Goal: Task Accomplishment & Management: Complete application form

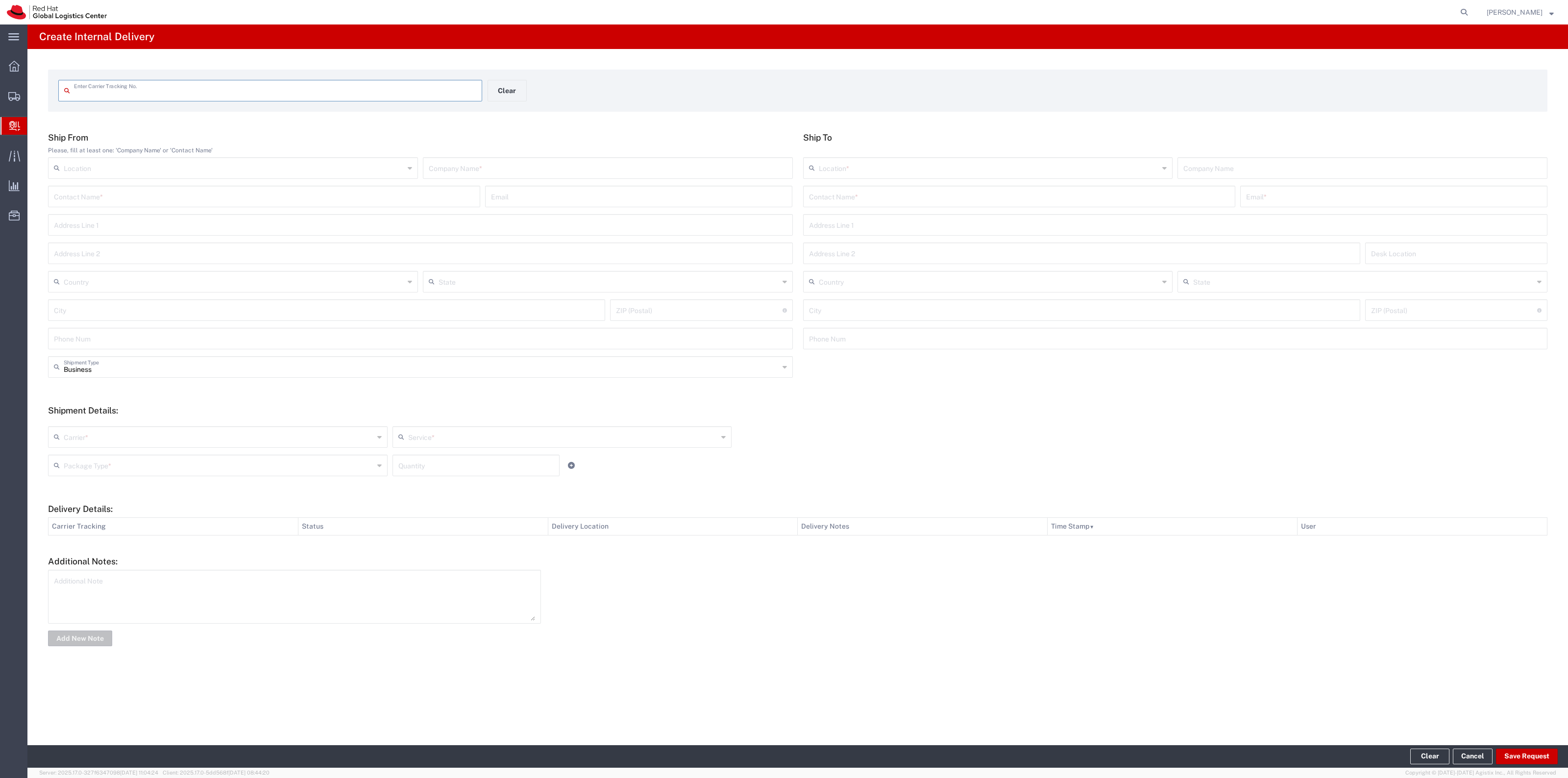
click at [341, 86] on input "text" at bounding box center [275, 90] width 402 height 17
click at [35, 121] on span "Internal Delivery" at bounding box center [30, 125] width 8 height 20
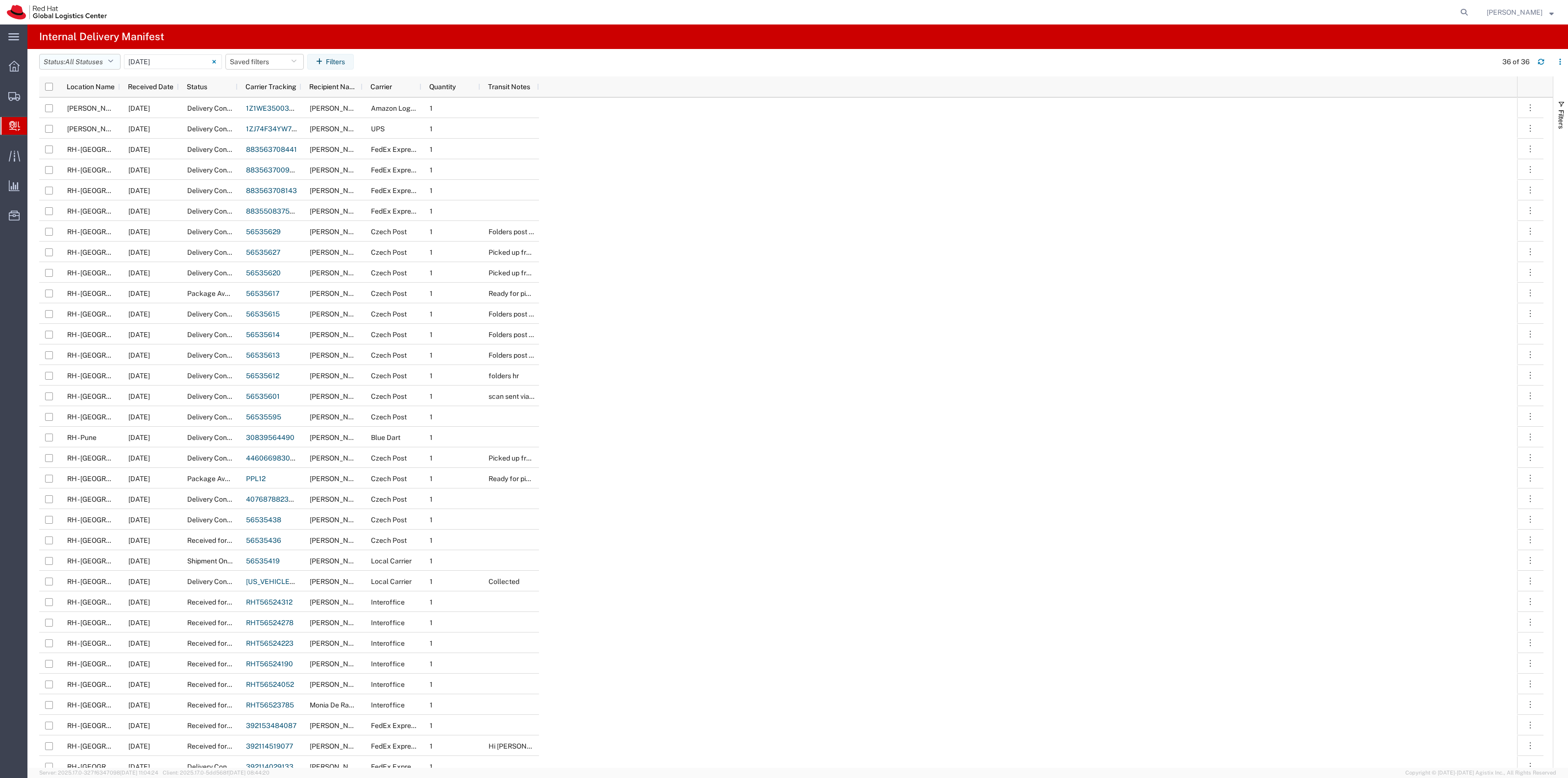
click at [118, 62] on button "Status: All Statuses" at bounding box center [80, 62] width 82 height 16
click at [105, 102] on span "Delivery Confirmation" at bounding box center [97, 99] width 114 height 15
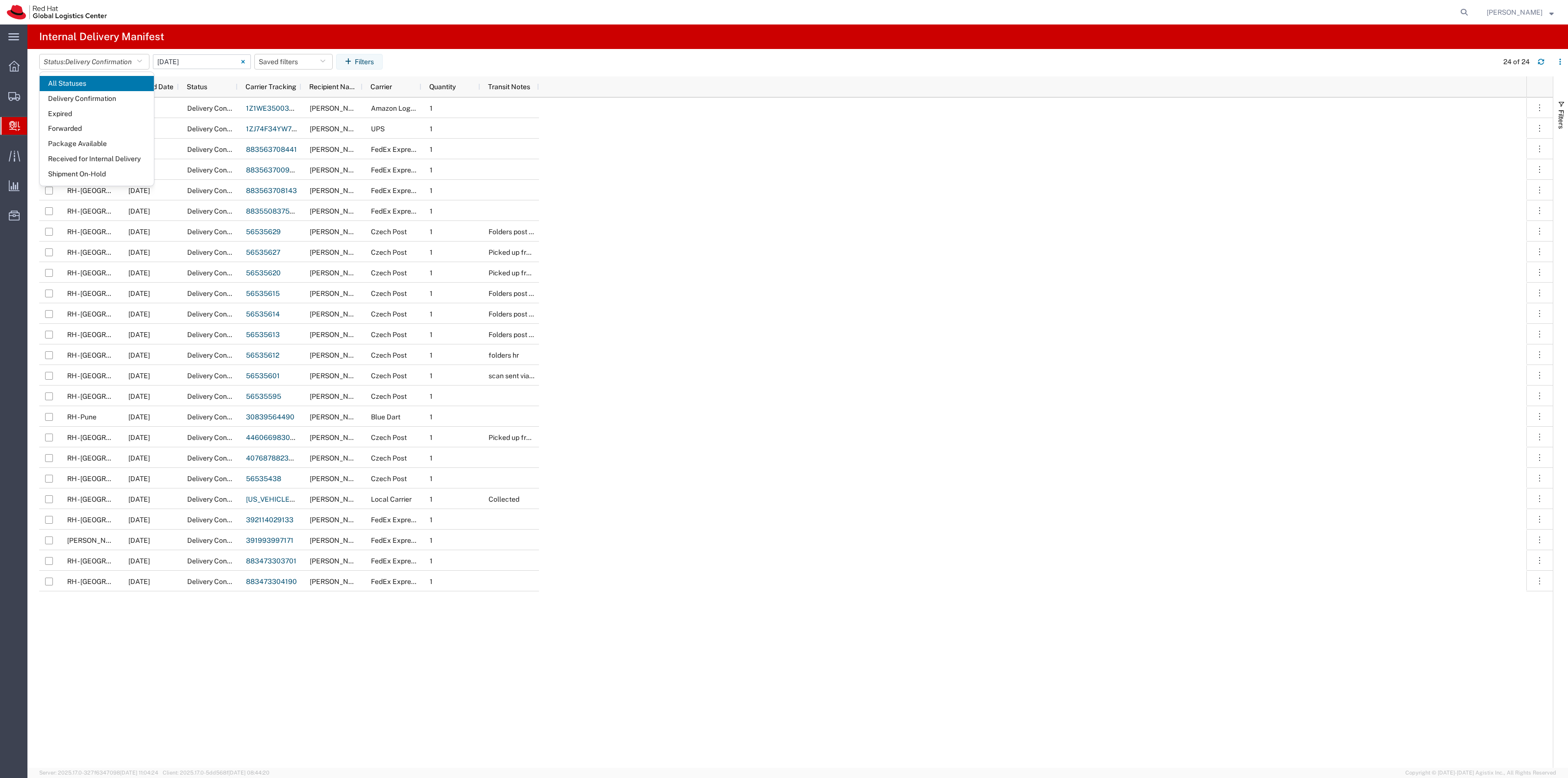
click at [177, 67] on input "[DATE] - [DATE]" at bounding box center [201, 61] width 98 height 14
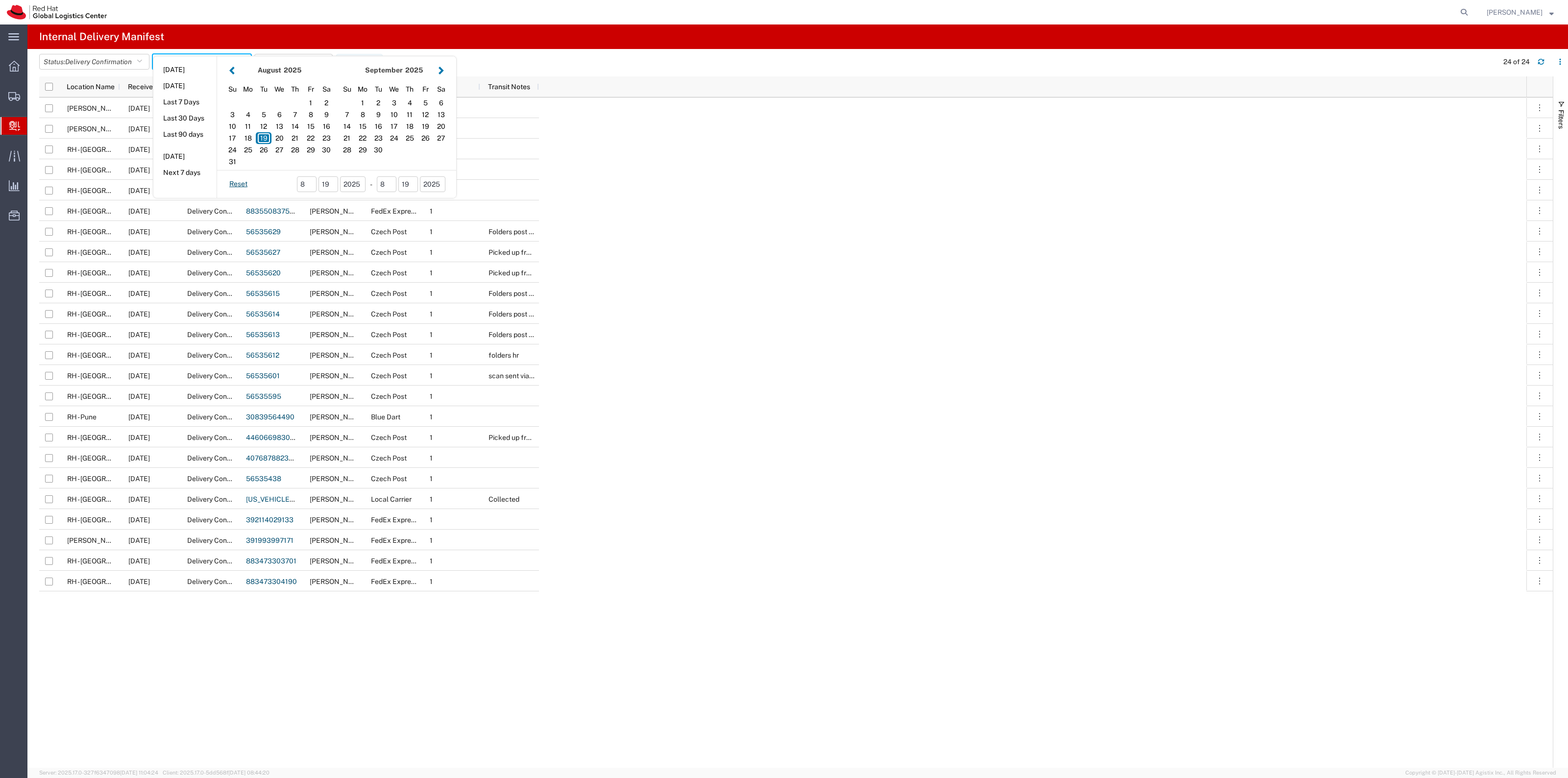
click at [869, 220] on div "[PERSON_NAME][GEOGRAPHIC_DATA] [DATE] Delivery Confirmation 1Z1WE3500395446734 …" at bounding box center [782, 433] width 1487 height 670
click at [0, 0] on span "Create Delivery" at bounding box center [0, 0] width 0 height 0
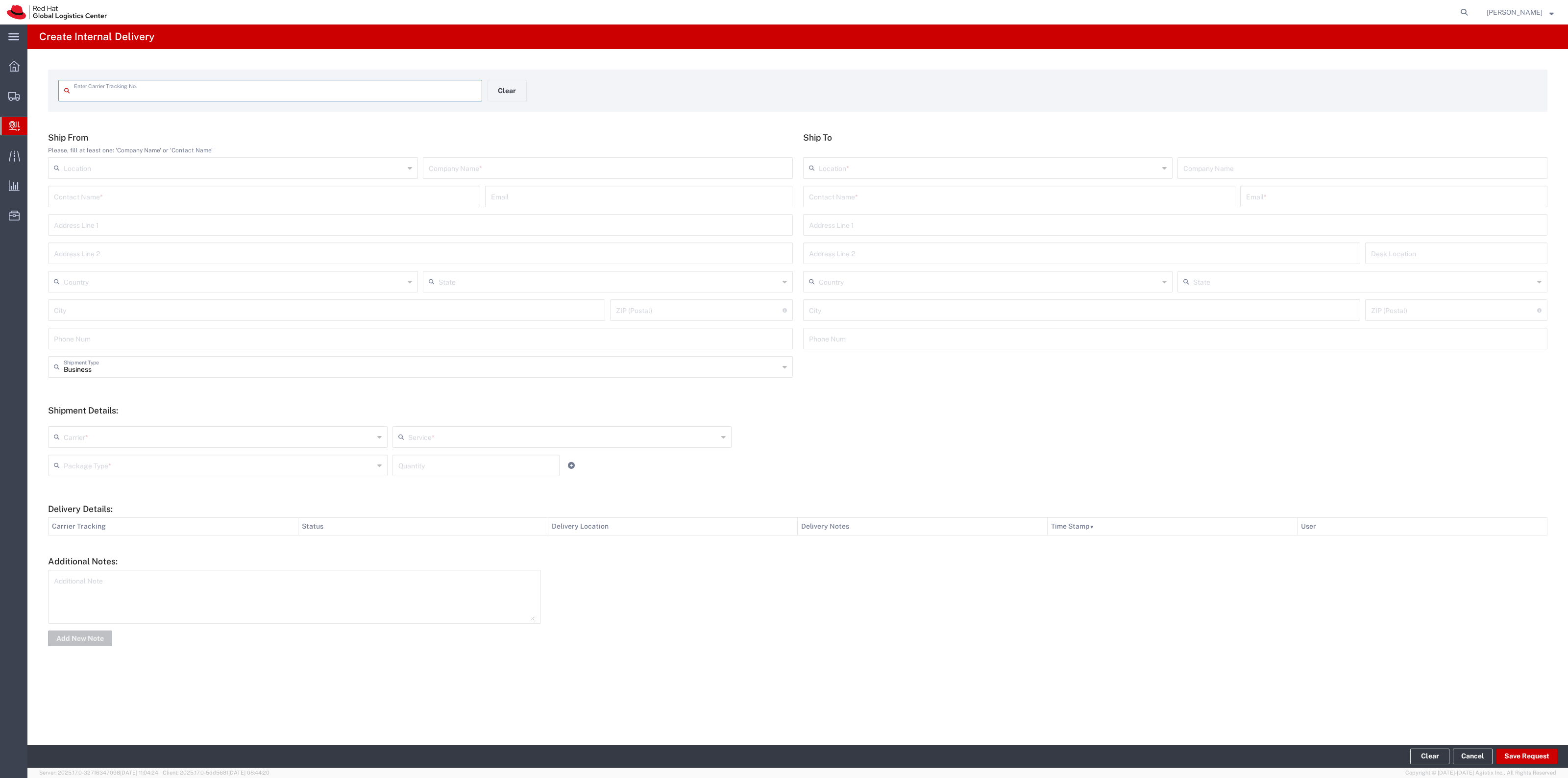
click at [133, 94] on input "text" at bounding box center [275, 90] width 402 height 17
drag, startPoint x: 159, startPoint y: 91, endPoint x: 0, endPoint y: 86, distance: 159.1
click at [0, 88] on div "main_menu Created with Sketch. Collapse Menu Overview Shipments Shipment Manage…" at bounding box center [784, 401] width 1568 height 753
drag, startPoint x: 218, startPoint y: 88, endPoint x: 0, endPoint y: 80, distance: 218.1
click at [0, 82] on div "main_menu Created with Sketch. Collapse Menu Overview Shipments Shipment Manage…" at bounding box center [784, 401] width 1568 height 753
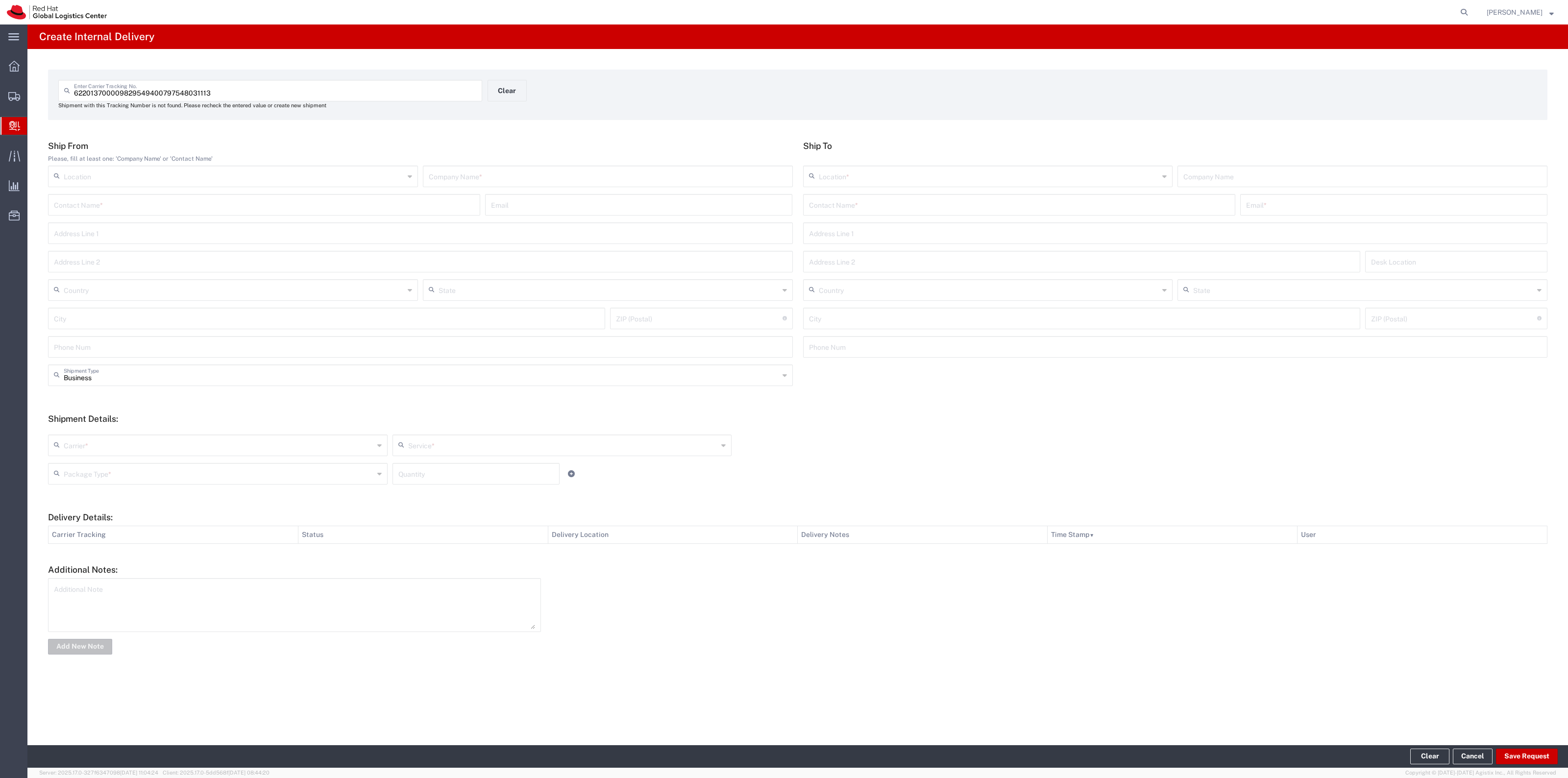
drag, startPoint x: 198, startPoint y: 99, endPoint x: 140, endPoint y: 97, distance: 58.0
click at [195, 99] on div "622013700009829549400797548031113 Enter Carrier Tracking No." at bounding box center [270, 90] width 424 height 22
click at [159, 95] on input "622013700009829549400797548031113" at bounding box center [275, 90] width 402 height 17
drag, startPoint x: 161, startPoint y: 94, endPoint x: 63, endPoint y: 85, distance: 98.4
click at [65, 86] on div "622013700009829549400797548031113 Enter Carrier Tracking No." at bounding box center [270, 90] width 424 height 22
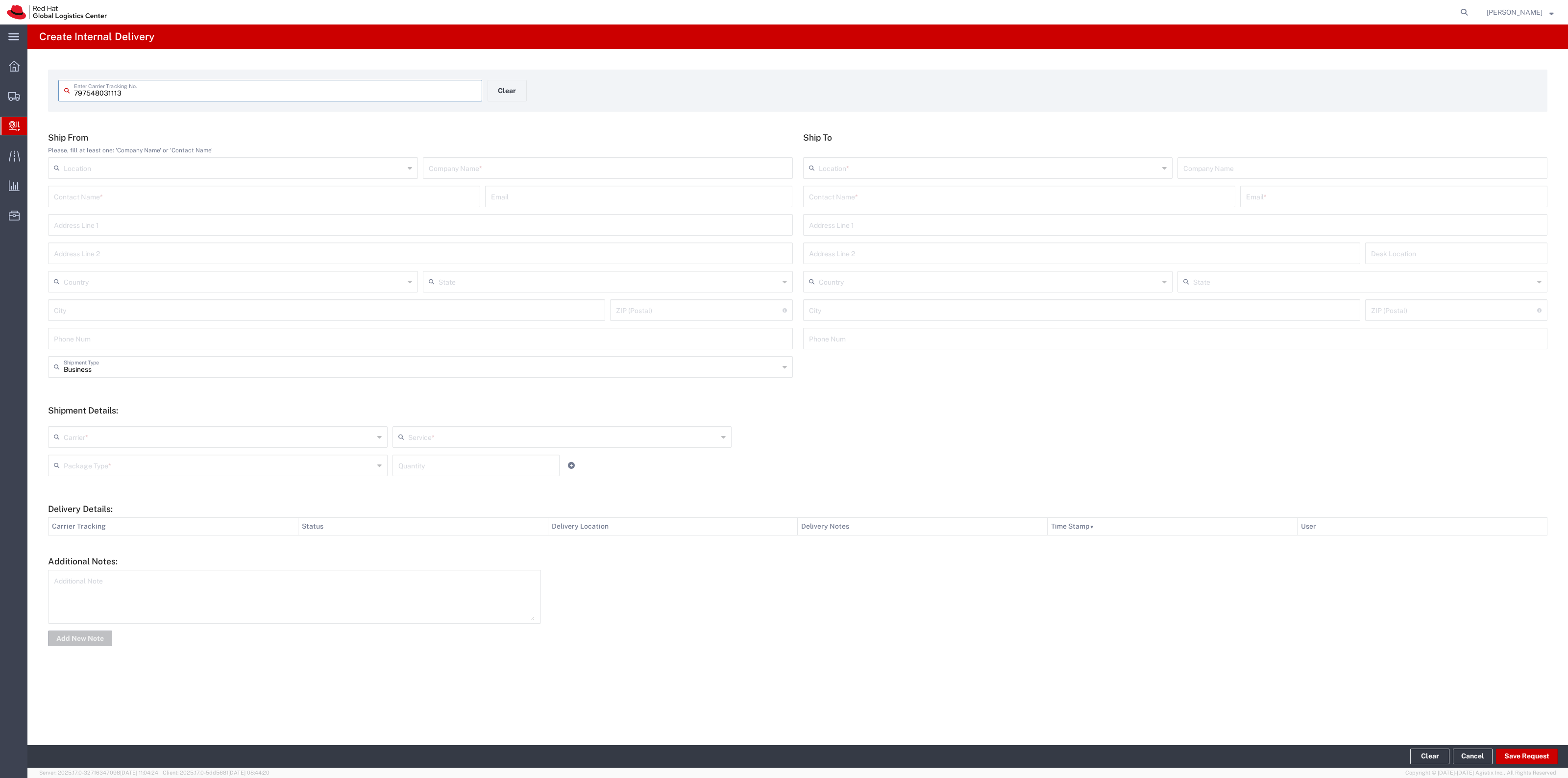
type input "797548031113"
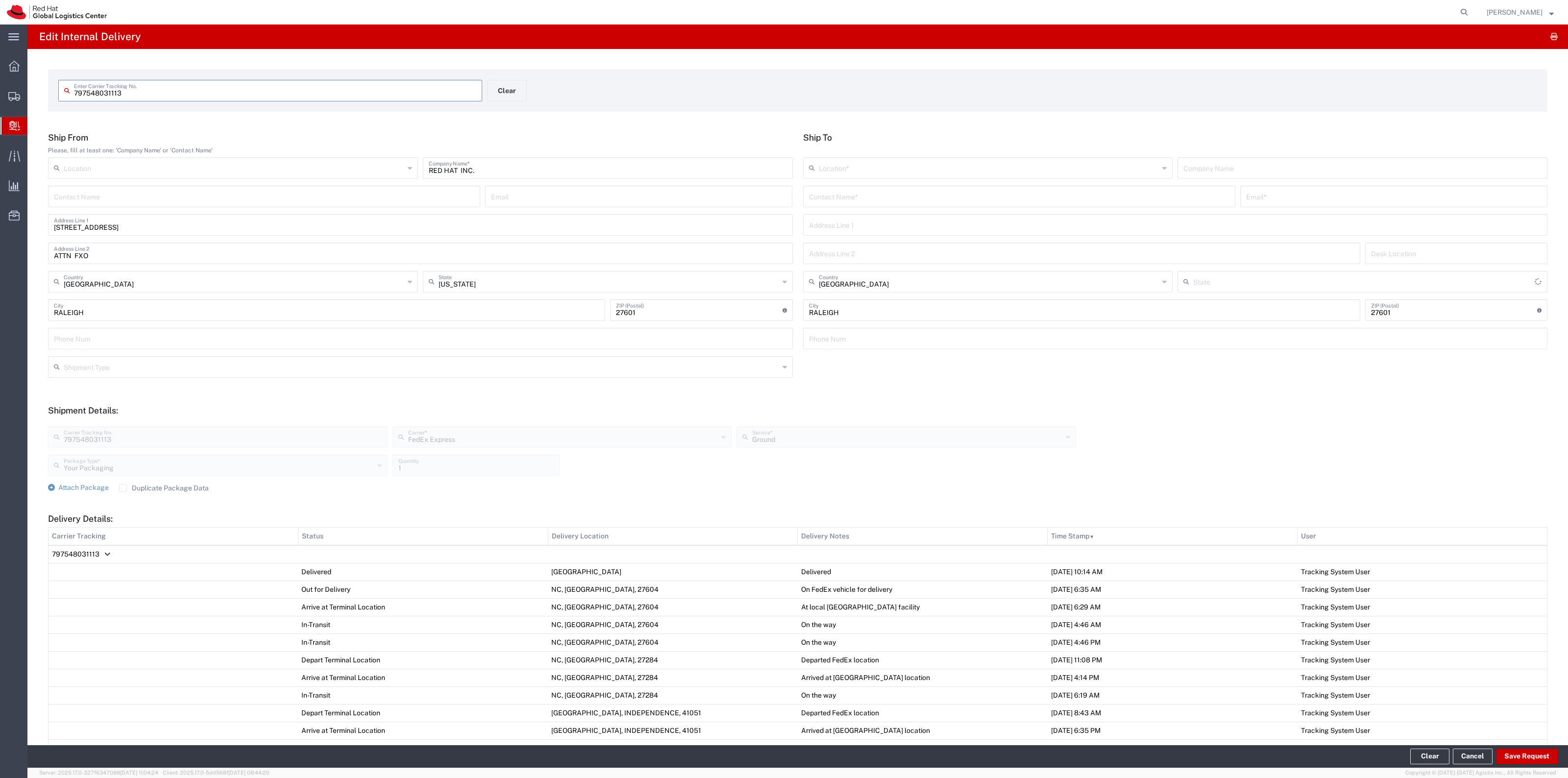
type input "[US_STATE]"
click at [888, 202] on input "text" at bounding box center [1019, 195] width 420 height 17
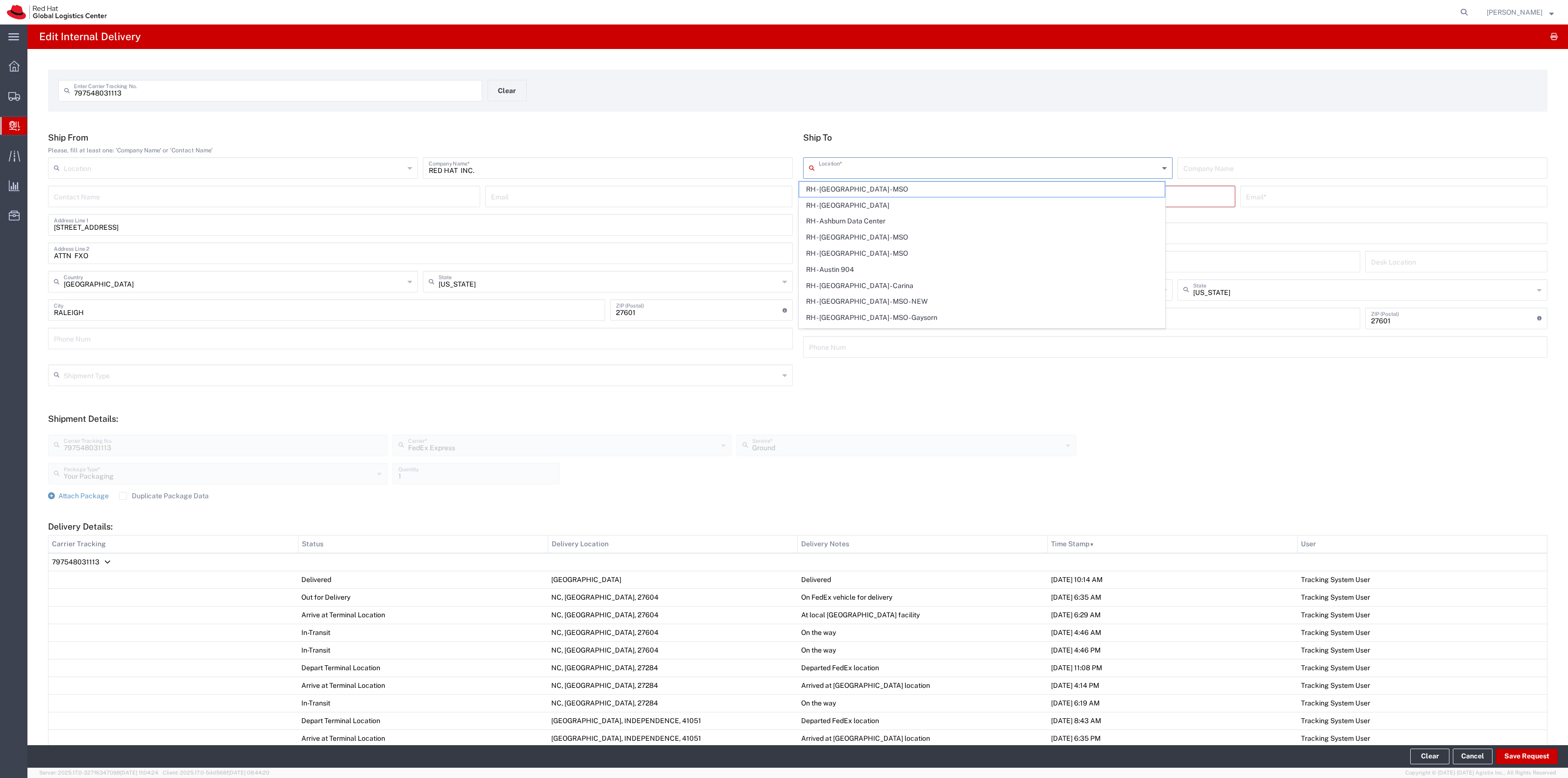
click at [903, 166] on input "text" at bounding box center [989, 167] width 341 height 17
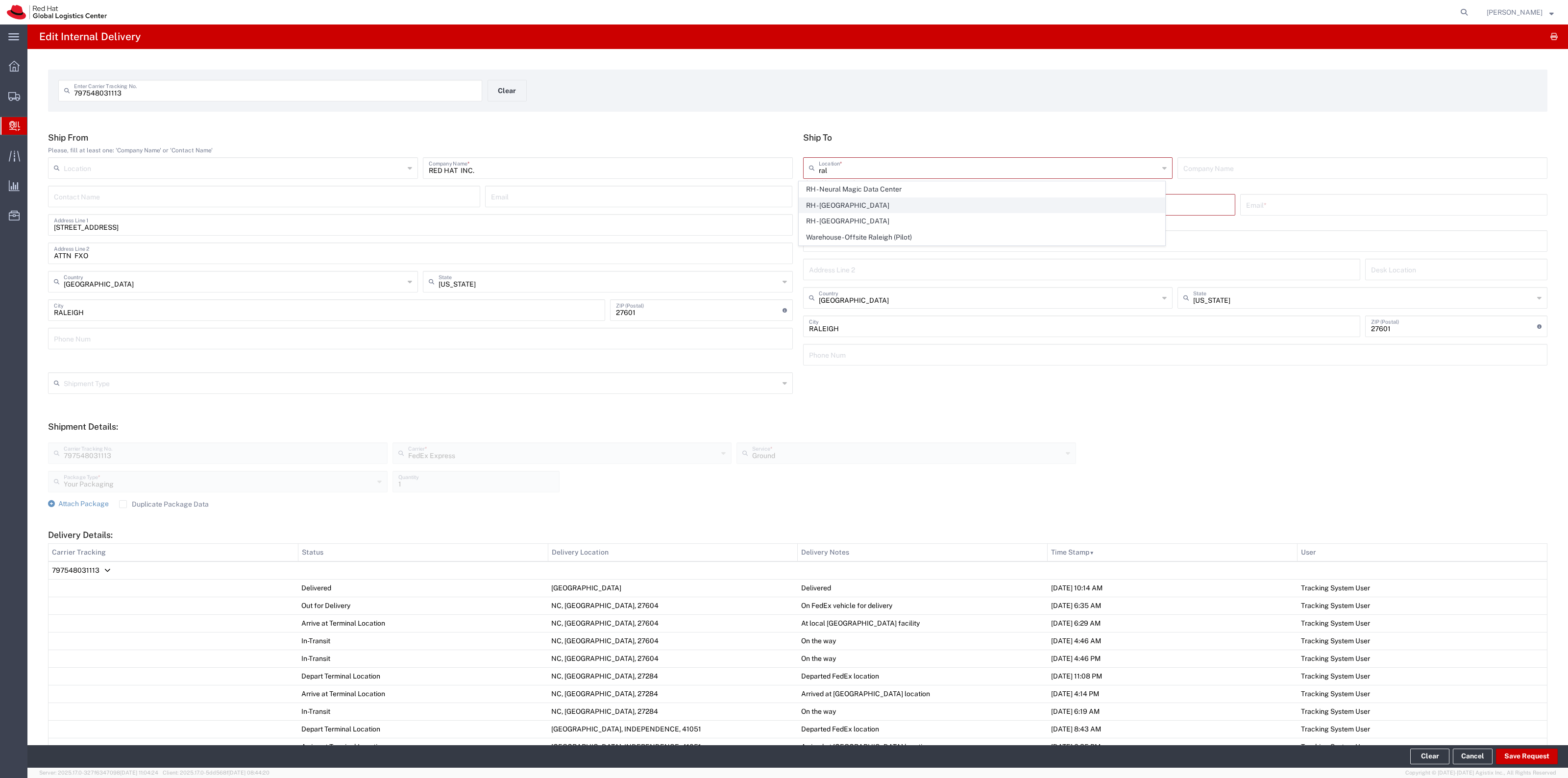
click at [885, 209] on span "RH - [GEOGRAPHIC_DATA]" at bounding box center [981, 206] width 365 height 15
type input "RH - [GEOGRAPHIC_DATA]"
type input "Red Hat, Inc."
type input "[STREET_ADDRESS]"
type input "[PHONE_NUMBER]"
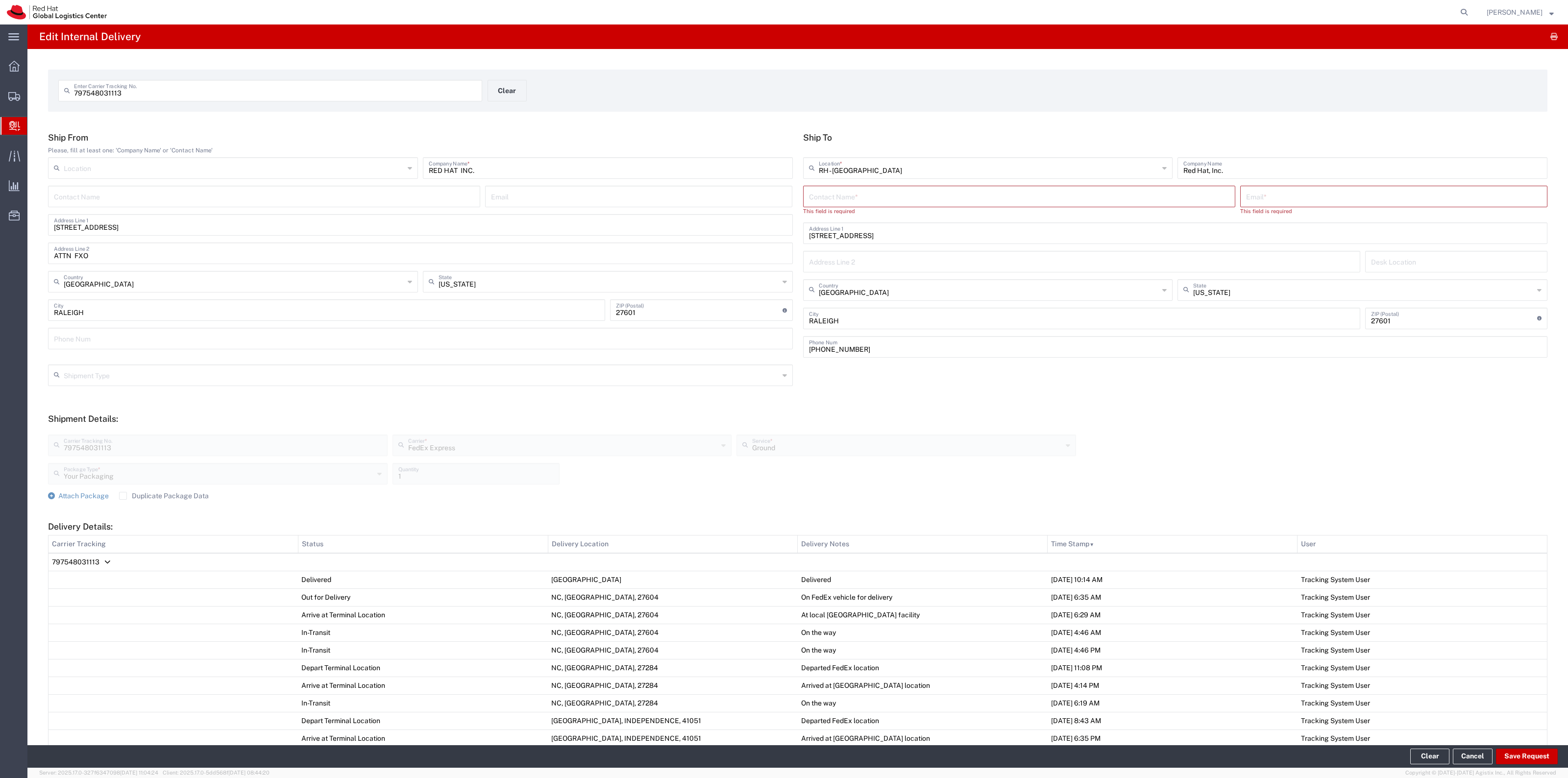
click at [893, 192] on input "text" at bounding box center [1019, 195] width 420 height 17
type input "ITHD"
type input "[EMAIL_ADDRESS][DOMAIN_NAME]"
click at [1208, 388] on form "Ship From Please, fill at least one: 'Company Name' or 'Contact Name' Location …" at bounding box center [798, 535] width 1500 height 807
click at [80, 491] on span "Attach Package" at bounding box center [83, 488] width 50 height 8
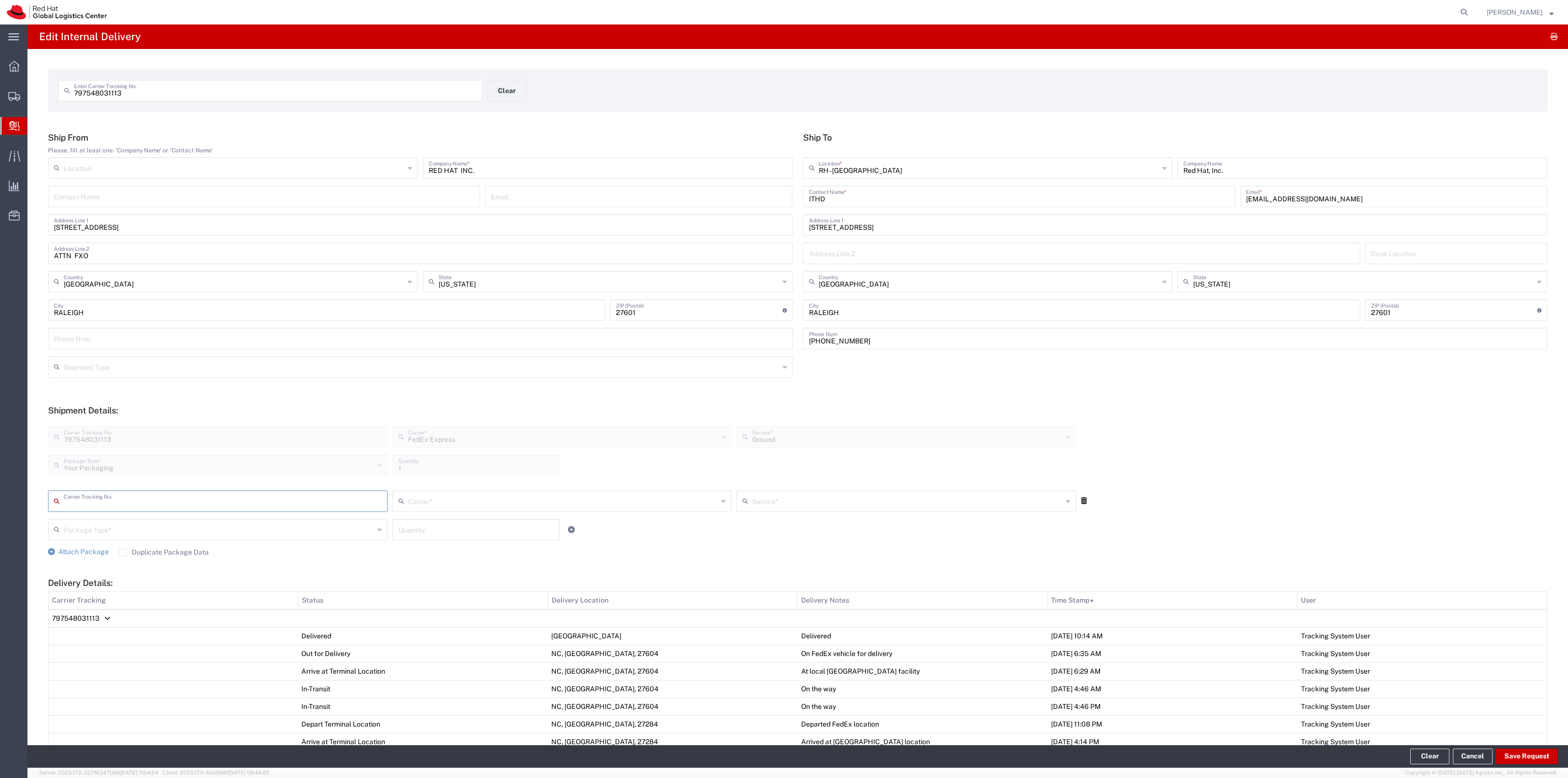
click at [1081, 500] on icon at bounding box center [1084, 500] width 6 height 7
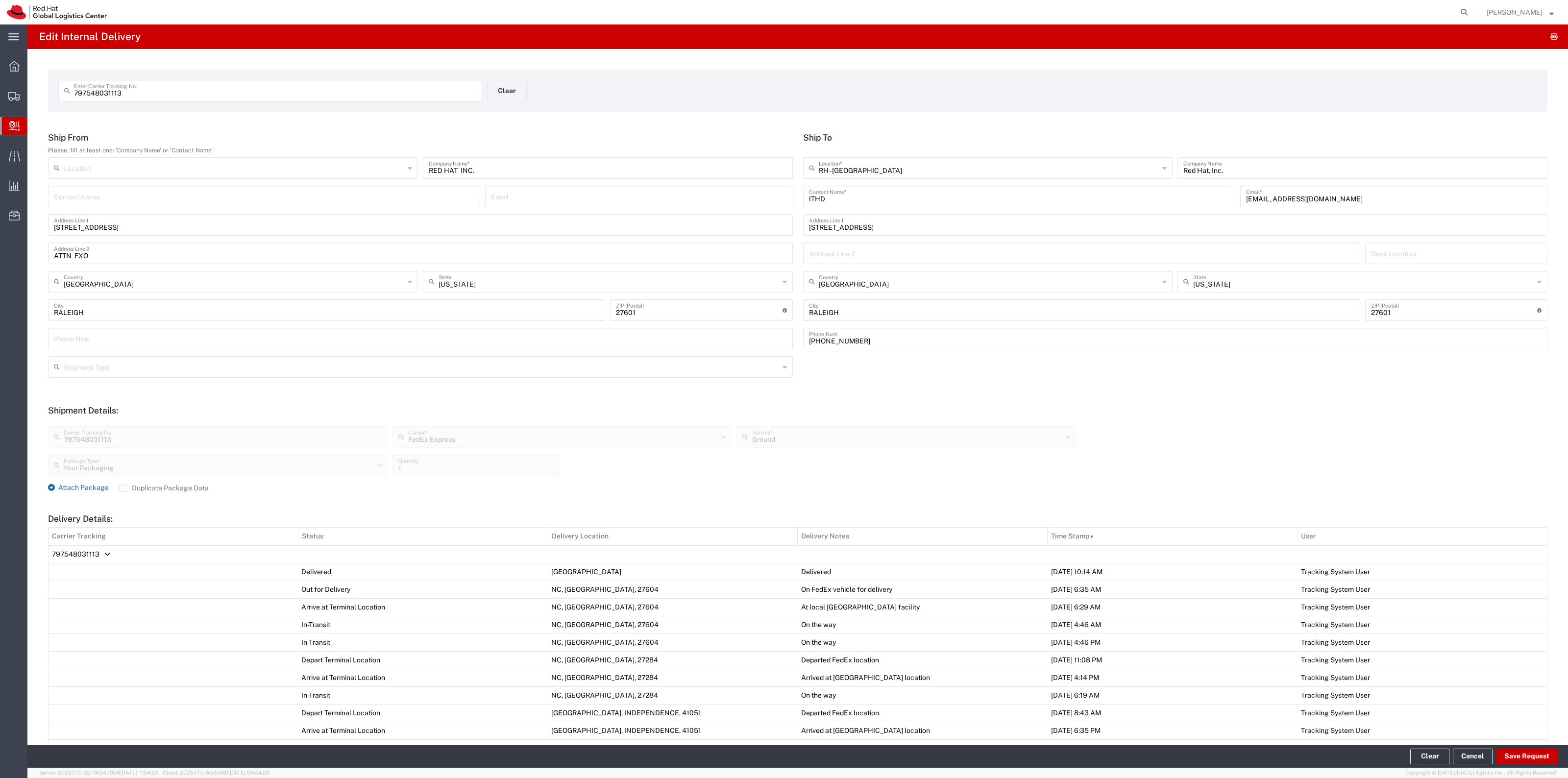
click at [83, 490] on span "Attach Package" at bounding box center [83, 488] width 50 height 8
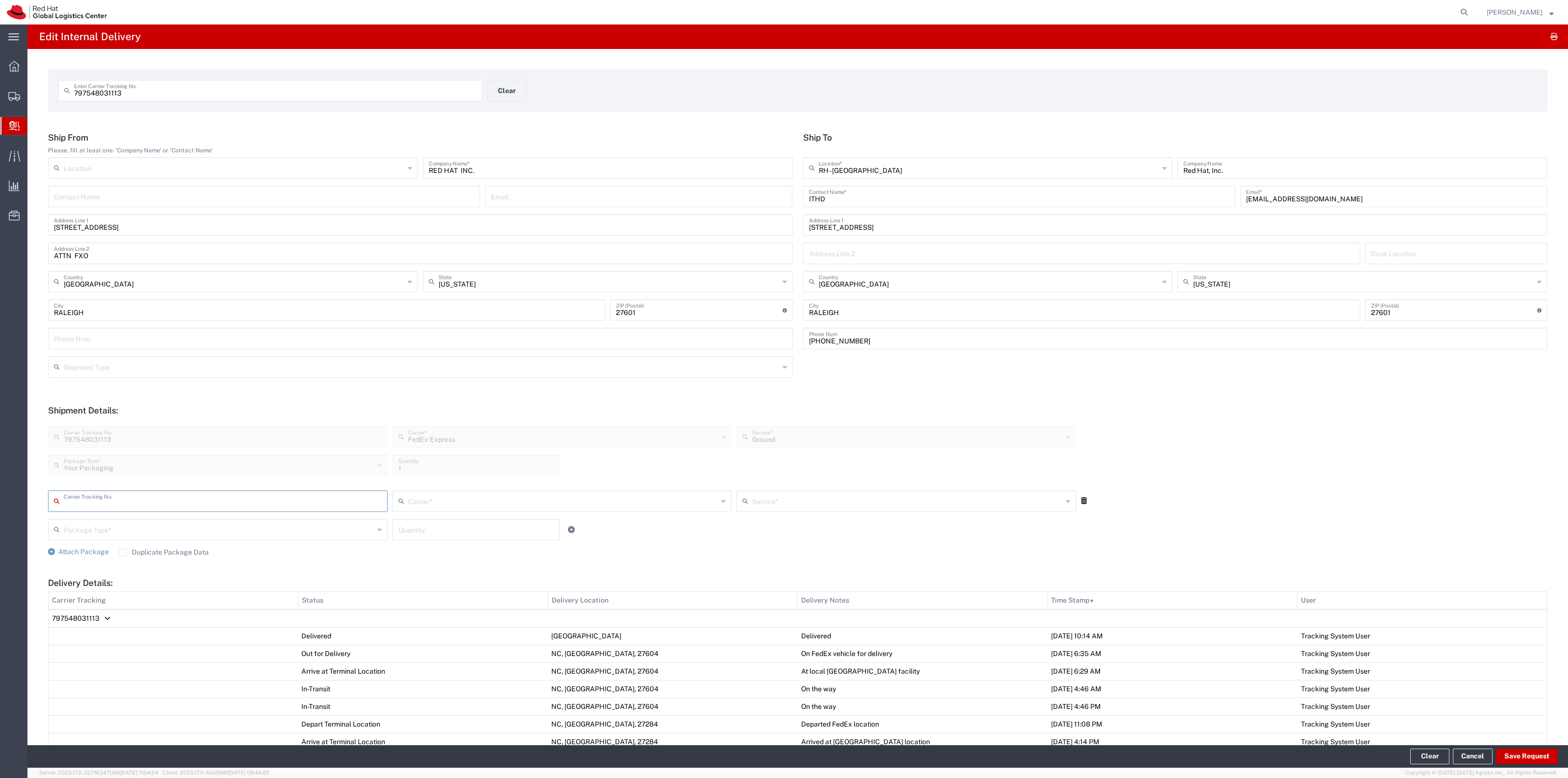
click at [497, 495] on input "text" at bounding box center [563, 500] width 310 height 17
drag, startPoint x: 506, startPoint y: 551, endPoint x: 711, endPoint y: 546, distance: 205.1
click at [506, 551] on span "FedEx Express" at bounding box center [558, 554] width 335 height 15
type input "FedEx Express"
click at [903, 499] on input "text" at bounding box center [907, 500] width 310 height 17
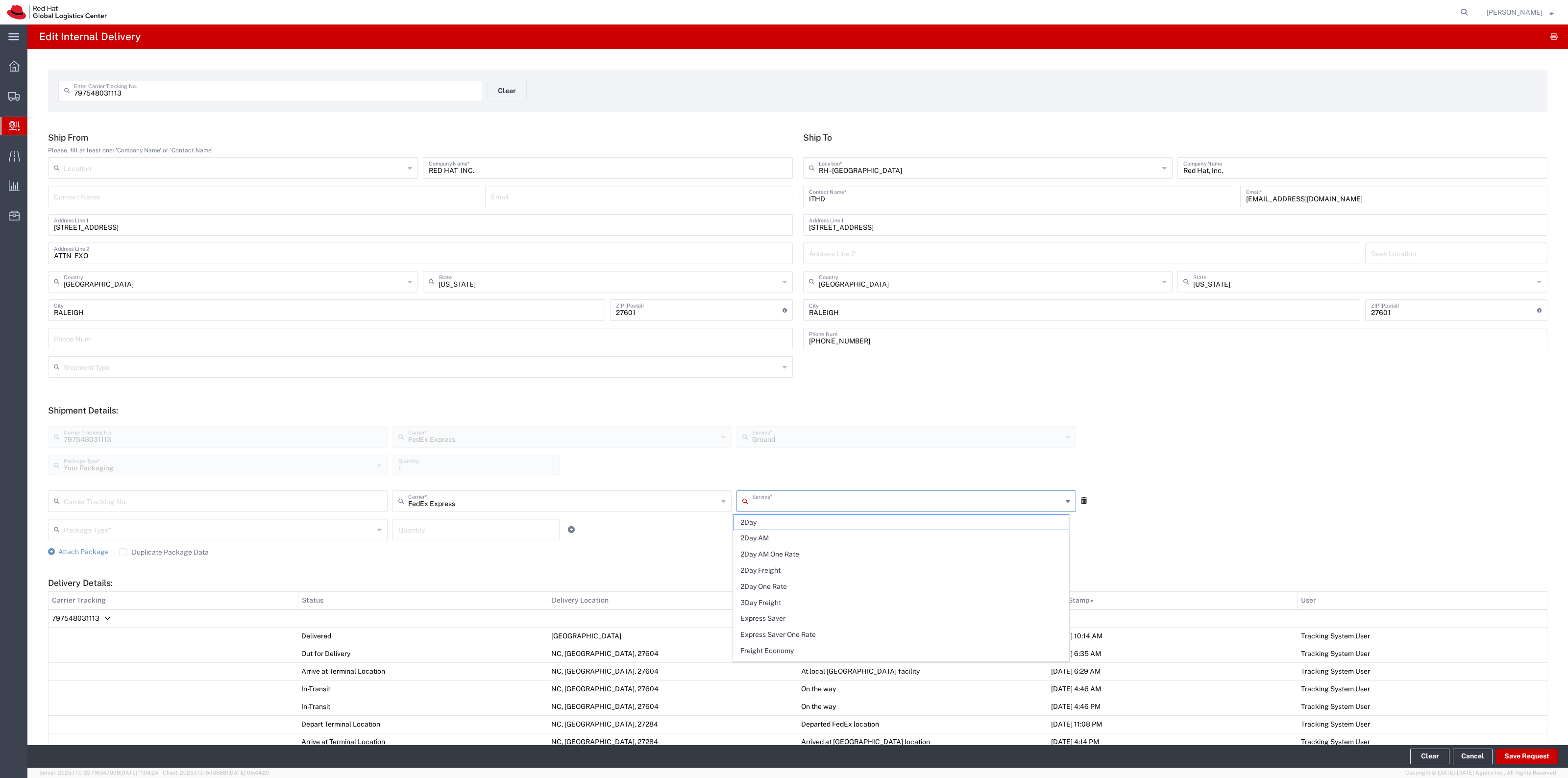
click at [642, 536] on div at bounding box center [605, 529] width 86 height 22
click at [1082, 505] on div at bounding box center [1126, 505] width 94 height 29
click at [1081, 504] on icon at bounding box center [1084, 504] width 6 height 7
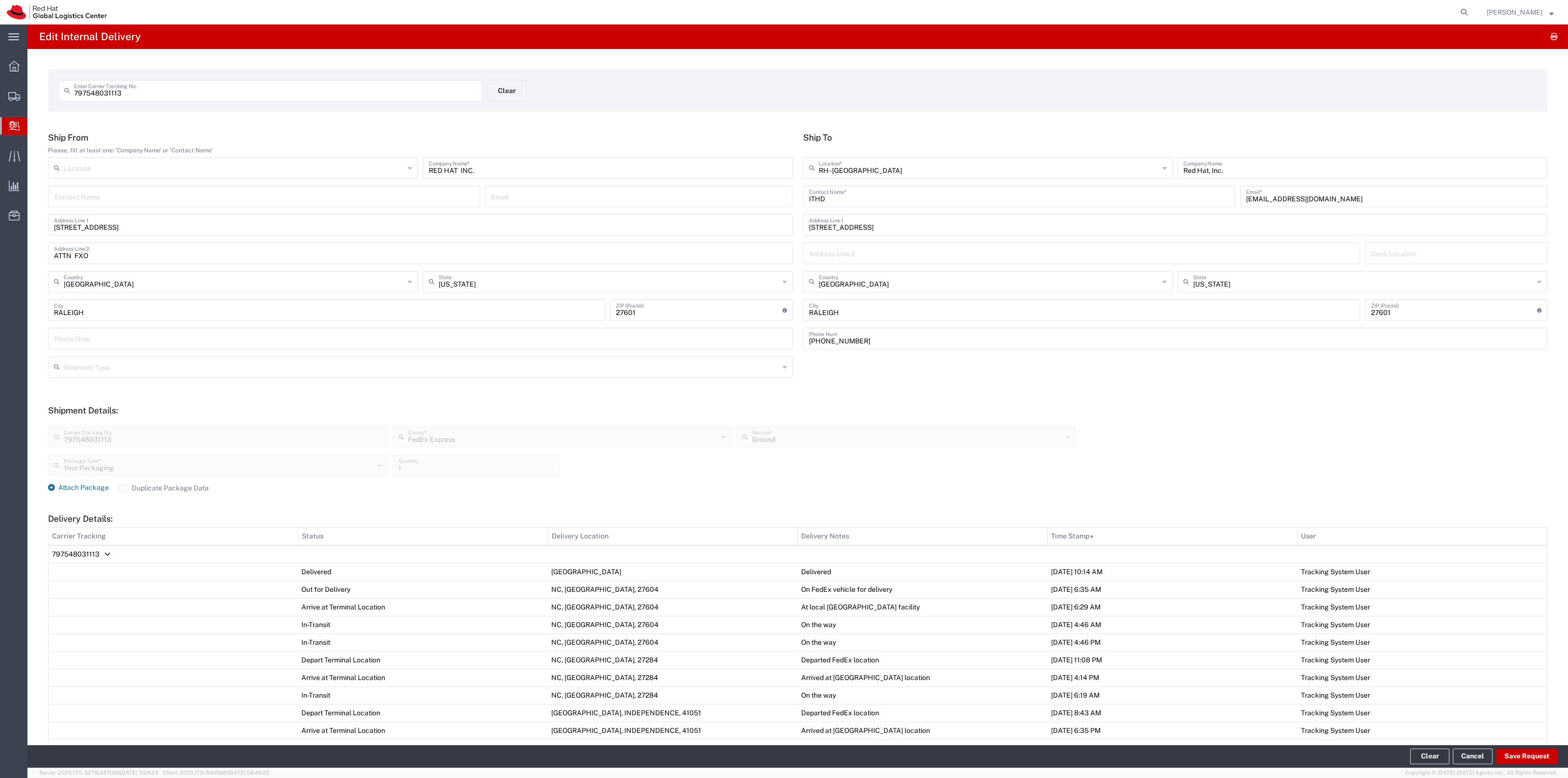
click at [71, 486] on span "Attach Package" at bounding box center [83, 488] width 50 height 8
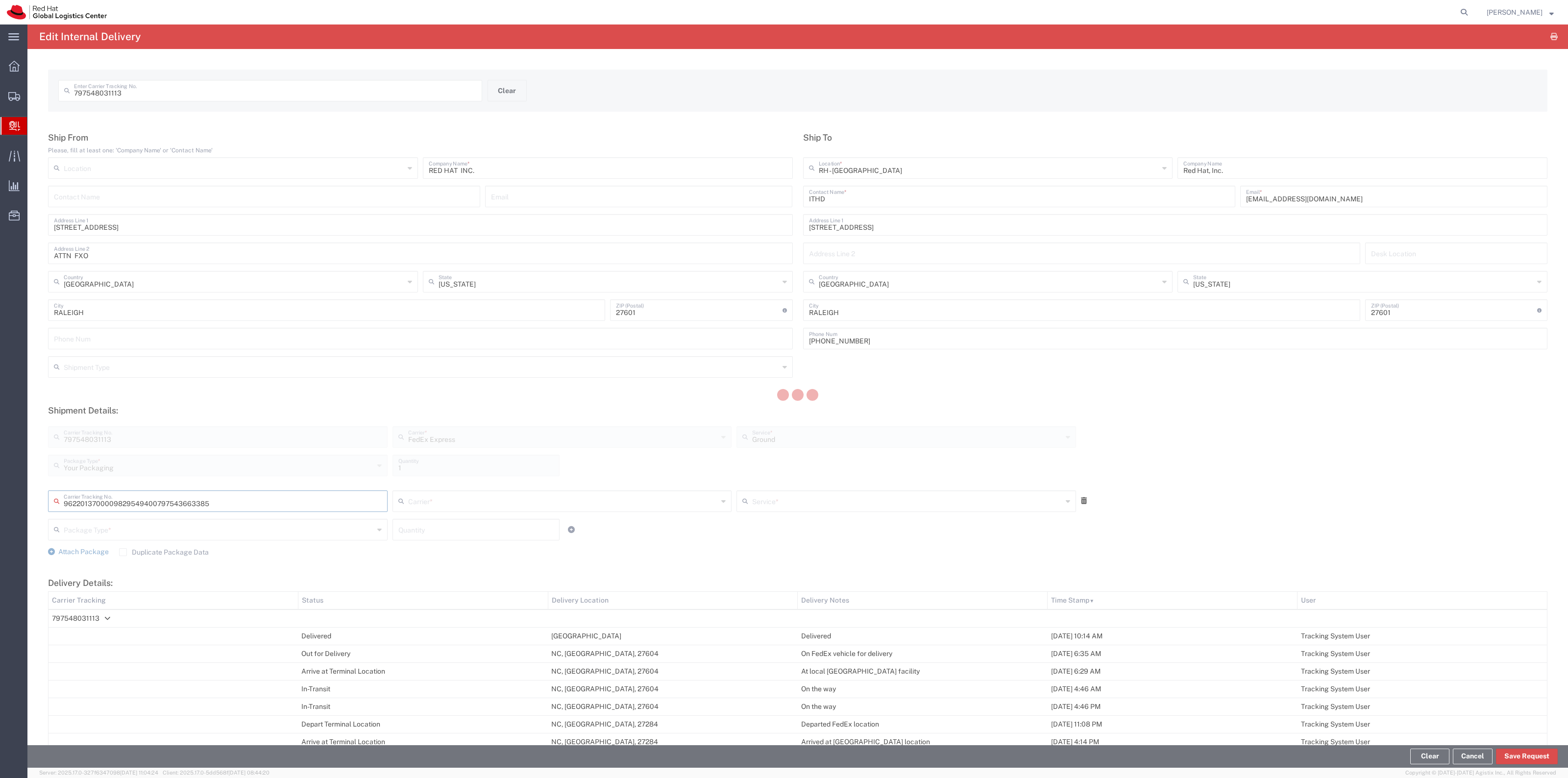
type input "797543663385"
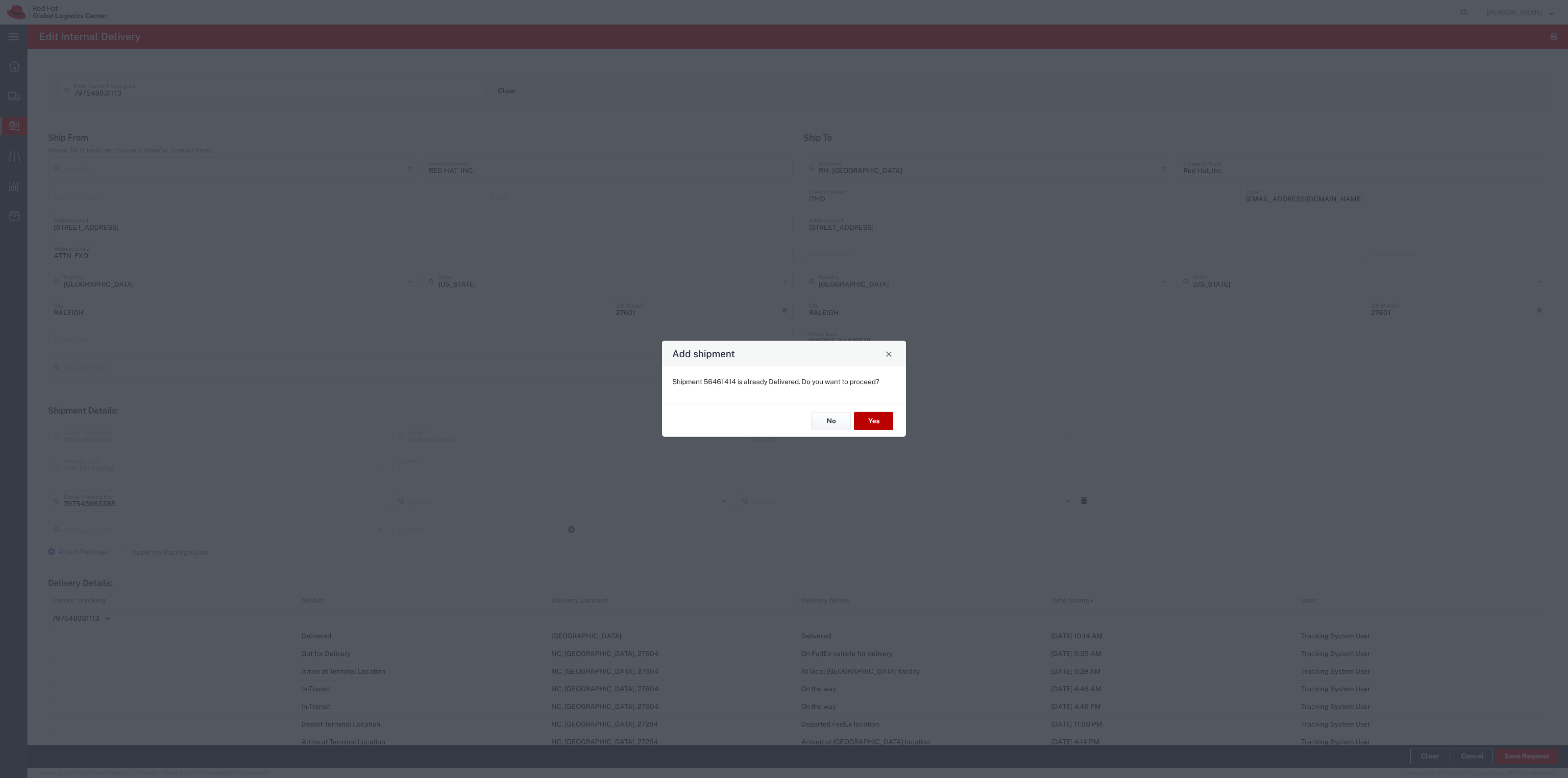
click at [881, 424] on button "Yes" at bounding box center [873, 420] width 39 height 18
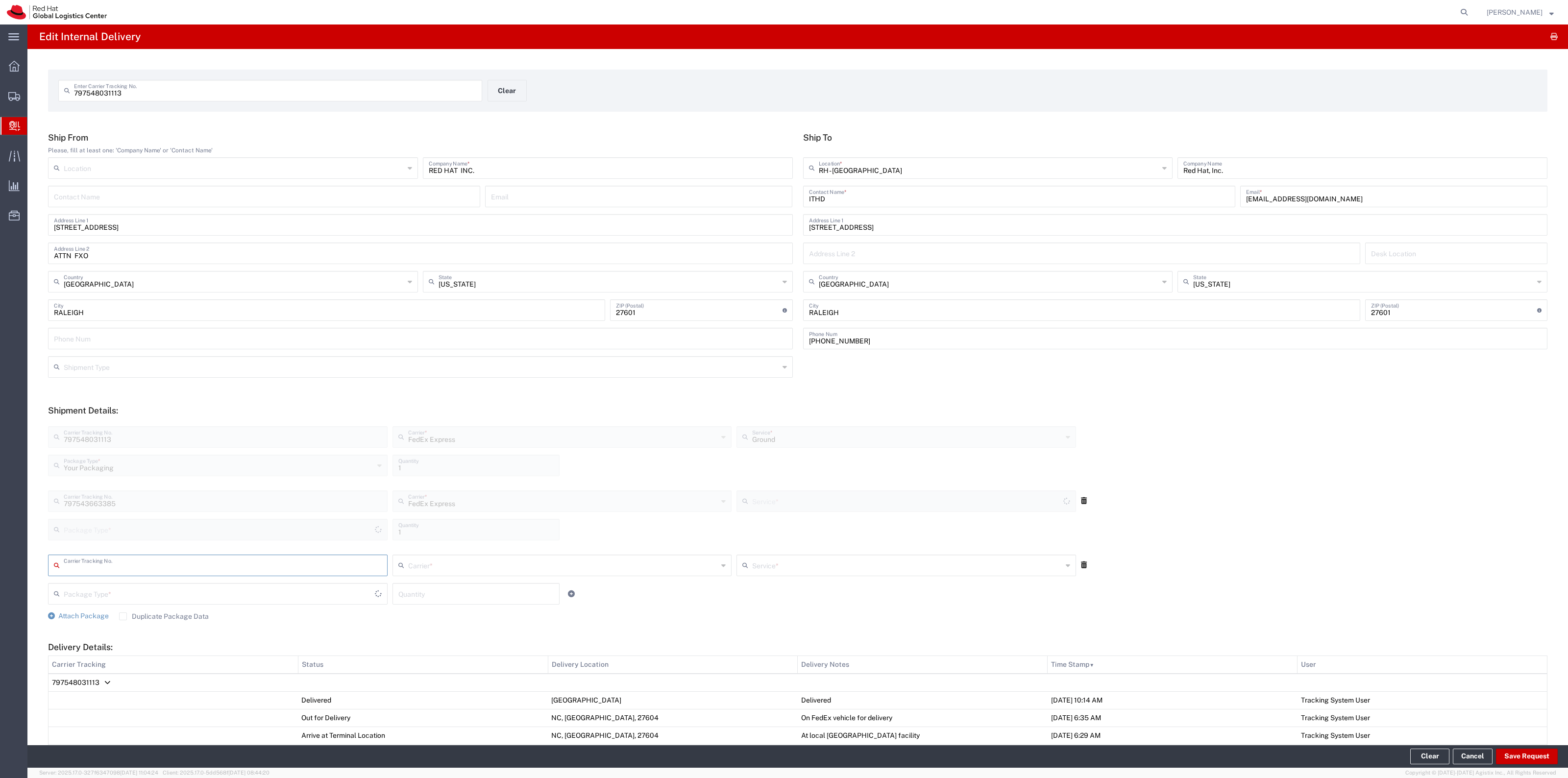
type input "Your Packaging"
type input "Ground"
type input "391087723244"
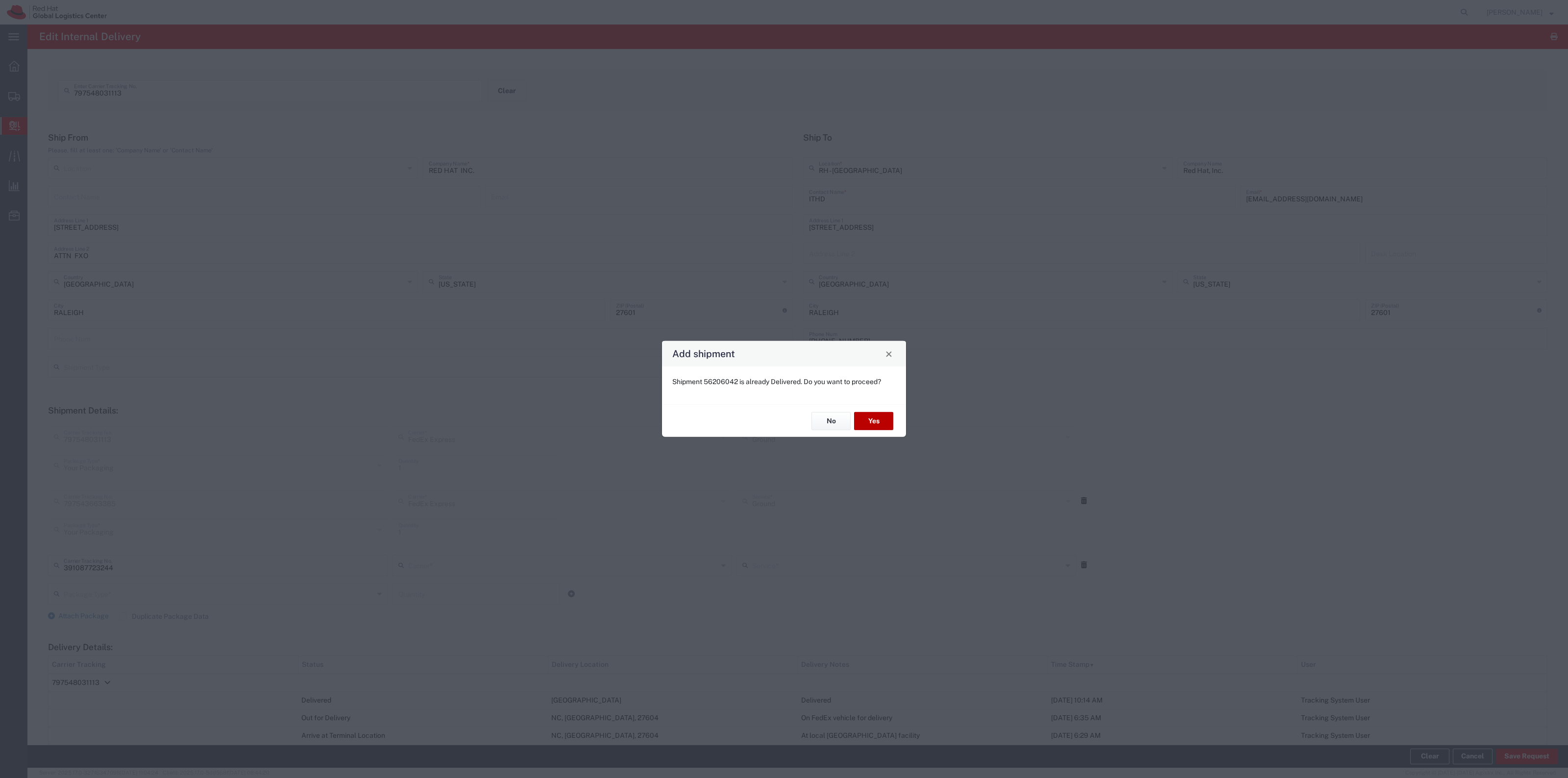
click at [879, 421] on button "Yes" at bounding box center [873, 420] width 39 height 18
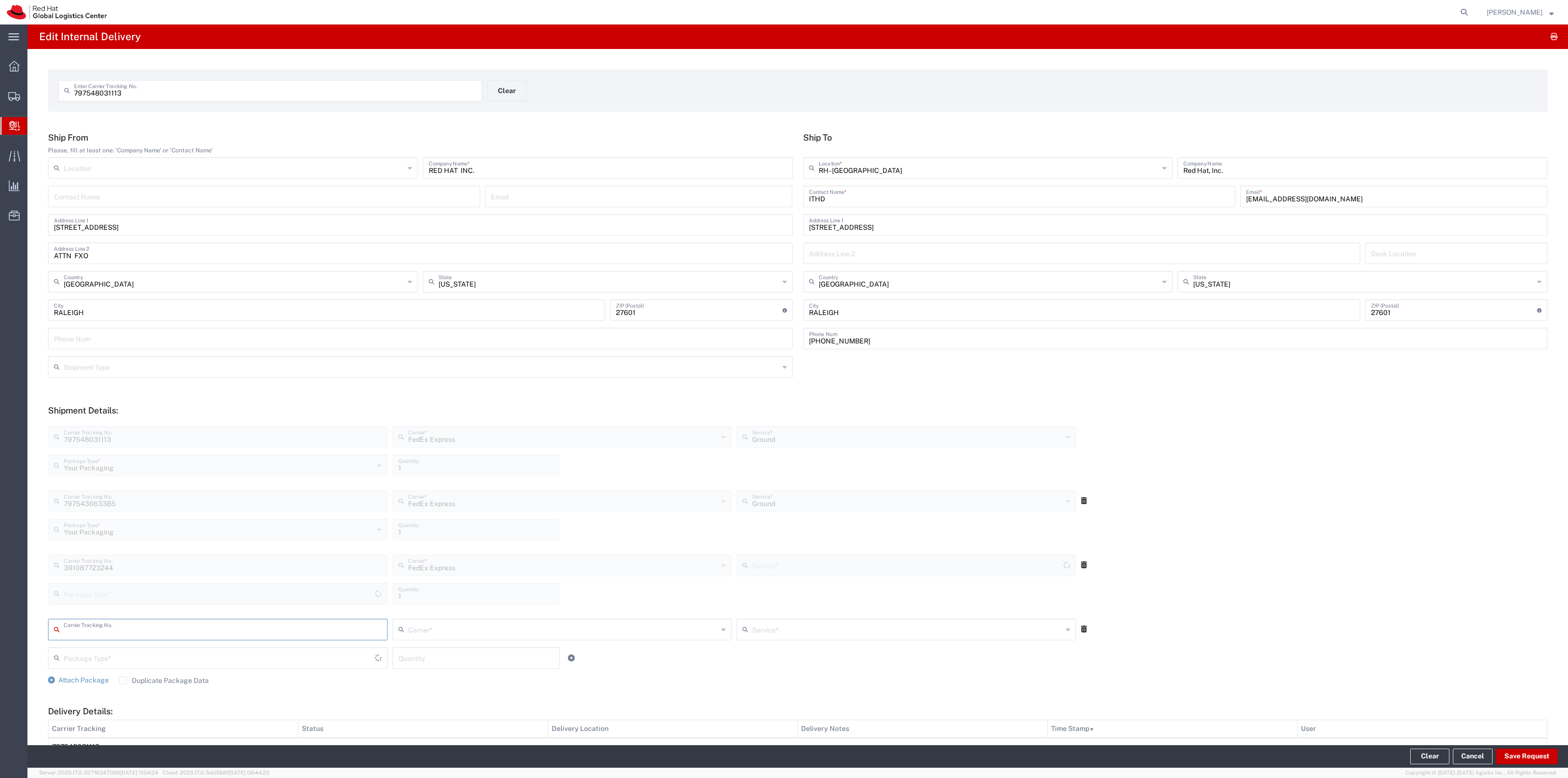
type input "Your Packaging"
type input "Ground"
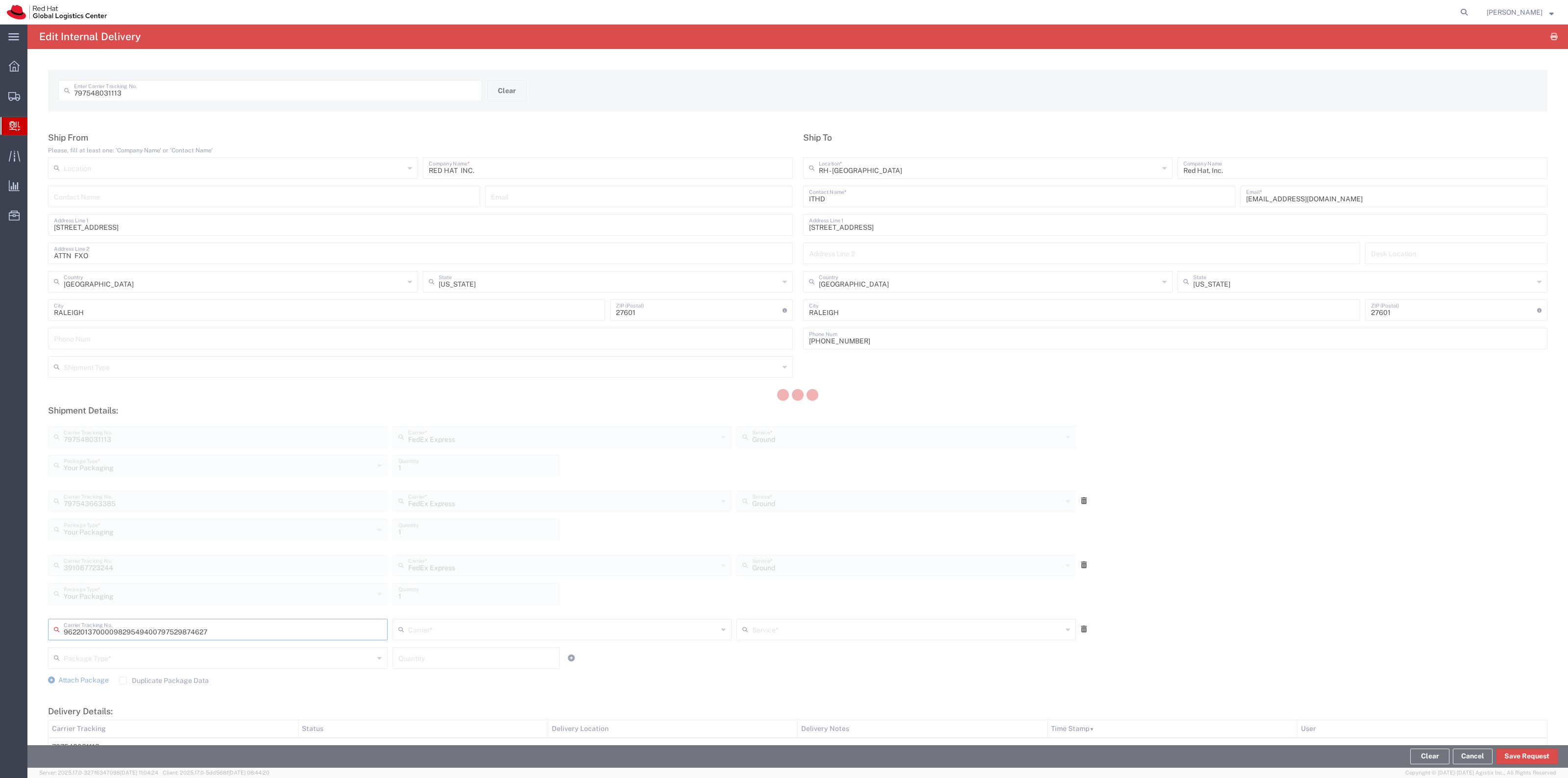
type input "797529874627"
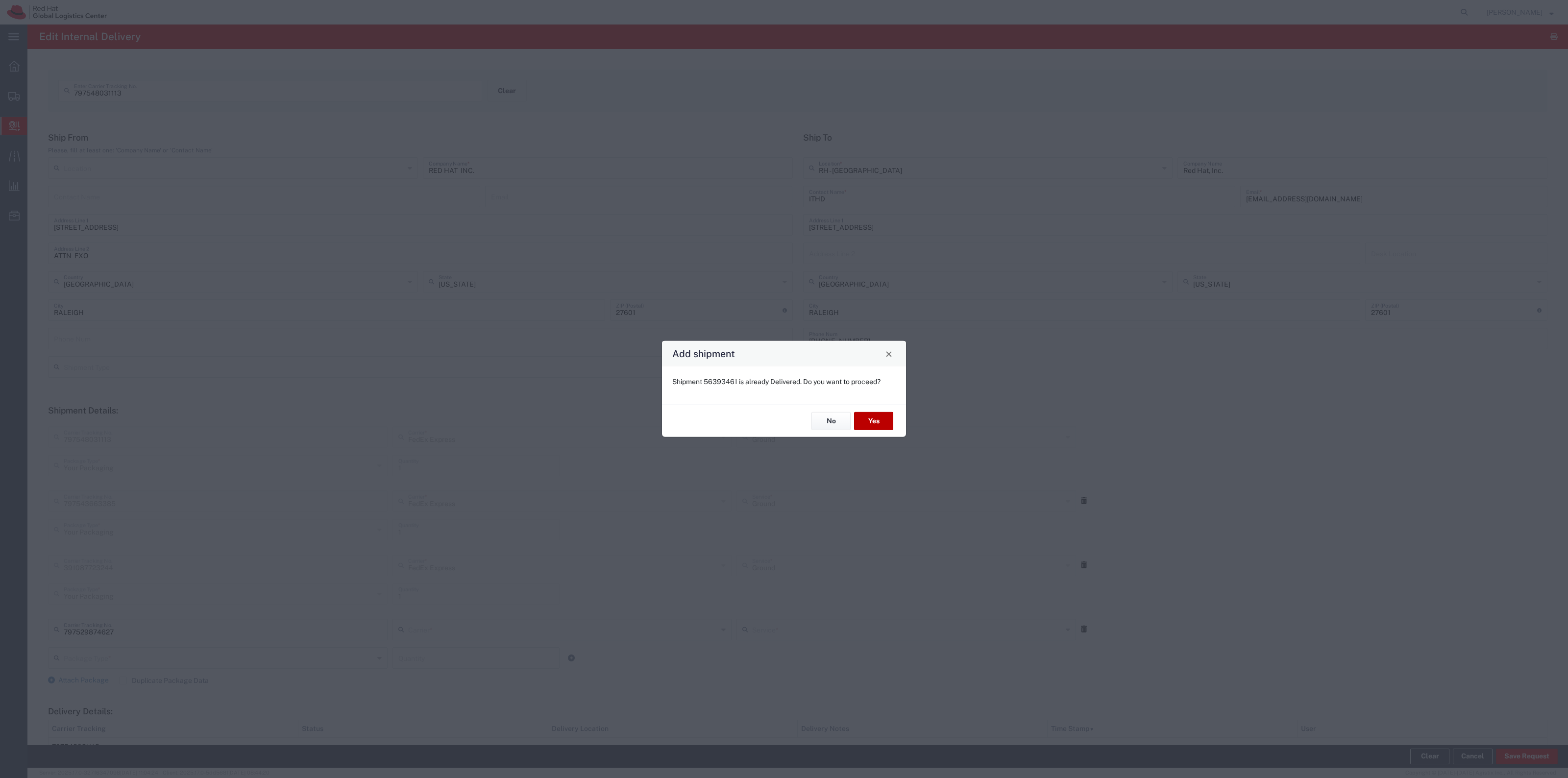
click at [885, 421] on button "Yes" at bounding box center [873, 420] width 39 height 18
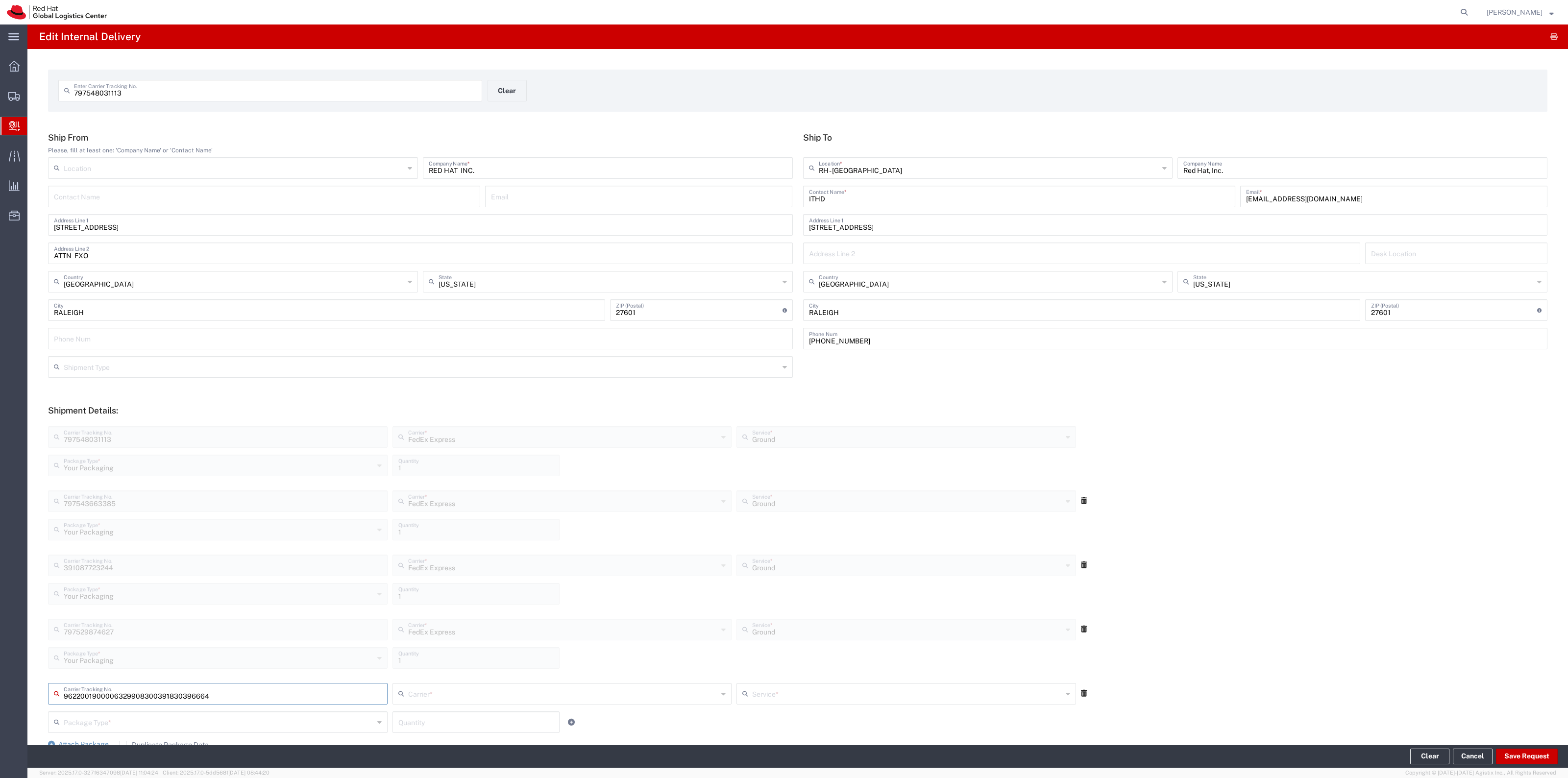
type input "391830396664"
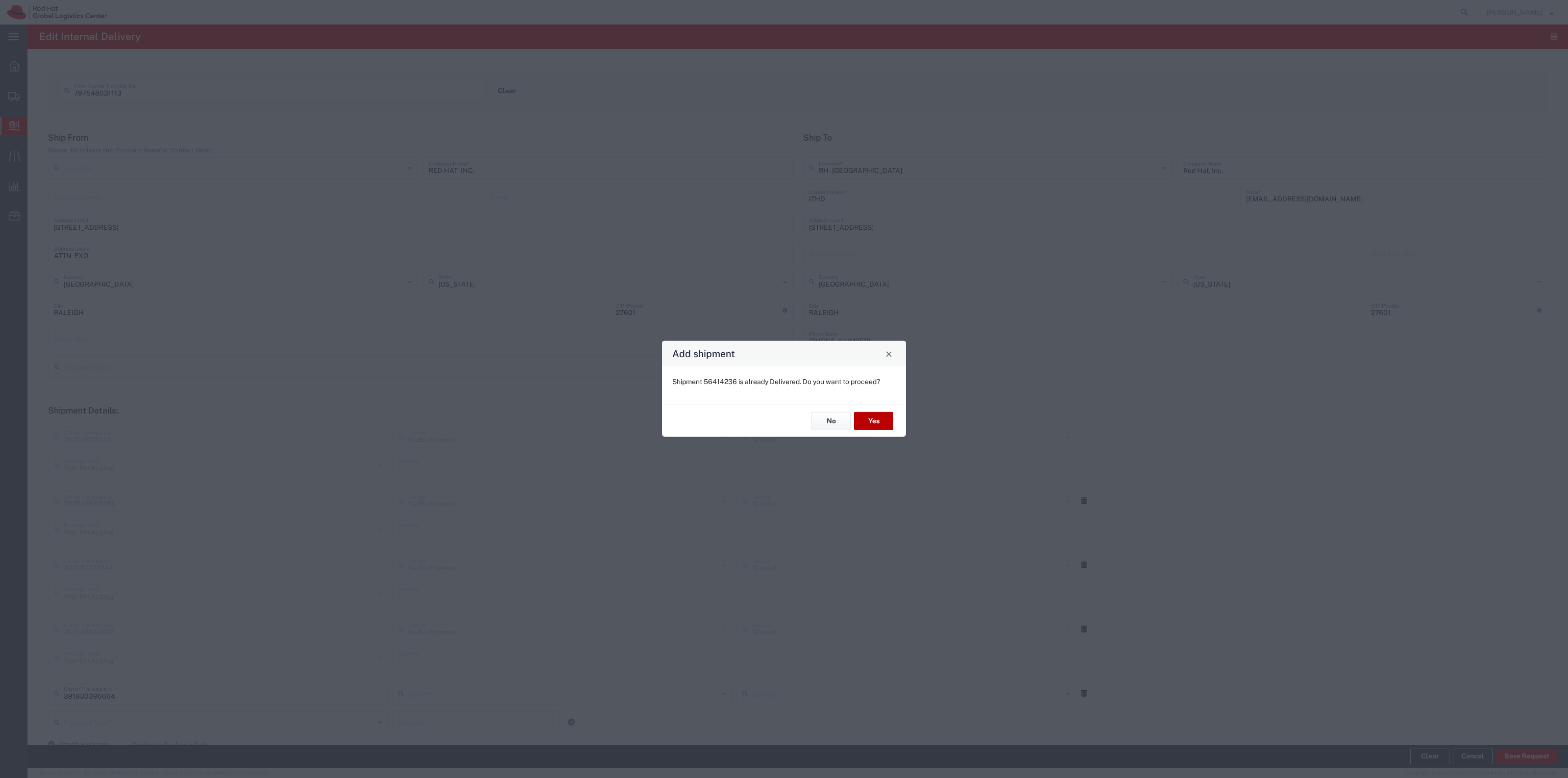
click at [885, 421] on button "Yes" at bounding box center [873, 420] width 39 height 18
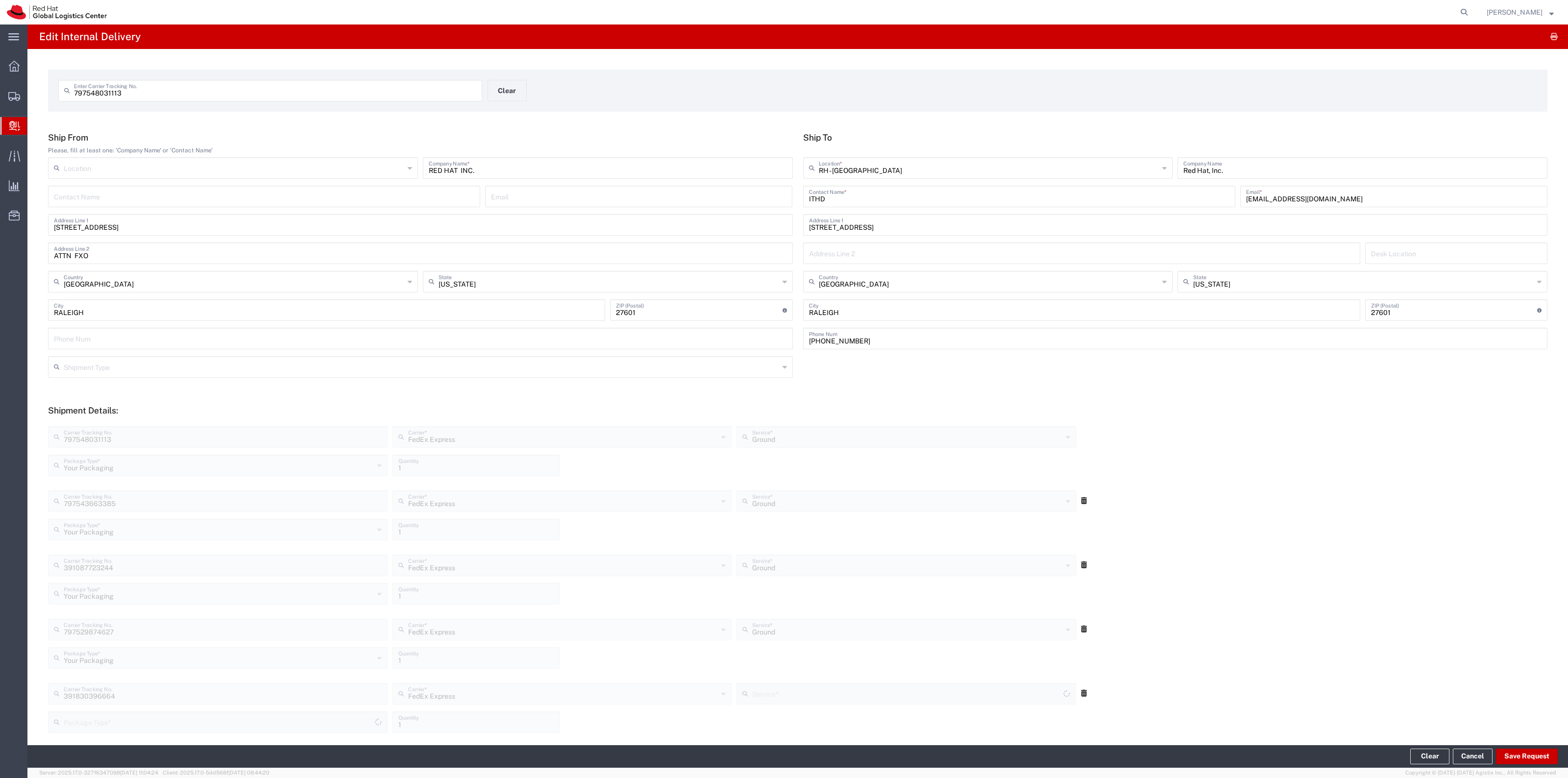
type input "Your Packaging"
type input "Ground"
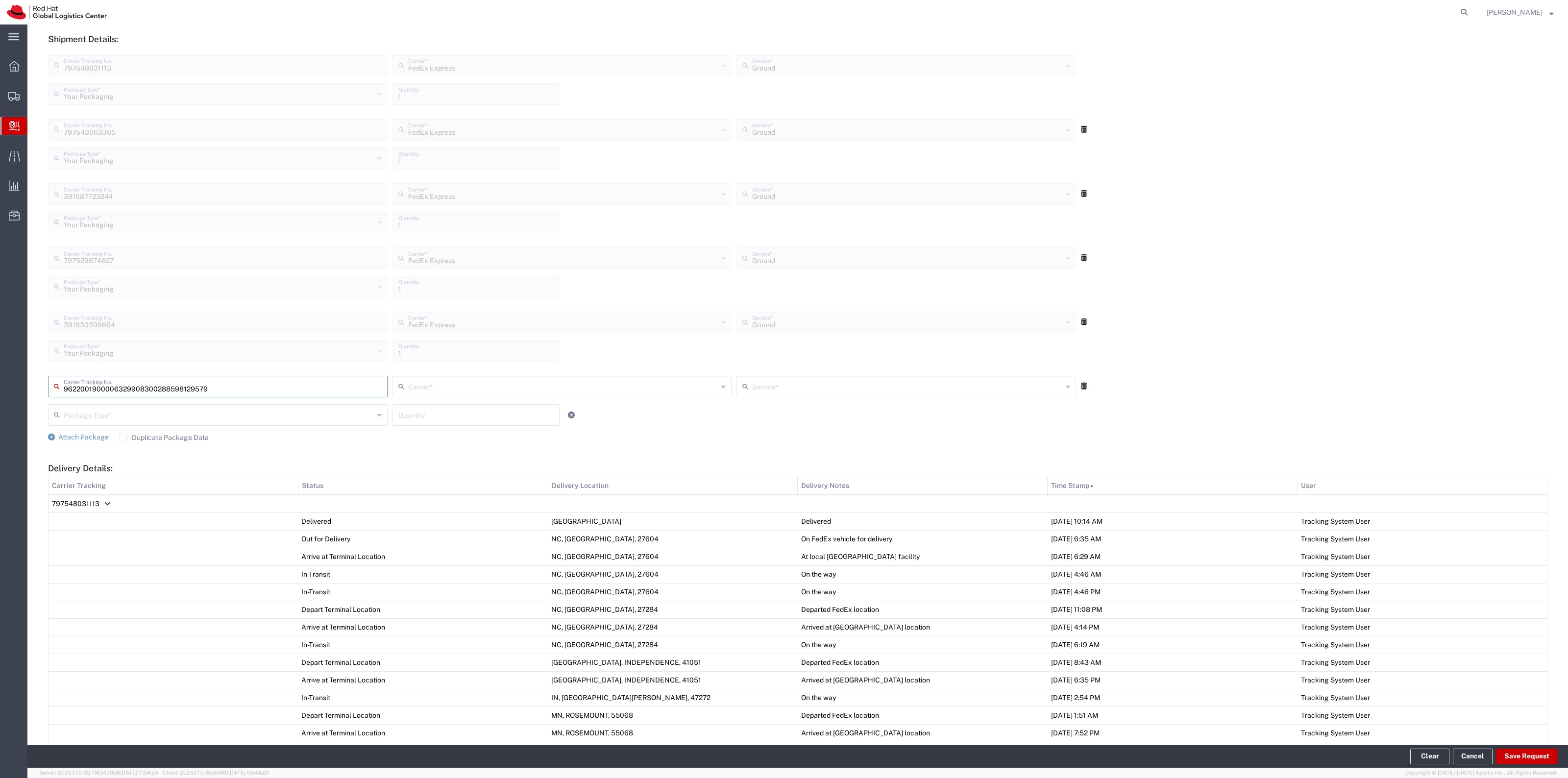
type input "288598129579"
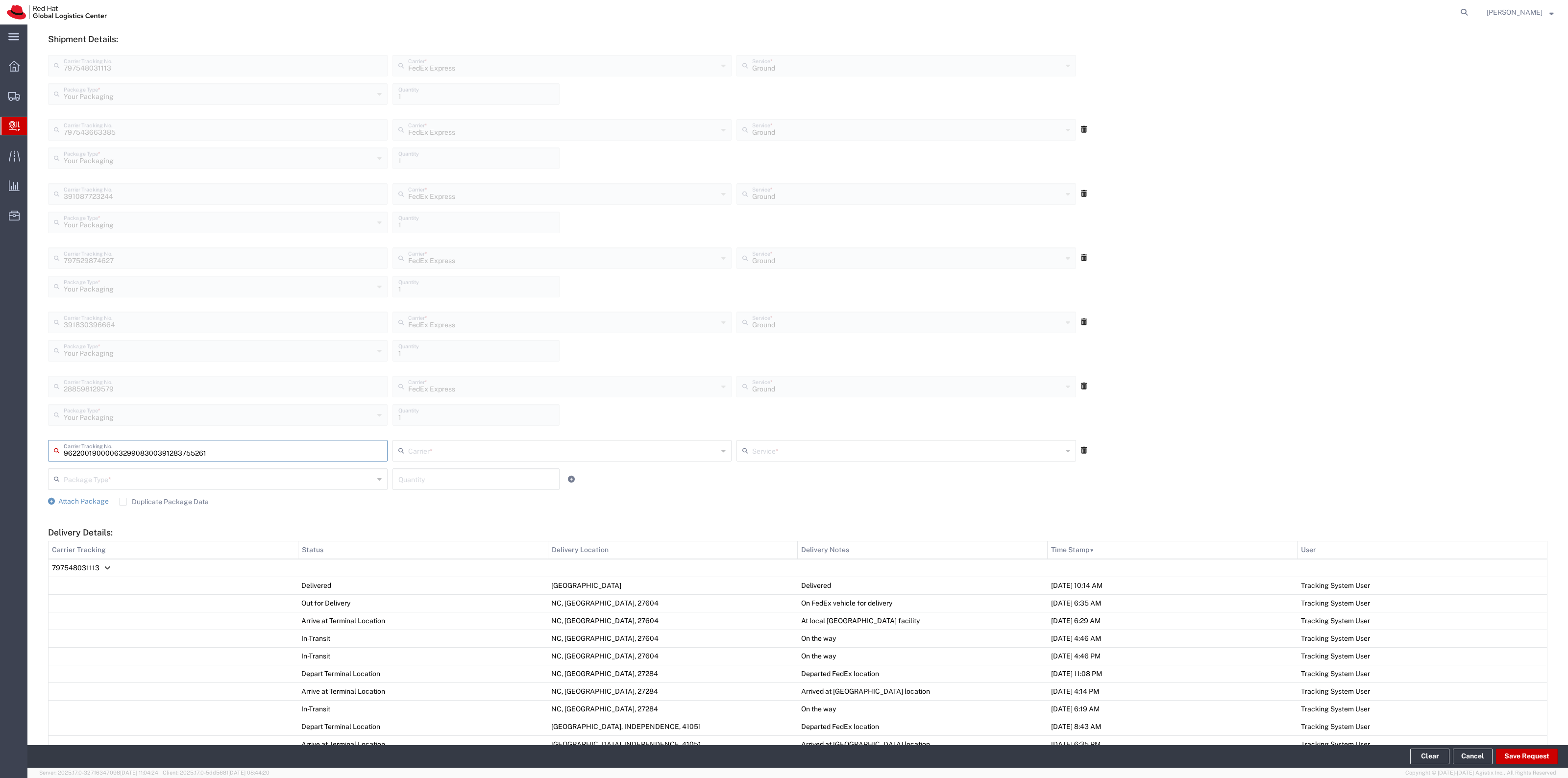
type input "391283755261"
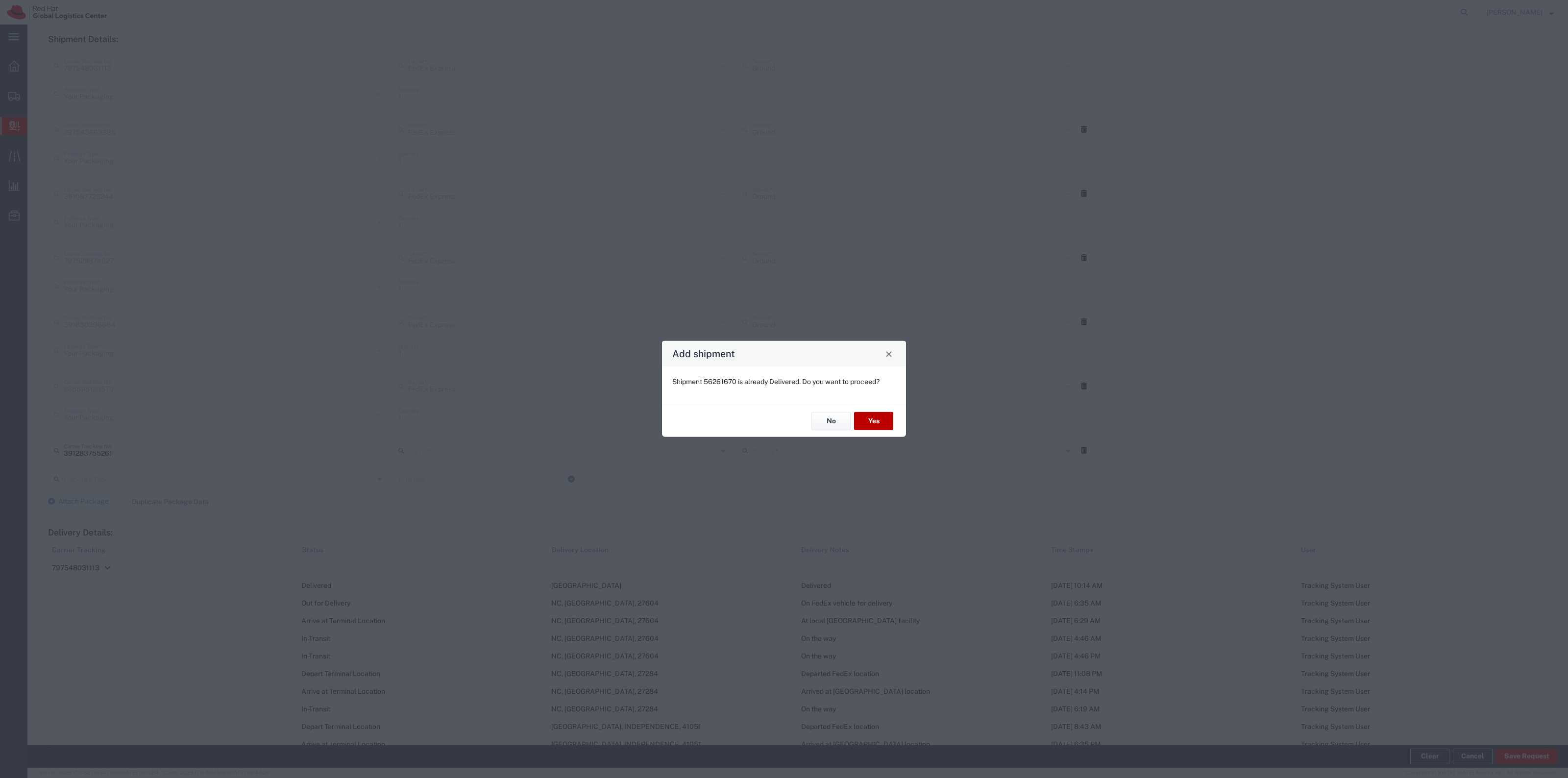
click at [885, 421] on button "Yes" at bounding box center [873, 420] width 39 height 18
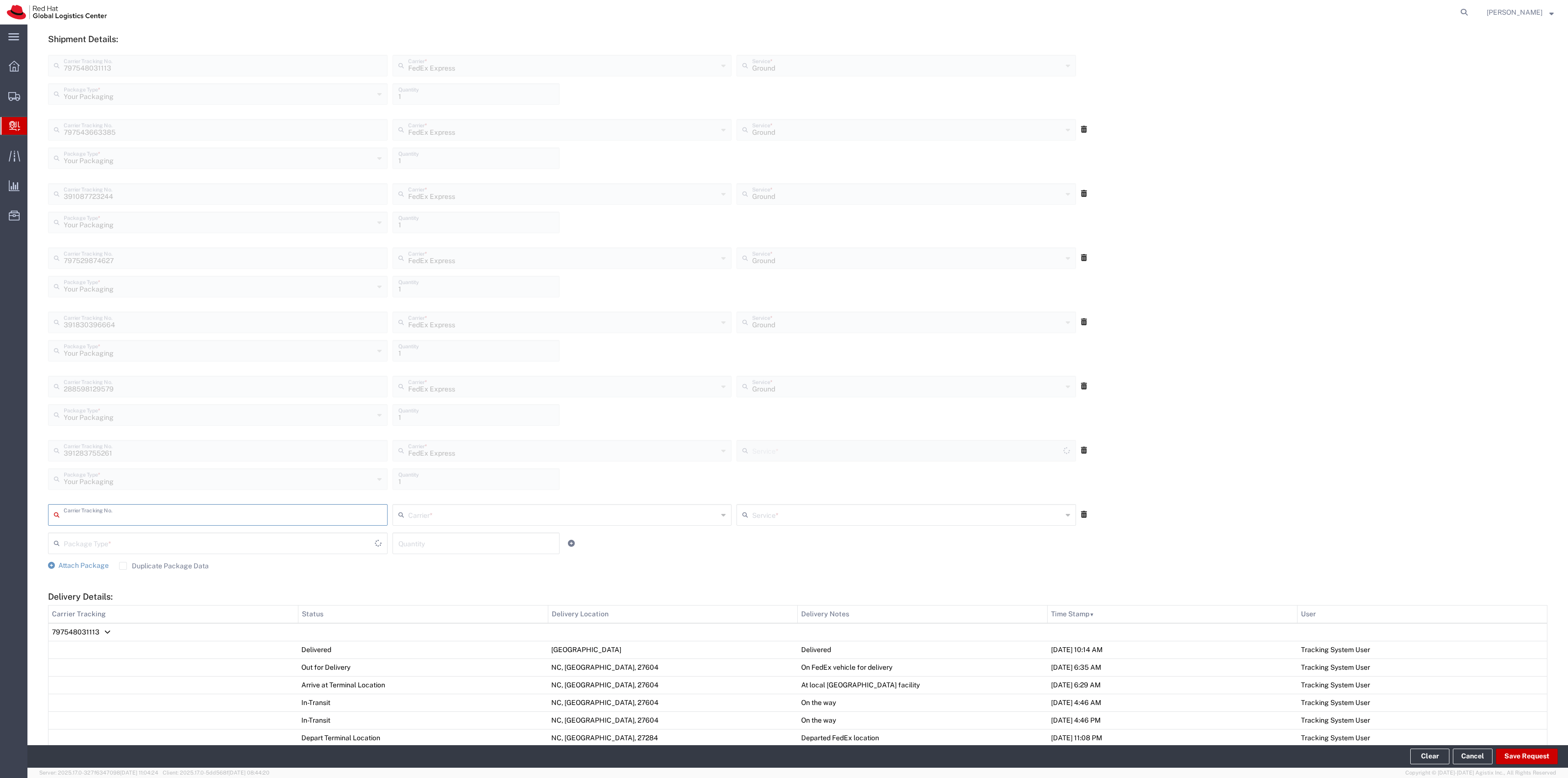
type input "Ground"
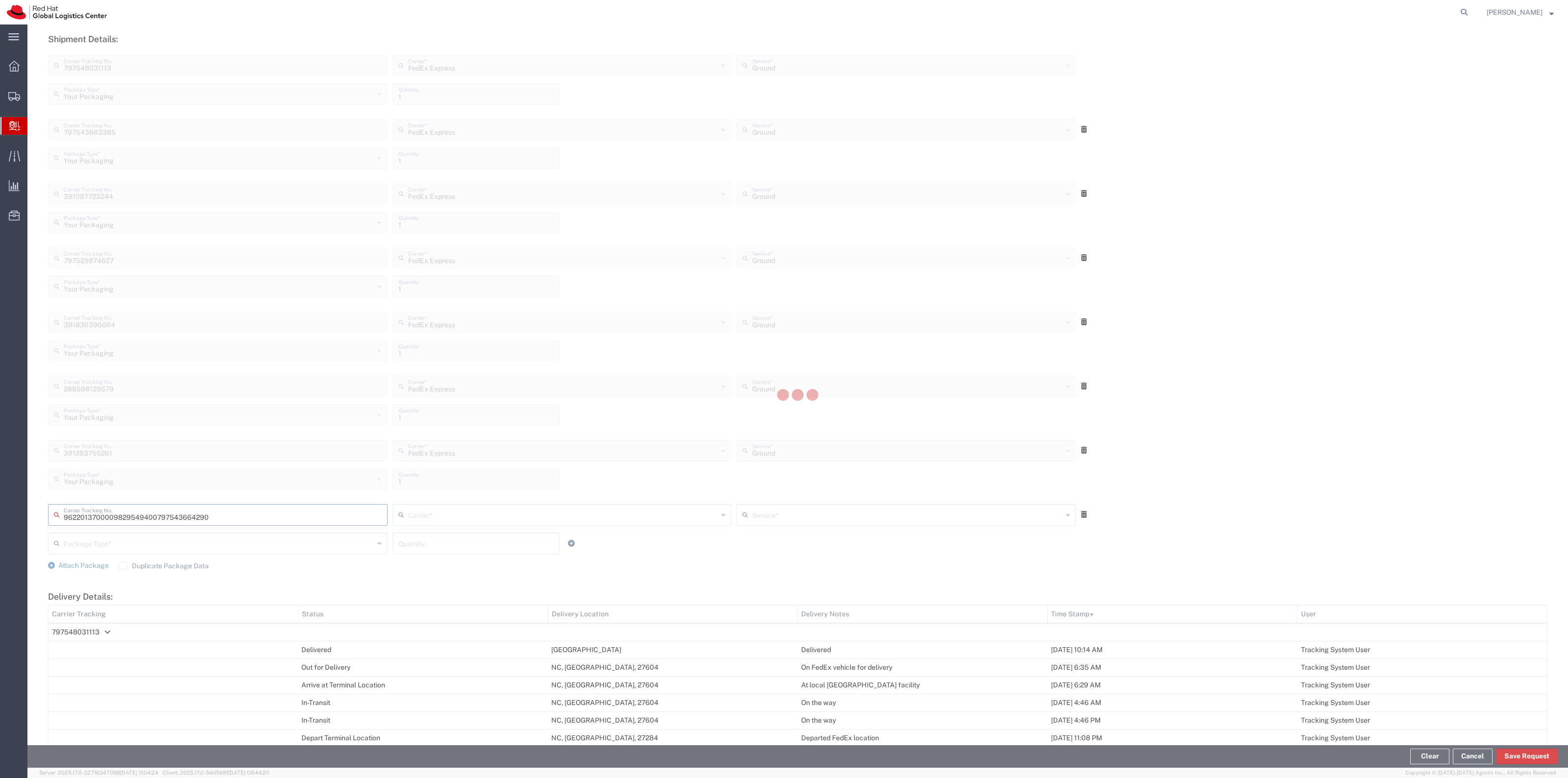
type input "797543664290"
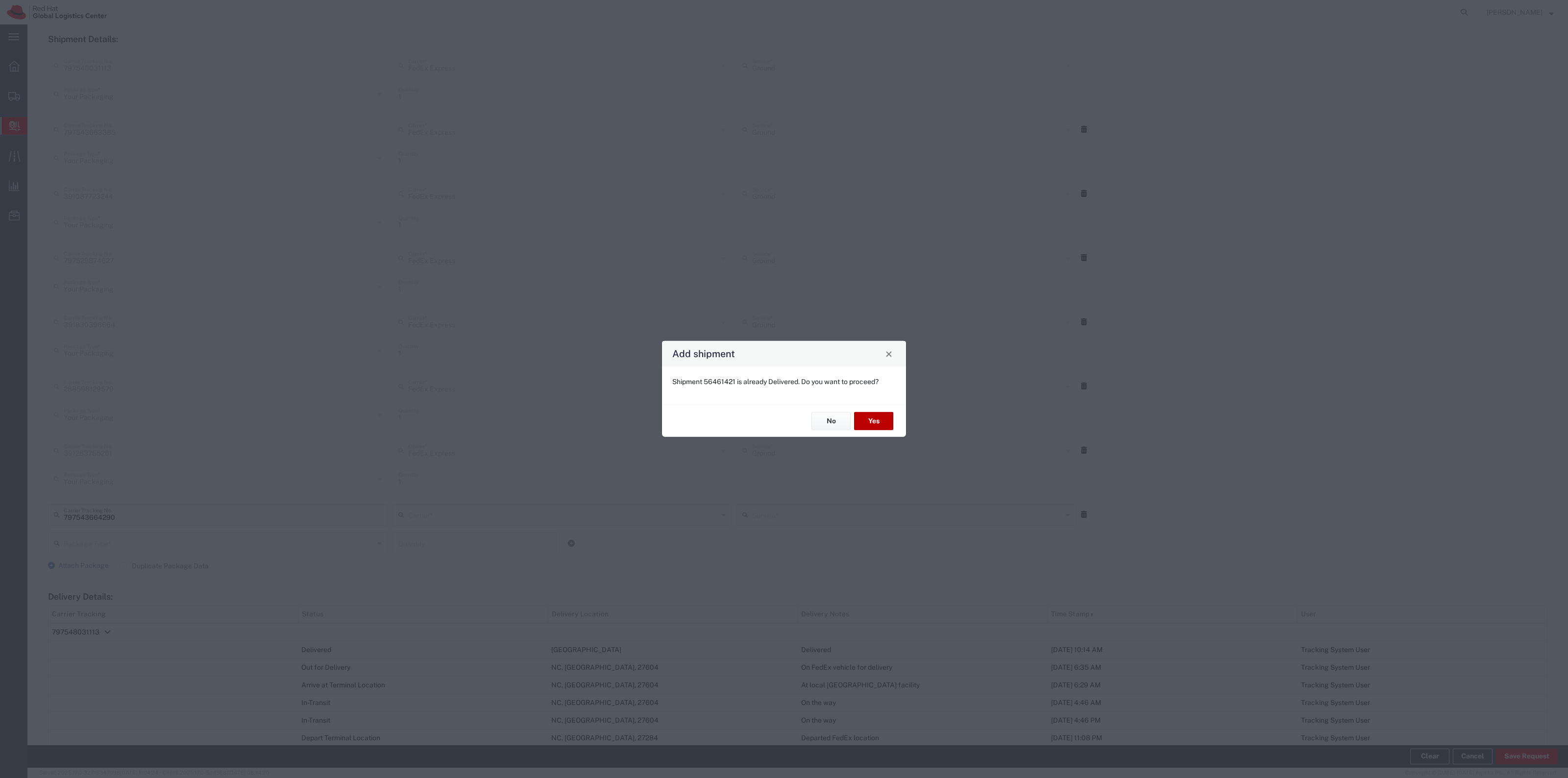
click at [885, 421] on button "Yes" at bounding box center [873, 420] width 39 height 18
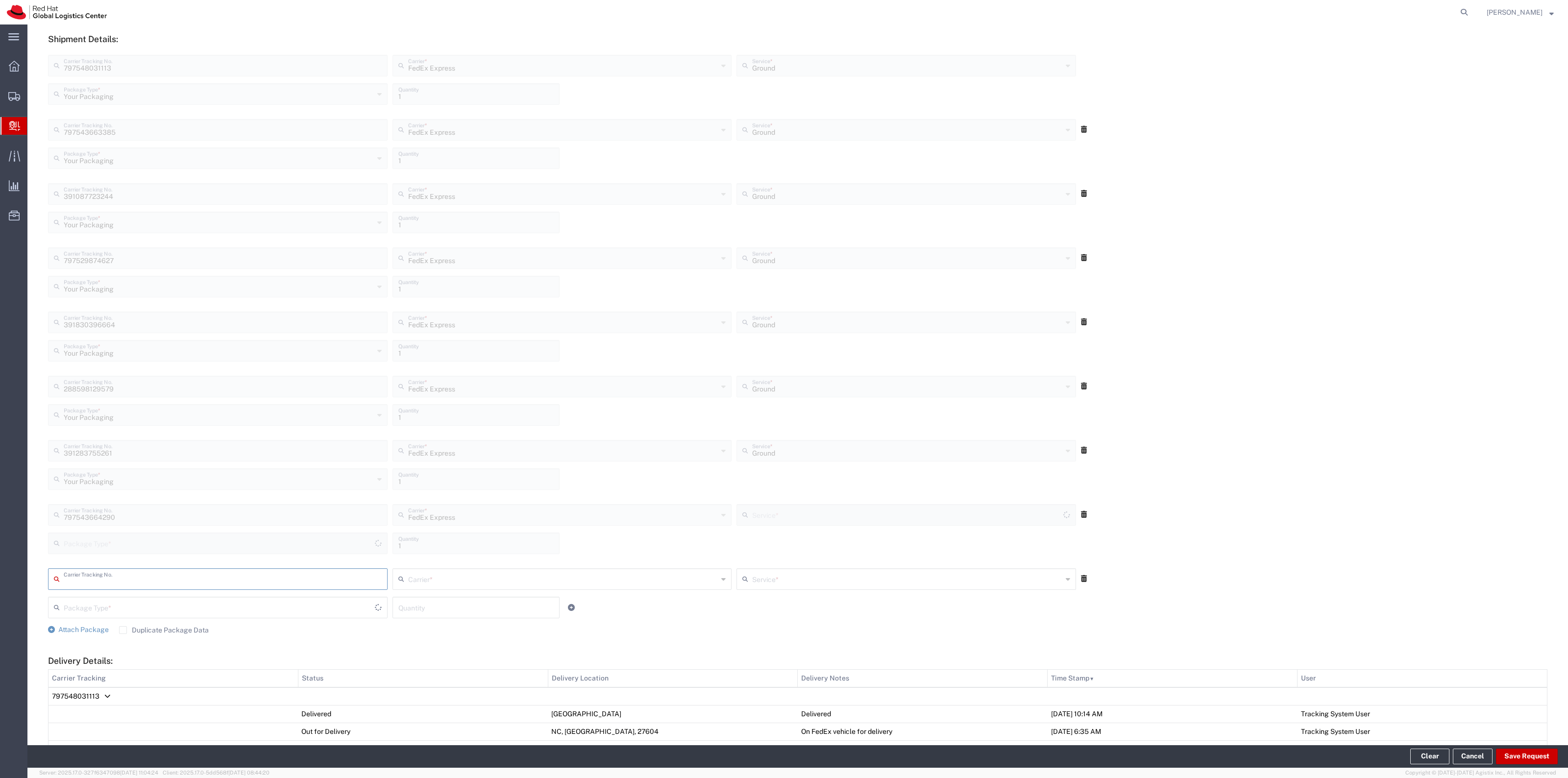
type input "Your Packaging"
type input "Ground"
type input "797548030996"
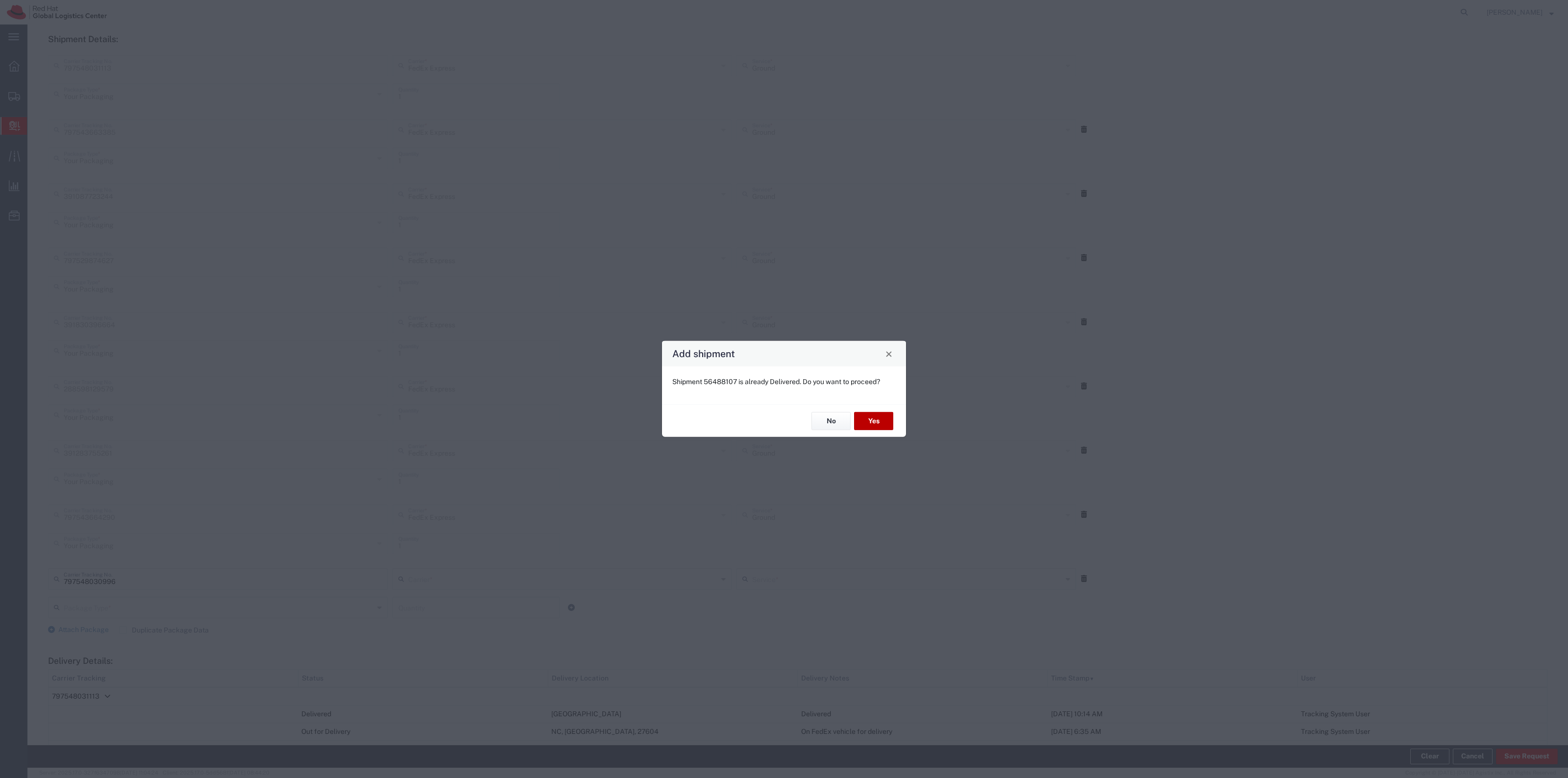
click at [885, 421] on button "Yes" at bounding box center [873, 420] width 39 height 18
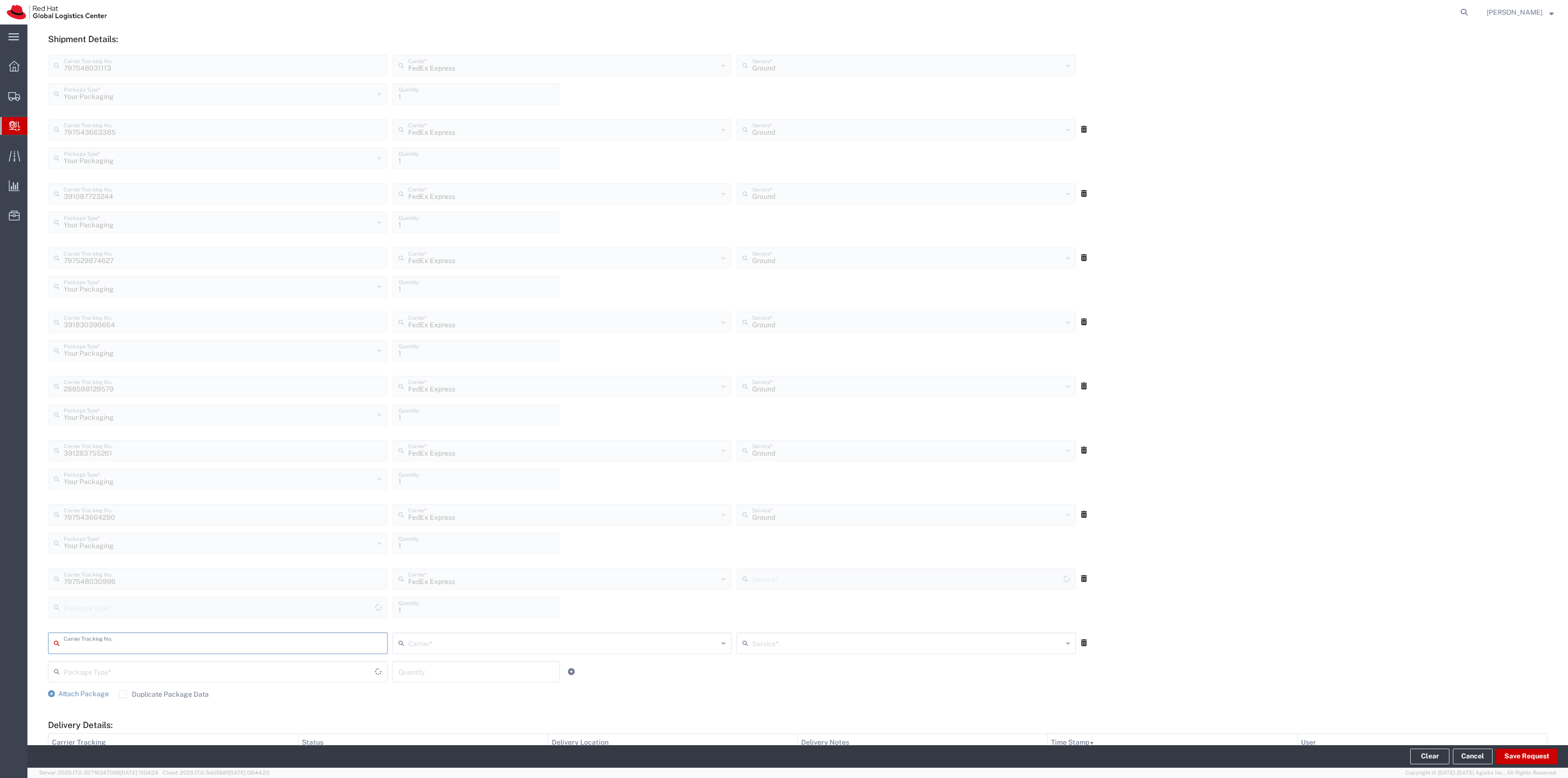
type input "Ground"
type input "Your Packaging"
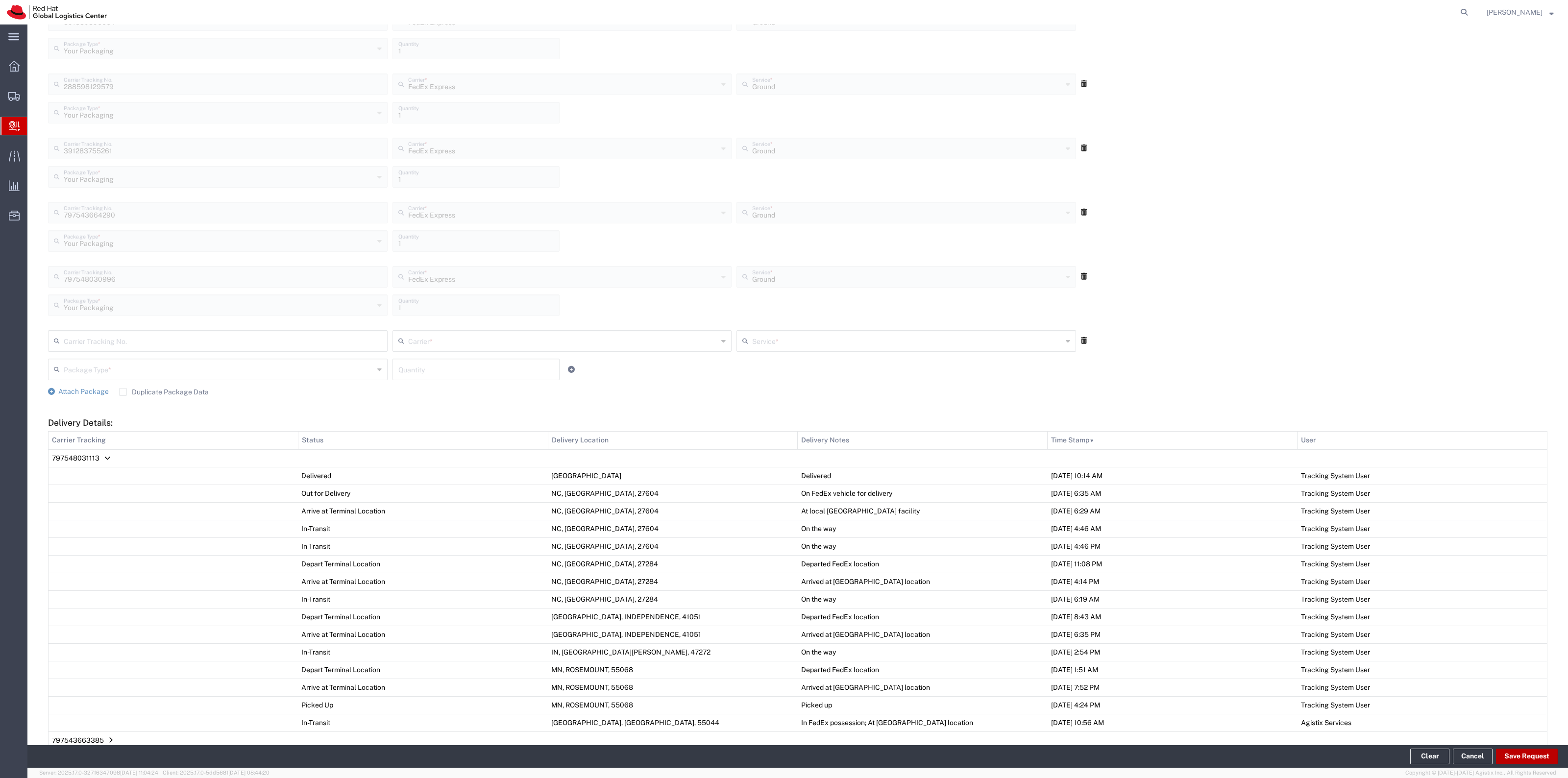
click at [1526, 760] on button "Save Request" at bounding box center [1526, 756] width 62 height 16
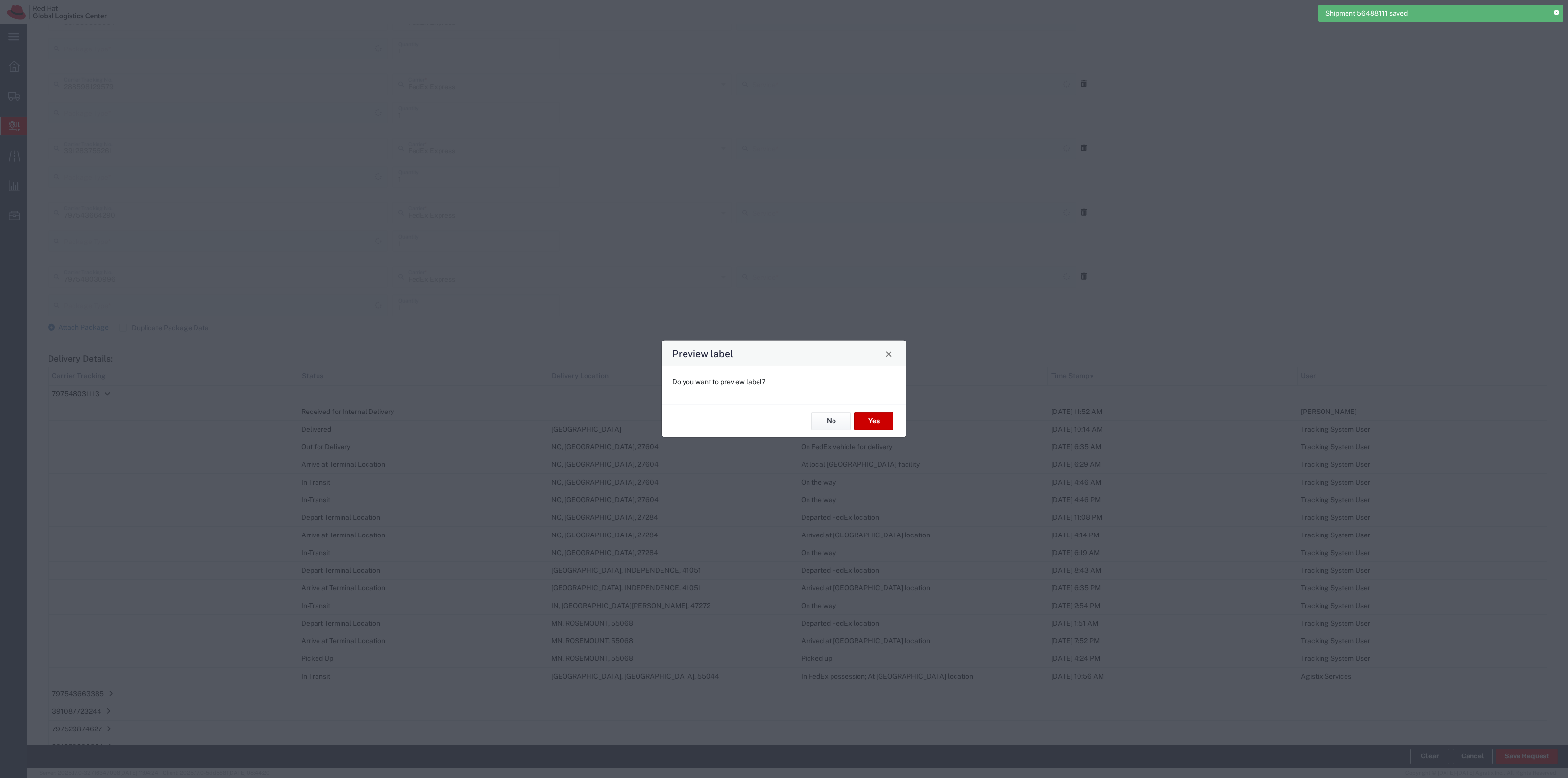
type input "Ground"
type input "Your Packaging"
type input "Ground"
type input "Your Packaging"
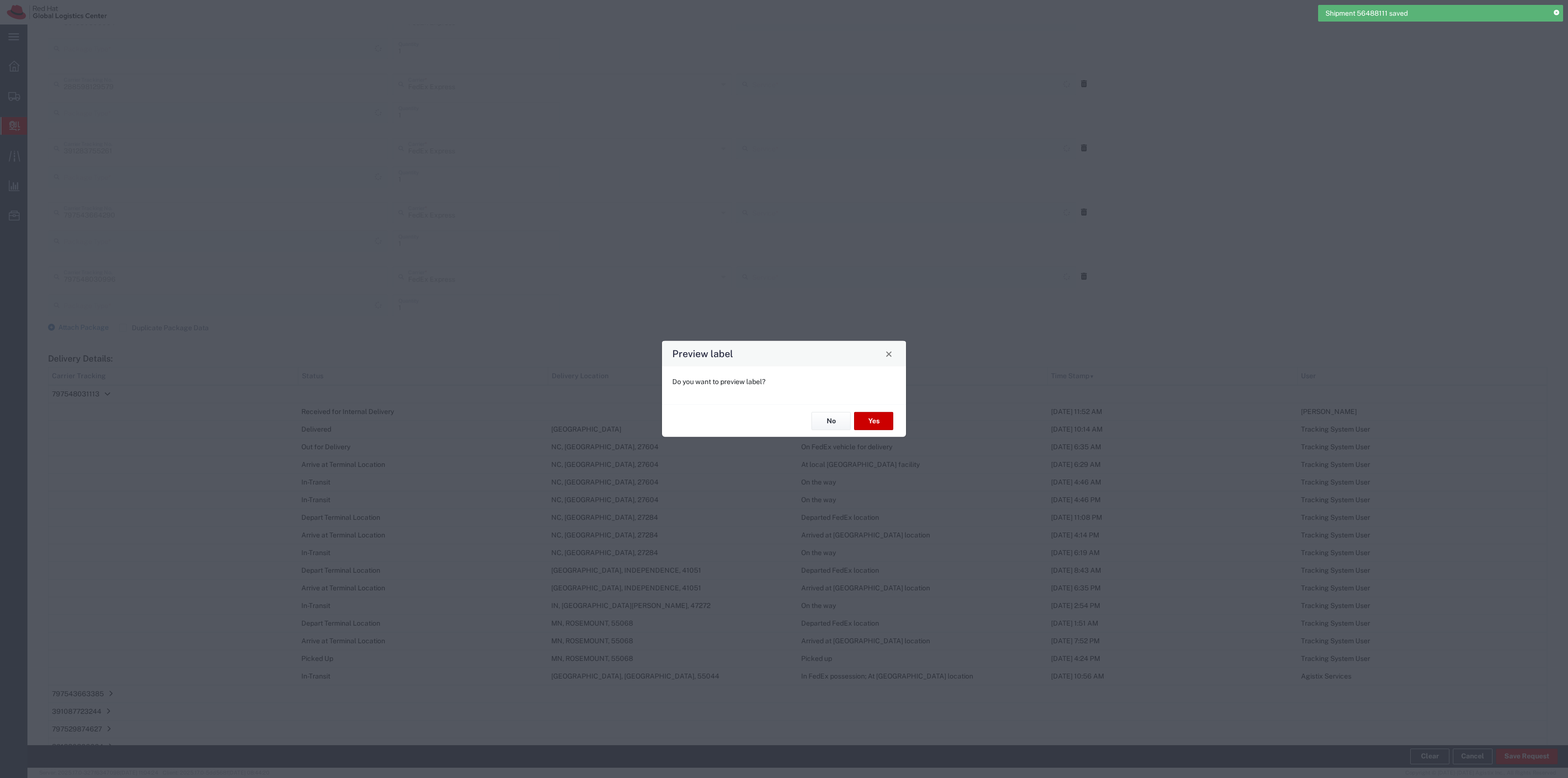
type input "Ground"
type input "Your Packaging"
type input "Ground"
type input "Your Packaging"
type input "Ground"
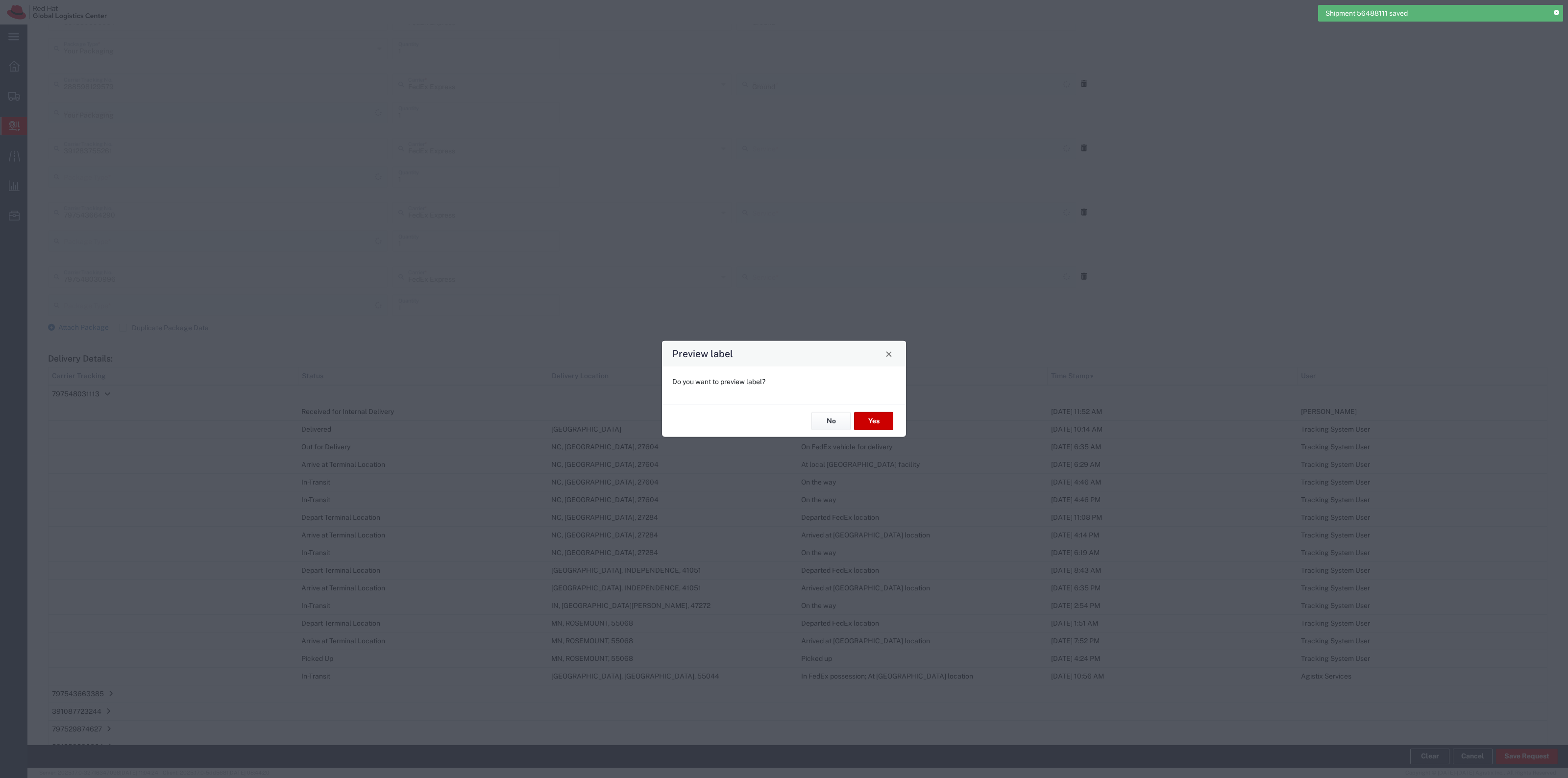
type input "Your Packaging"
type input "Ground"
type input "Your Packaging"
type input "Ground"
type input "Your Packaging"
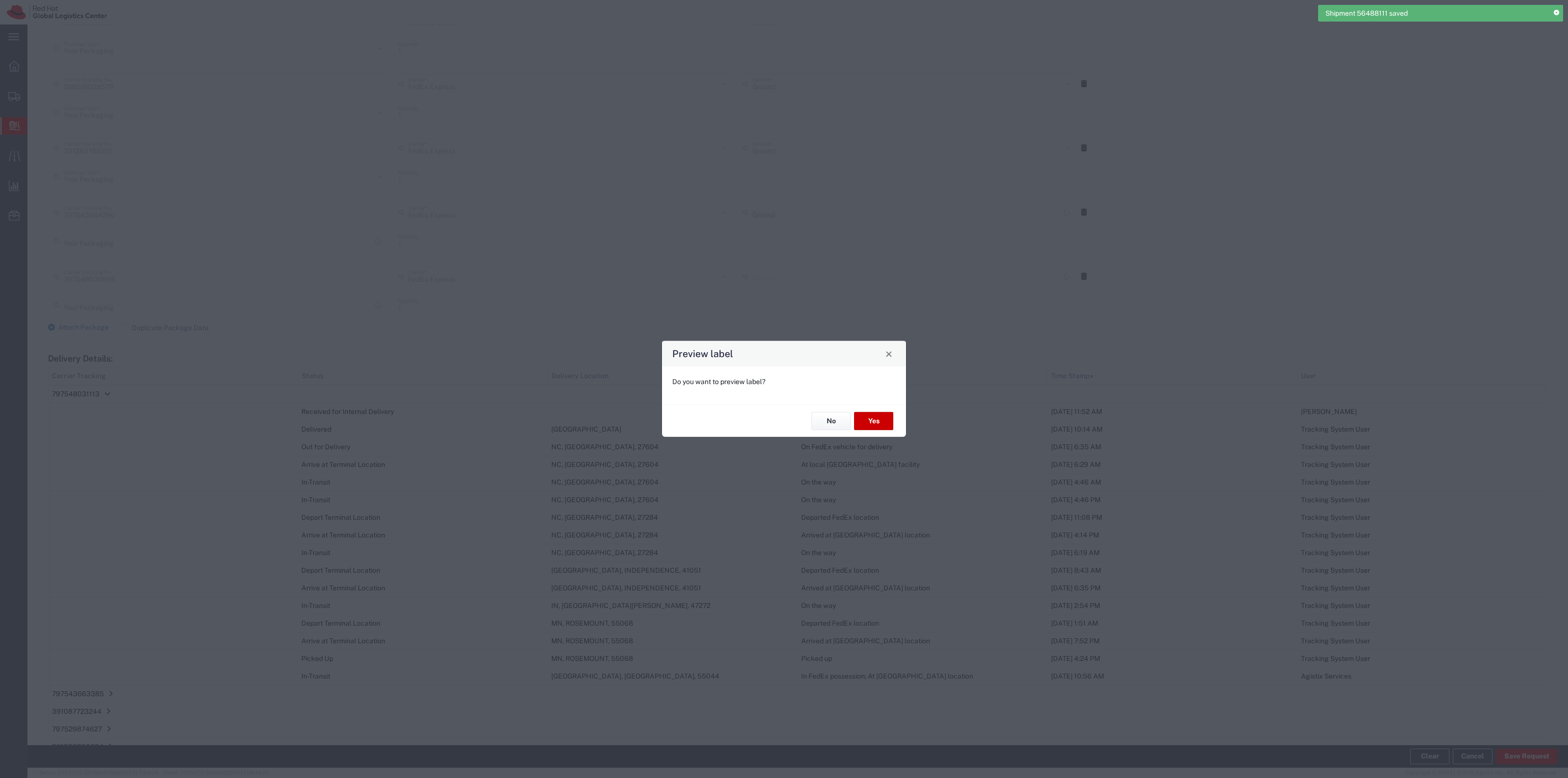
type input "Ground"
click at [868, 422] on button "Yes" at bounding box center [873, 420] width 39 height 18
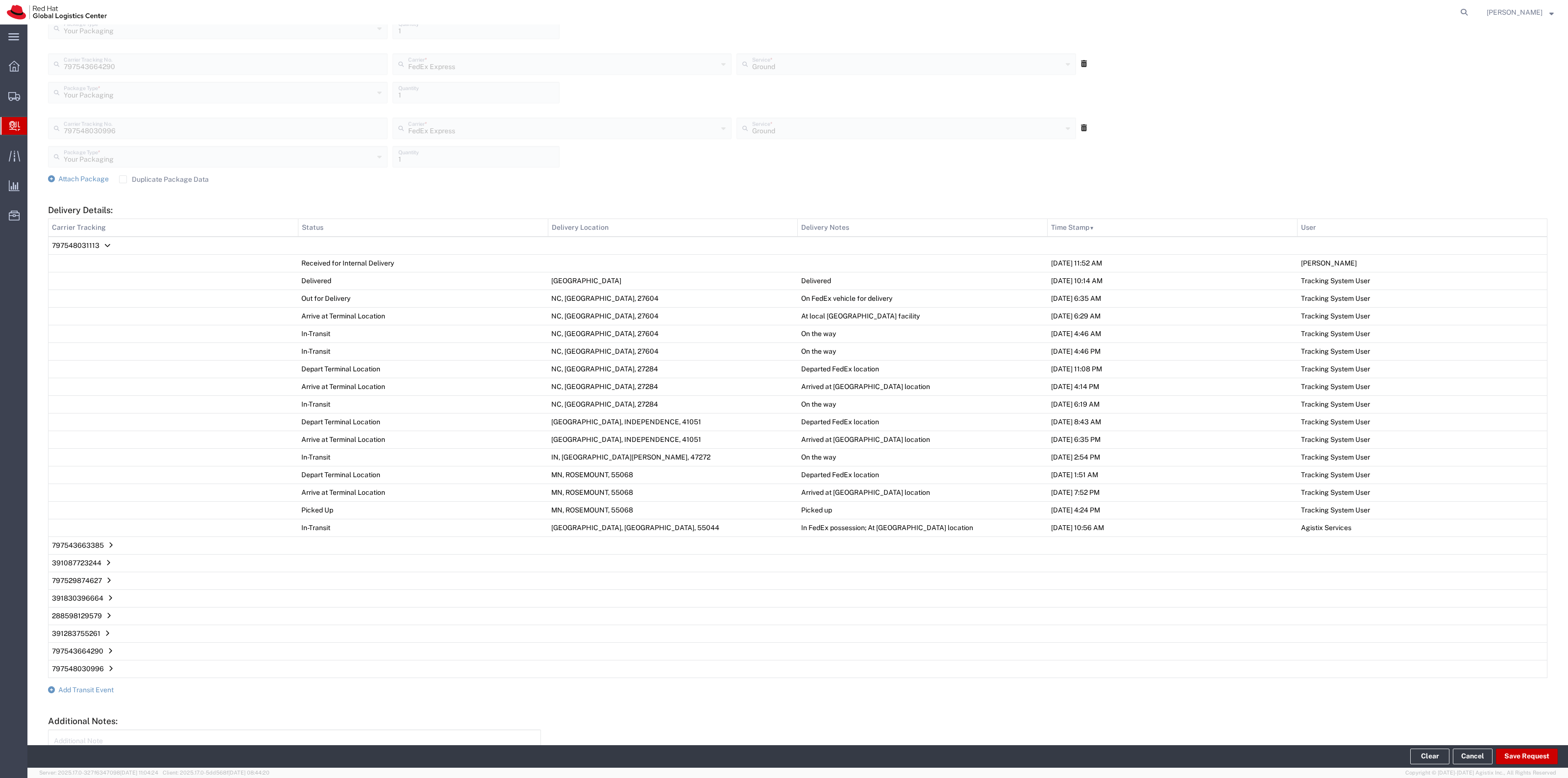
scroll to position [907, 0]
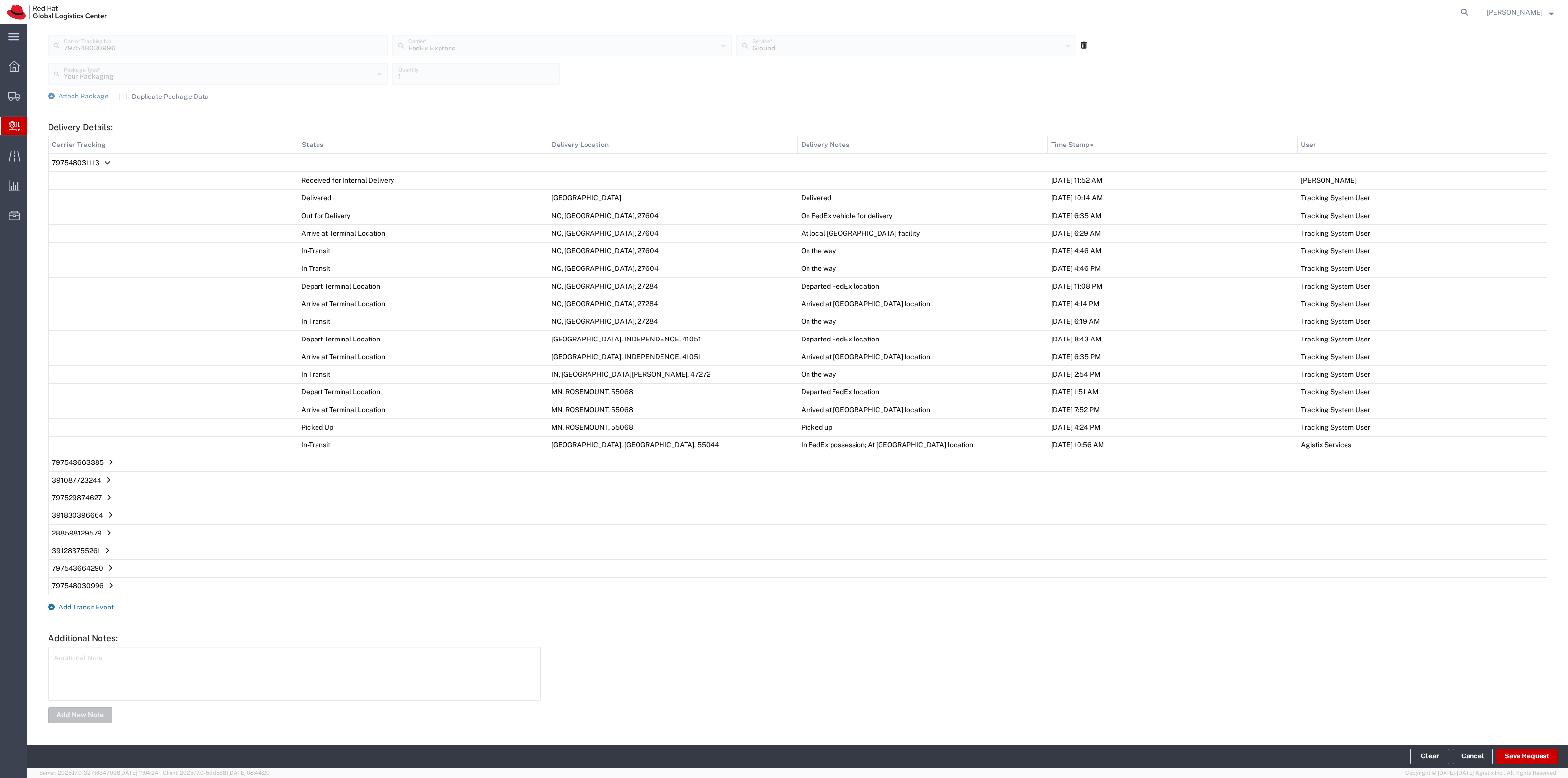
click at [88, 605] on span "Add Transit Event" at bounding box center [85, 607] width 55 height 8
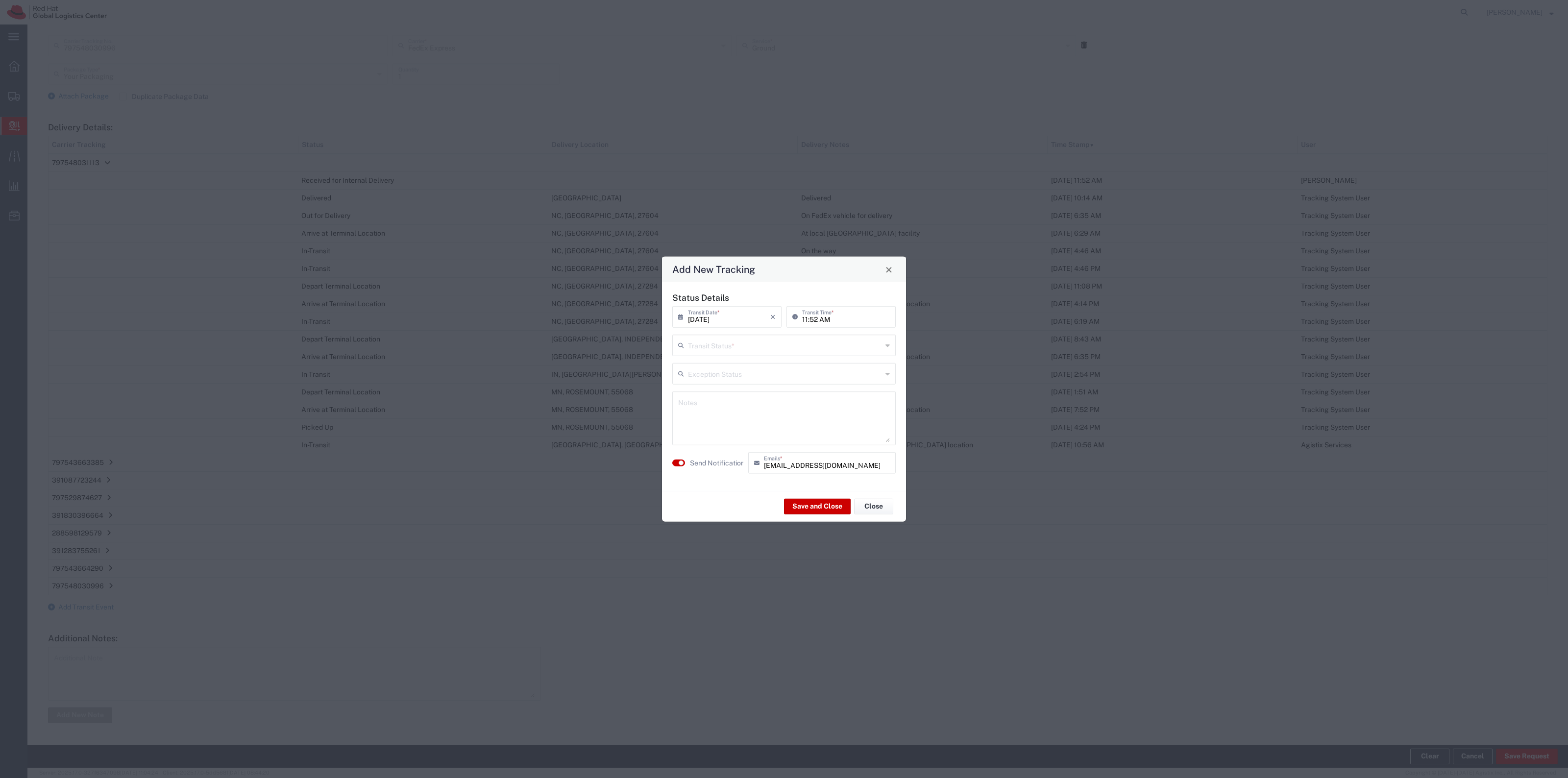
click at [747, 347] on input "text" at bounding box center [785, 344] width 194 height 17
click at [771, 365] on span "Delivery Confirmation" at bounding box center [783, 366] width 221 height 15
click at [873, 355] on div "Delivery Confirmation Transit Status *" at bounding box center [783, 345] width 223 height 22
type input "Delivery Confirmation"
click at [862, 348] on input "Delivery Confirmation" at bounding box center [785, 344] width 194 height 17
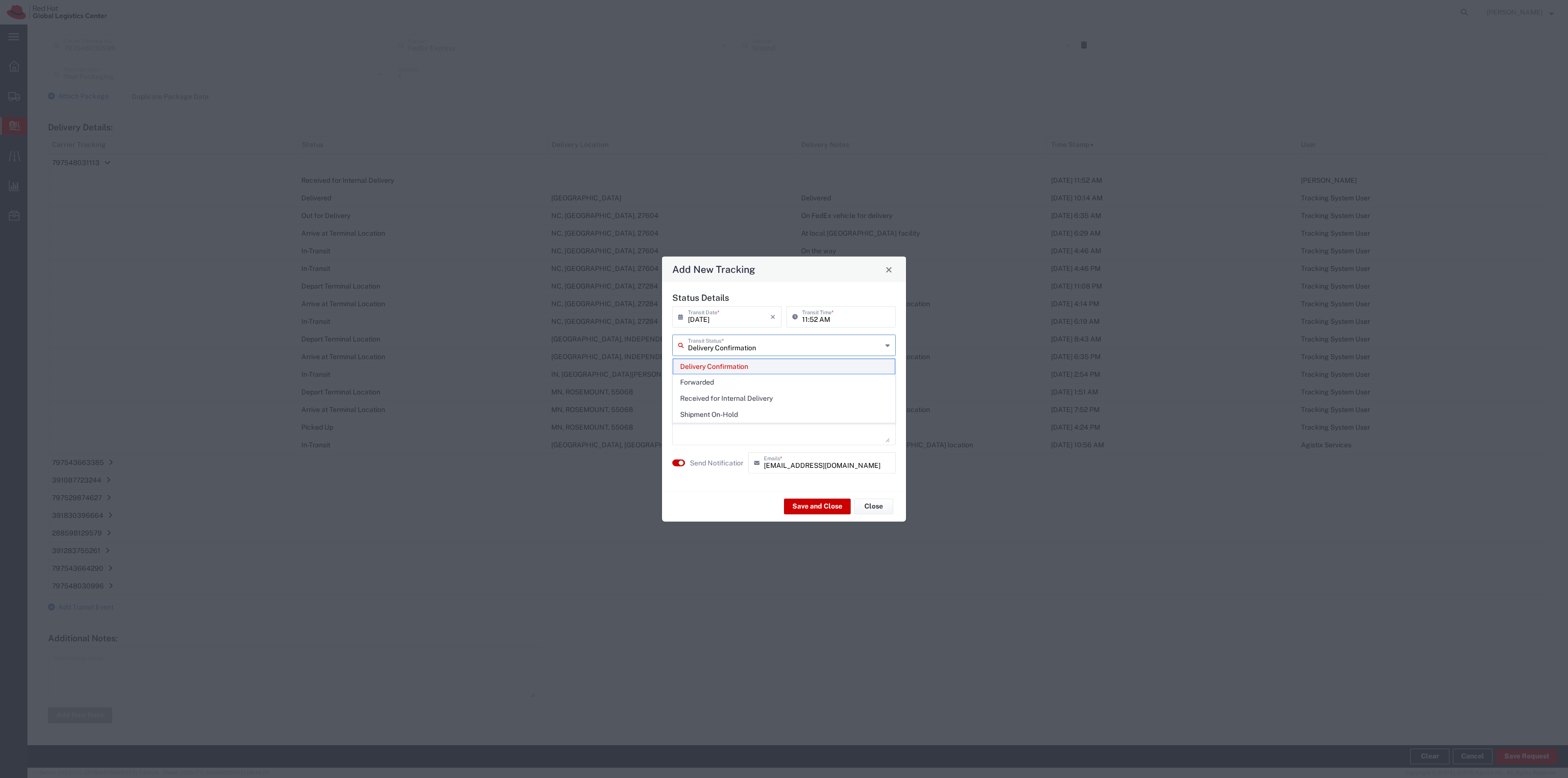
click at [721, 371] on span "Delivery Confirmation" at bounding box center [783, 366] width 221 height 15
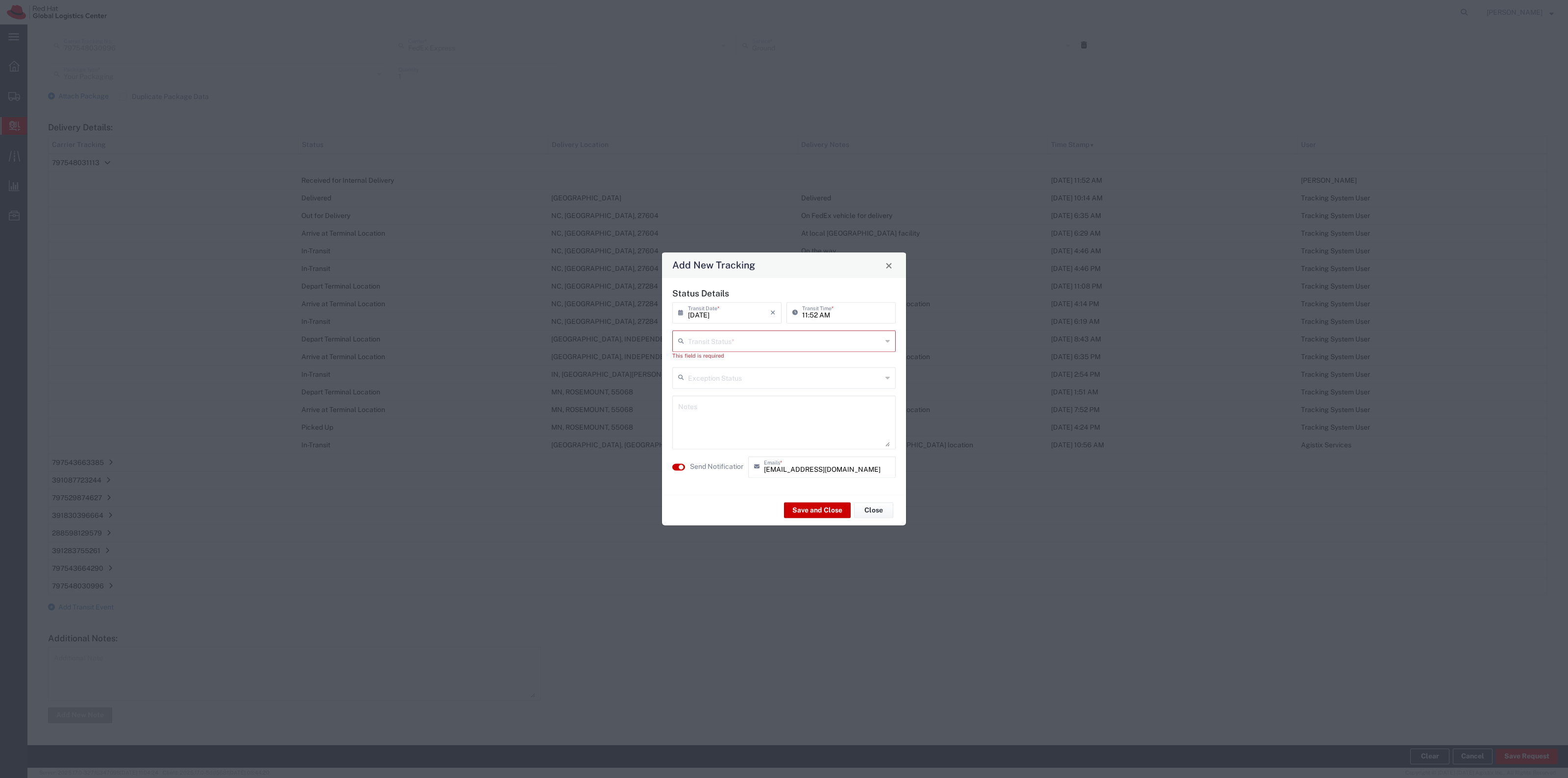
click at [726, 342] on input "text" at bounding box center [785, 341] width 194 height 17
click at [709, 364] on span "Delivery Confirmation" at bounding box center [783, 362] width 221 height 15
type input "Delivery Confirmation"
click at [793, 504] on button "Save and Close" at bounding box center [817, 506] width 66 height 16
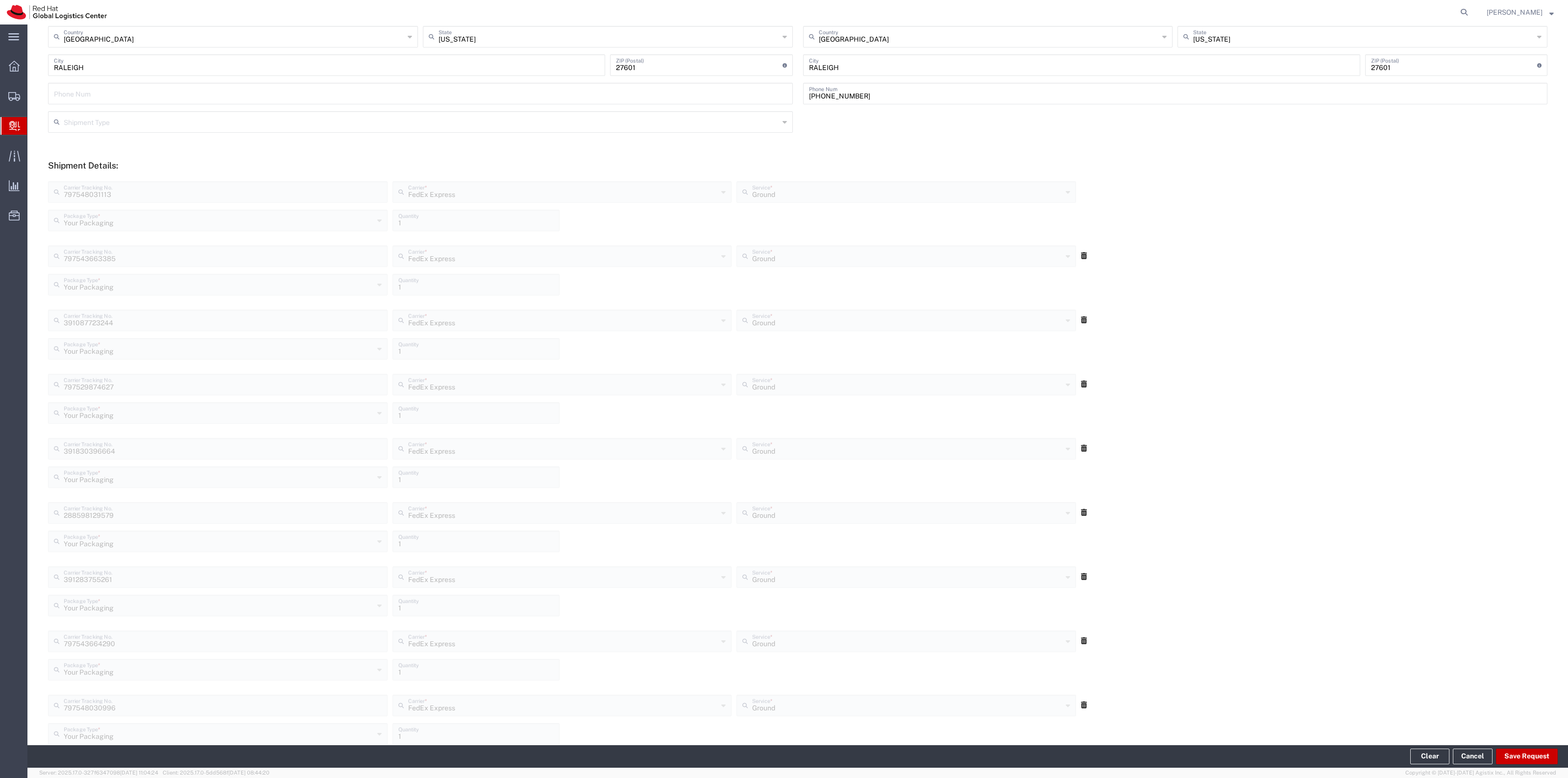
scroll to position [0, 0]
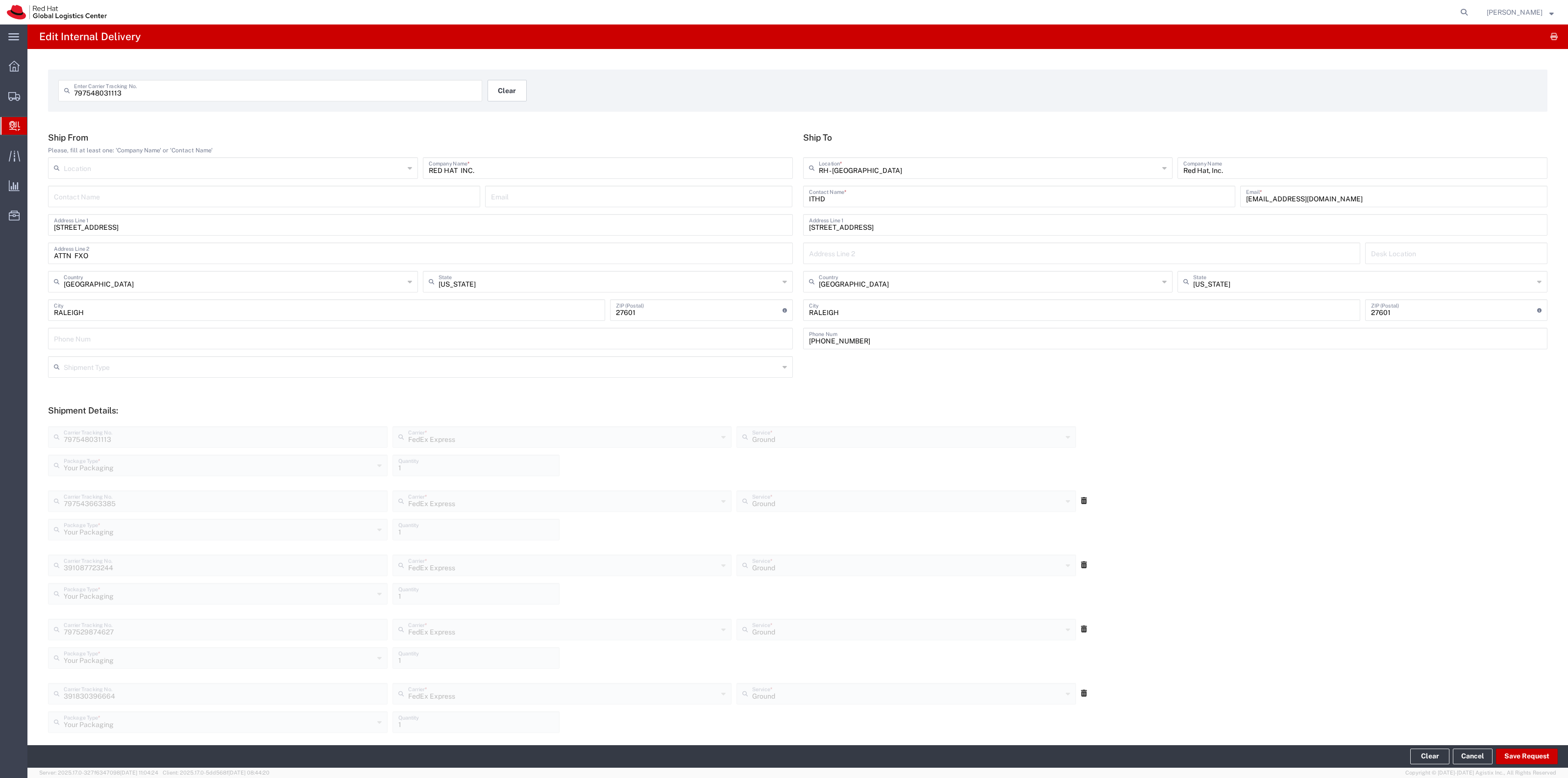
click at [519, 89] on button "Clear" at bounding box center [507, 90] width 39 height 22
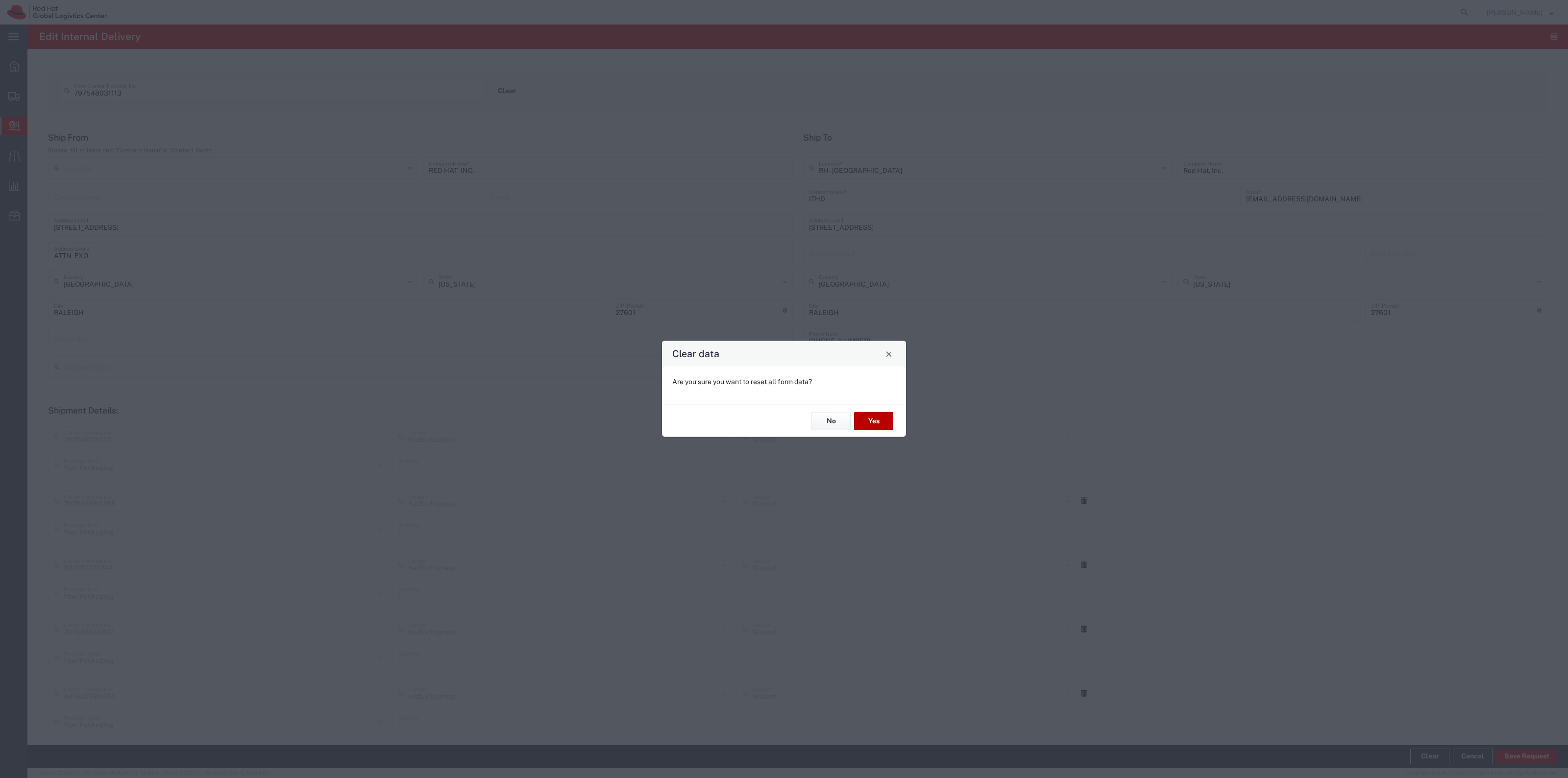
click at [880, 418] on button "Yes" at bounding box center [873, 420] width 39 height 18
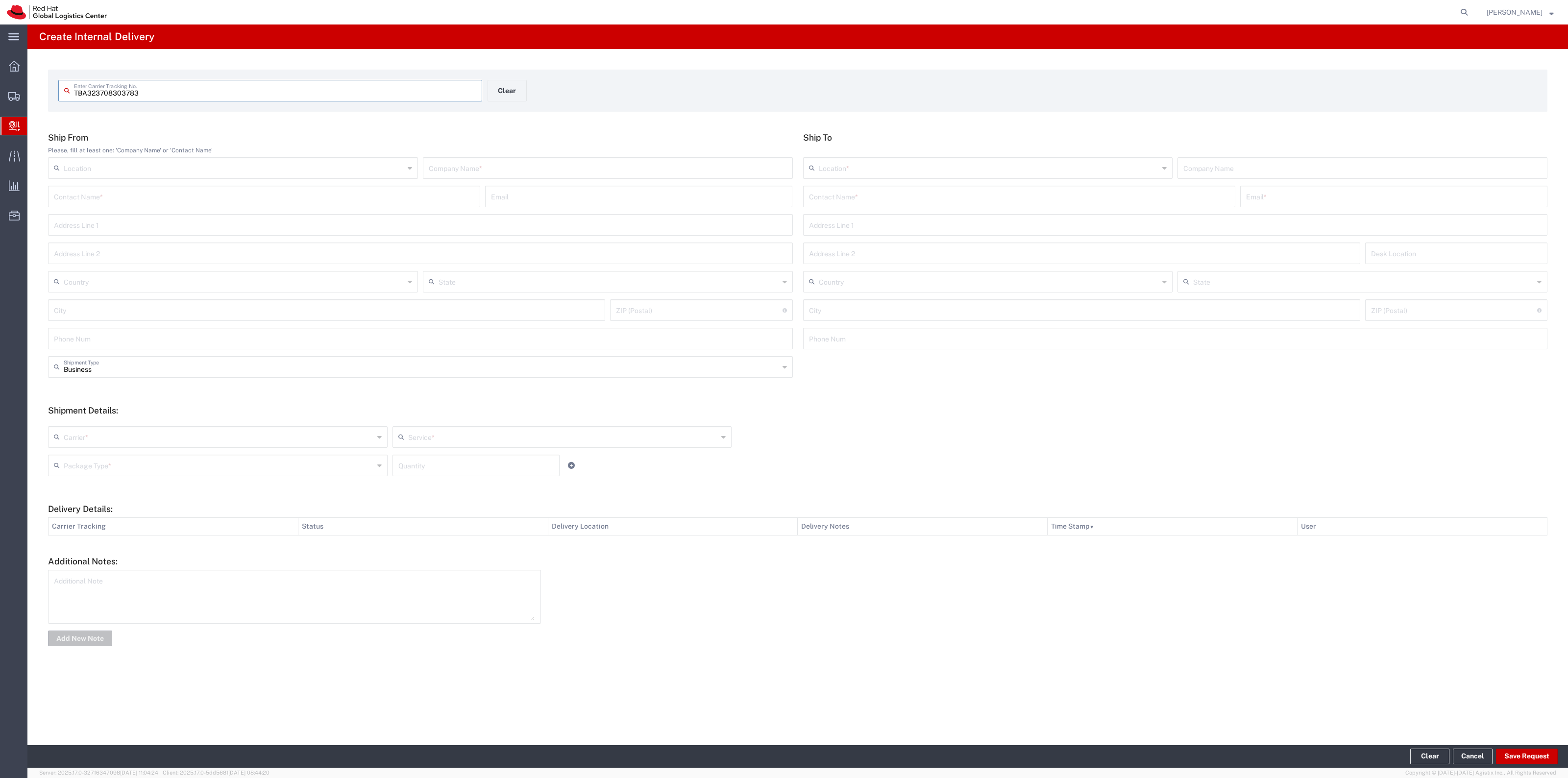
type input "TBA323708303783"
drag, startPoint x: 849, startPoint y: 194, endPoint x: 878, endPoint y: 207, distance: 31.8
click at [850, 194] on div "Contact Name *" at bounding box center [1018, 204] width 432 height 22
click at [878, 207] on input "text" at bounding box center [1019, 204] width 420 height 17
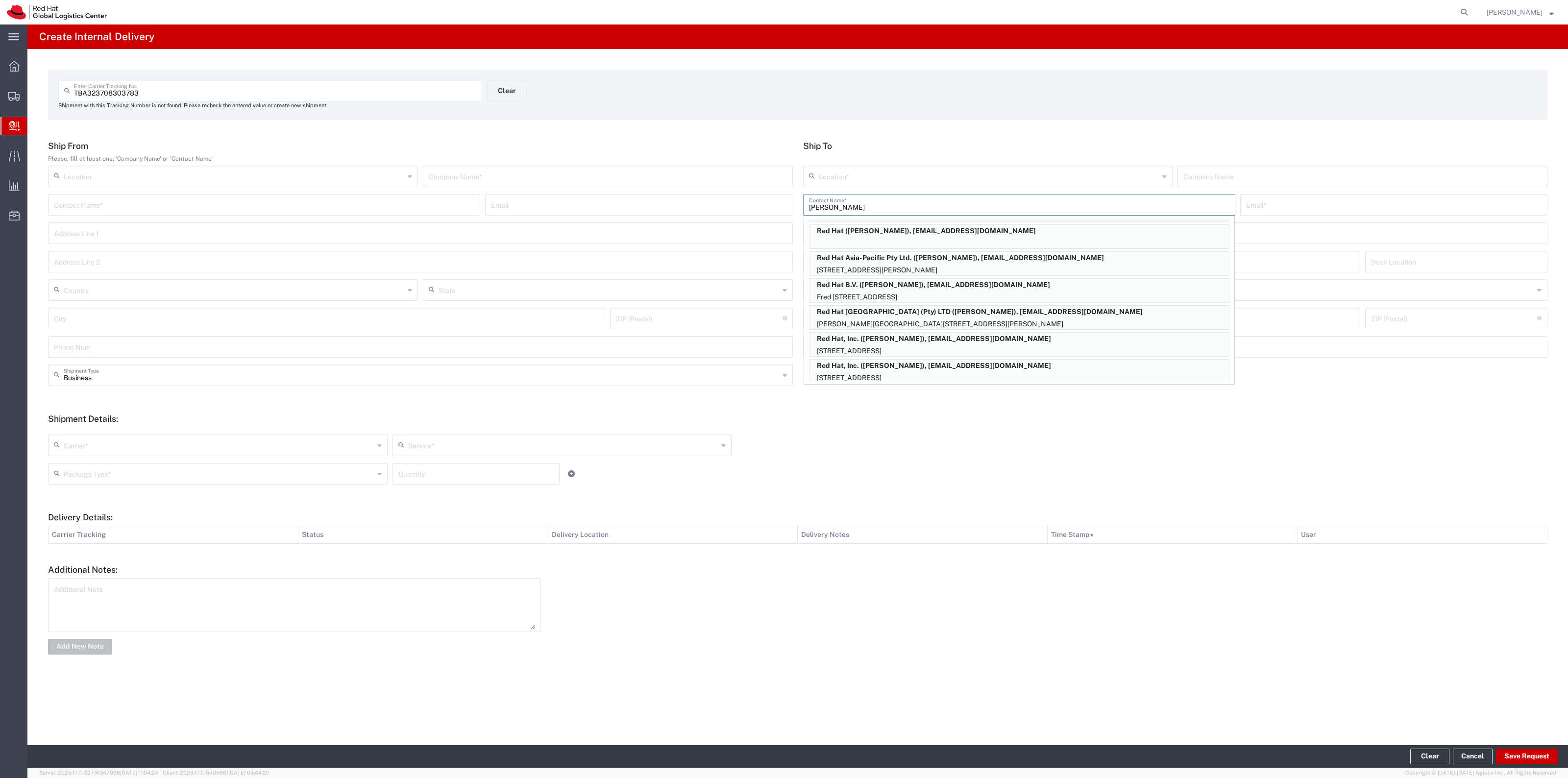
scroll to position [353, 0]
type input "R"
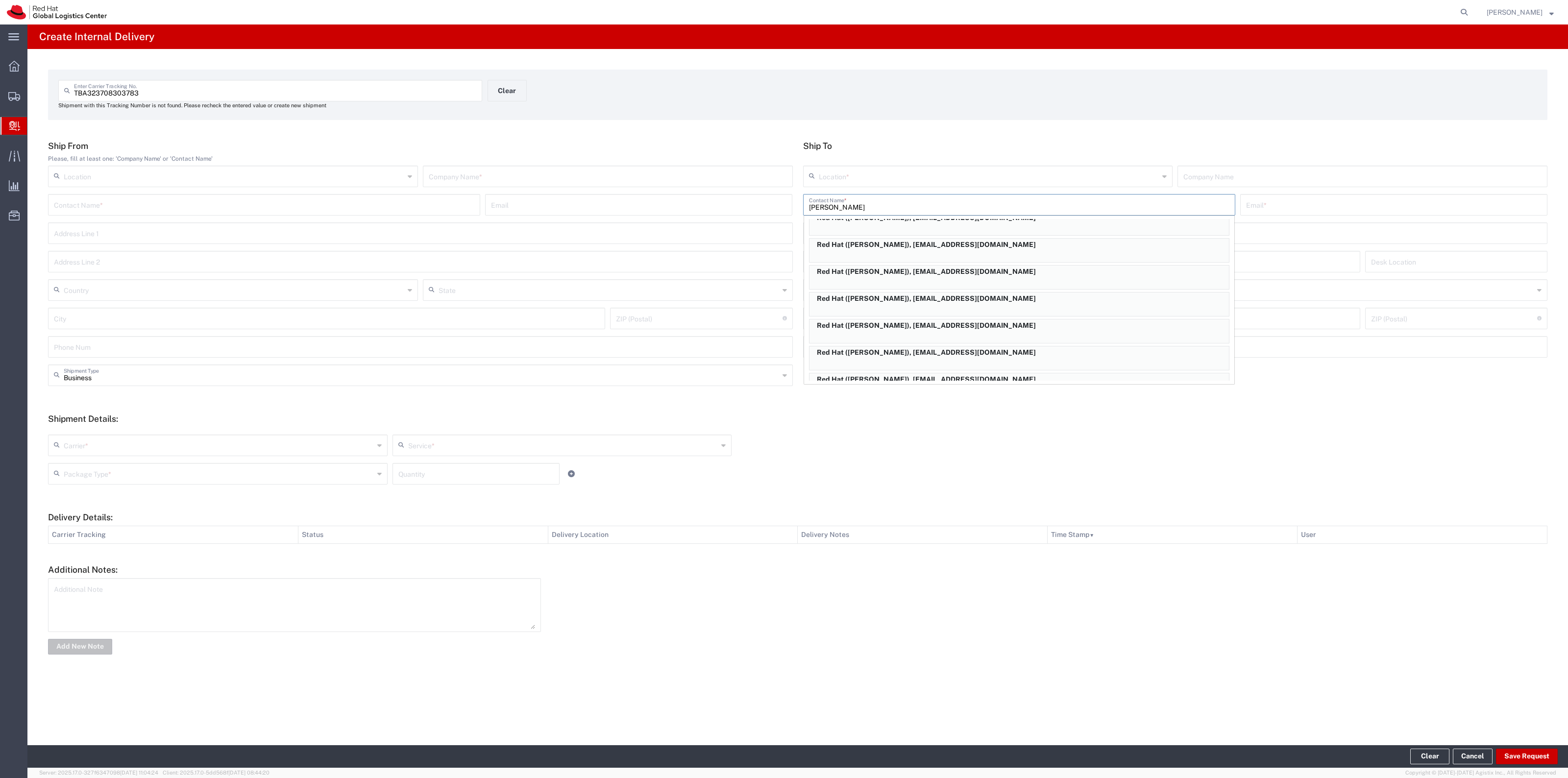
scroll to position [0, 0]
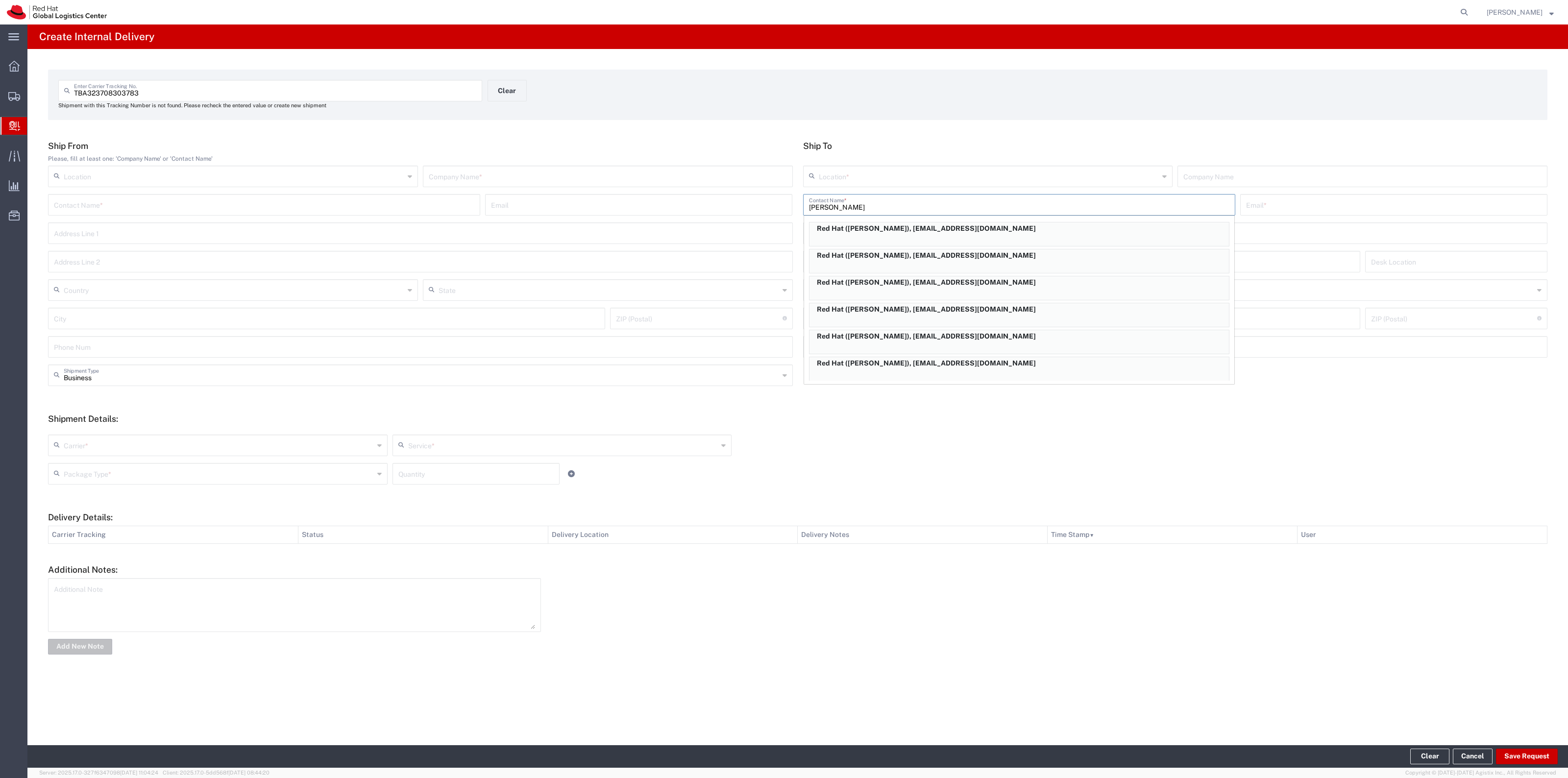
type input "[PERSON_NAME]"
click at [266, 85] on input "TBA323708303783" at bounding box center [275, 90] width 402 height 17
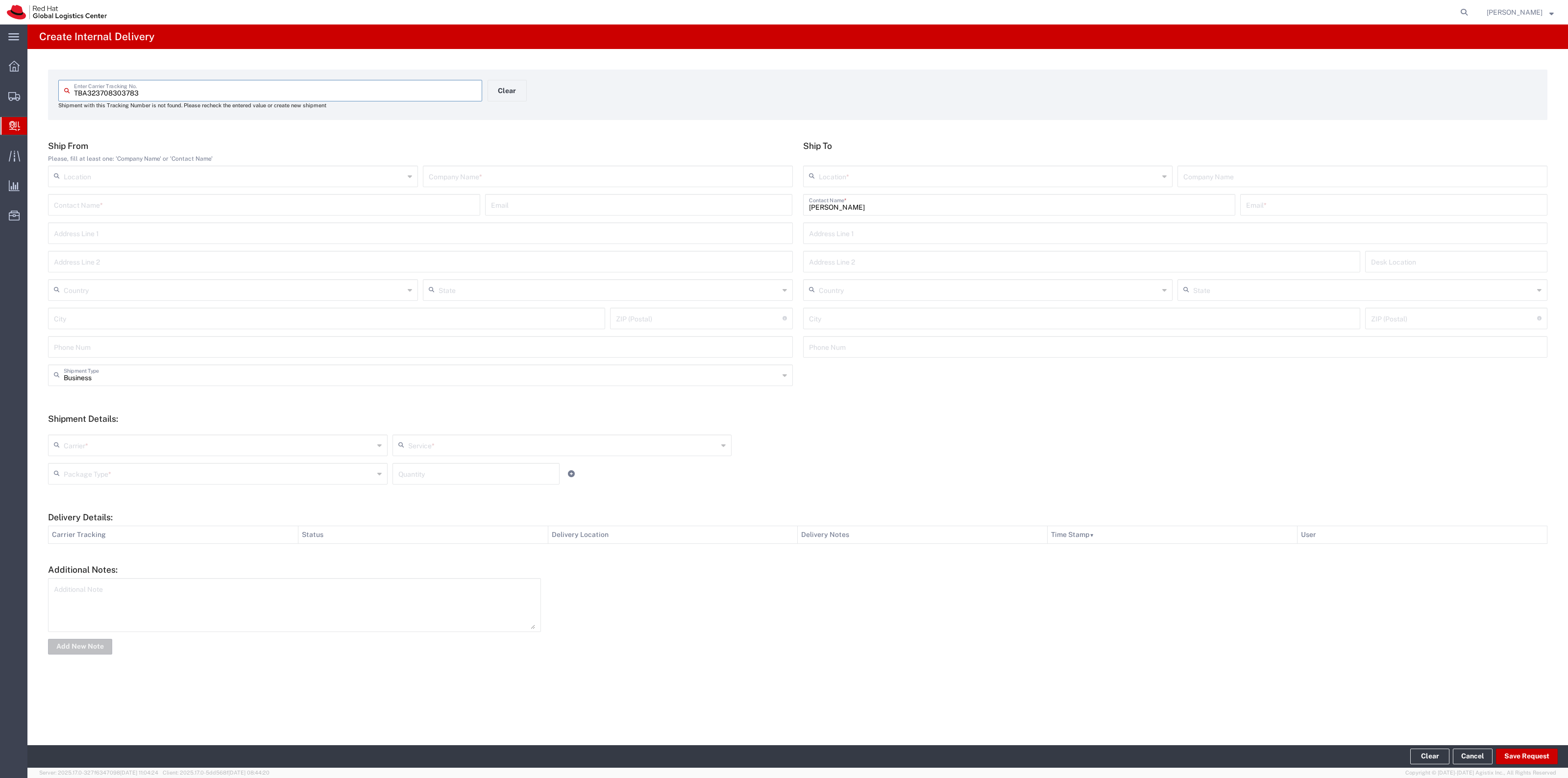
click at [266, 85] on input "TBA323708303783" at bounding box center [275, 90] width 402 height 17
click at [515, 83] on button "Clear" at bounding box center [507, 90] width 39 height 22
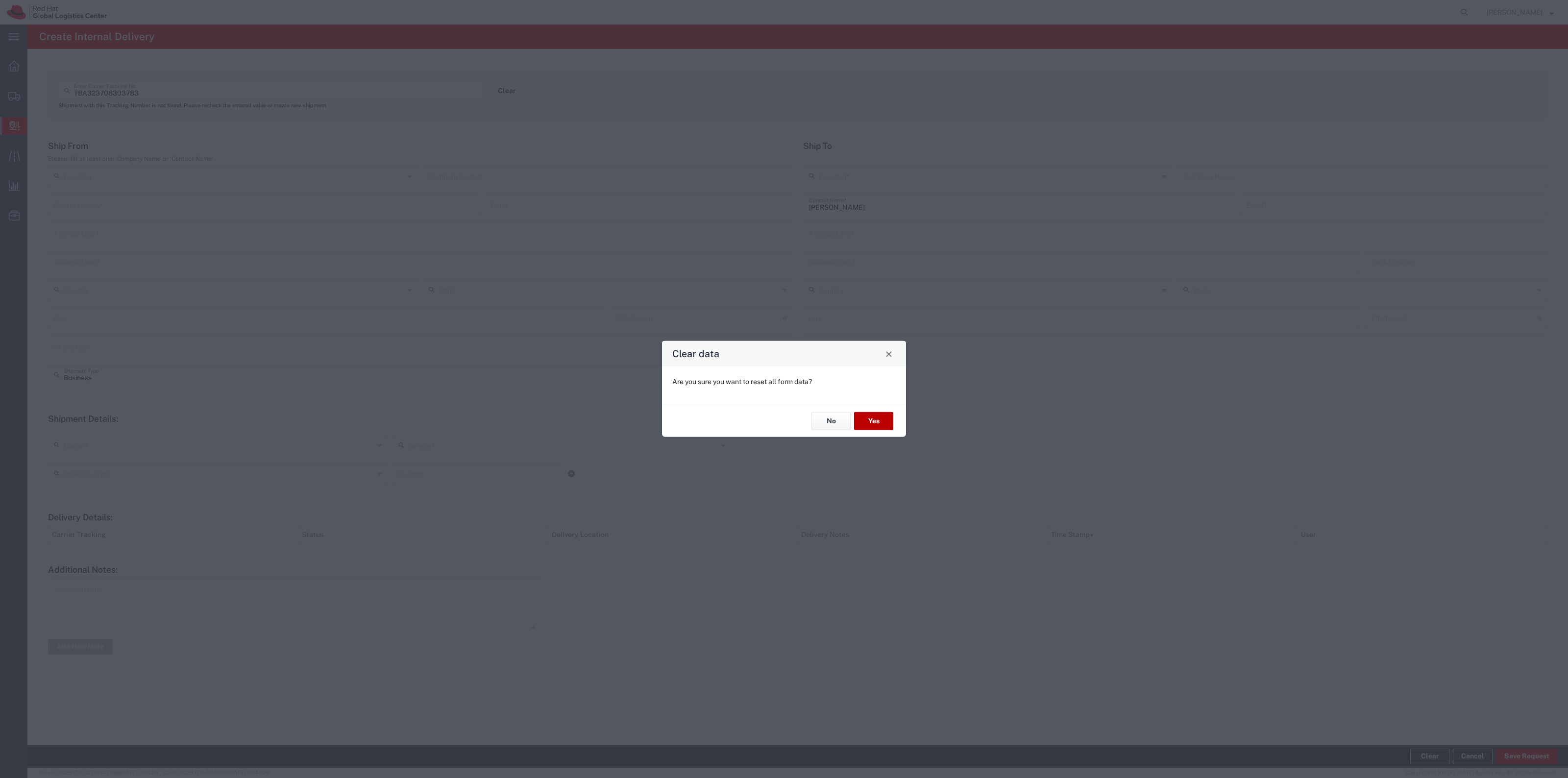
click at [866, 427] on button "Yes" at bounding box center [873, 420] width 39 height 18
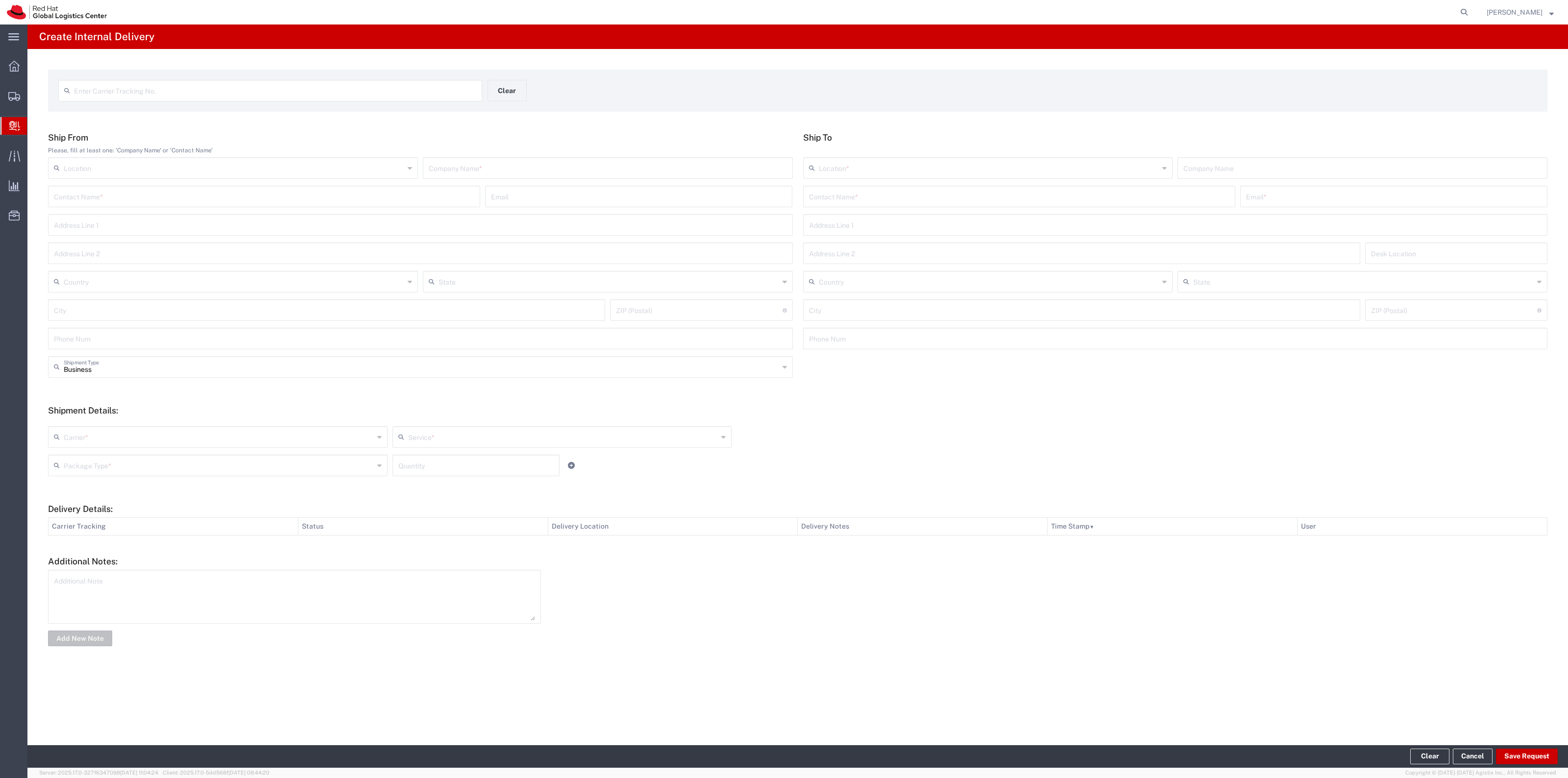
click at [229, 92] on input "text" at bounding box center [275, 90] width 402 height 17
type input "1ZG5D4310309676362"
click at [1039, 204] on input "text" at bounding box center [1019, 204] width 420 height 17
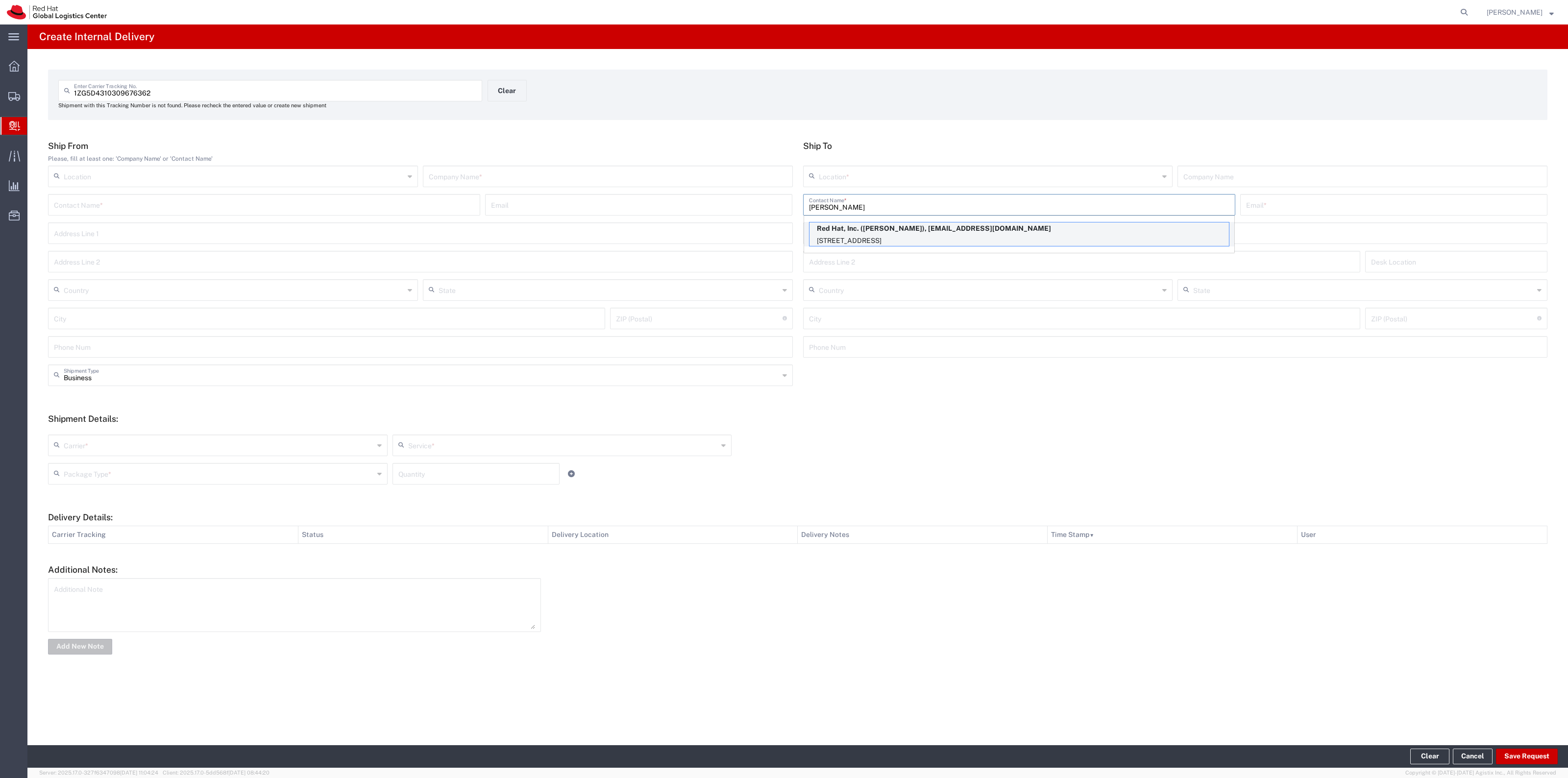
type input "[PERSON_NAME]"
click at [1005, 224] on p "Red Hat, Inc. ([PERSON_NAME]), [EMAIL_ADDRESS][DOMAIN_NAME]" at bounding box center [1019, 228] width 420 height 12
type input "RH - [GEOGRAPHIC_DATA]"
type input "Red Hat, Inc."
type input "[PERSON_NAME]"
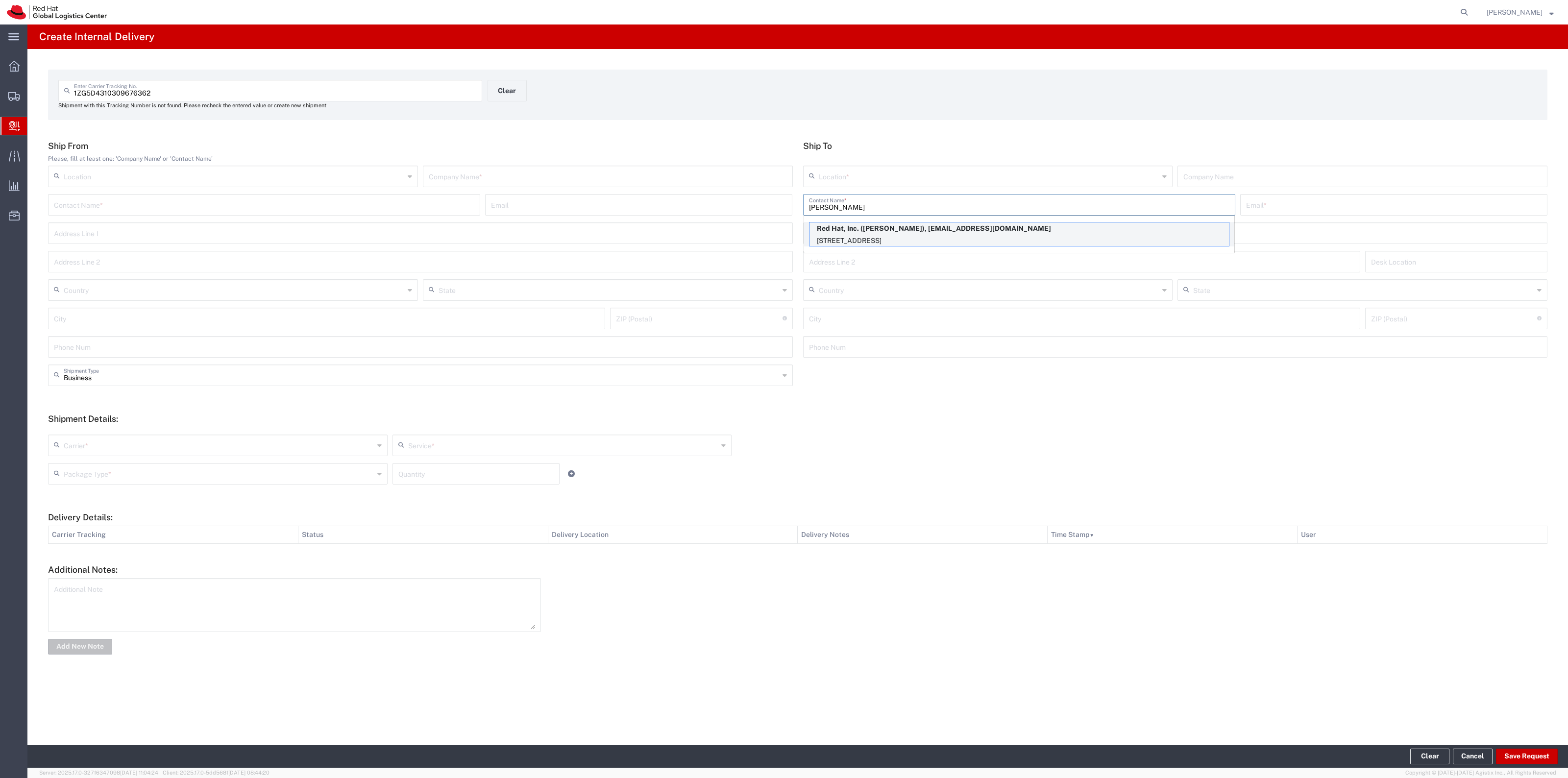
type input "[EMAIL_ADDRESS][DOMAIN_NAME]"
type input "[STREET_ADDRESS]"
type input "15S249"
type input "[GEOGRAPHIC_DATA]"
type input "RALEIGH"
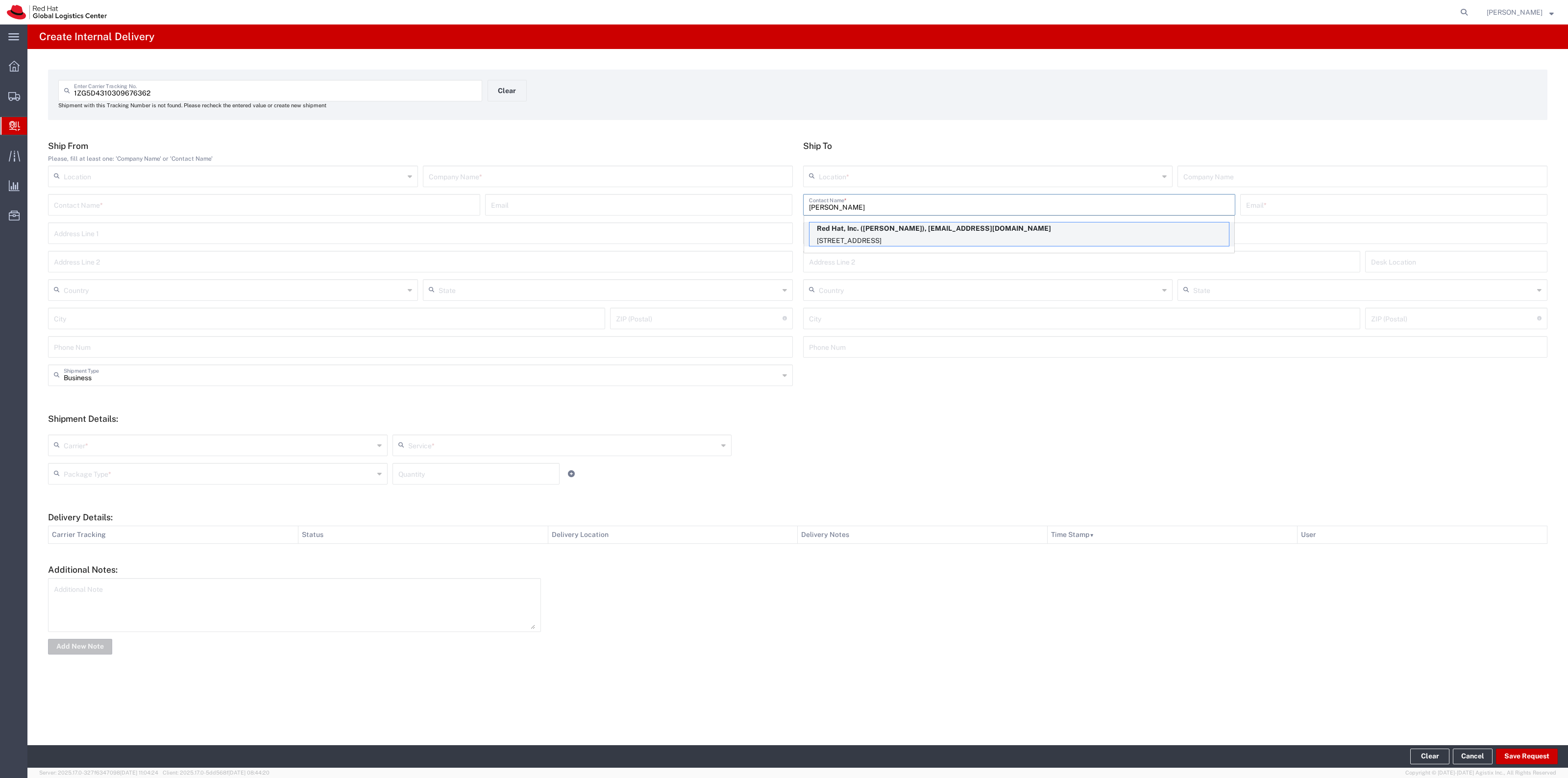
type input "27601"
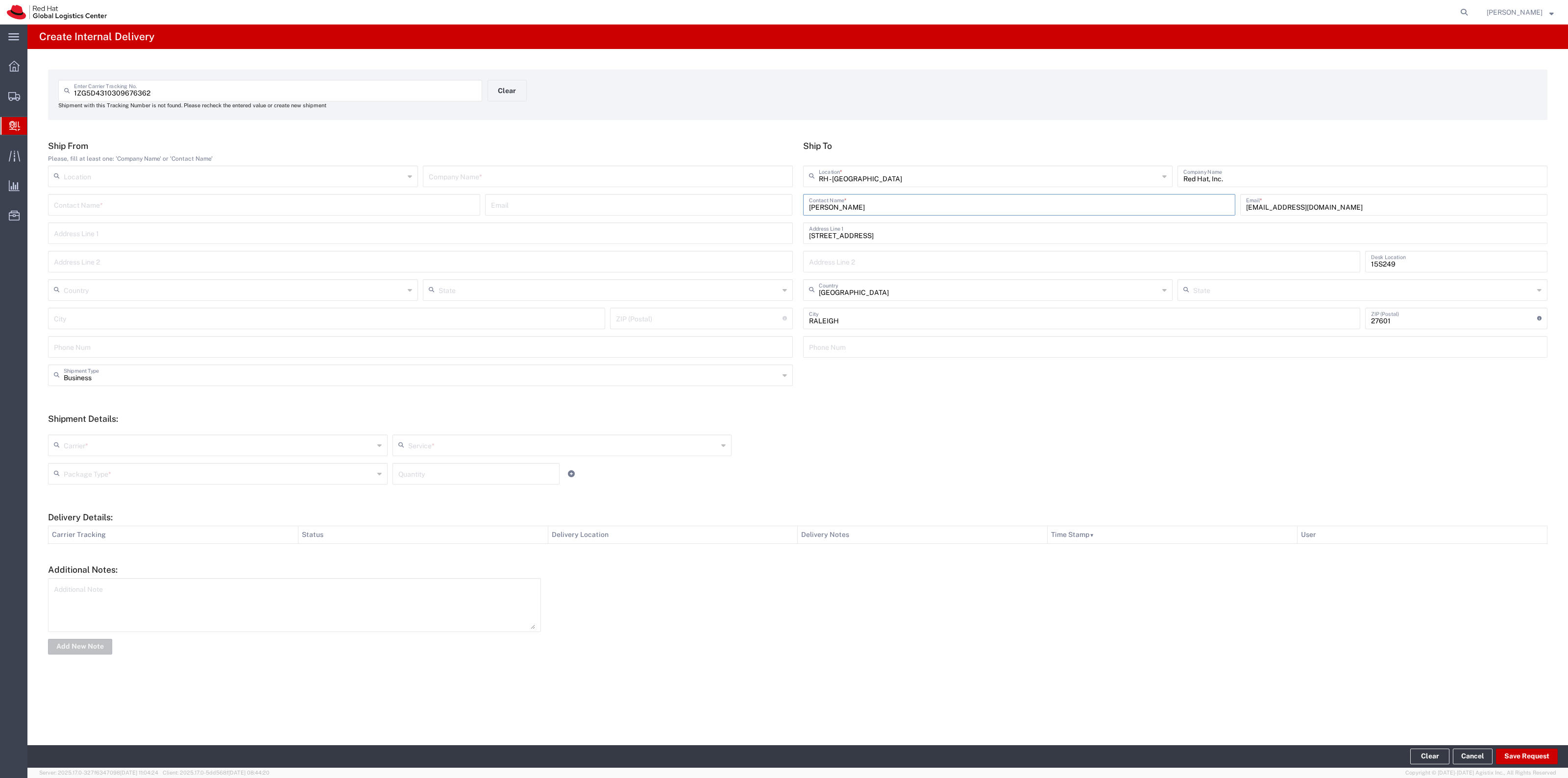
type input "[US_STATE]"
click at [503, 182] on input "text" at bounding box center [607, 176] width 358 height 17
type input "UPS"
click at [286, 446] on input "text" at bounding box center [218, 445] width 310 height 17
click at [166, 562] on span "UPS" at bounding box center [218, 563] width 338 height 15
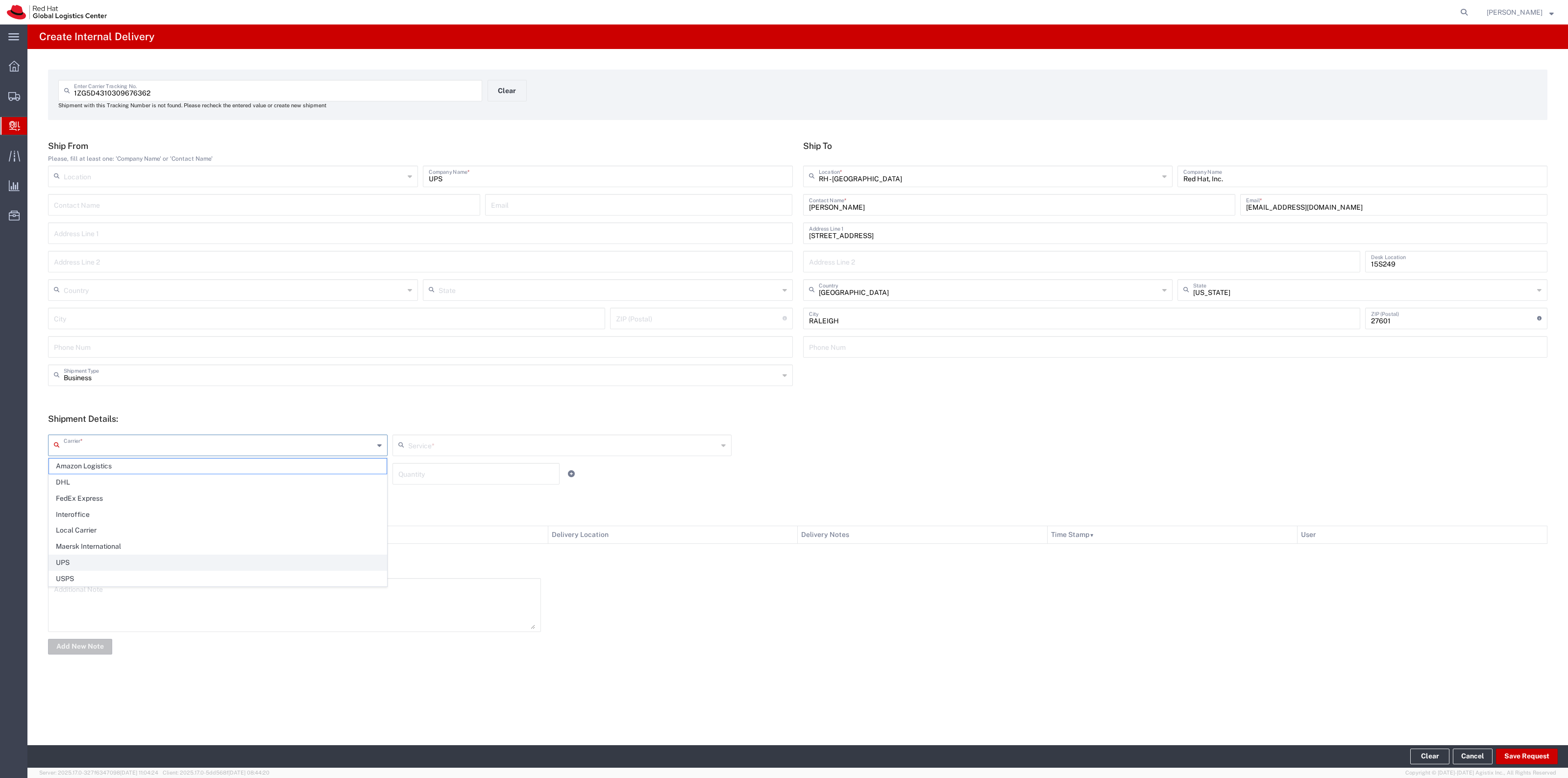
type input "UPS"
click at [545, 435] on div "Service *" at bounding box center [563, 445] width 340 height 22
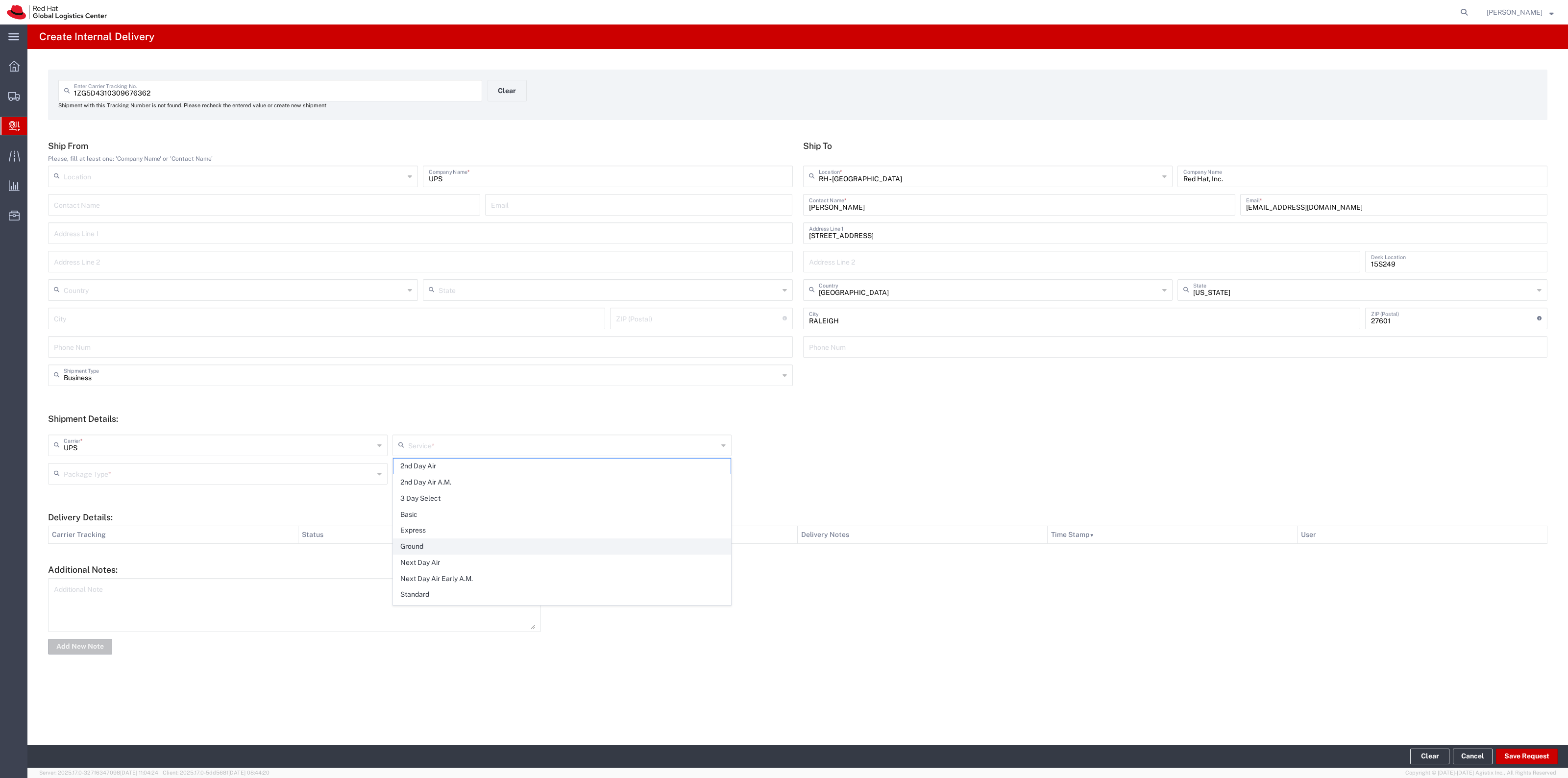
click at [512, 542] on span "Ground" at bounding box center [563, 546] width 338 height 15
type input "Ground"
click at [357, 478] on input "text" at bounding box center [218, 473] width 310 height 17
click at [278, 558] on span "Your Packaging" at bounding box center [218, 559] width 338 height 15
type input "Your Packaging"
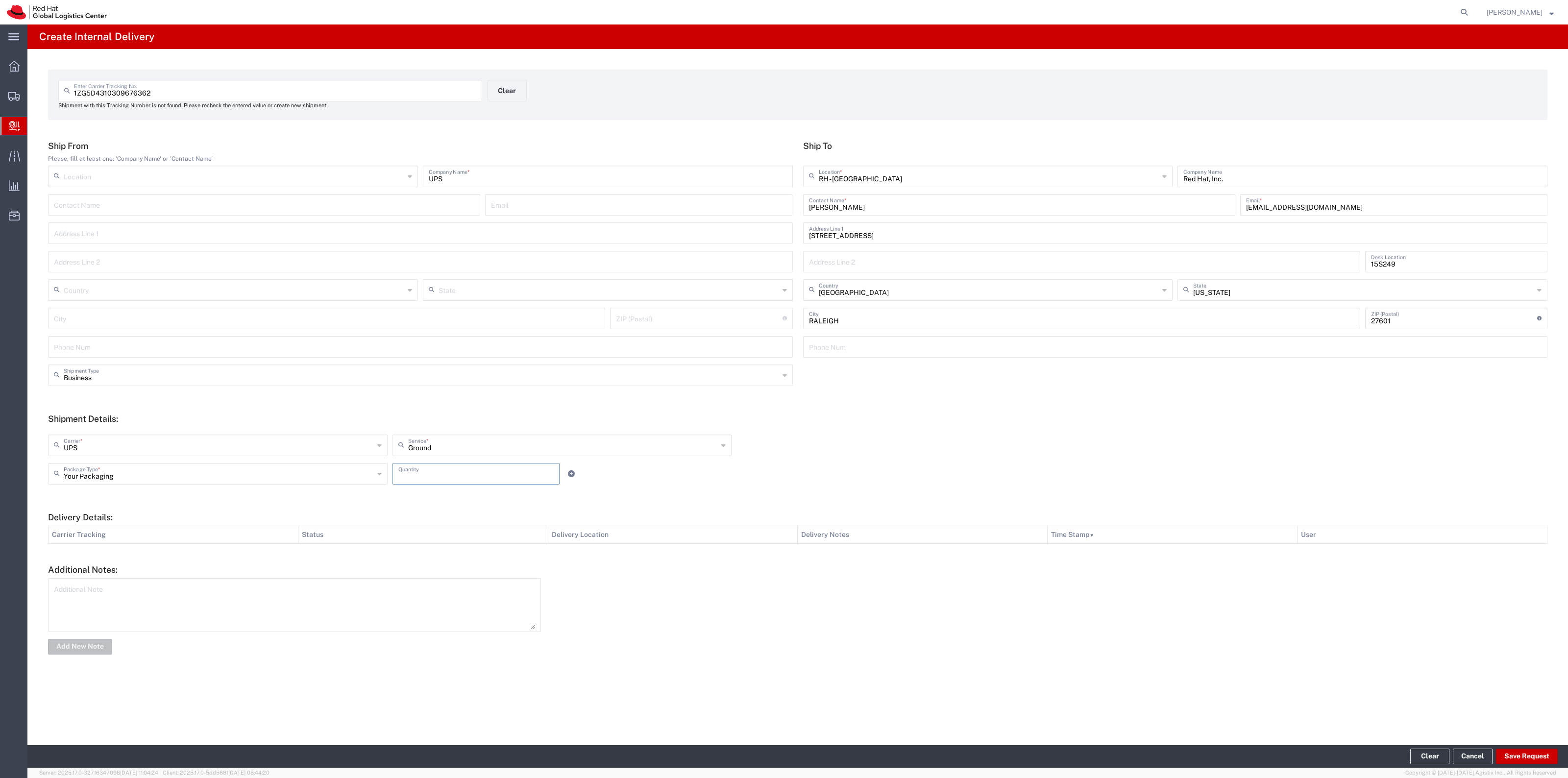
click at [439, 476] on input "number" at bounding box center [476, 473] width 156 height 17
type input "1"
click at [1520, 759] on button "Save Request" at bounding box center [1526, 756] width 62 height 16
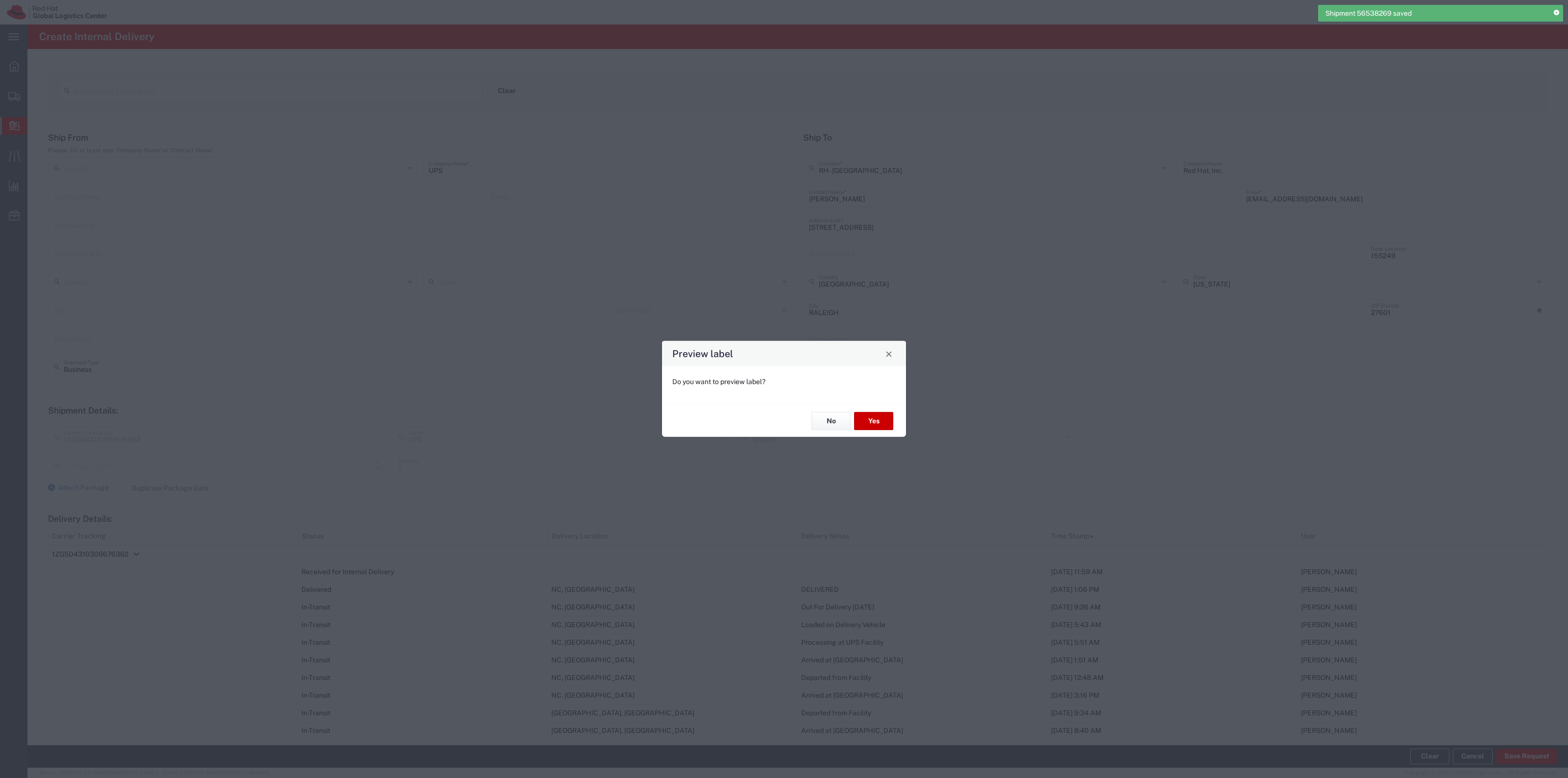
type input "Your Packaging"
click at [866, 416] on button "Yes" at bounding box center [873, 420] width 39 height 18
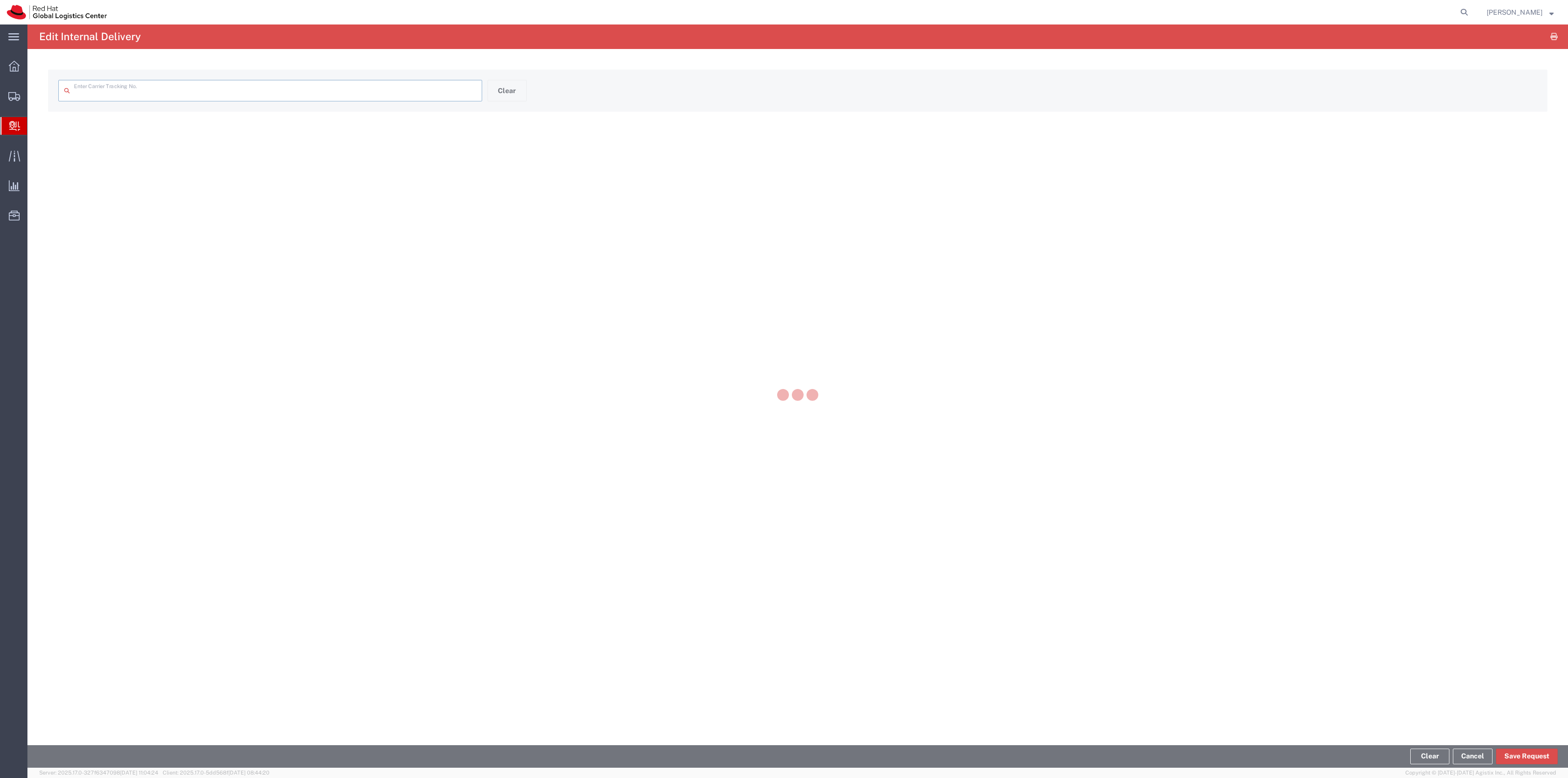
type input "1ZG5D4310309676362"
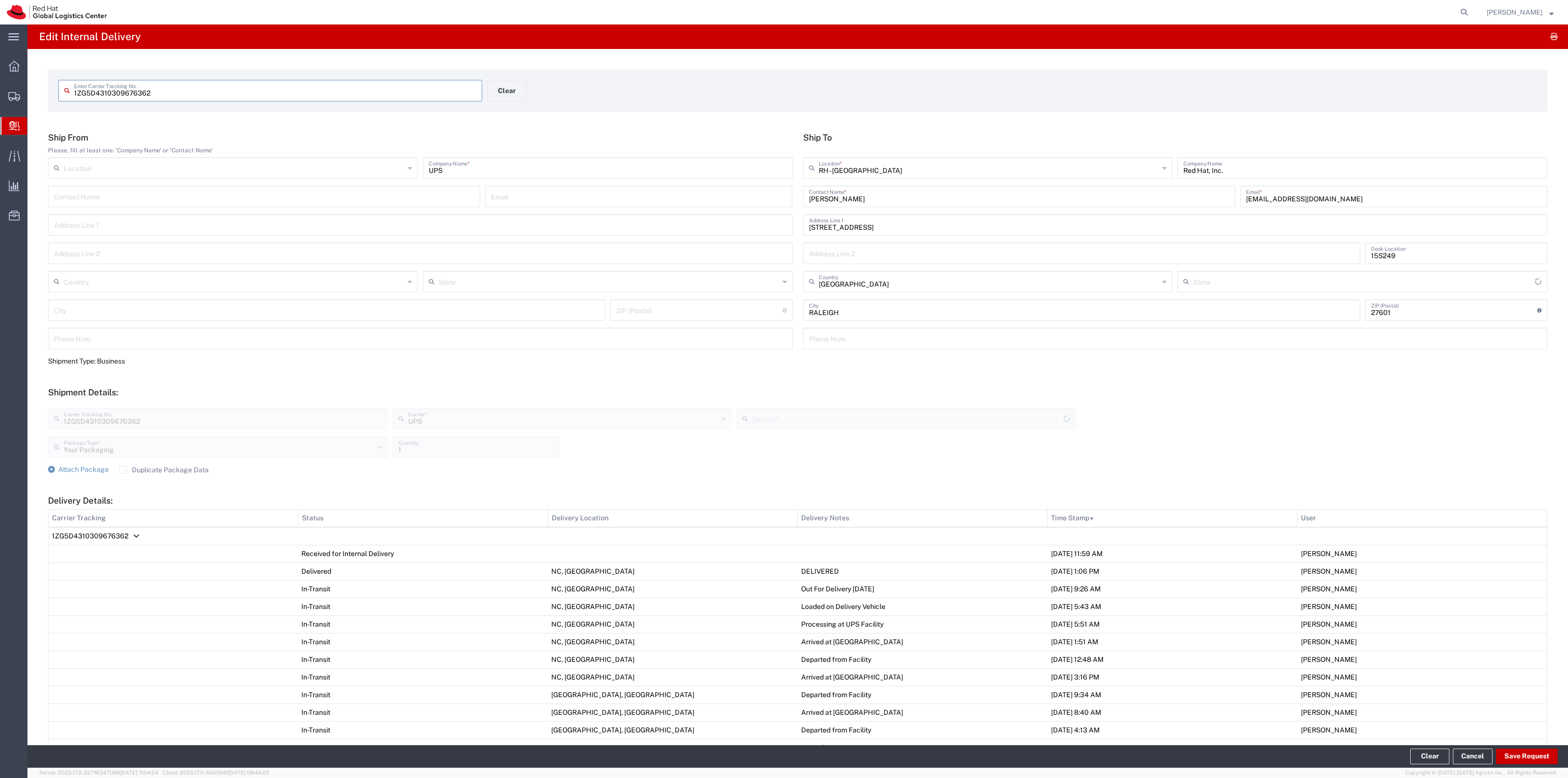
type input "[US_STATE]"
type input "Ground"
click at [512, 82] on button "Clear" at bounding box center [507, 90] width 39 height 22
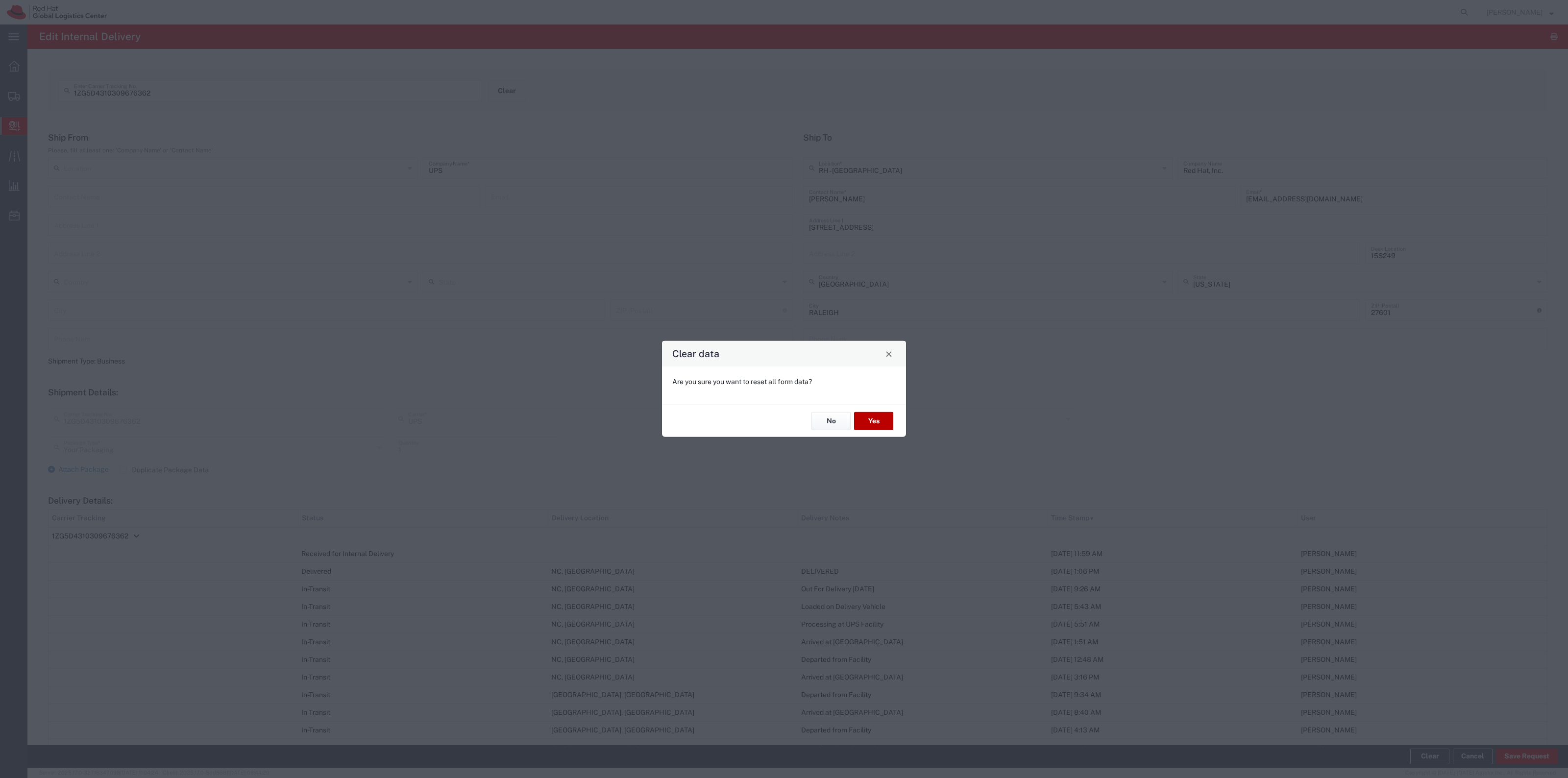
click at [867, 422] on button "Yes" at bounding box center [873, 420] width 39 height 18
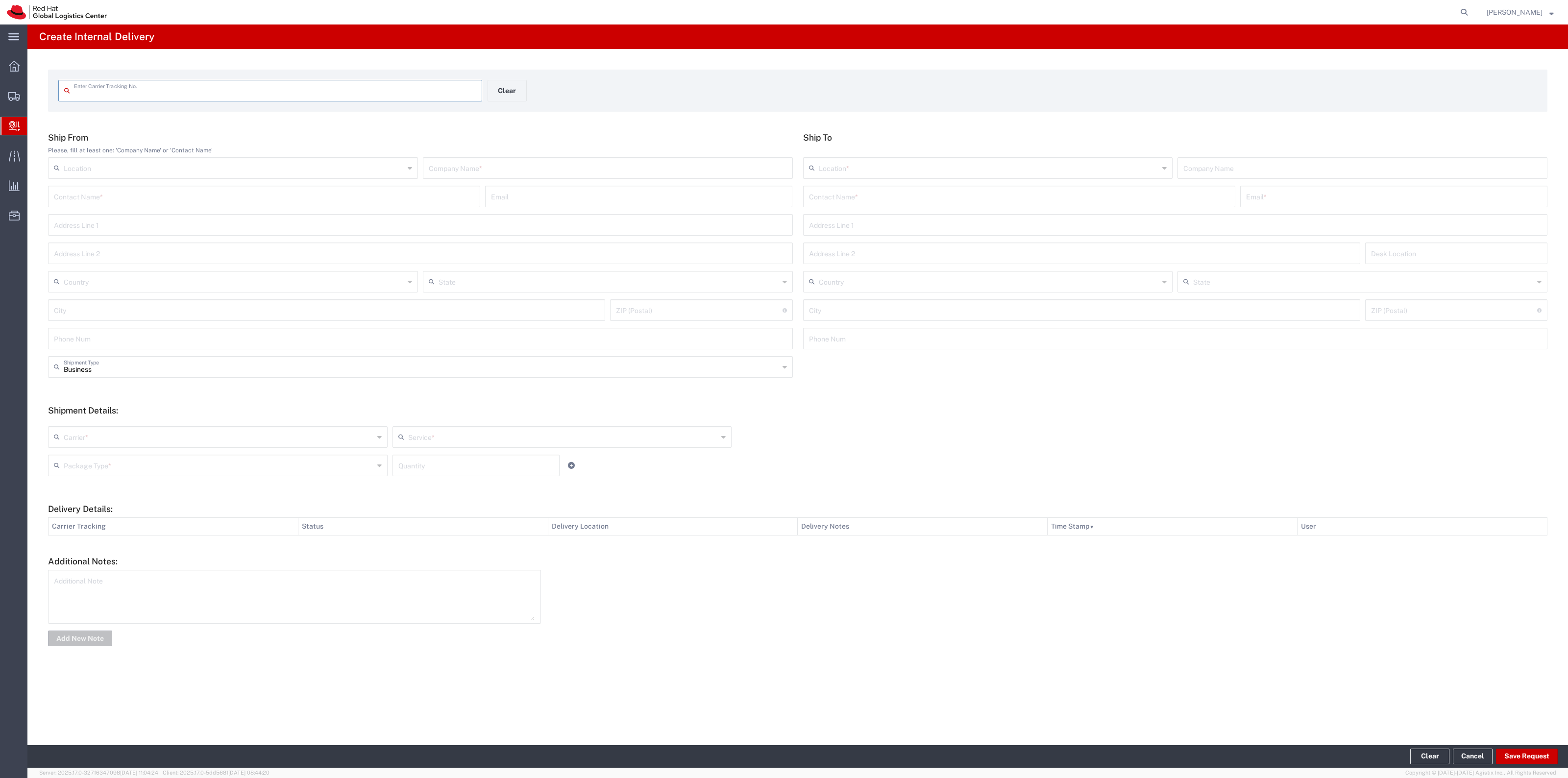
click at [433, 95] on input "text" at bounding box center [275, 90] width 402 height 17
type input "1ZR721V24261516972"
click at [887, 201] on input "text" at bounding box center [1019, 204] width 420 height 17
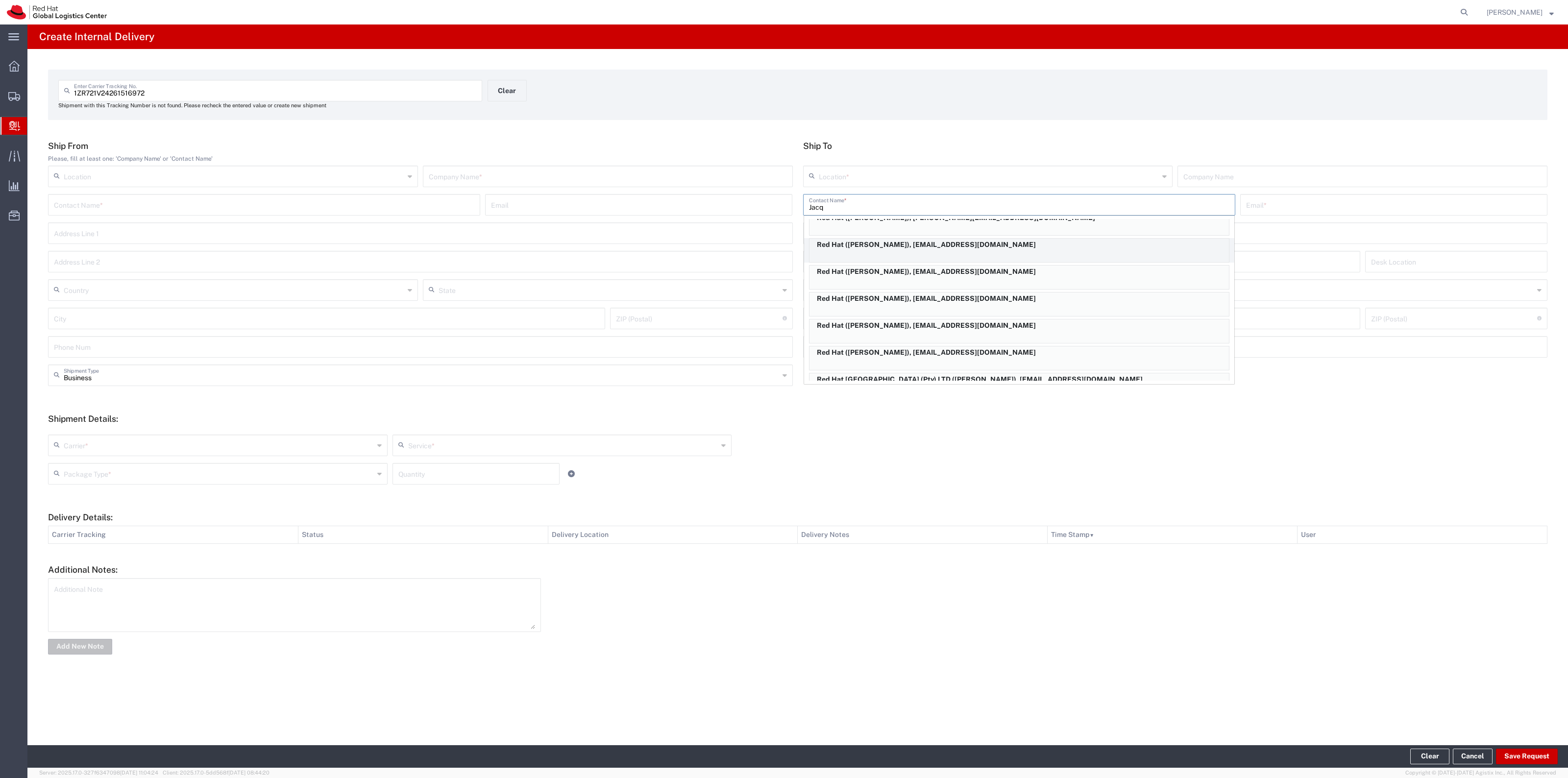
scroll to position [164, 0]
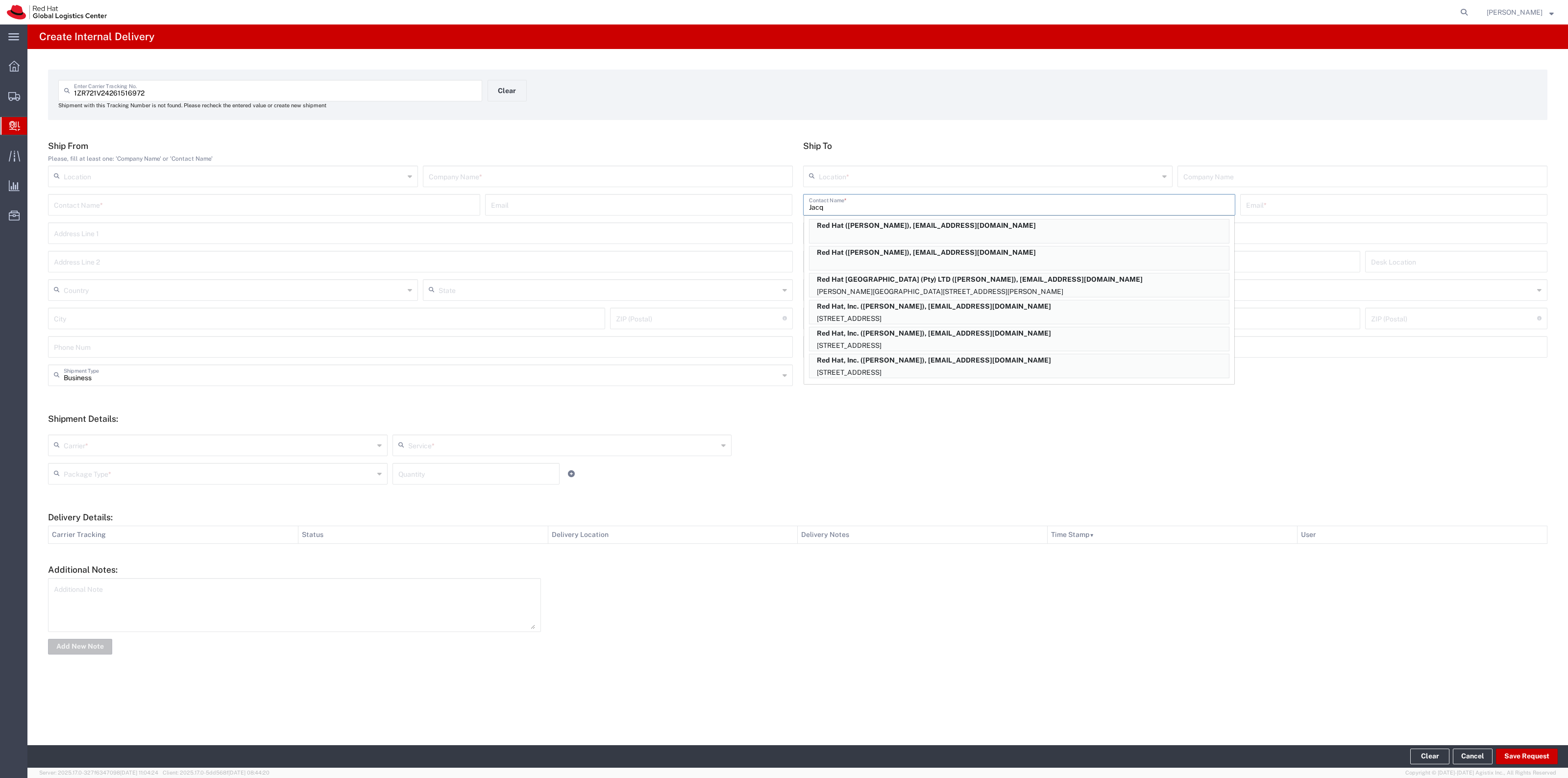
drag, startPoint x: 864, startPoint y: 202, endPoint x: 702, endPoint y: 187, distance: 162.7
click at [702, 187] on div "Ship From Please, fill at least one: 'Company Name' or 'Contact Name' Location …" at bounding box center [797, 252] width 1510 height 224
paste input "[PERSON_NAME]"
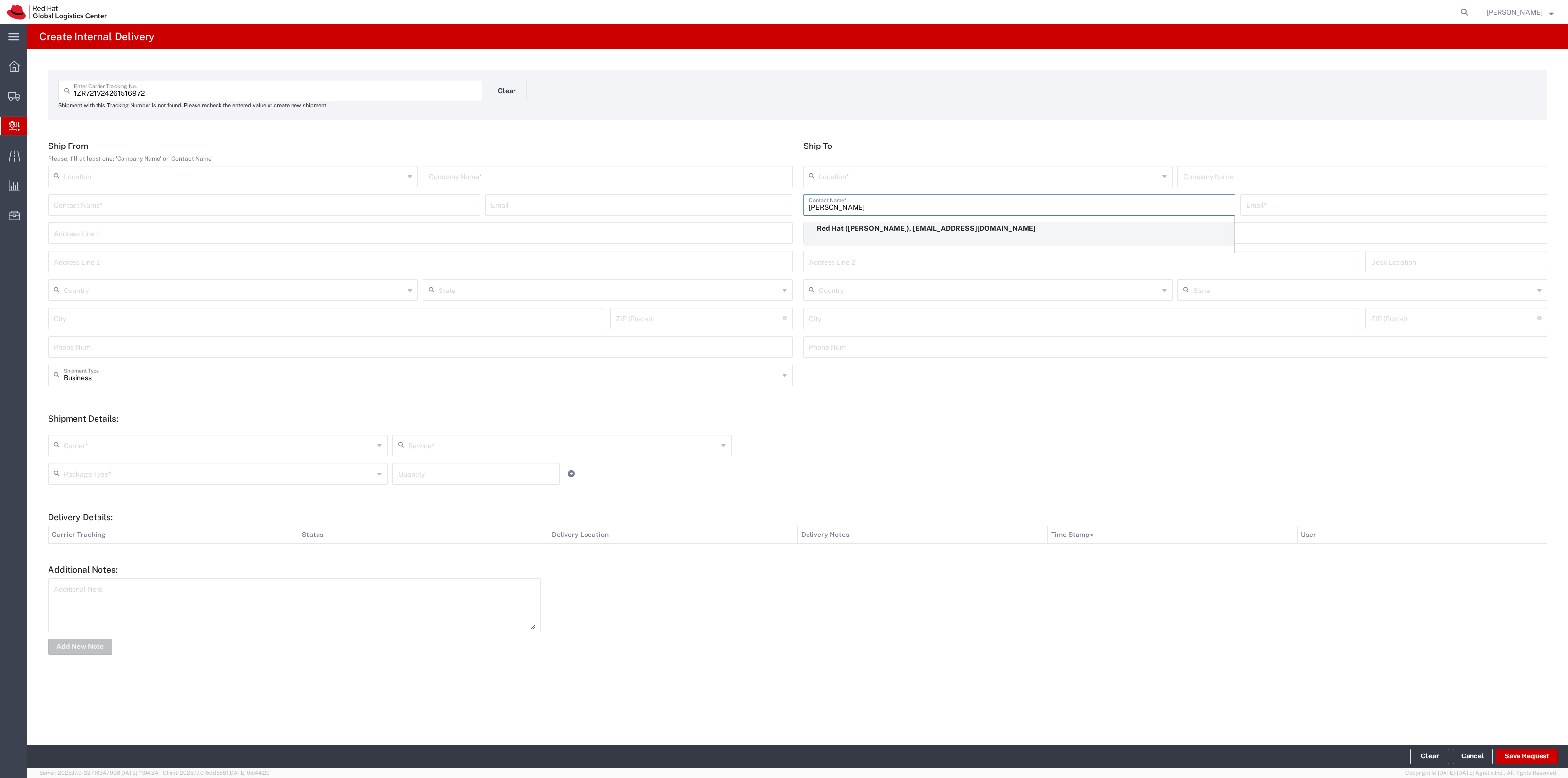
type input "[PERSON_NAME]"
click at [937, 228] on p "Red Hat ([PERSON_NAME]), [EMAIL_ADDRESS][DOMAIN_NAME]" at bounding box center [1019, 228] width 420 height 12
type input "RH - [GEOGRAPHIC_DATA]"
type input "Red Hat"
type input "[EMAIL_ADDRESS][DOMAIN_NAME]"
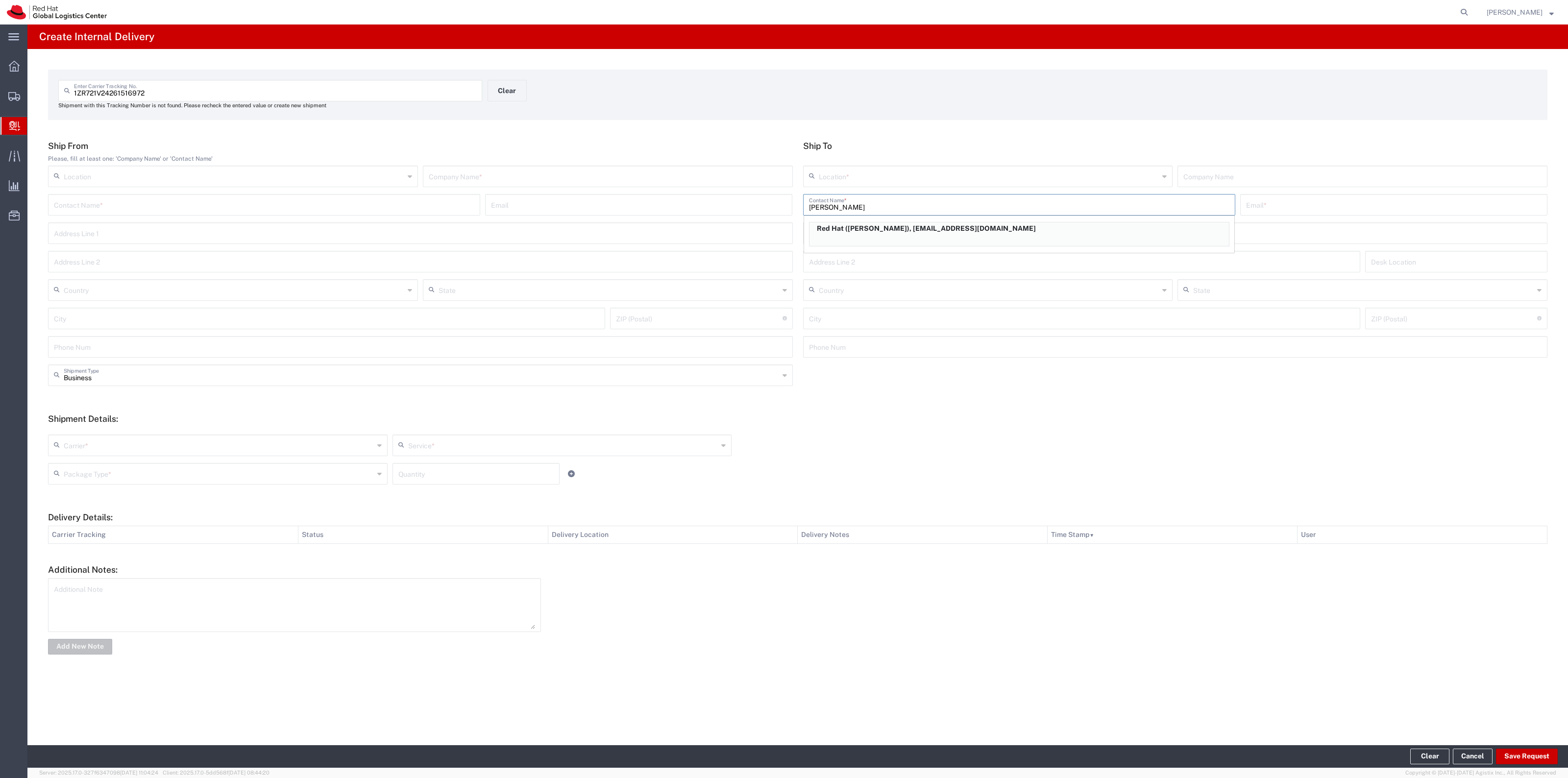
type input "19197544527"
click at [898, 168] on input "text" at bounding box center [989, 176] width 341 height 17
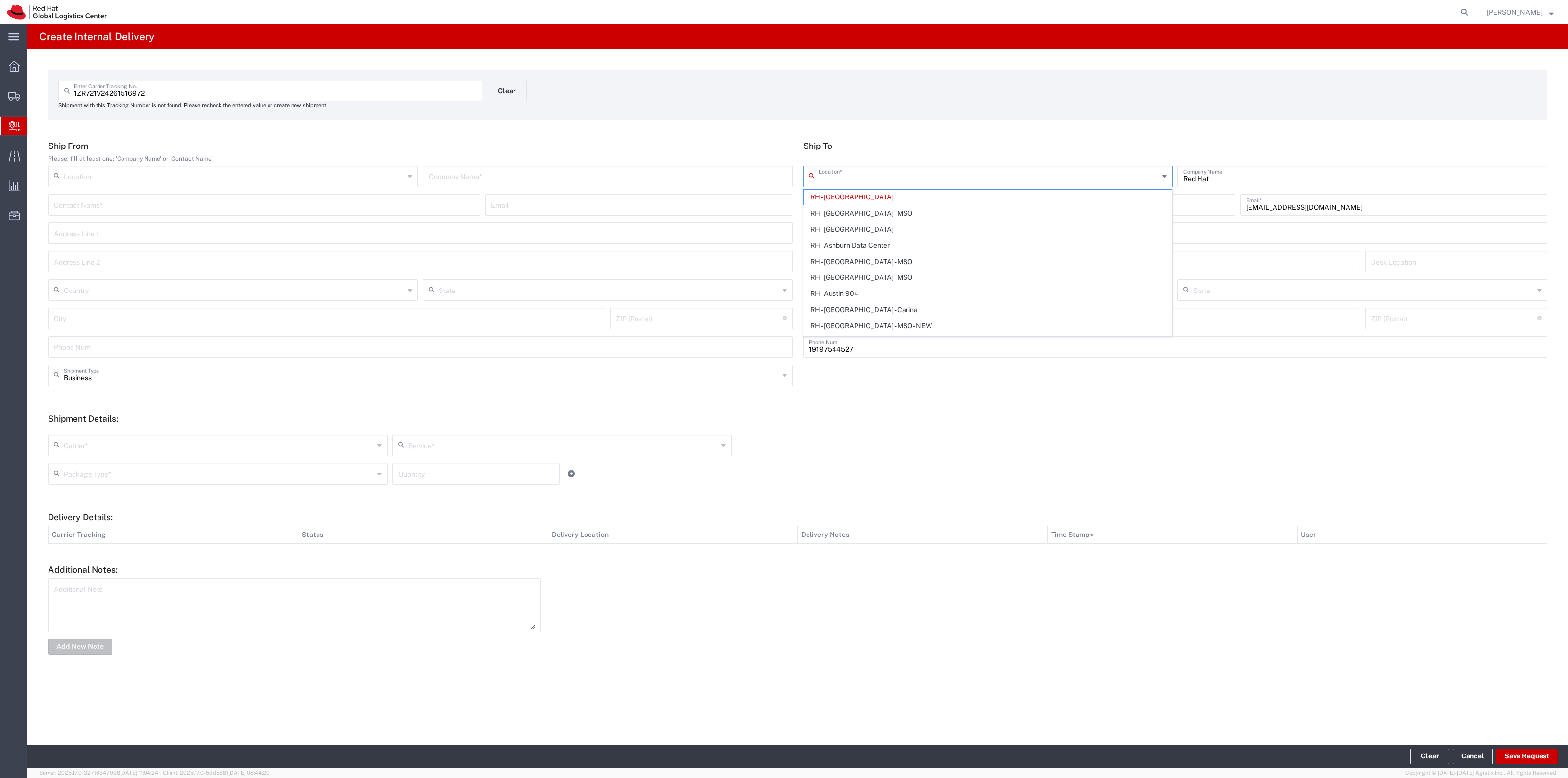
click at [910, 153] on div "Ship To Location * [GEOGRAPHIC_DATA] - [GEOGRAPHIC_DATA] [GEOGRAPHIC_DATA] - [G…" at bounding box center [1176, 252] width 756 height 224
type input "RH - [GEOGRAPHIC_DATA]"
click at [898, 176] on input "text" at bounding box center [989, 176] width 341 height 17
click at [867, 195] on span "RH - [GEOGRAPHIC_DATA]" at bounding box center [988, 197] width 368 height 15
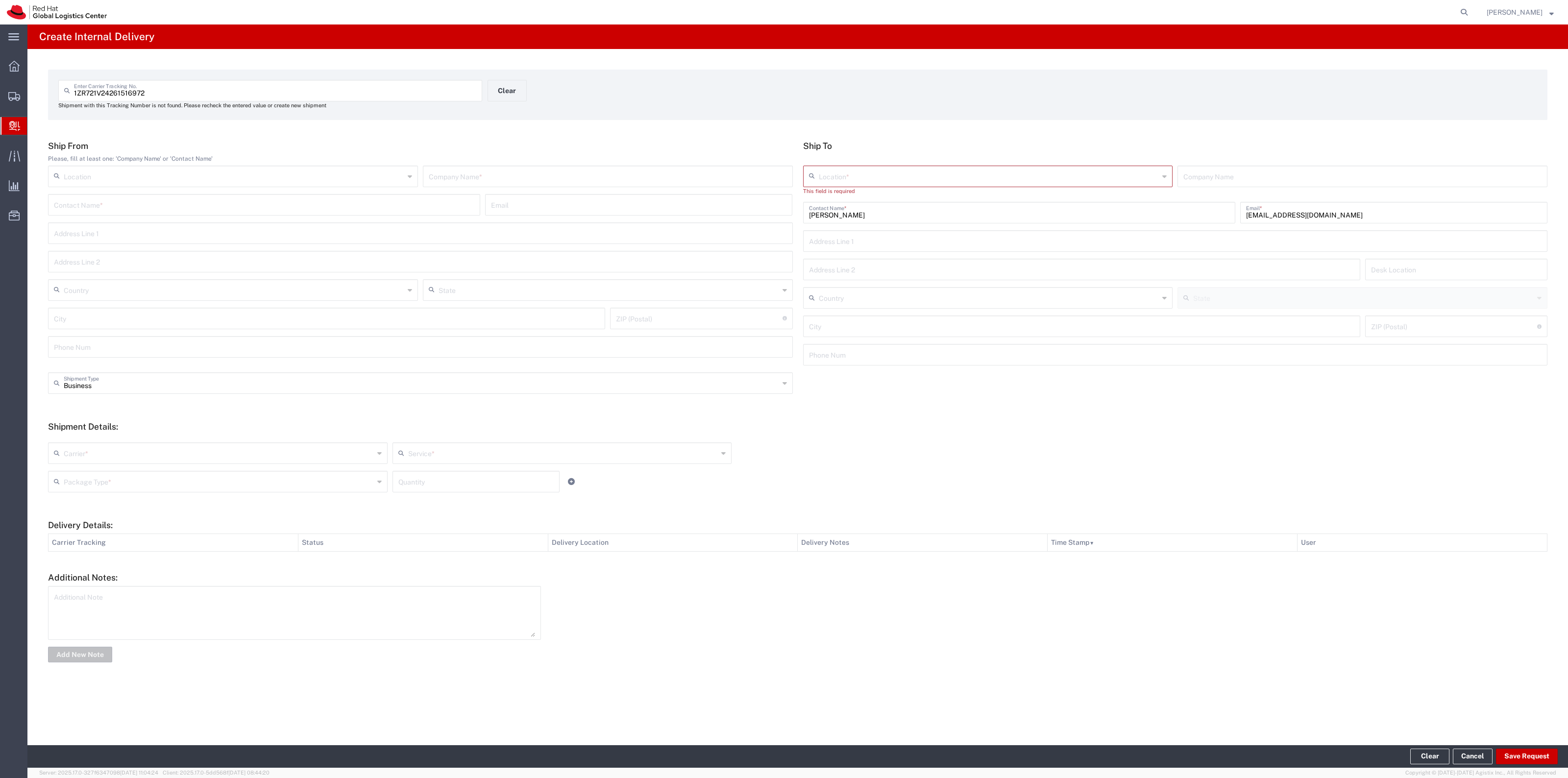
click at [867, 177] on input "text" at bounding box center [989, 176] width 341 height 17
click at [831, 209] on span "RH - [GEOGRAPHIC_DATA]" at bounding box center [988, 213] width 368 height 15
type input "RH - [GEOGRAPHIC_DATA]"
type input "Red Hat, Inc."
type input "[STREET_ADDRESS]"
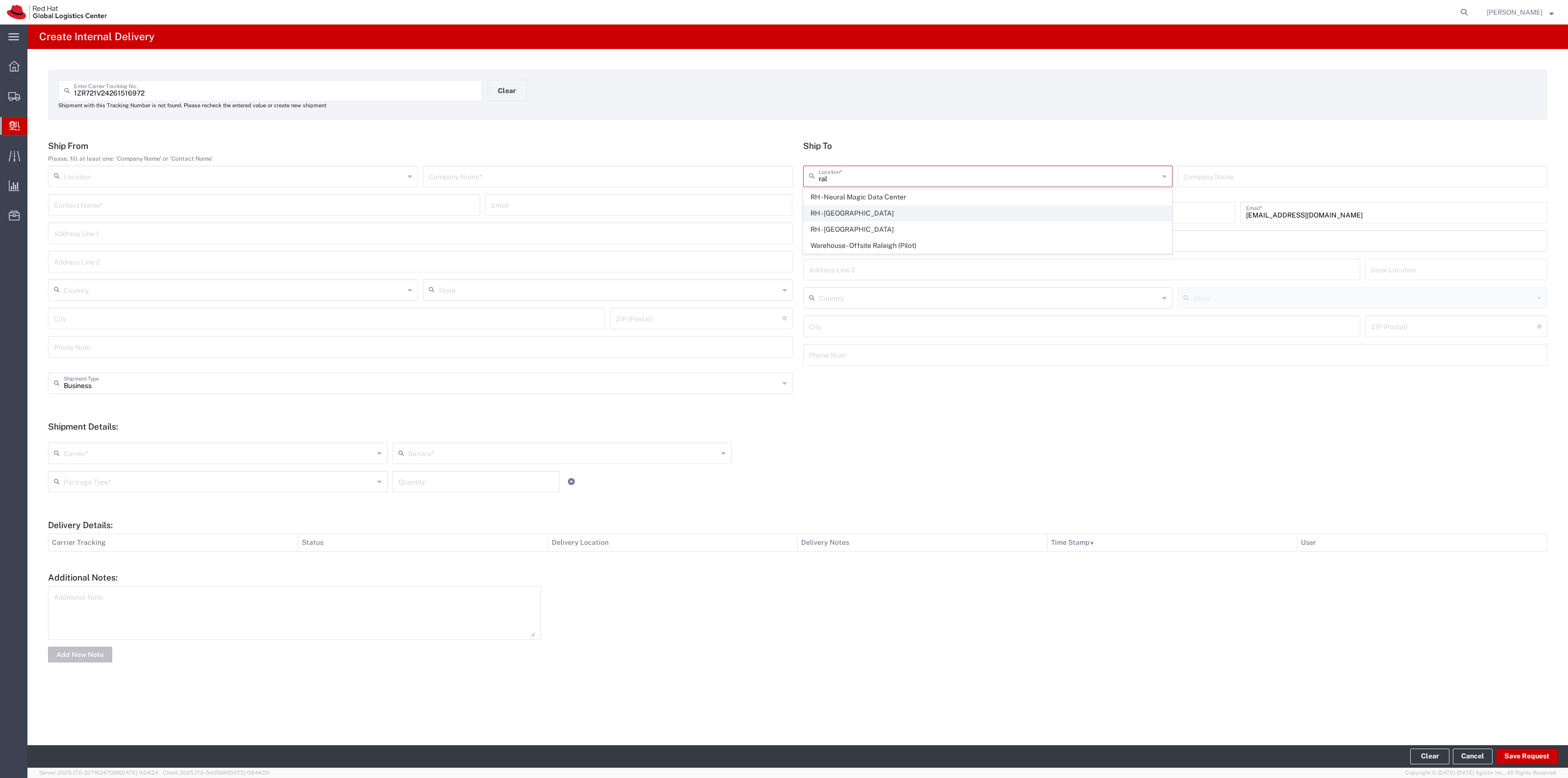
type input "[GEOGRAPHIC_DATA]"
type input "RALEIGH"
type input "27601"
type input "[PHONE_NUMBER]"
type input "[US_STATE]"
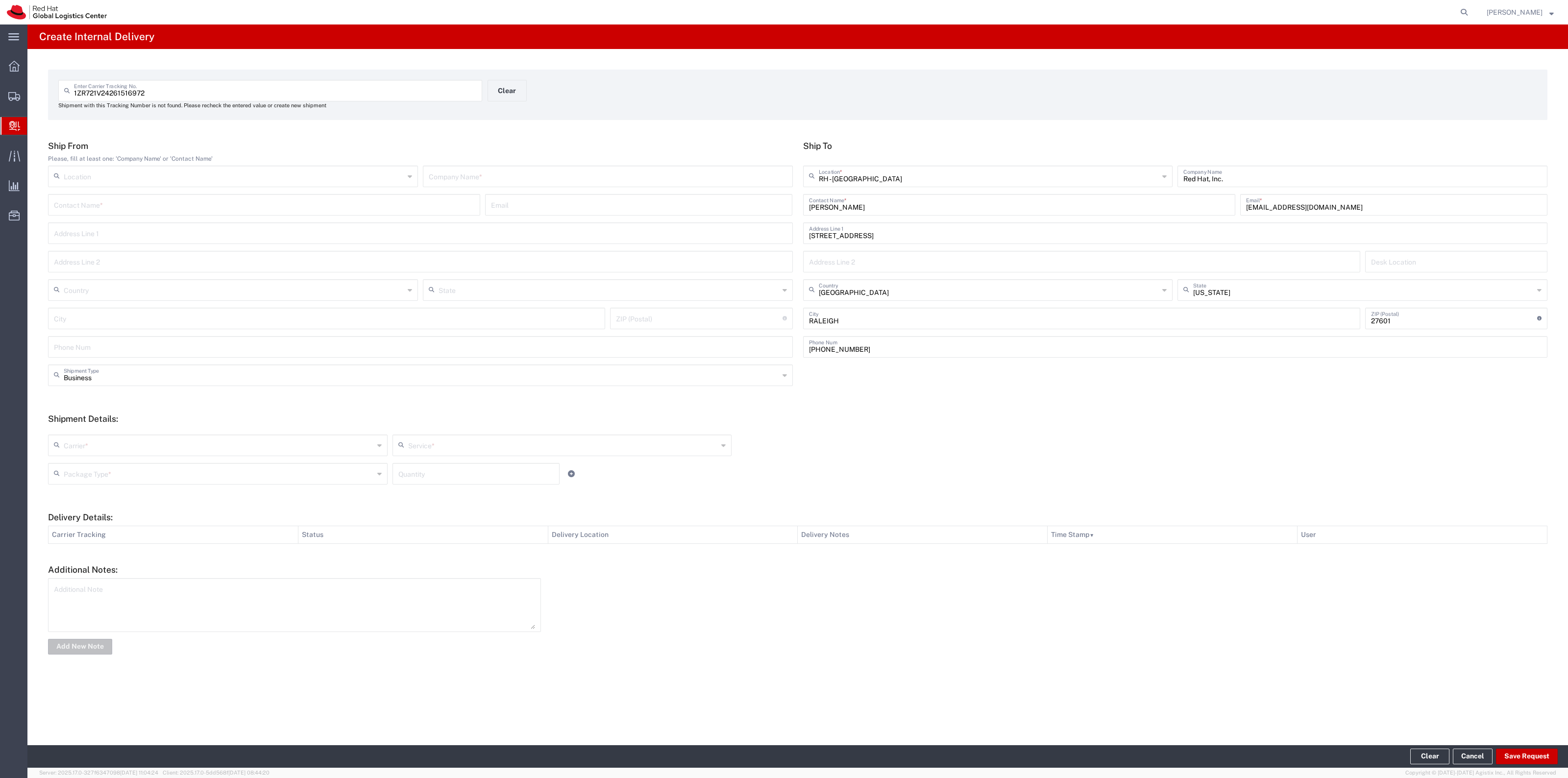
click at [531, 177] on input "text" at bounding box center [607, 176] width 358 height 17
type input "UPS"
click at [248, 440] on input "text" at bounding box center [218, 445] width 310 height 17
click at [138, 565] on span "UPS" at bounding box center [218, 563] width 338 height 15
type input "UPS"
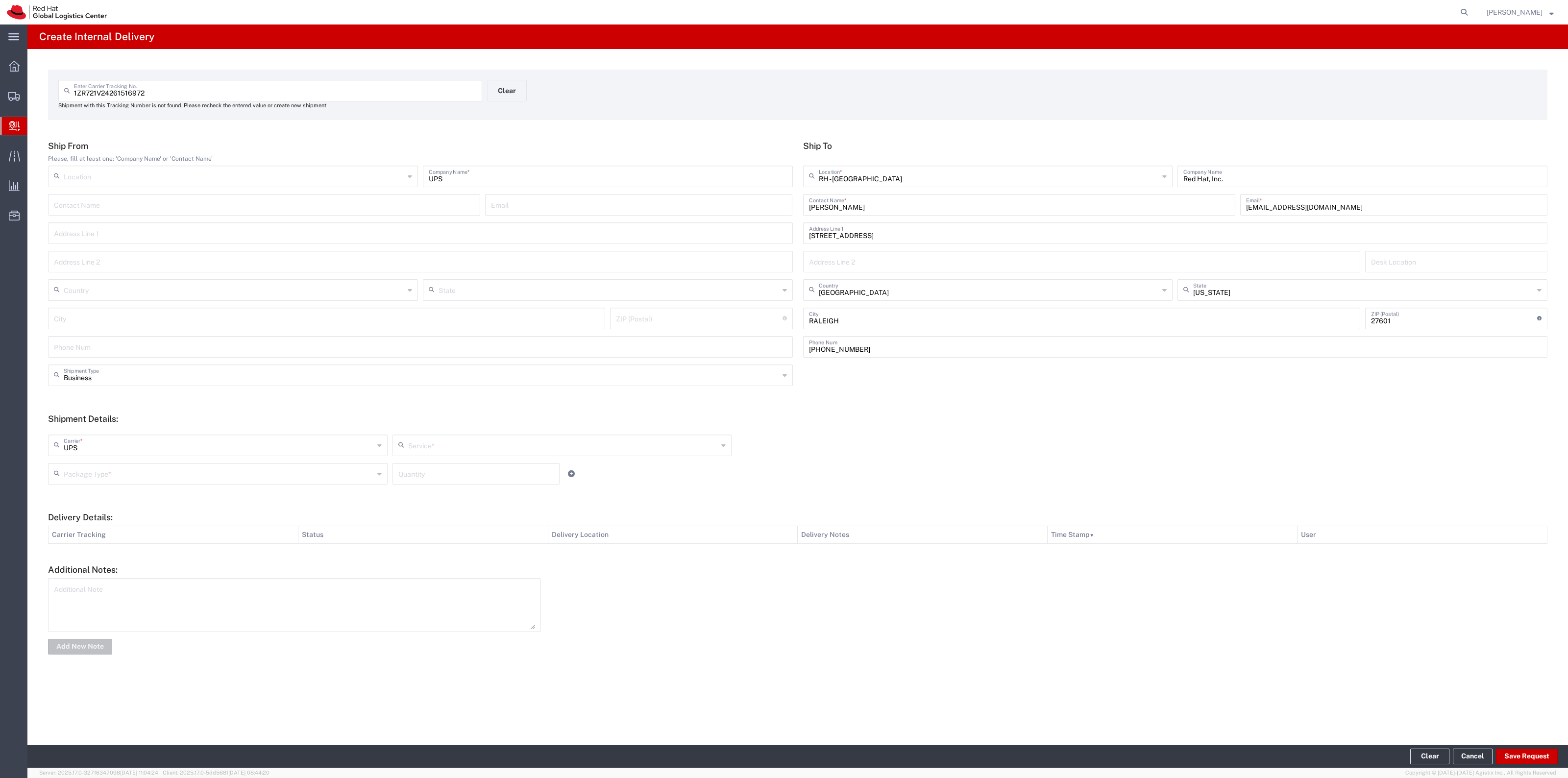
click at [434, 447] on input "text" at bounding box center [563, 445] width 310 height 17
click at [432, 549] on span "Ground" at bounding box center [563, 546] width 338 height 15
type input "Ground"
click at [350, 478] on input "text" at bounding box center [218, 473] width 310 height 17
click at [250, 564] on span "Your Packaging" at bounding box center [218, 559] width 338 height 15
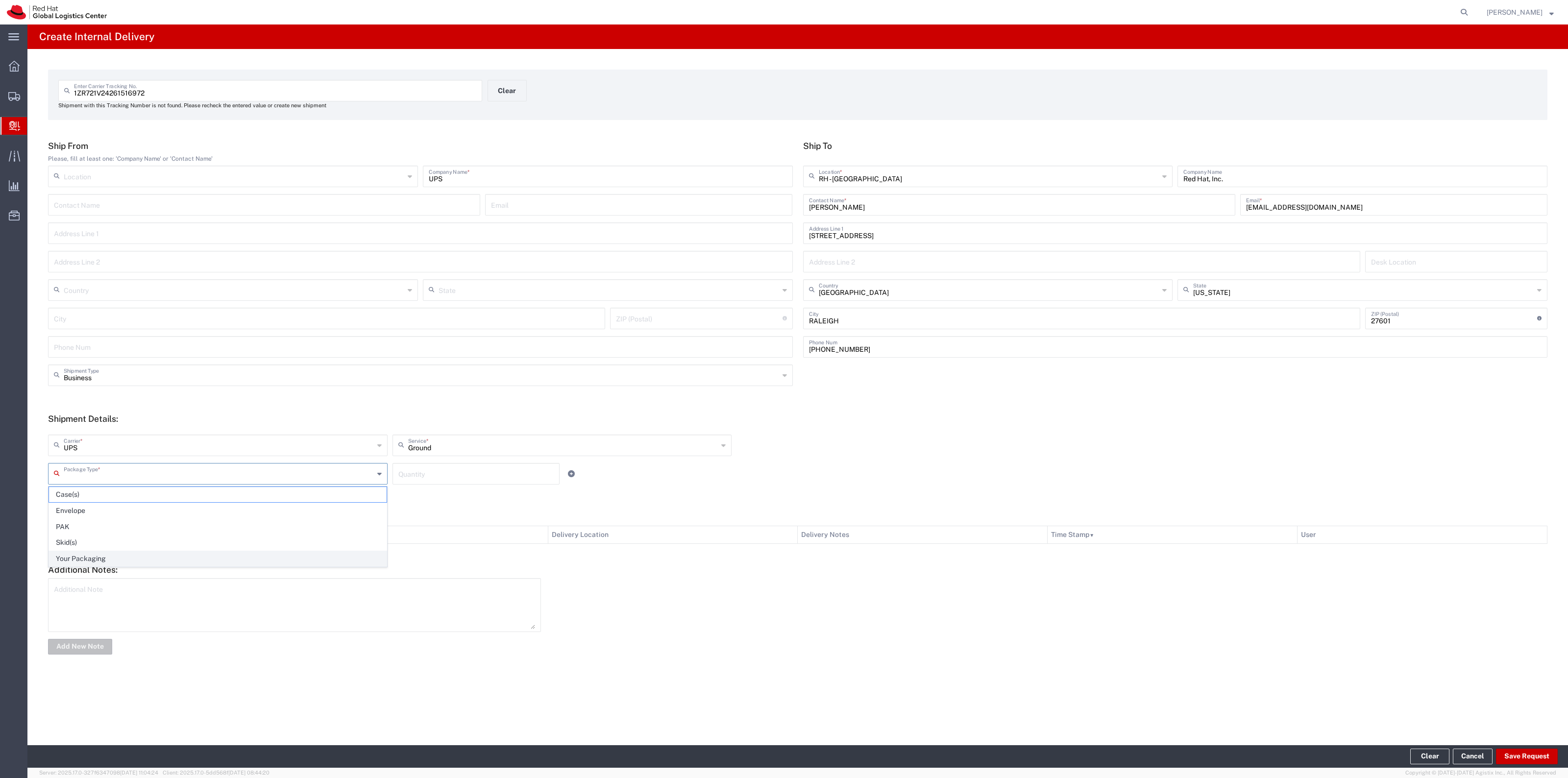
type input "Your Packaging"
click at [457, 475] on input "number" at bounding box center [476, 473] width 156 height 17
type input "1"
click at [1522, 747] on footer "Clear Cancel Save Request" at bounding box center [797, 756] width 1540 height 23
click at [1525, 751] on button "Save Request" at bounding box center [1526, 756] width 62 height 16
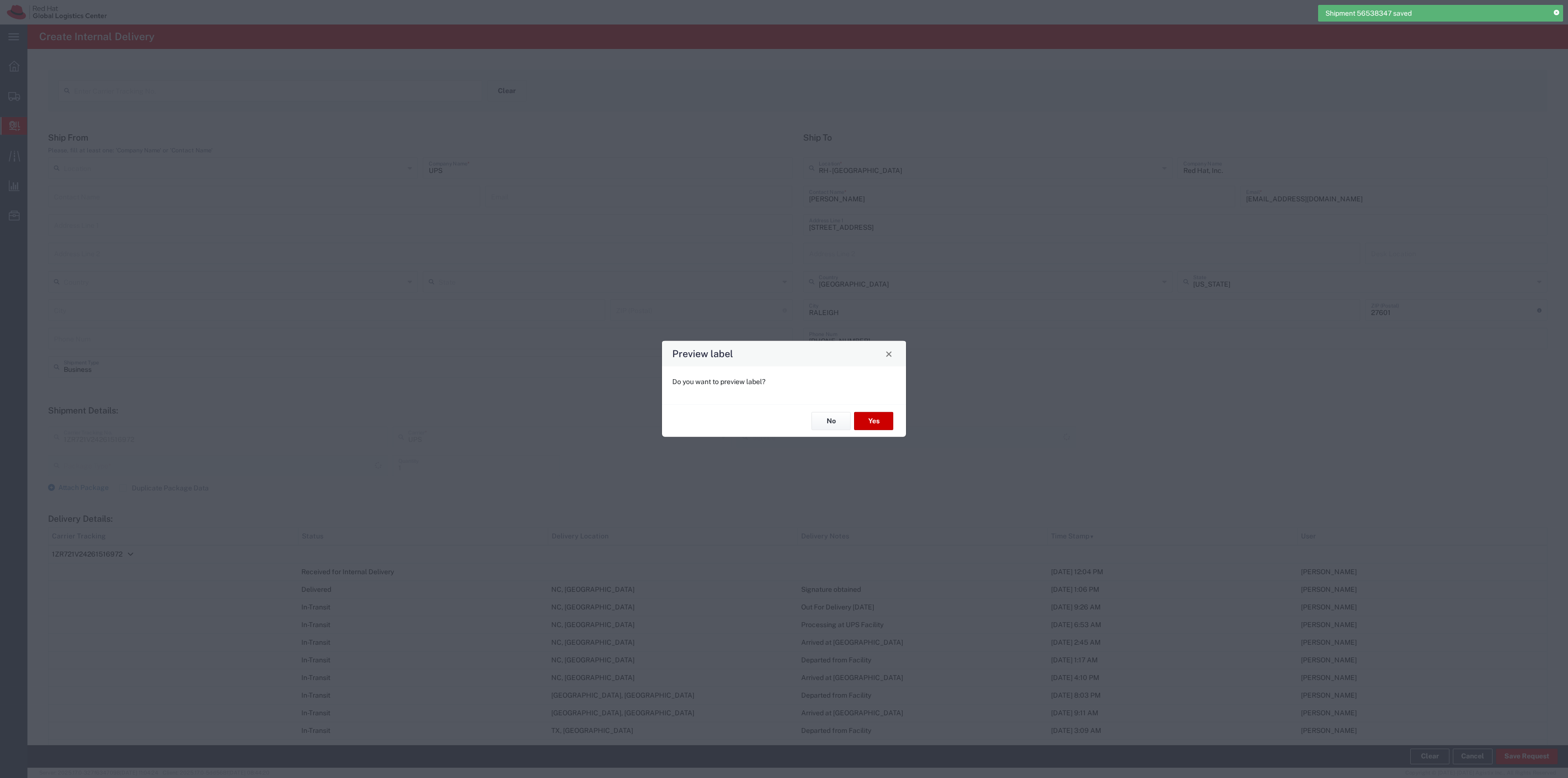
type input "Your Packaging"
type input "Ground"
click at [829, 422] on button "No" at bounding box center [831, 420] width 39 height 18
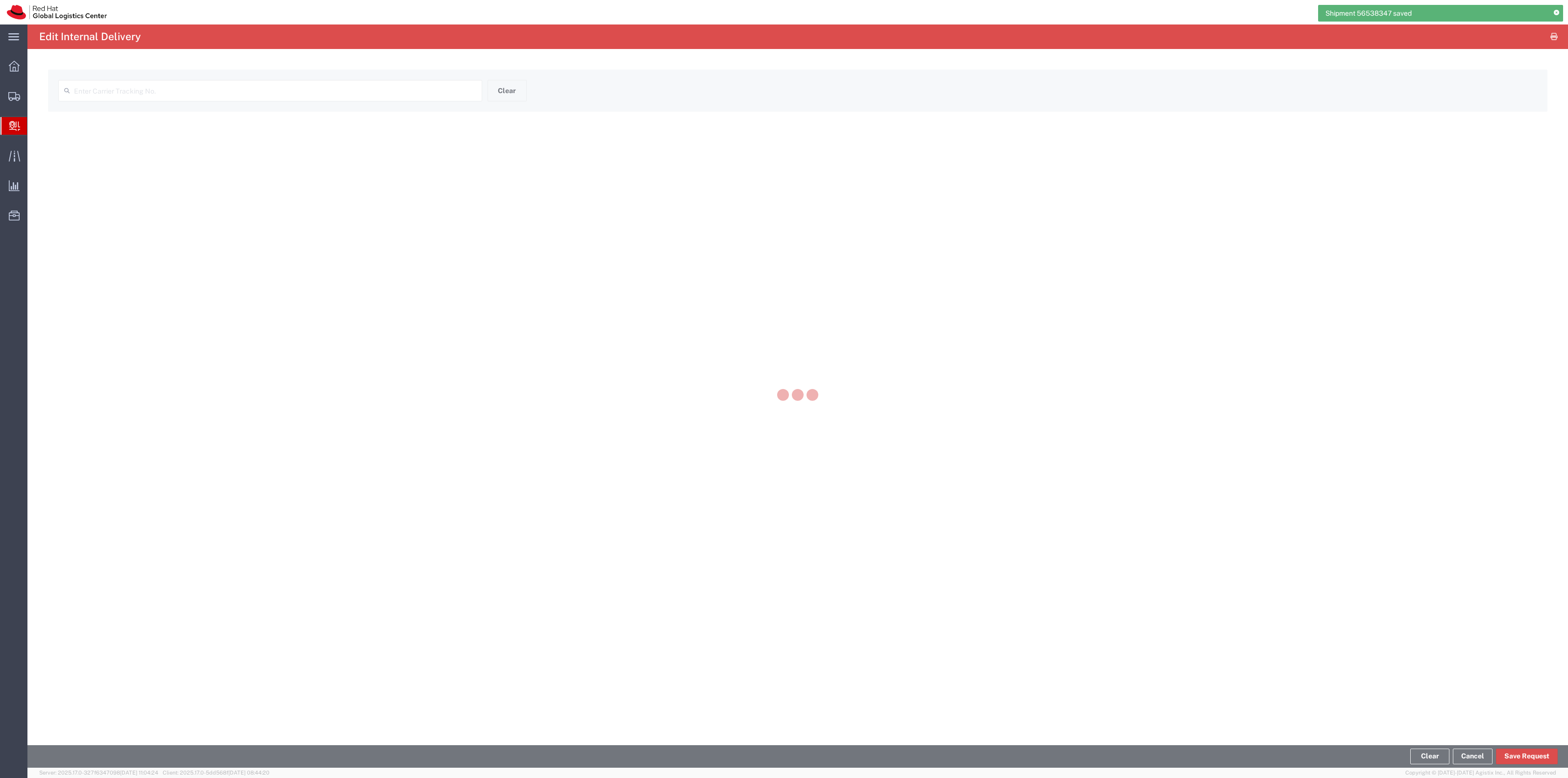
type input "1ZR721V24261516972"
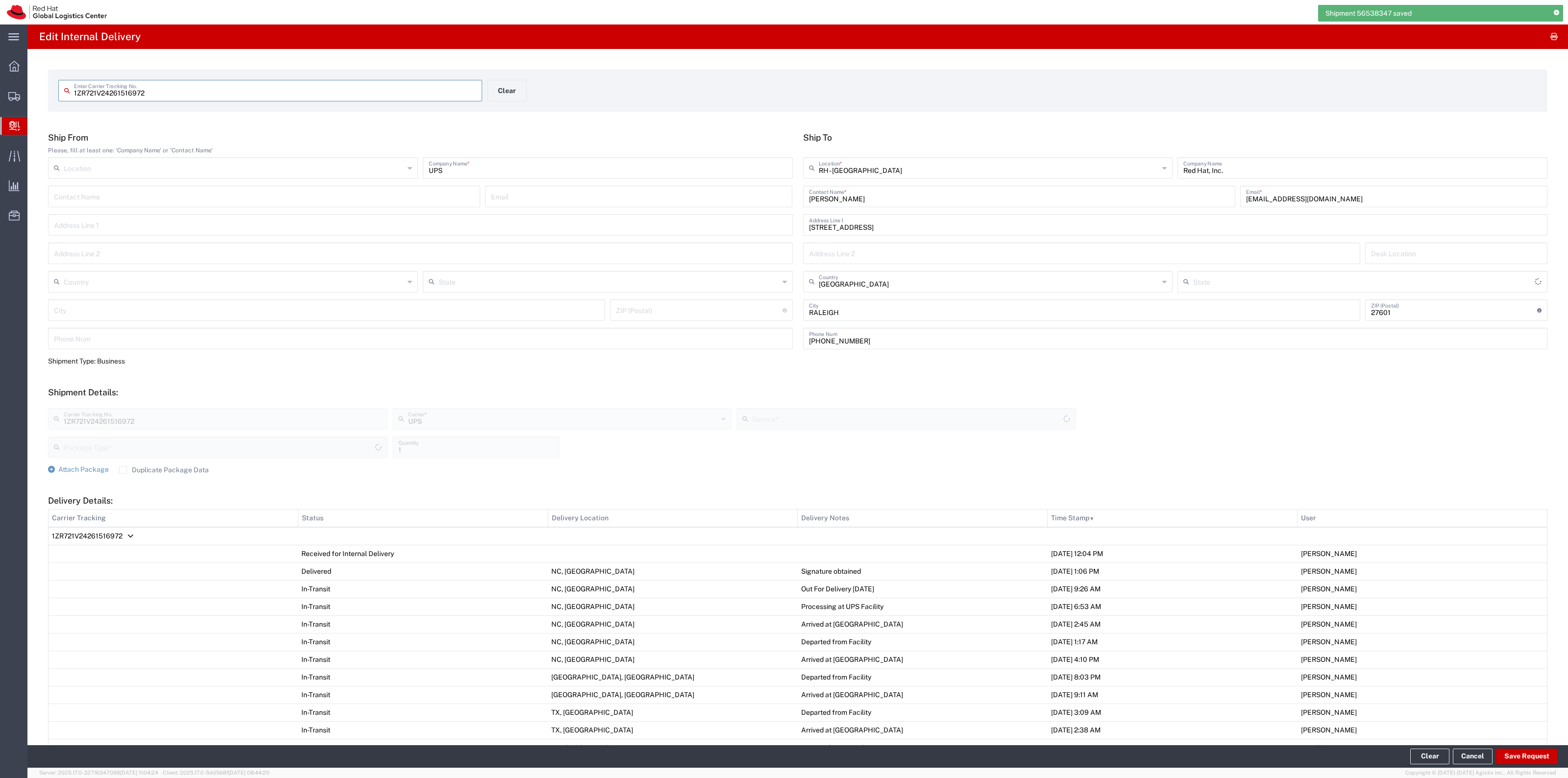
type input "[US_STATE]"
type input "Your Packaging"
type input "Ground"
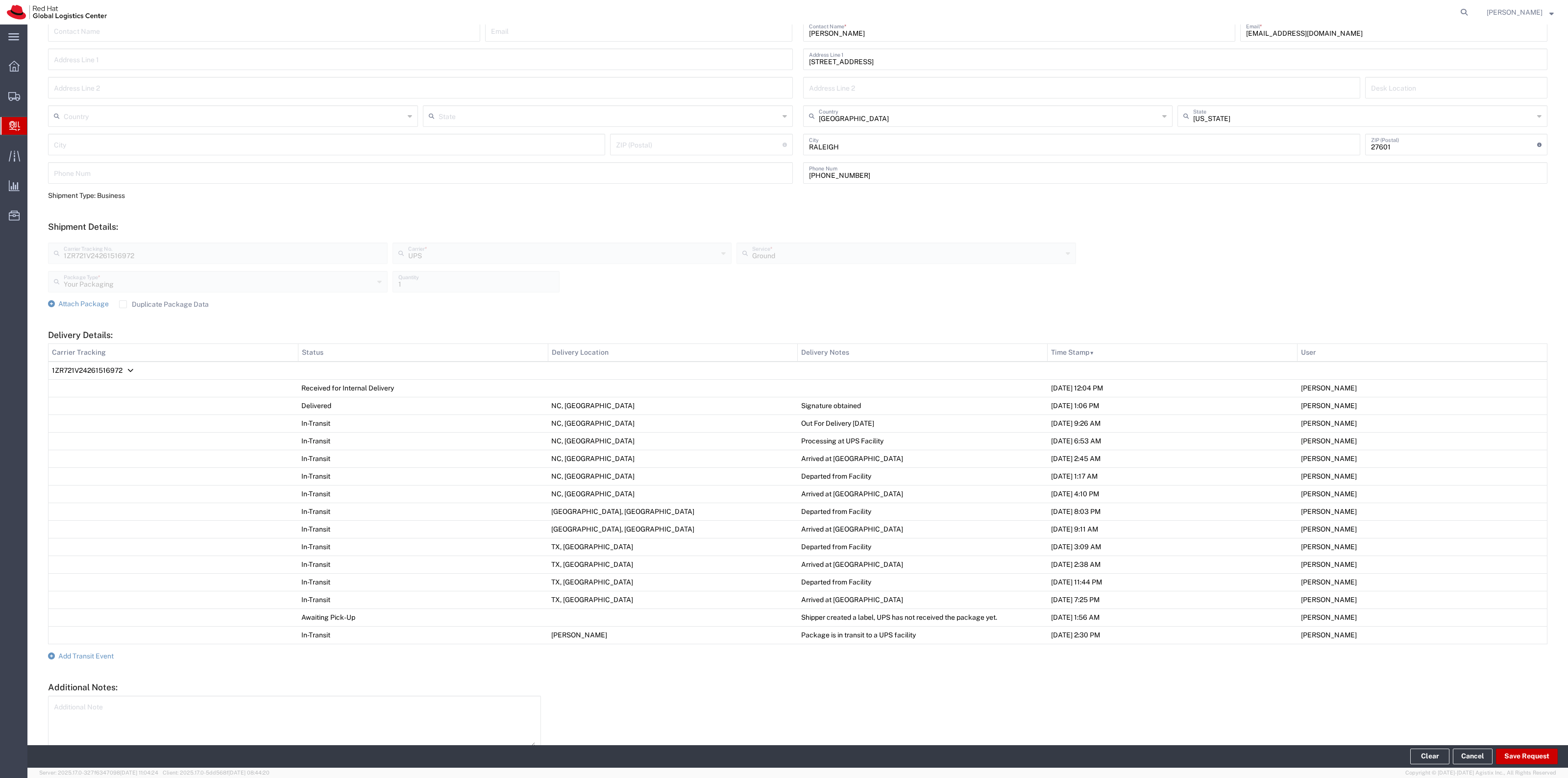
scroll to position [216, 0]
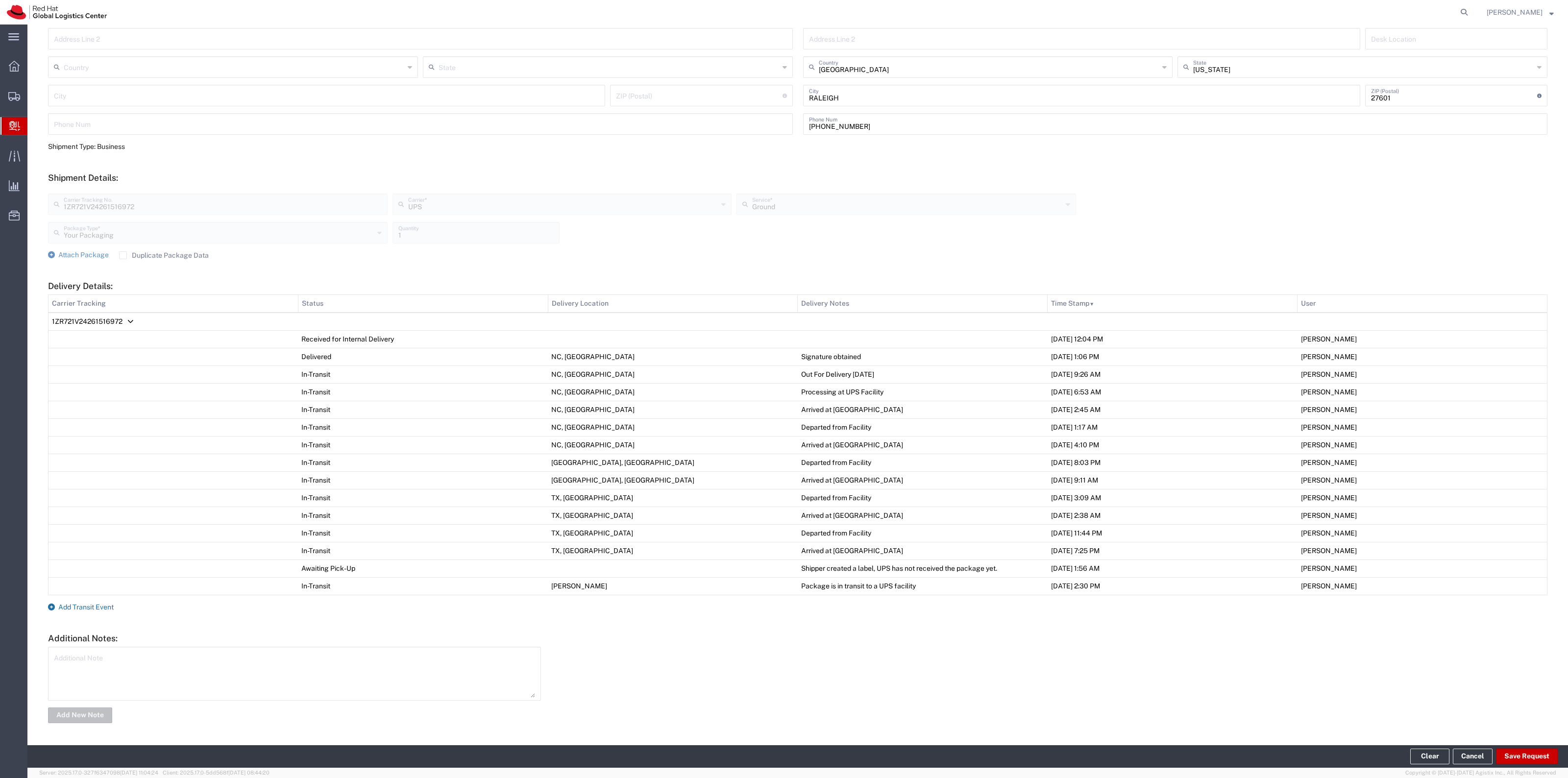
click at [99, 608] on span "Add Transit Event" at bounding box center [85, 607] width 55 height 8
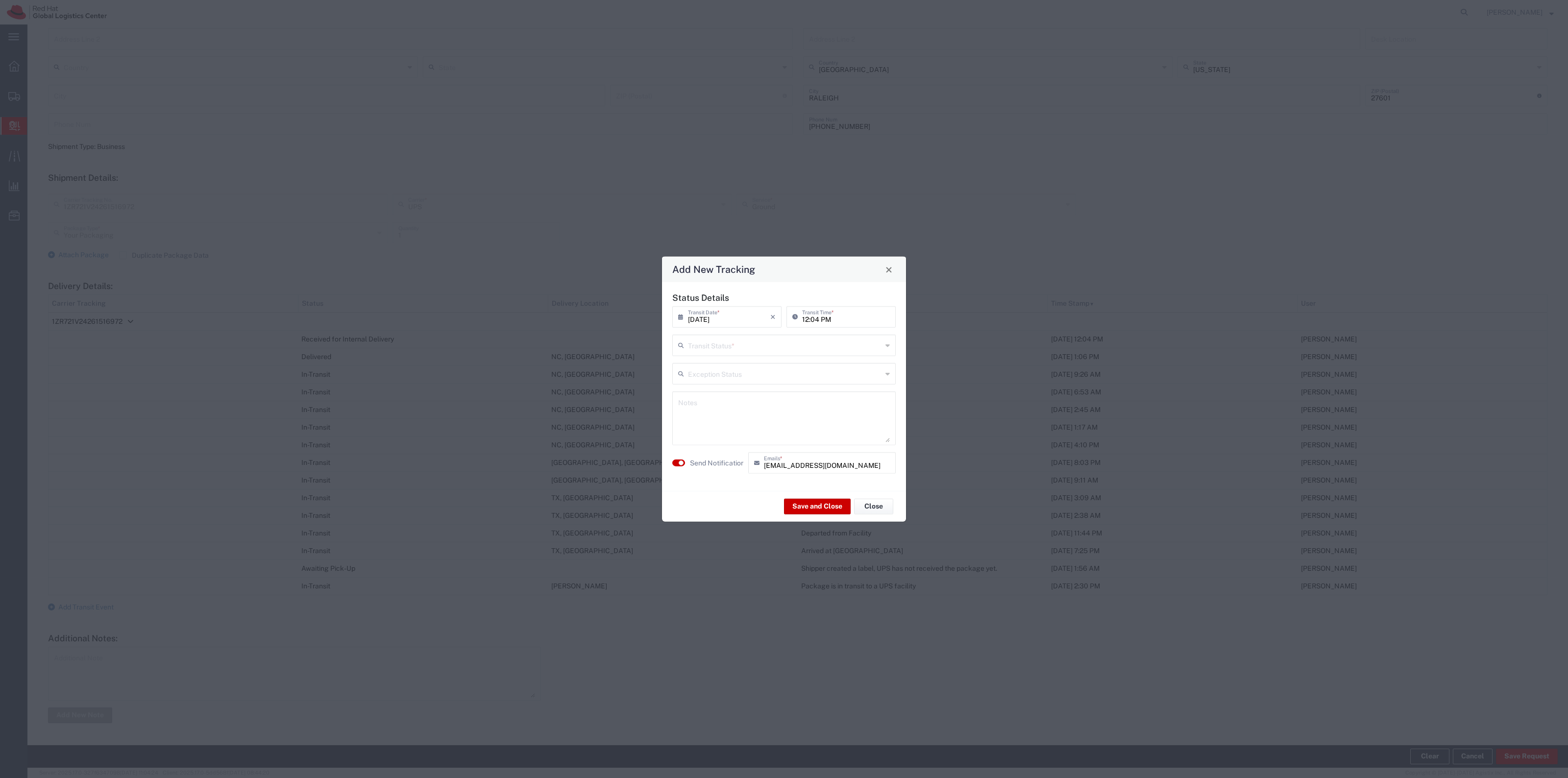
drag, startPoint x: 835, startPoint y: 345, endPoint x: 813, endPoint y: 363, distance: 28.4
click at [834, 345] on input "text" at bounding box center [785, 344] width 194 height 17
click at [813, 363] on span "Delivery Confirmation" at bounding box center [783, 366] width 221 height 15
type input "Delivery Confirmation"
click at [727, 458] on label "Send Notification" at bounding box center [718, 462] width 55 height 10
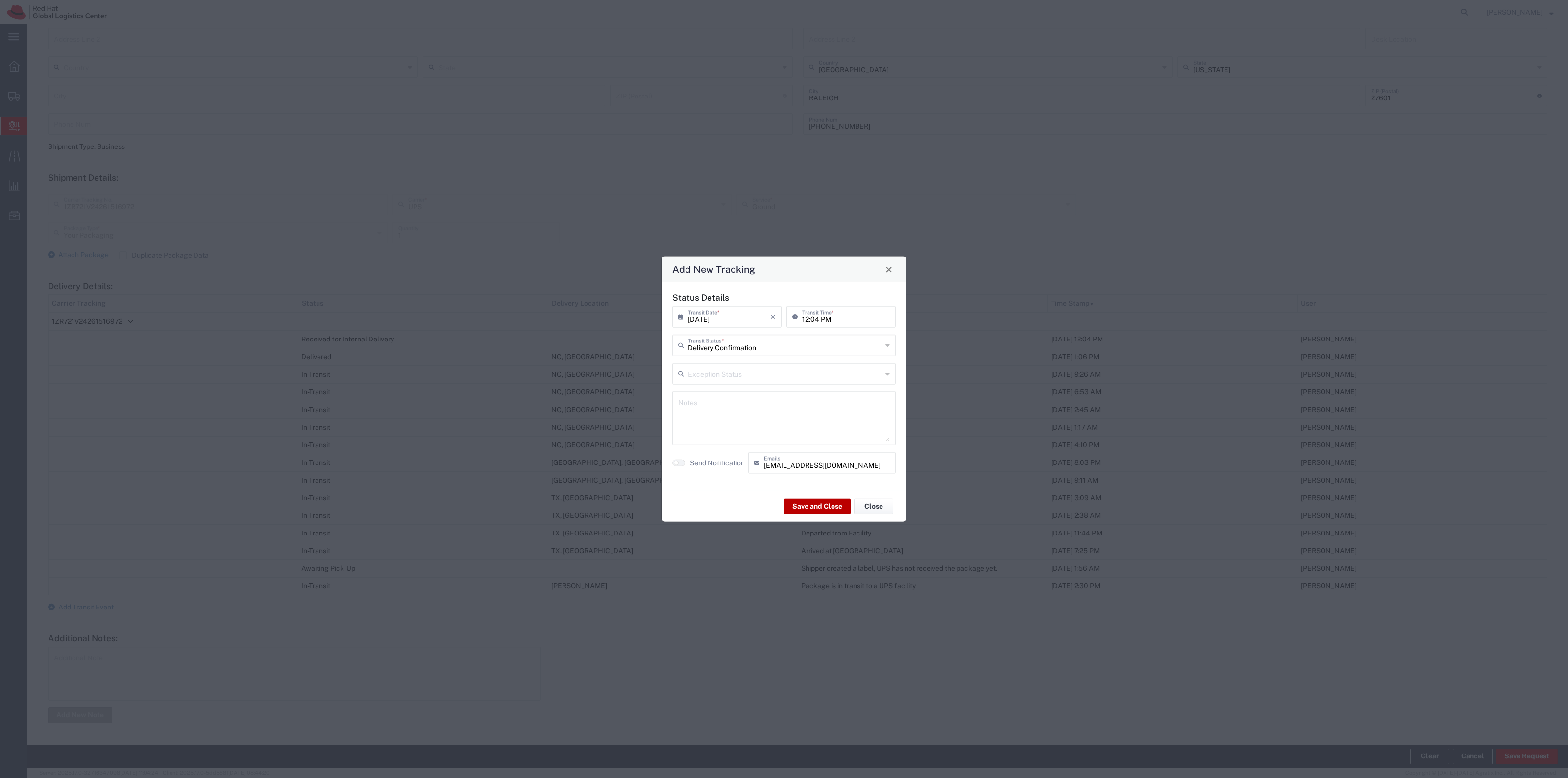
click at [812, 506] on button "Save and Close" at bounding box center [817, 506] width 66 height 16
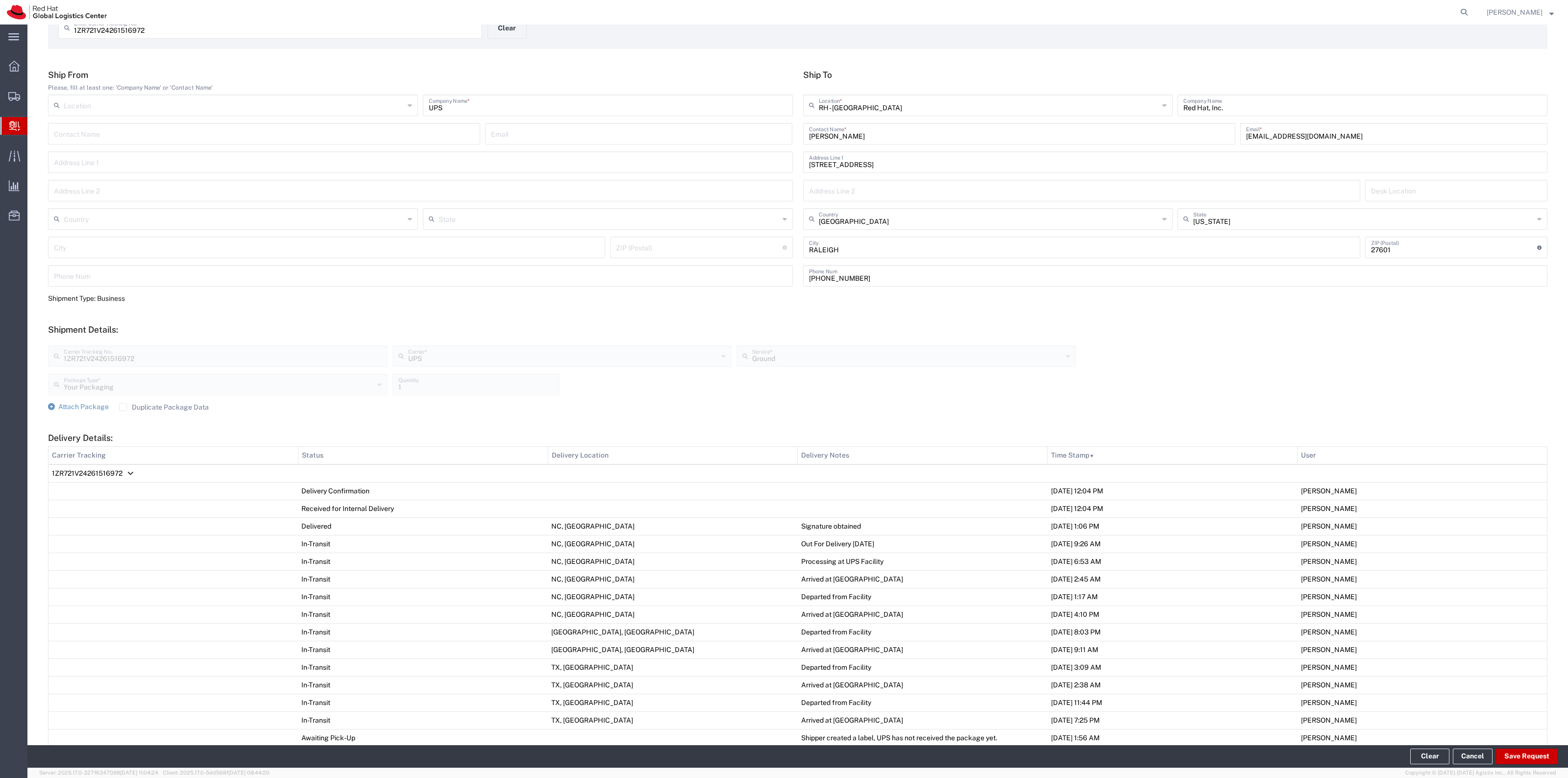
scroll to position [0, 0]
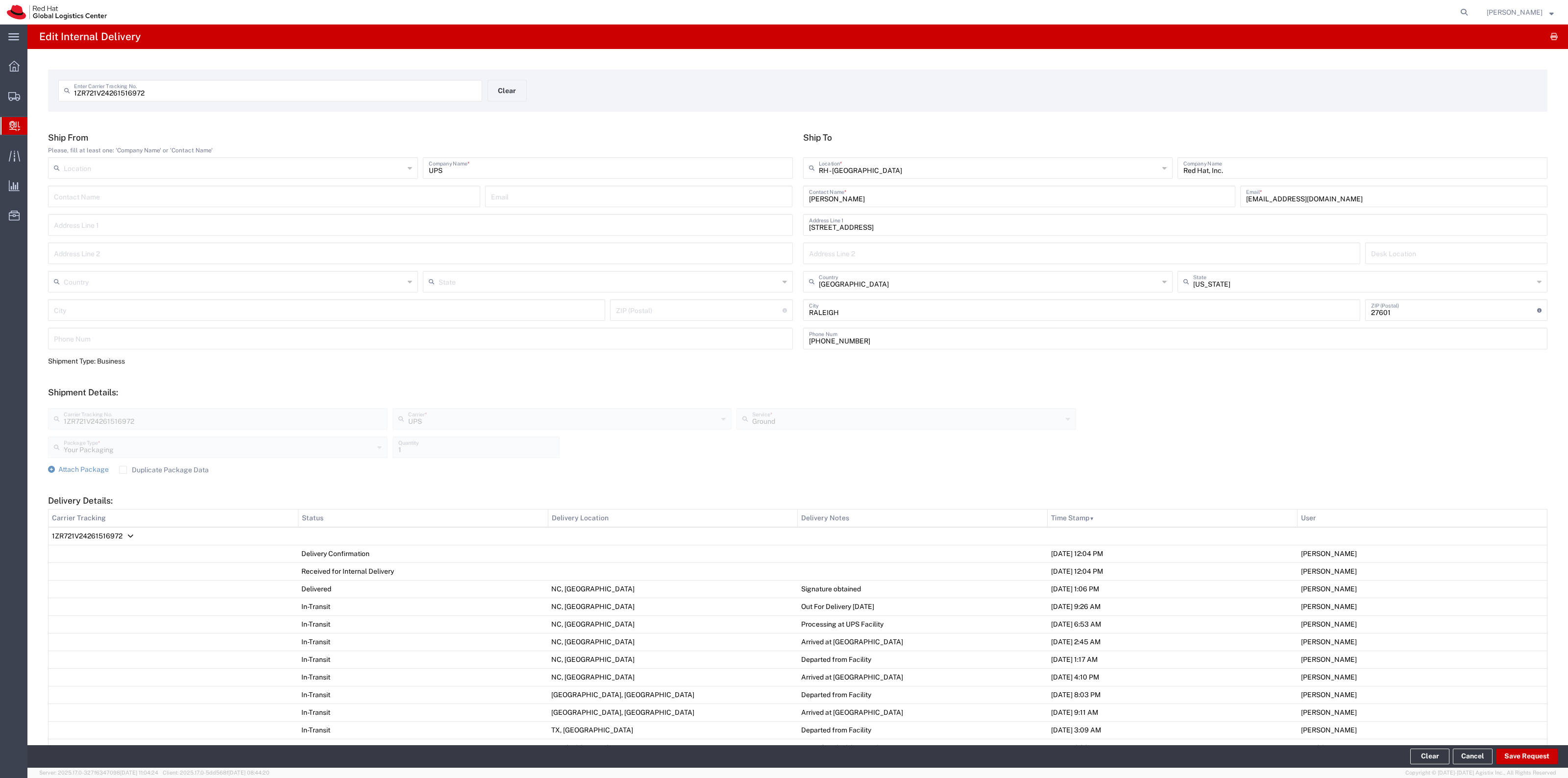
click at [528, 78] on form "1ZR721V24261516972 Enter Carrier Tracking No. Clear" at bounding box center [798, 90] width 1500 height 42
click at [516, 88] on button "Clear" at bounding box center [507, 90] width 39 height 22
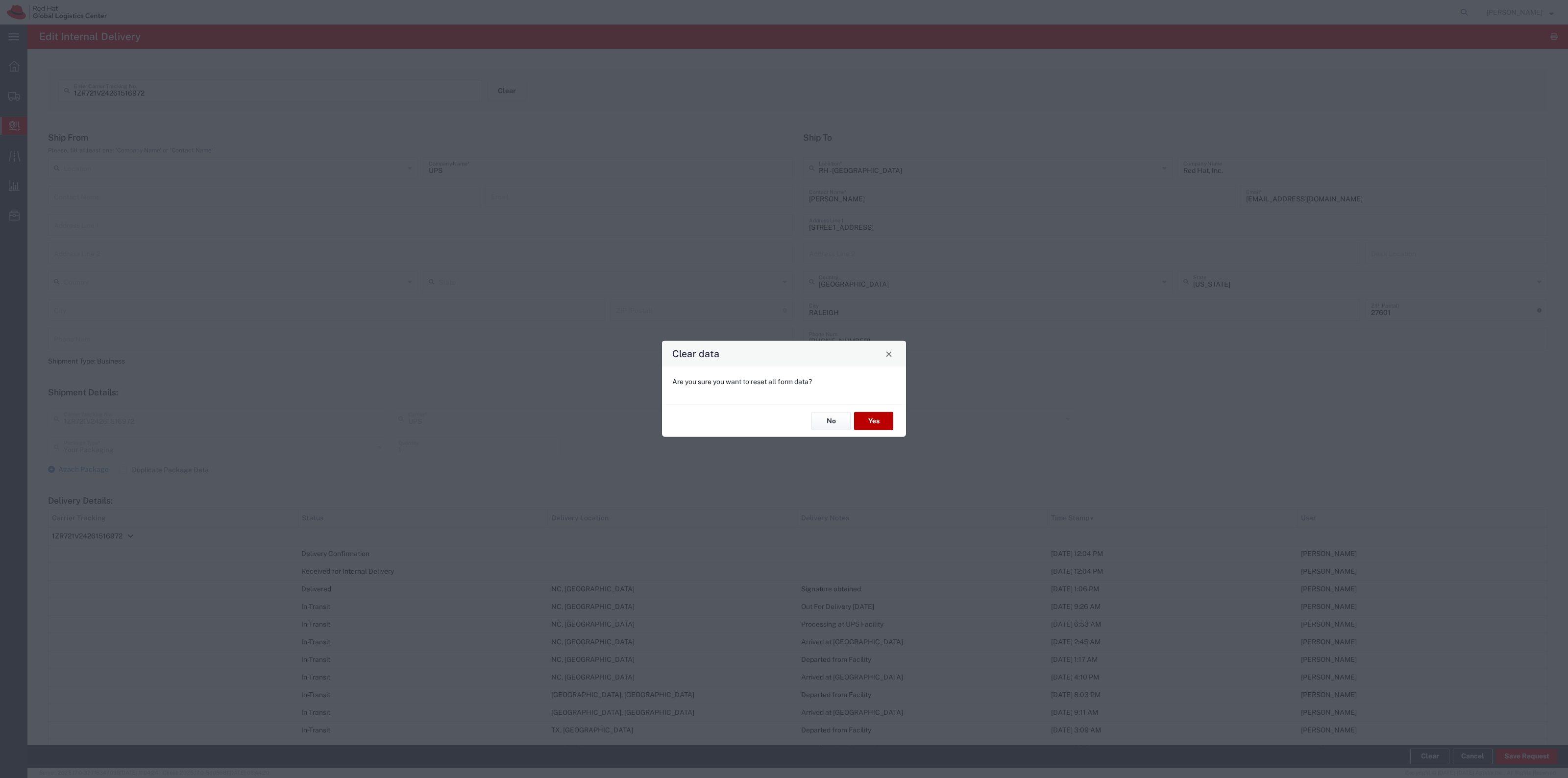
click at [886, 414] on button "Yes" at bounding box center [873, 420] width 39 height 18
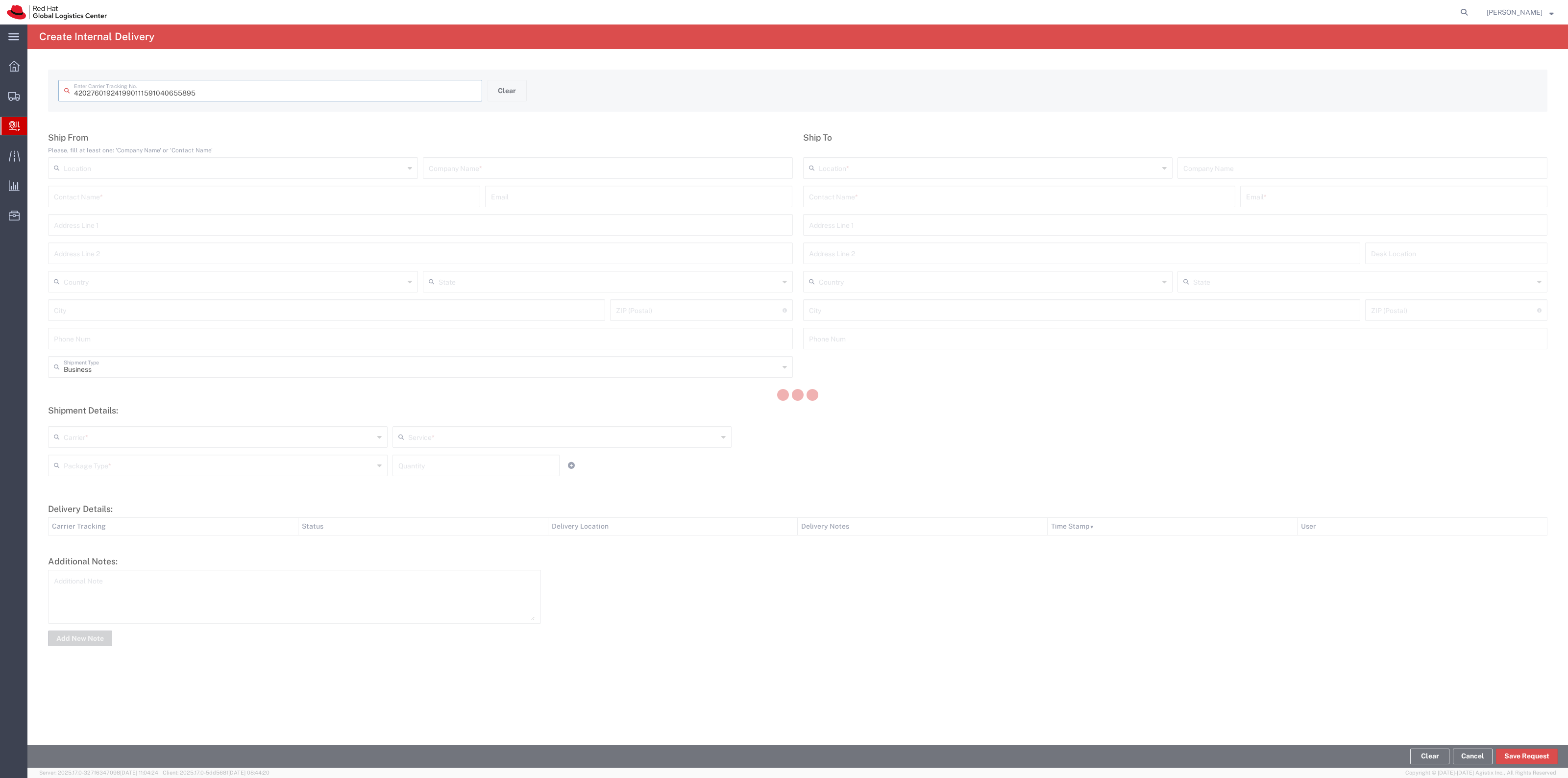
type input "41990111591040655895"
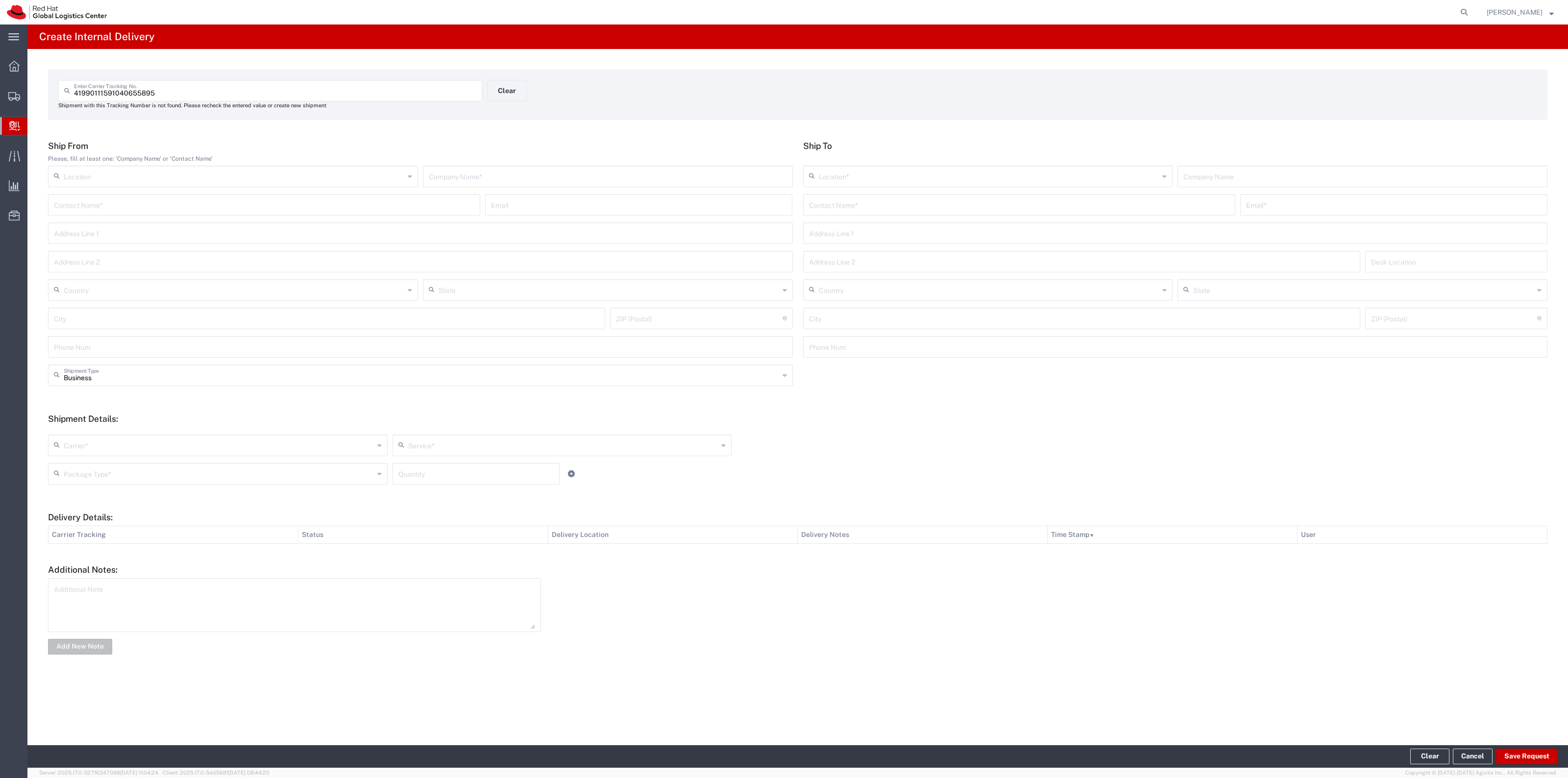
click at [624, 186] on div "Company Name *" at bounding box center [608, 176] width 370 height 22
click at [631, 180] on input "text" at bounding box center [607, 176] width 358 height 17
type input "USPS"
click at [918, 216] on div "Contact Name * Email *" at bounding box center [1176, 208] width 750 height 28
click at [922, 210] on input "text" at bounding box center [1019, 204] width 420 height 17
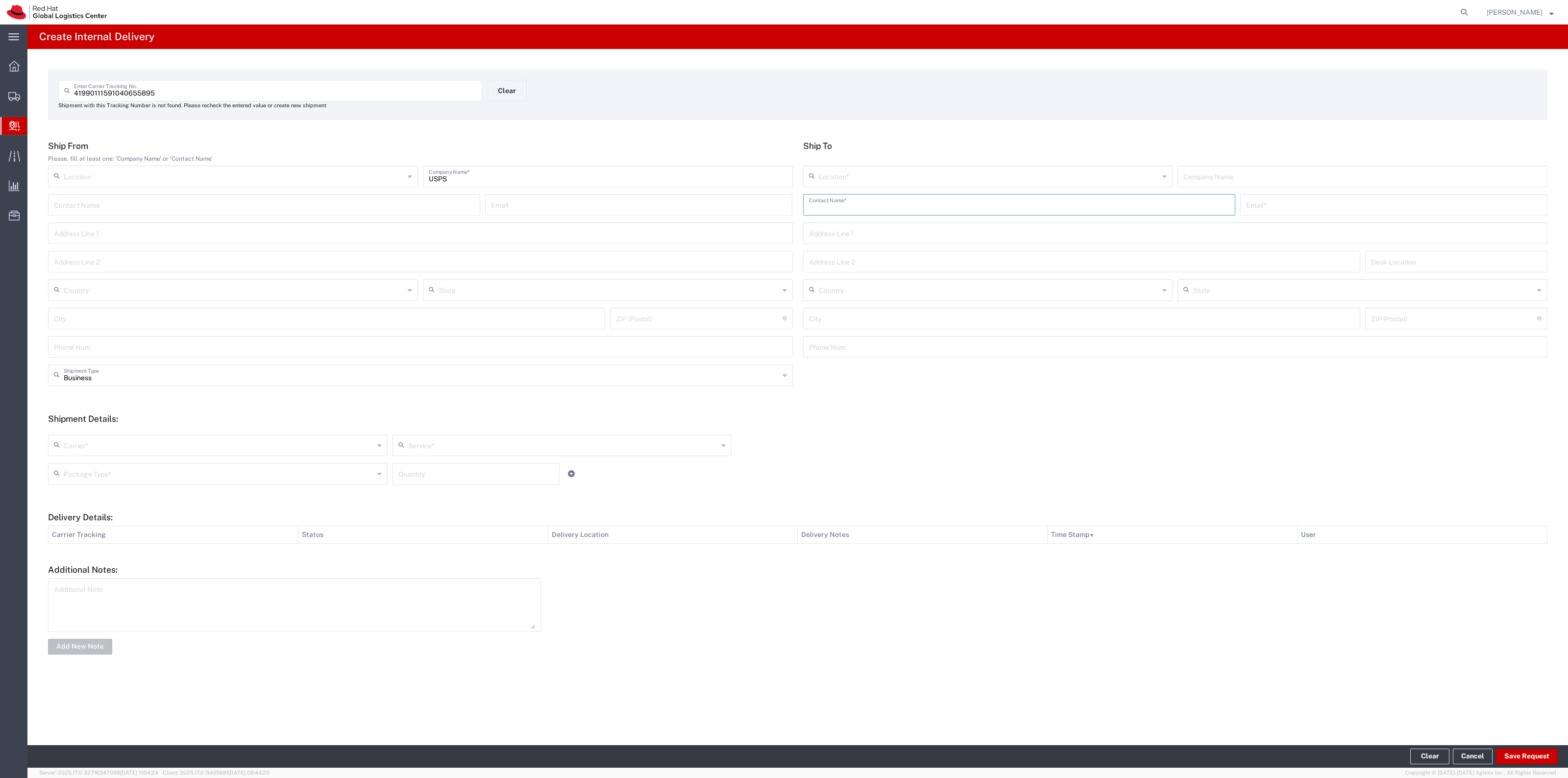
click at [926, 185] on div "Location *" at bounding box center [988, 176] width 370 height 22
click at [833, 219] on span "RH - [GEOGRAPHIC_DATA]" at bounding box center [988, 213] width 368 height 15
type input "RH - [GEOGRAPHIC_DATA]"
type input "Red Hat, Inc."
type input "[STREET_ADDRESS]"
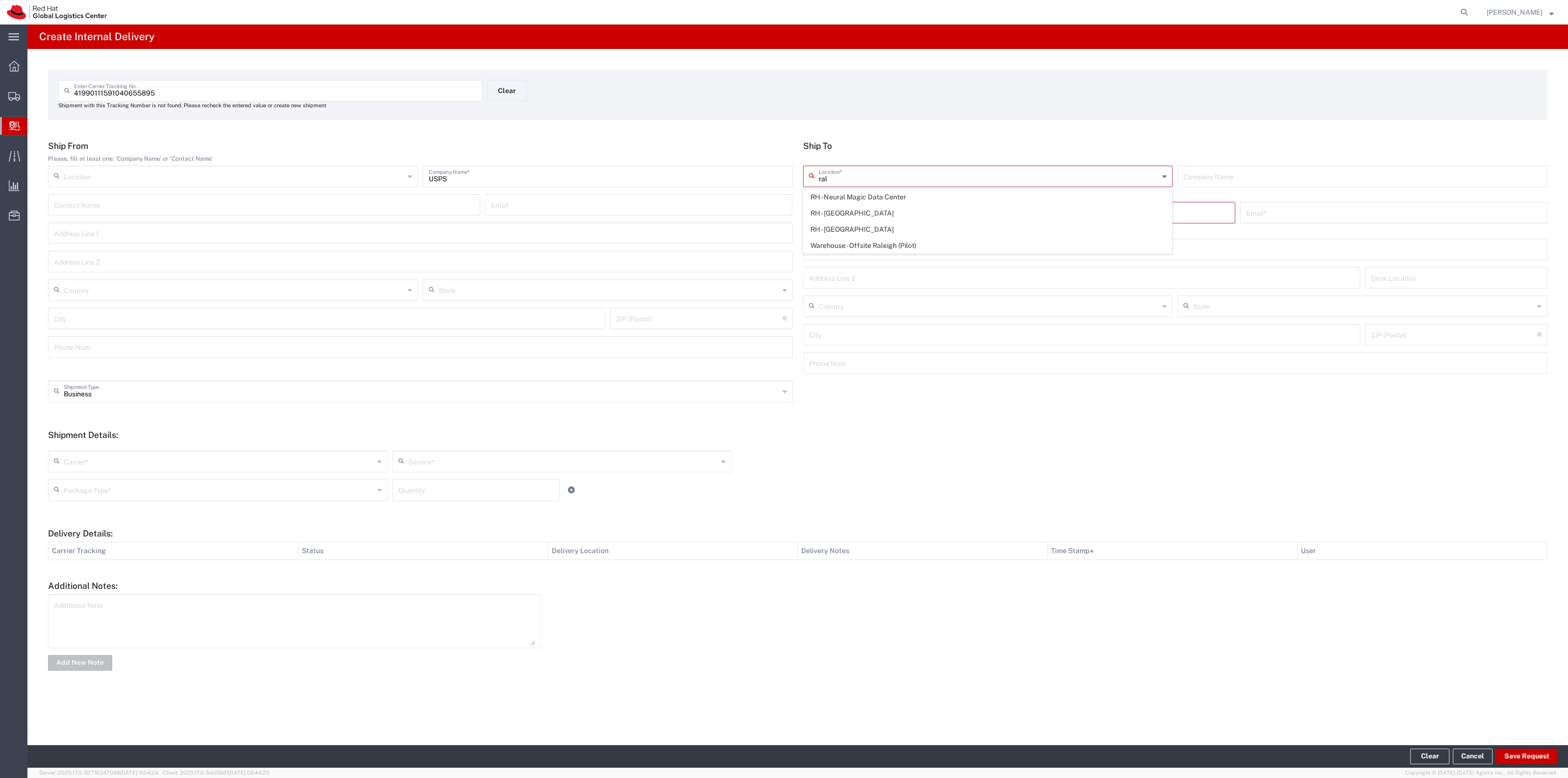
type input "[GEOGRAPHIC_DATA]"
type input "RALEIGH"
type input "27601"
type input "[PHONE_NUMBER]"
type input "[US_STATE]"
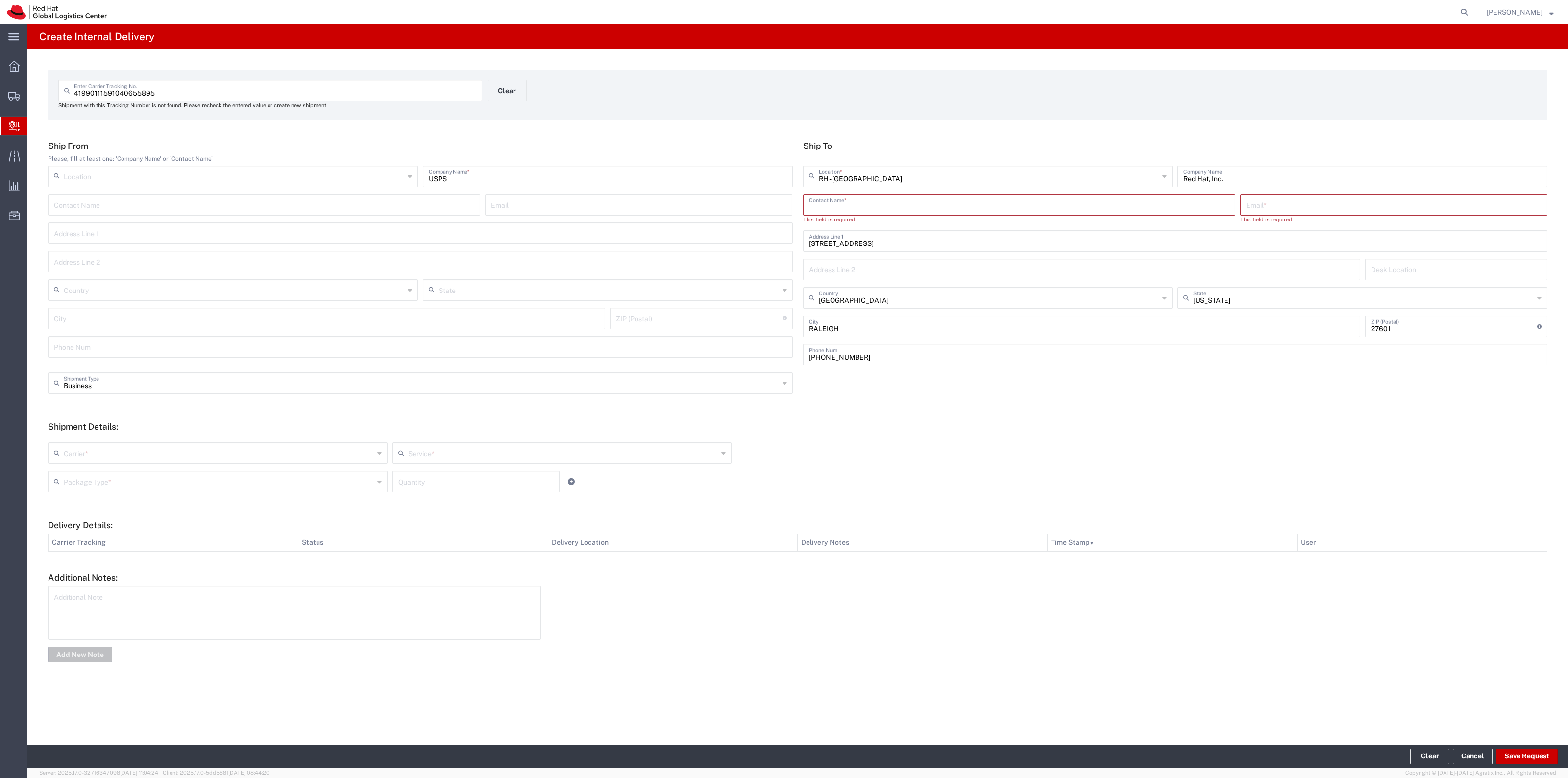
click at [854, 205] on input "text" at bounding box center [1019, 204] width 420 height 17
type input "[PERSON_NAME] - Former Employee"
type input "[EMAIL_ADDRESS][DOMAIN_NAME]"
click at [172, 450] on input "text" at bounding box center [218, 445] width 310 height 17
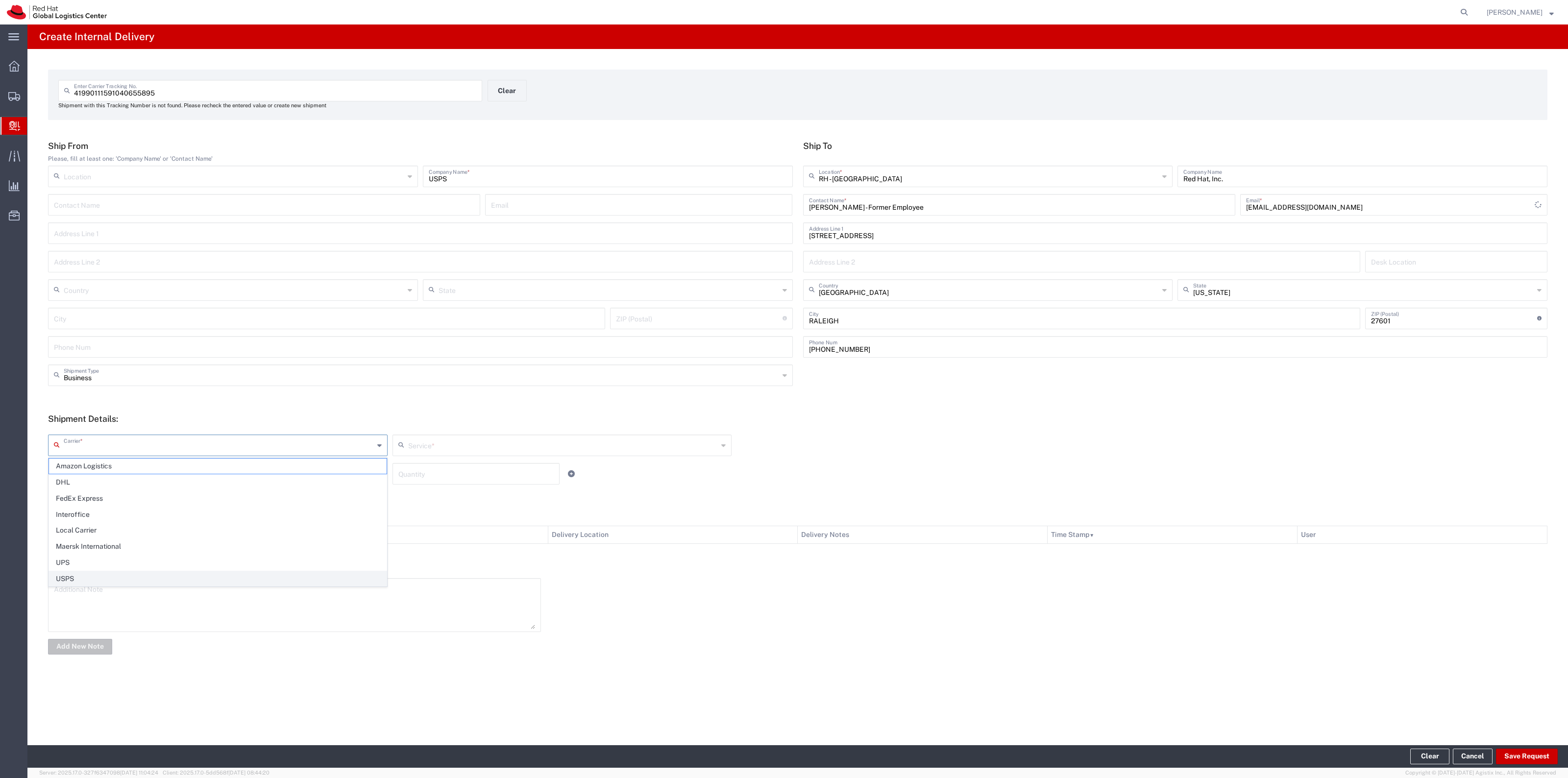
click at [132, 576] on span "USPS" at bounding box center [218, 579] width 338 height 15
type input "USPS"
click at [438, 458] on div "USPS Carrier * Amazon Logistics DHL FedEx Express Interoffice Local Carrier Mae…" at bounding box center [562, 449] width 1033 height 28
click at [455, 436] on input "text" at bounding box center [563, 445] width 310 height 17
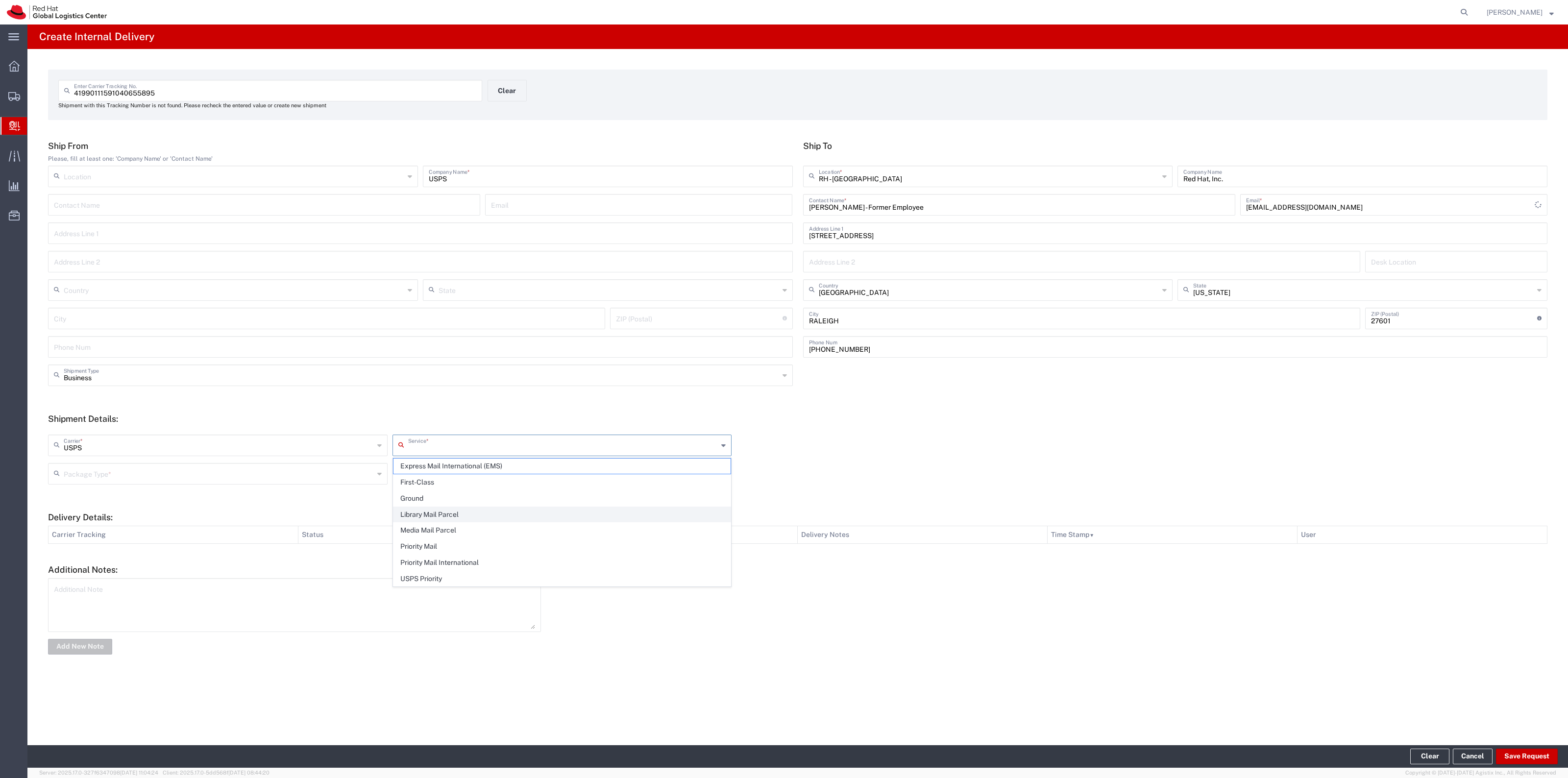
click at [499, 521] on span "Library Mail Parcel" at bounding box center [563, 514] width 338 height 15
type input "Library Mail Parcel"
click at [354, 461] on div "USPS Carrier * Amazon Logistics DHL FedEx Express Interoffice Local Carrier Mae…" at bounding box center [562, 449] width 1033 height 28
click at [344, 473] on input "text" at bounding box center [218, 473] width 310 height 17
click at [270, 531] on span "PAK" at bounding box center [218, 527] width 338 height 15
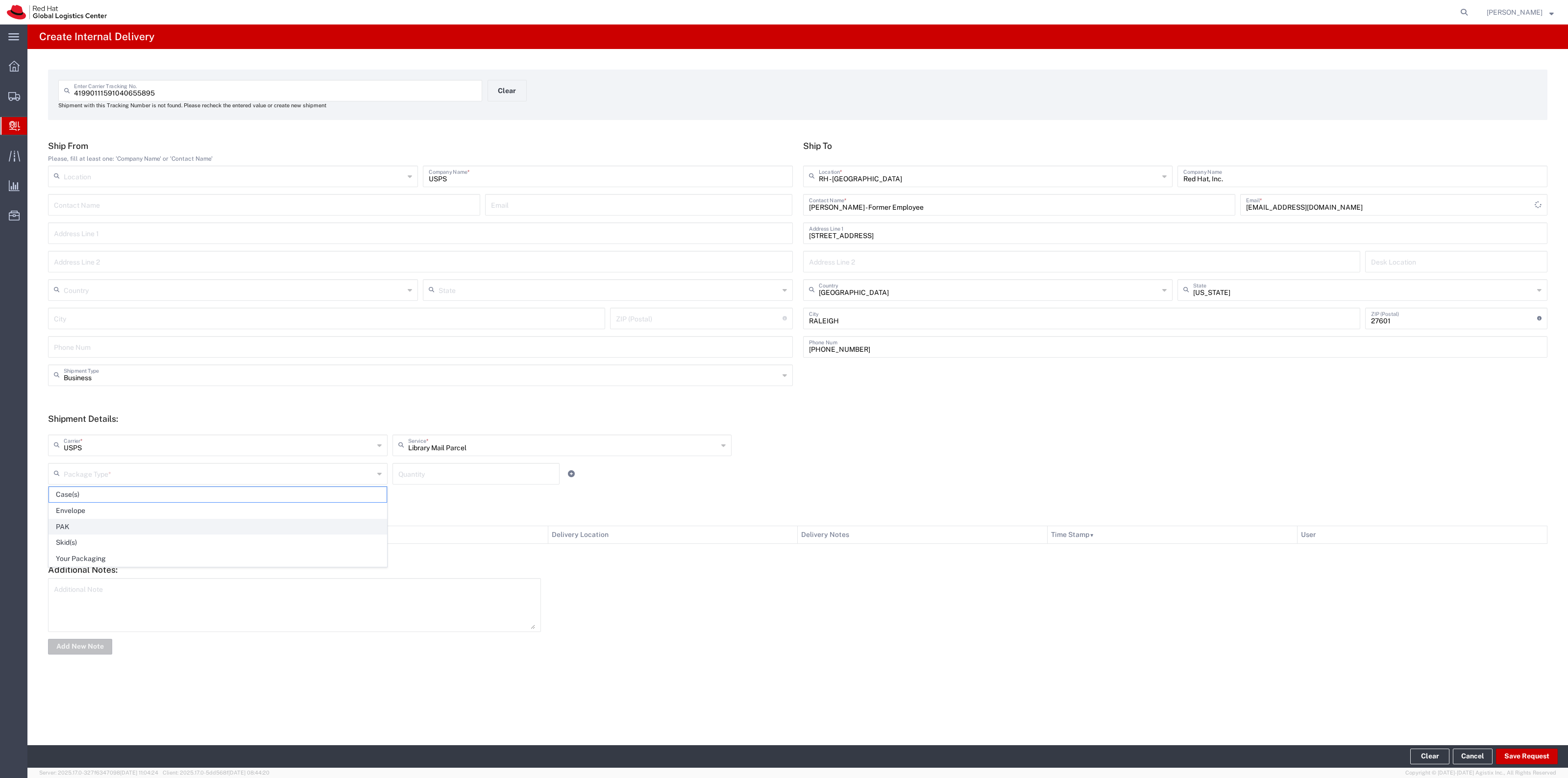
type input "PAK"
click at [415, 482] on div "Quantity" at bounding box center [476, 473] width 167 height 22
type input "1"
click at [1526, 752] on button "Save Request" at bounding box center [1526, 756] width 62 height 16
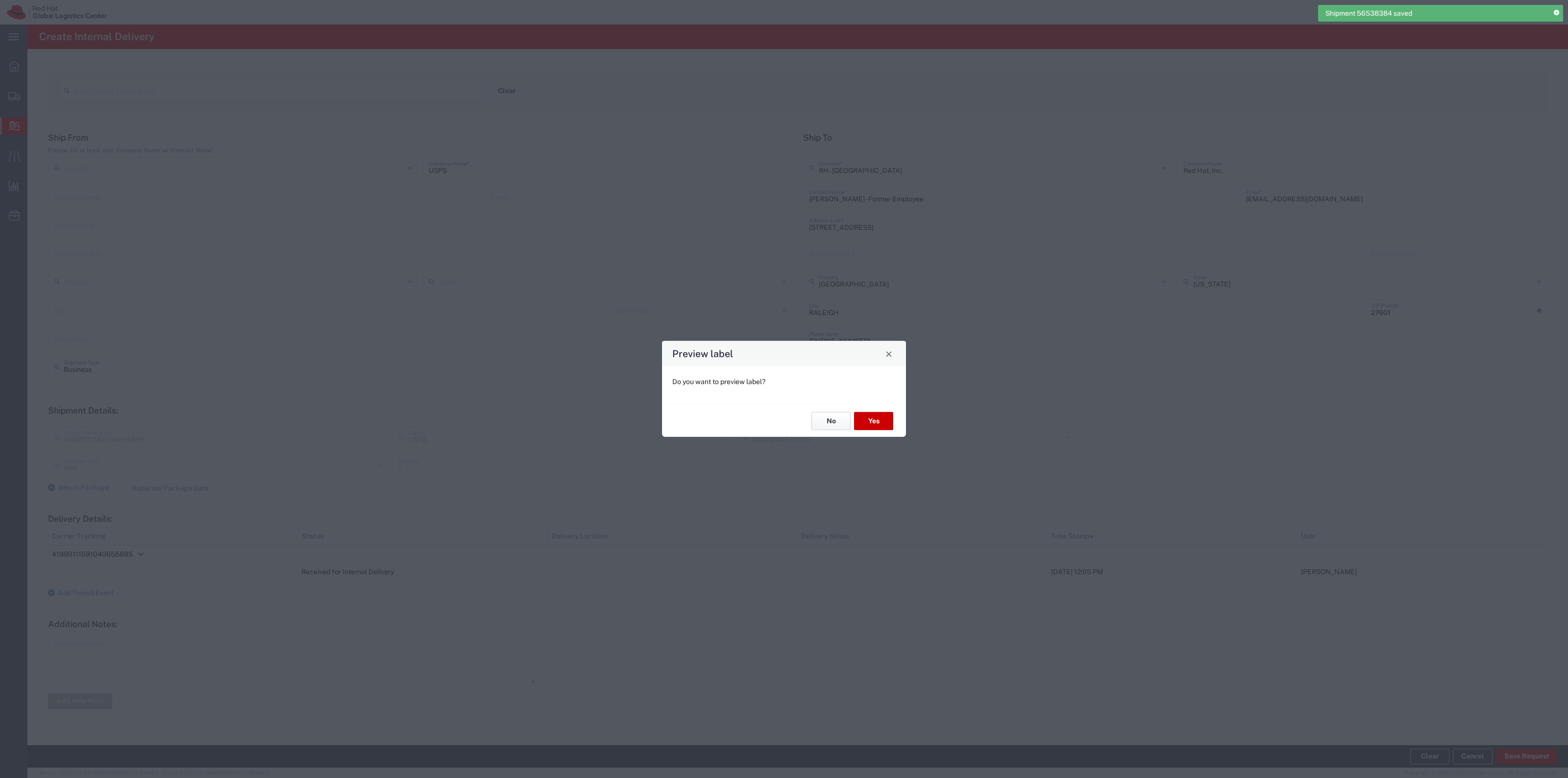
click at [815, 416] on button "No" at bounding box center [831, 420] width 39 height 18
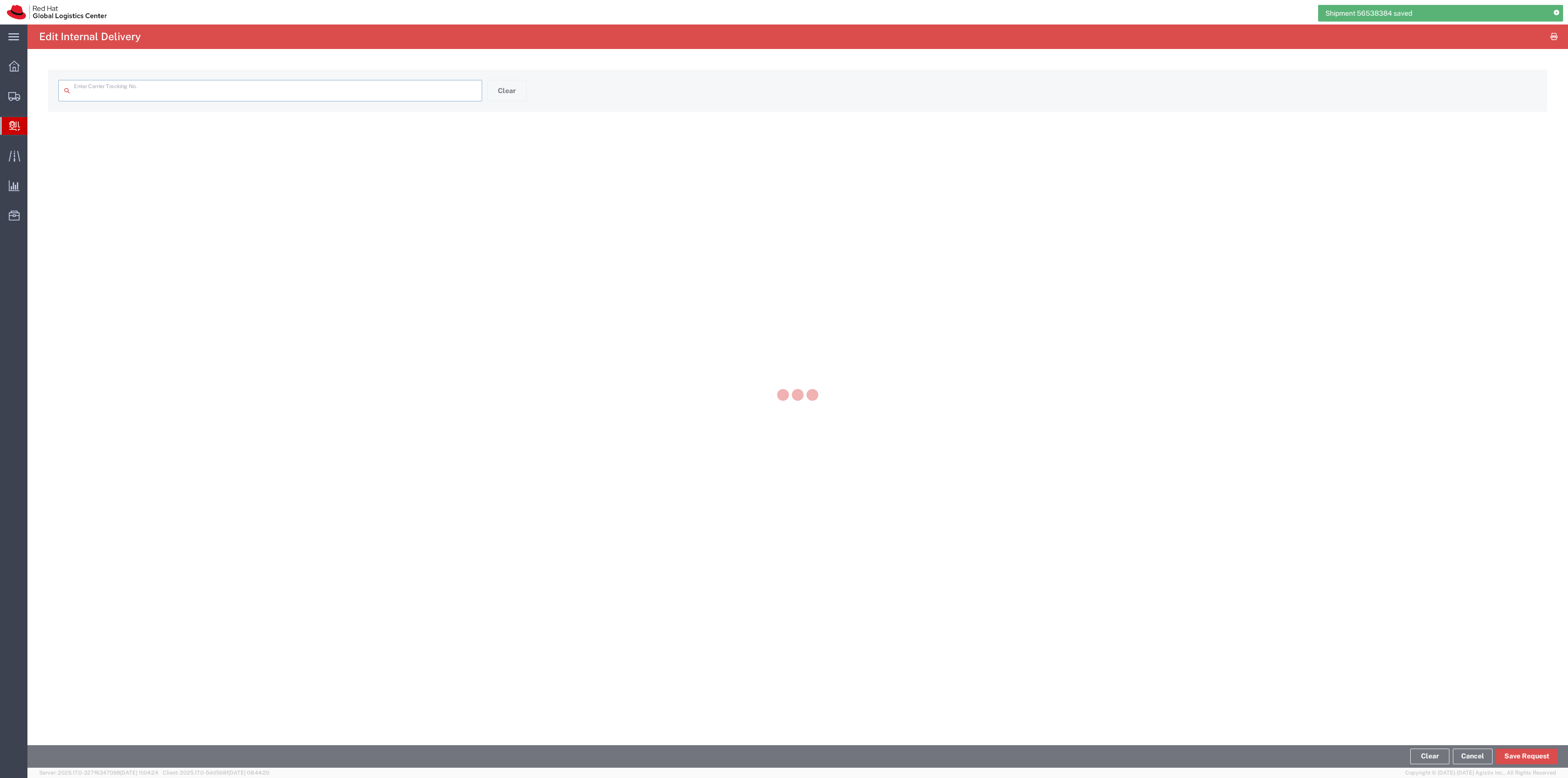
type input "41990111591040655895"
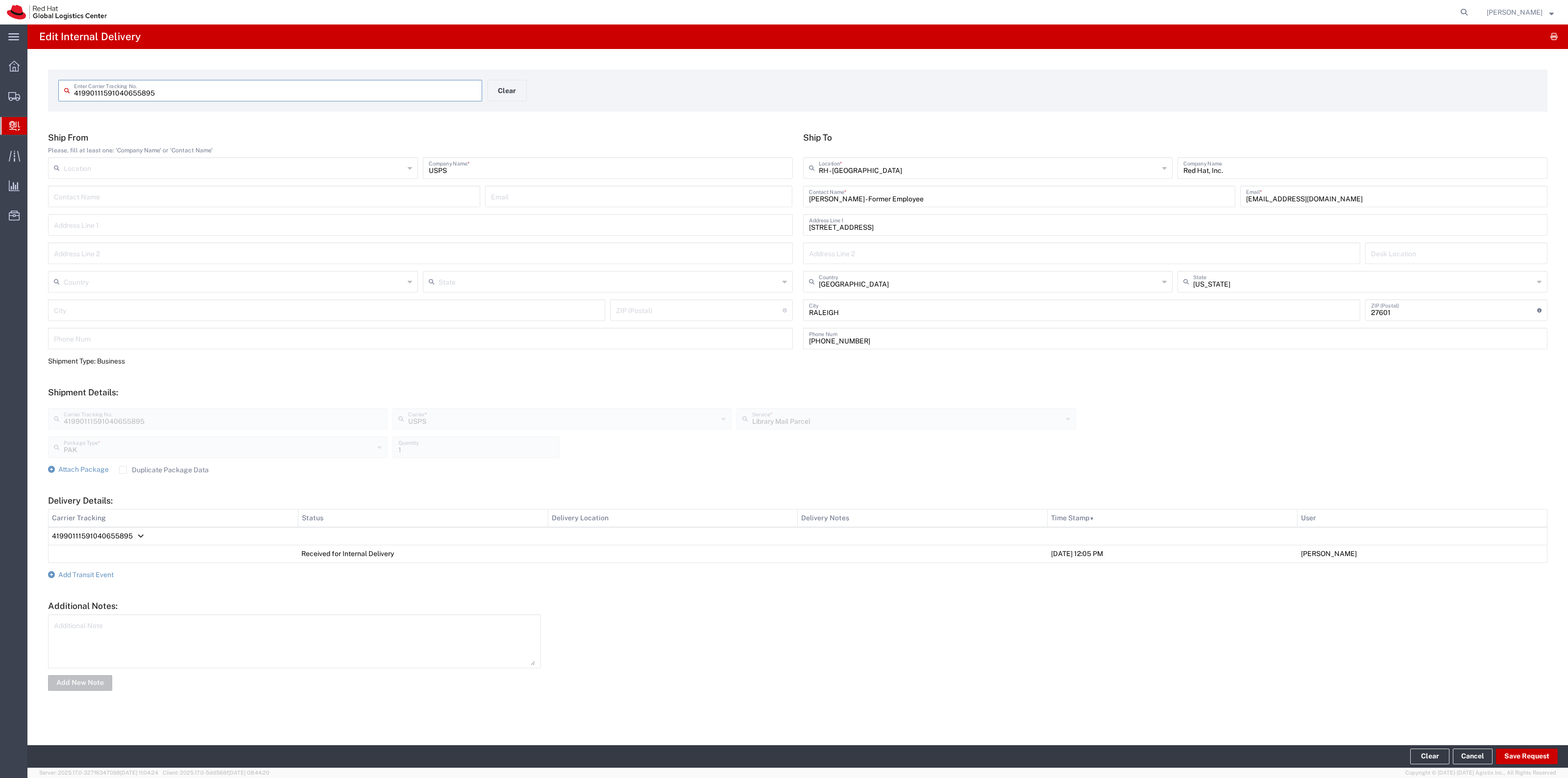
click at [88, 568] on form "Ship From Please, fill at least one: 'Company Name' or 'Contact Name' Location …" at bounding box center [798, 412] width 1500 height 560
click at [86, 571] on span "Add Transit Event" at bounding box center [85, 575] width 55 height 8
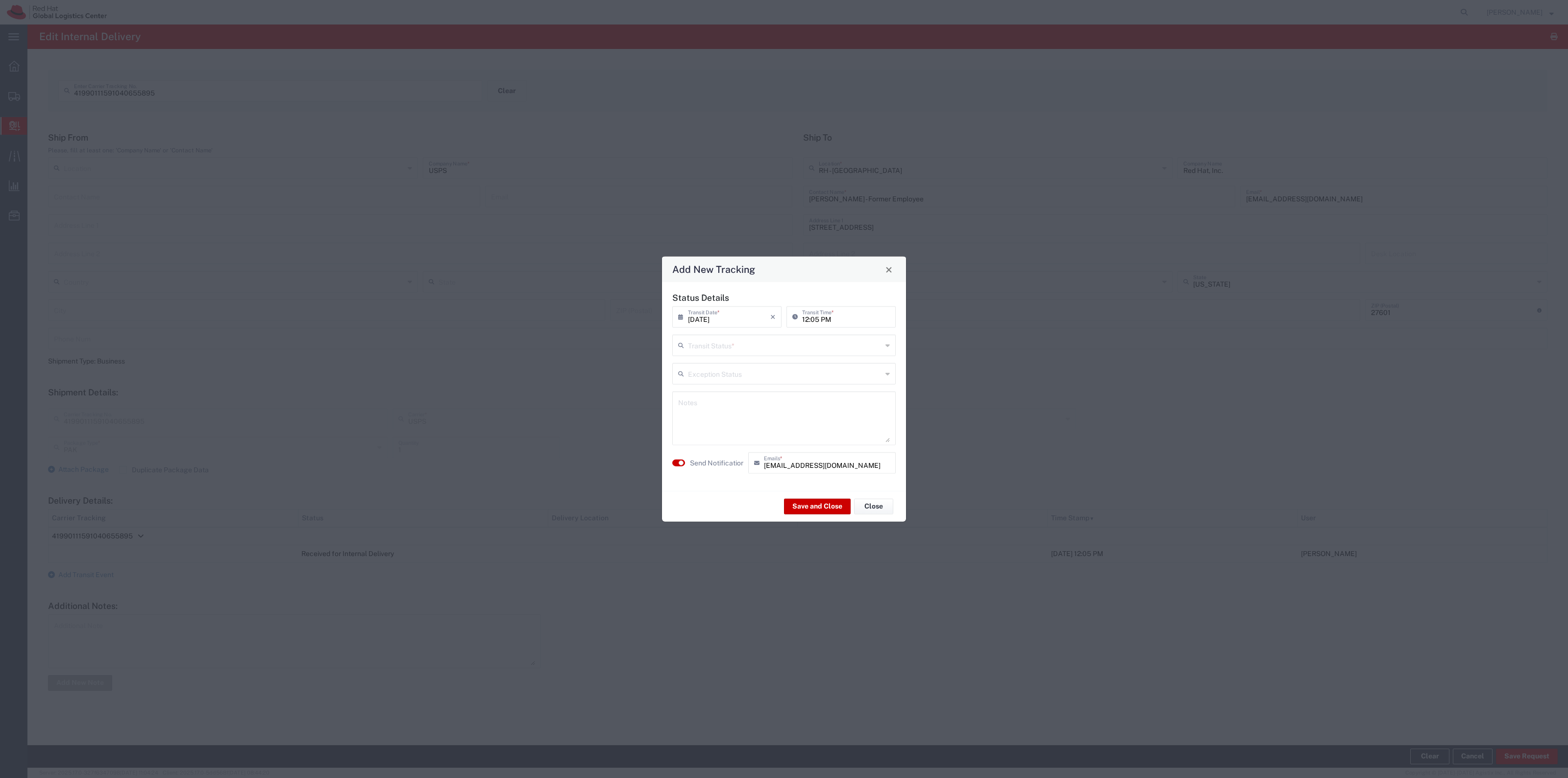
click at [714, 346] on input "text" at bounding box center [785, 344] width 194 height 17
click at [711, 363] on span "Delivery Confirmation" at bounding box center [783, 366] width 221 height 15
type input "Delivery Confirmation"
click at [691, 459] on label "Send Notification" at bounding box center [718, 462] width 55 height 10
click at [815, 503] on button "Save and Close" at bounding box center [817, 506] width 66 height 16
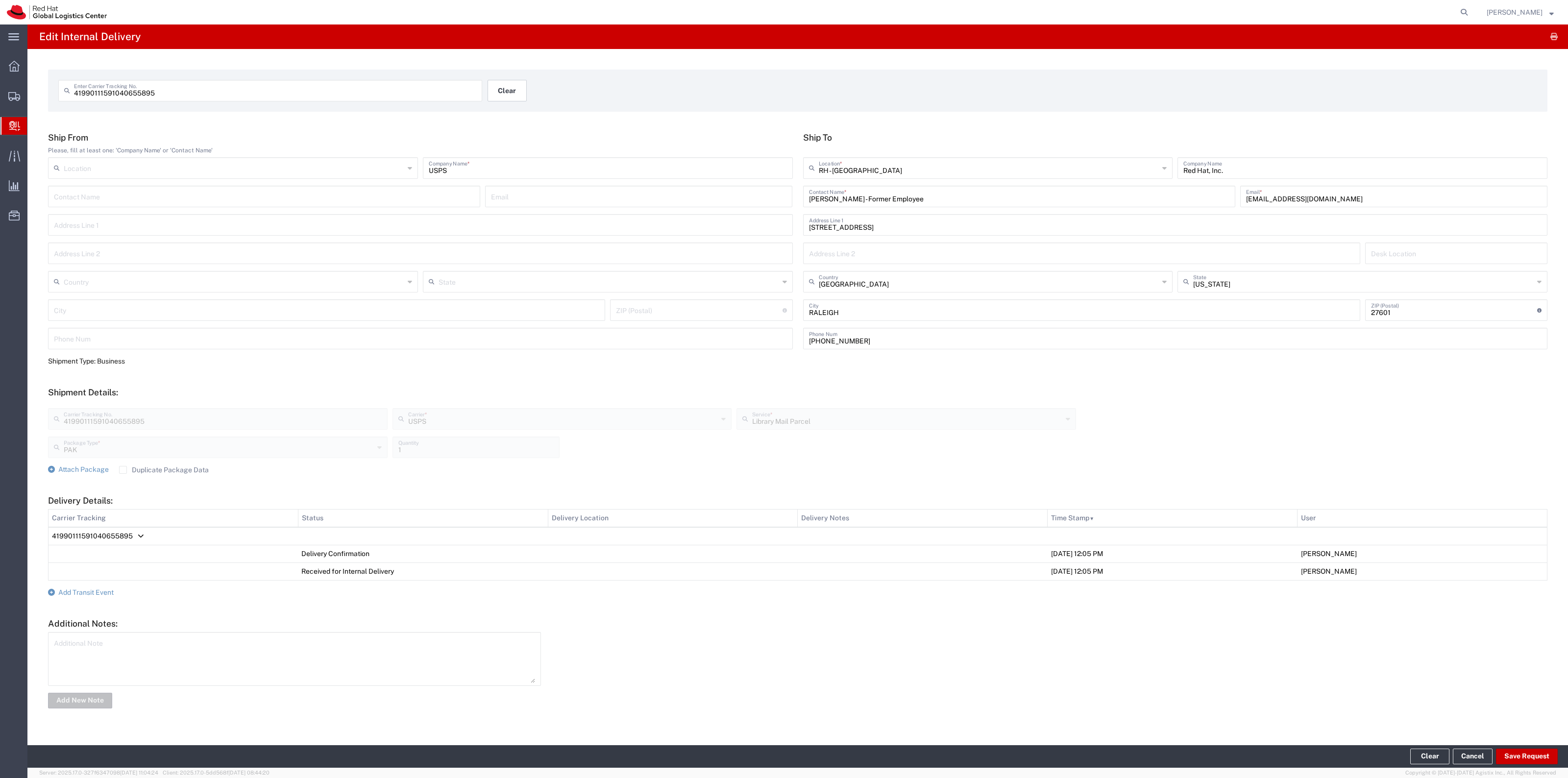
click at [526, 84] on button "Clear" at bounding box center [507, 90] width 39 height 22
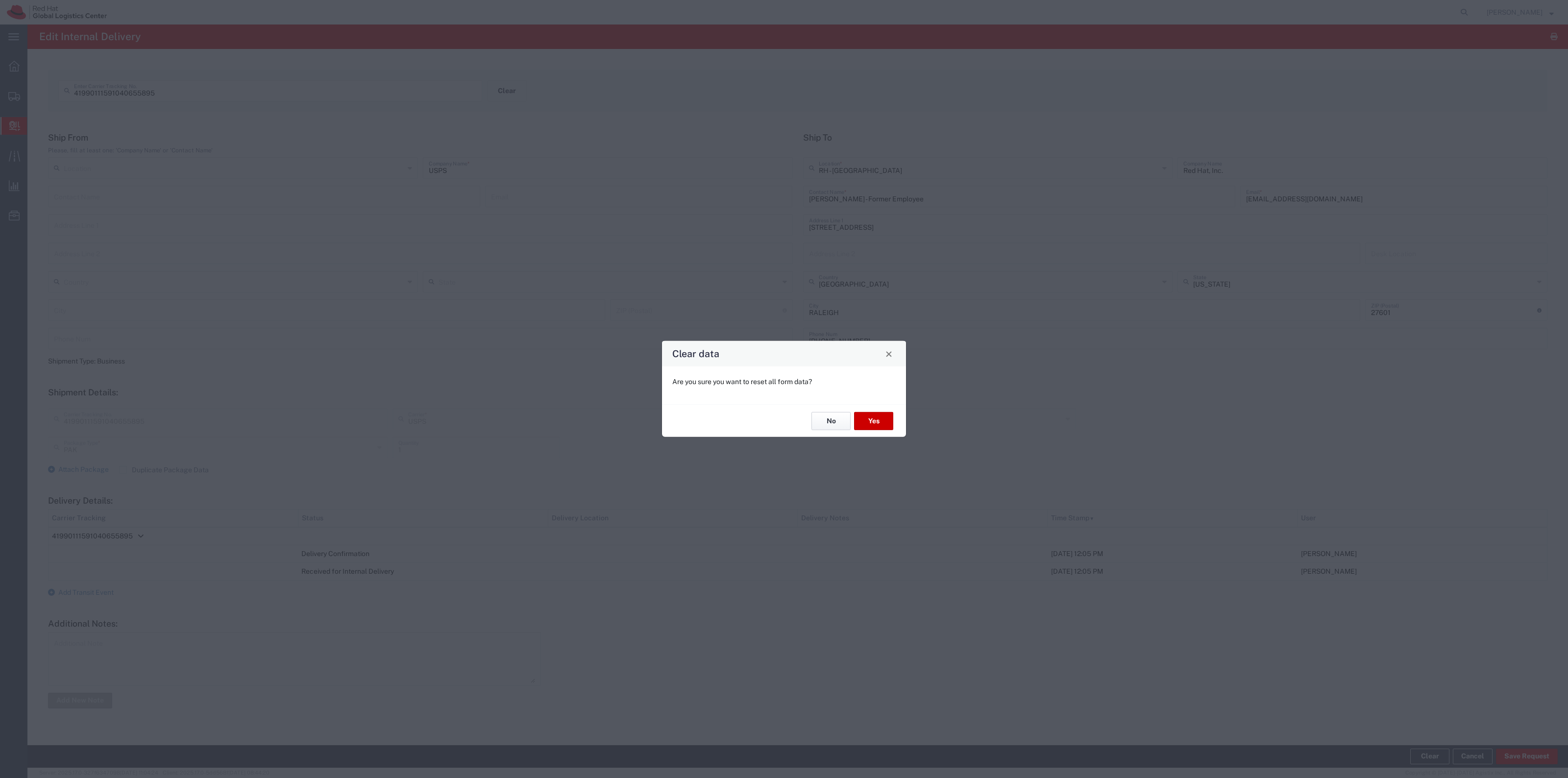
drag, startPoint x: 823, startPoint y: 424, endPoint x: 215, endPoint y: 205, distance: 646.2
click at [821, 422] on button "No" at bounding box center [831, 420] width 39 height 18
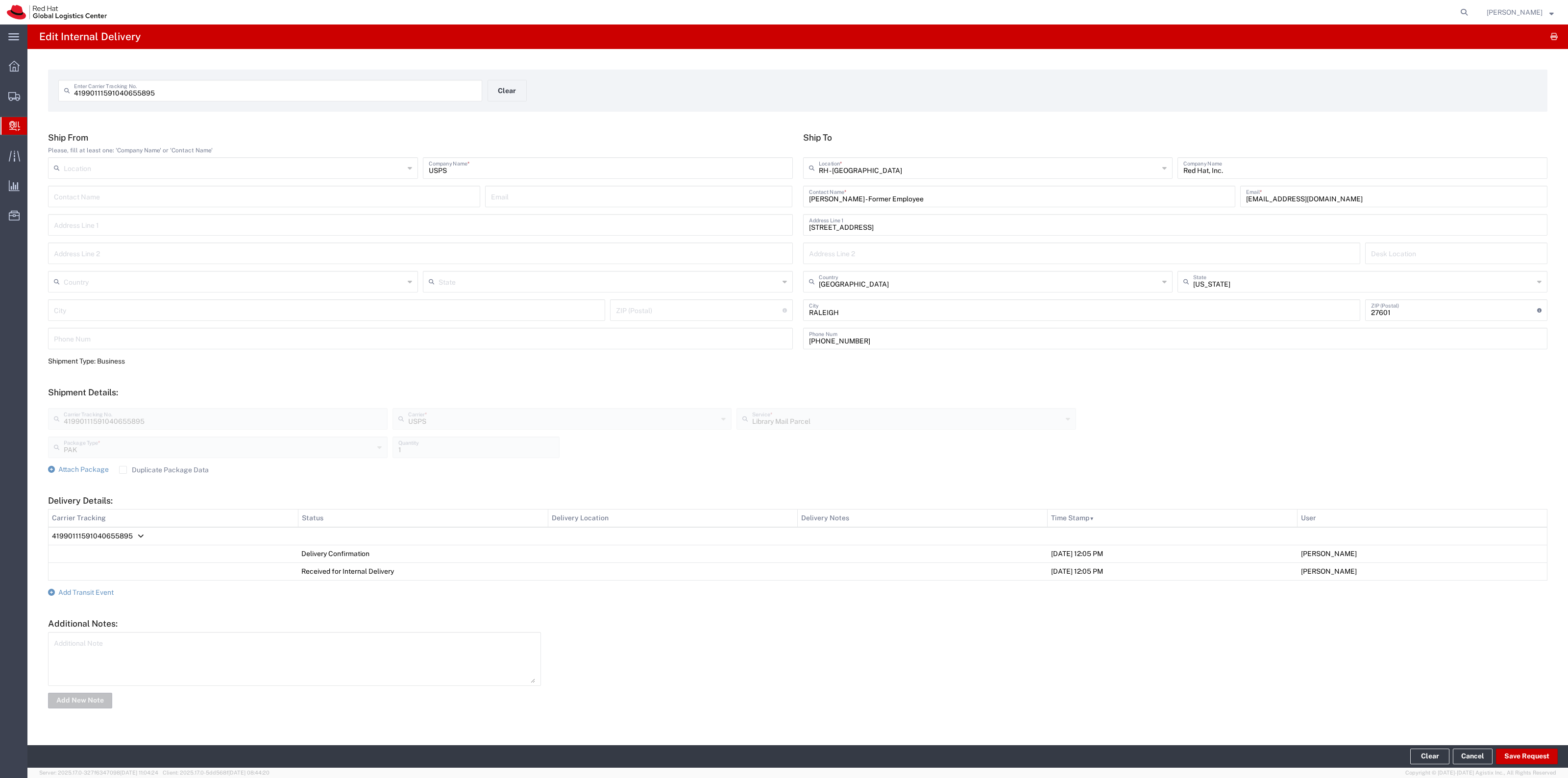
click at [196, 89] on input "41990111591040655895" at bounding box center [275, 90] width 402 height 17
click at [197, 89] on input "41990111591040655895" at bounding box center [275, 90] width 402 height 17
click at [513, 84] on button "Clear" at bounding box center [507, 90] width 39 height 22
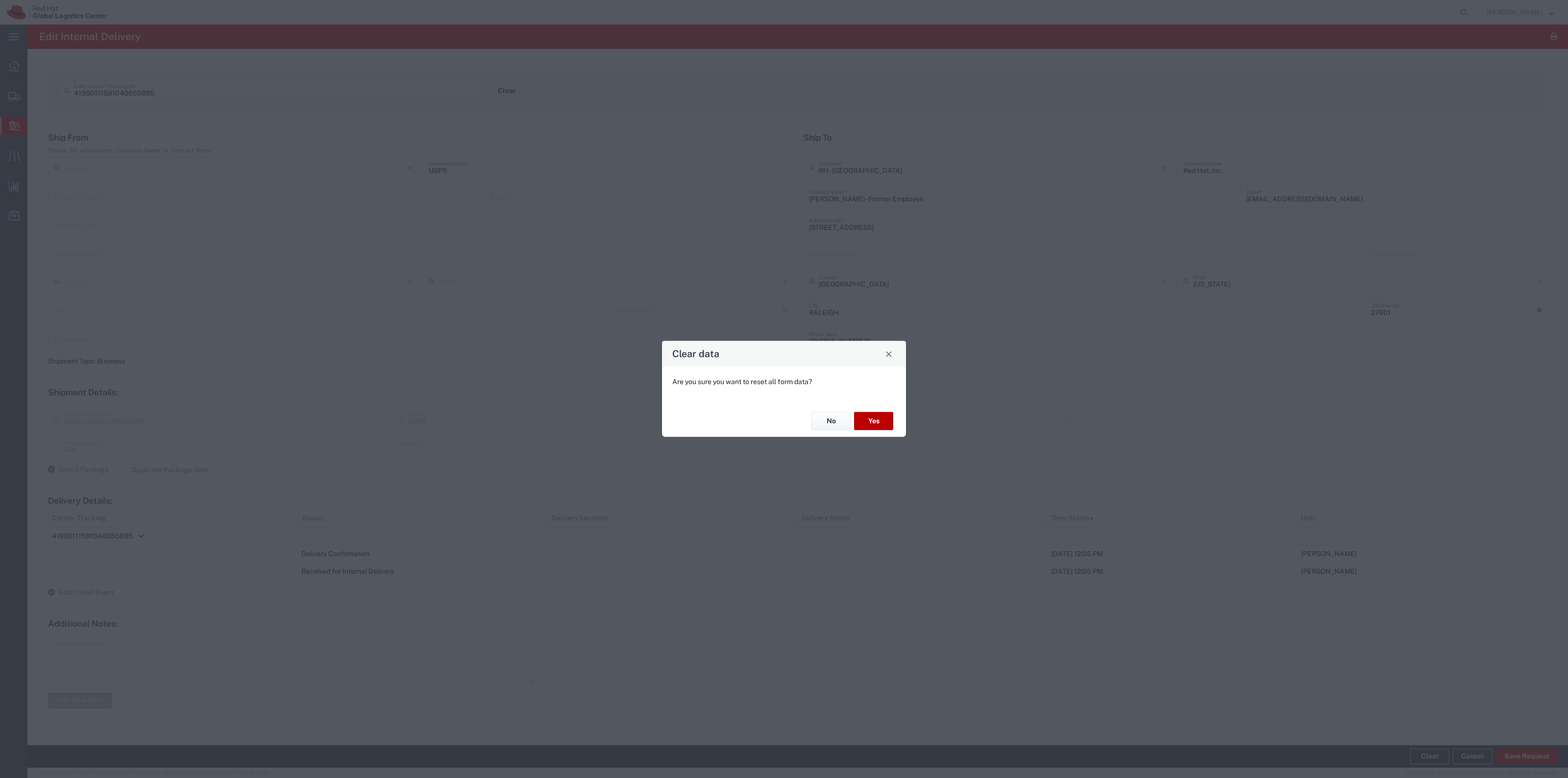
click at [866, 417] on button "Yes" at bounding box center [873, 420] width 39 height 18
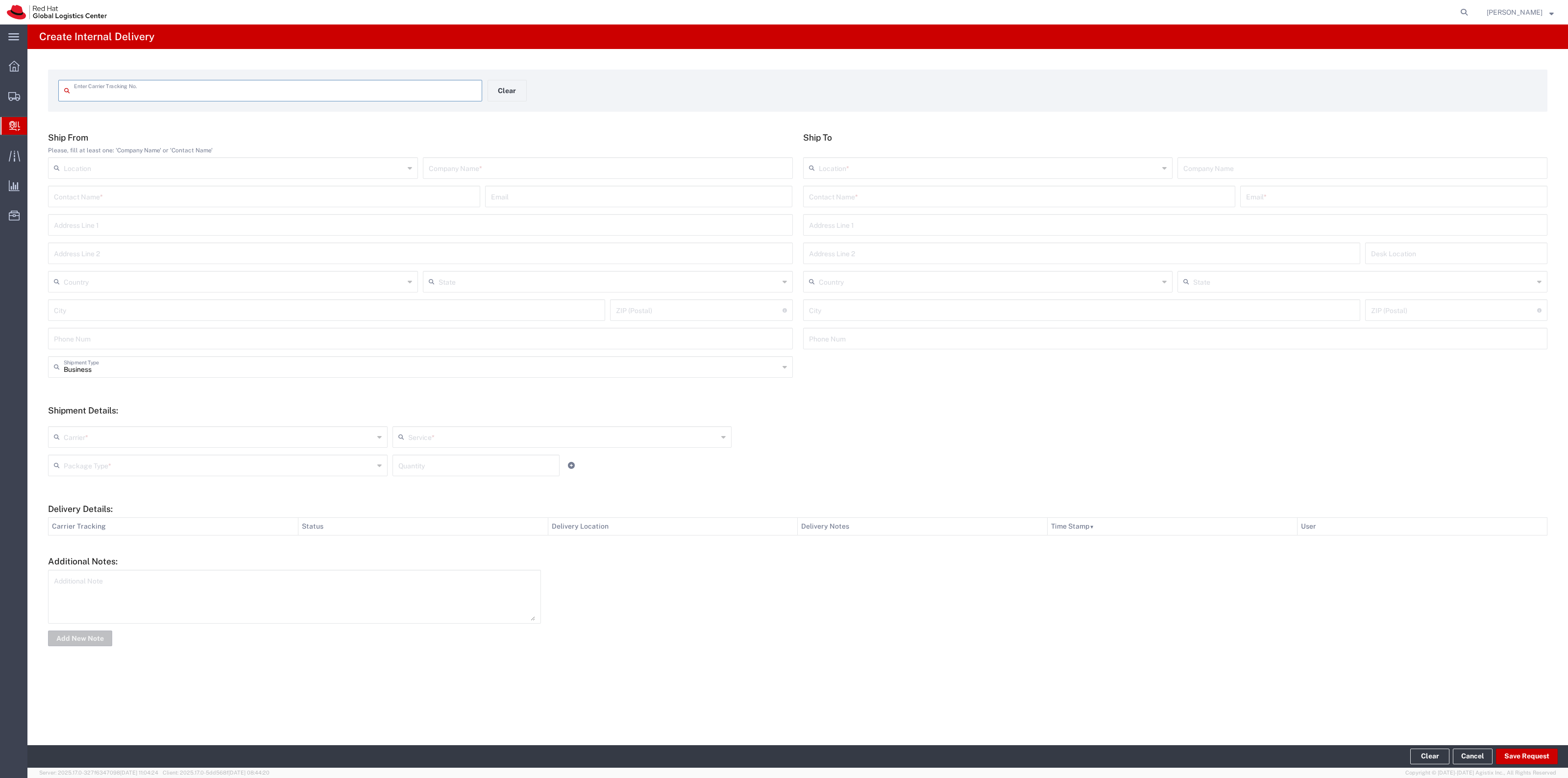
click at [227, 86] on input "text" at bounding box center [275, 90] width 402 height 17
type input "9400150899562057143590"
click at [860, 205] on input "text" at bounding box center [1019, 204] width 420 height 17
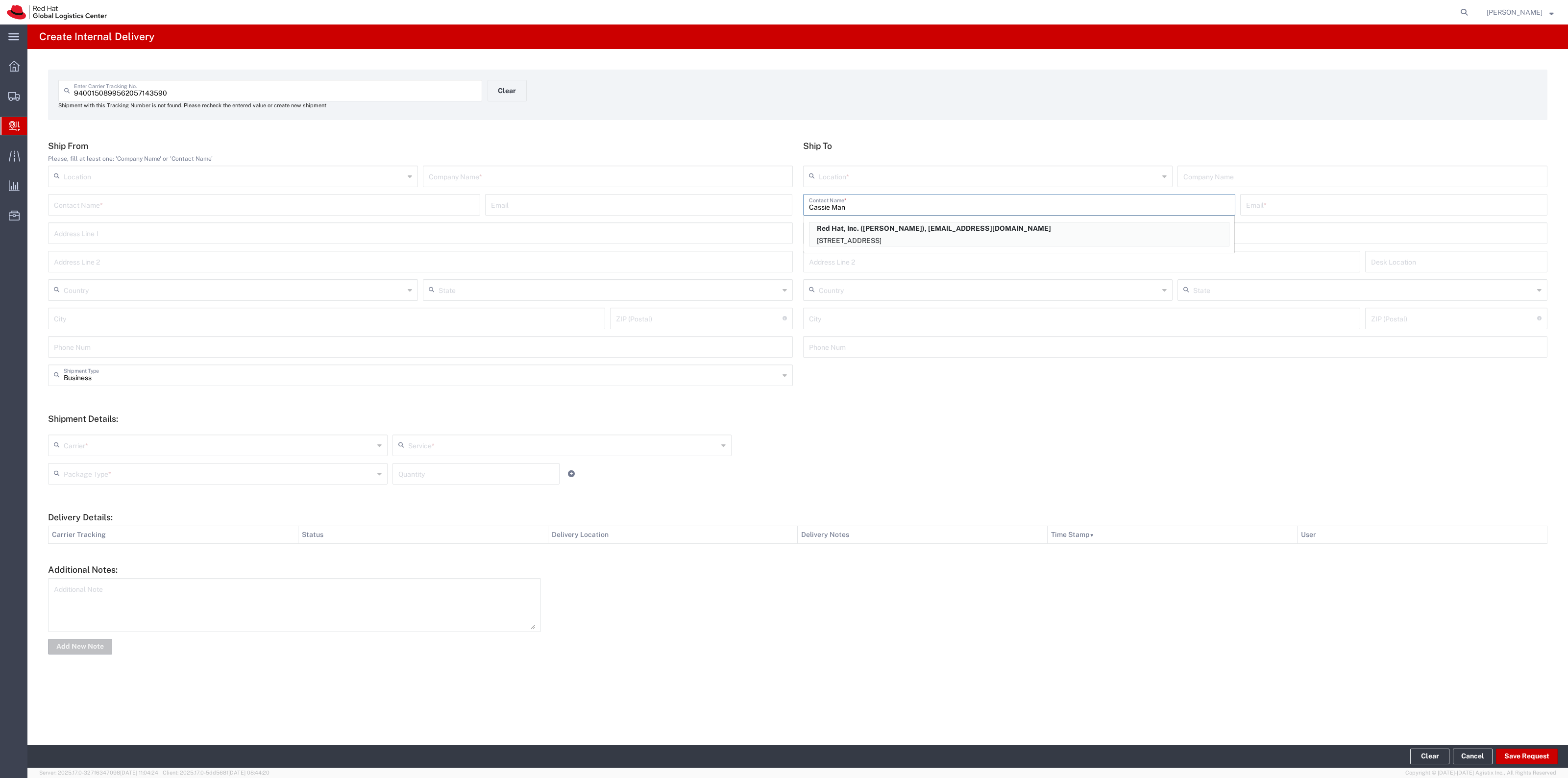
type input "Cassie Man"
click at [870, 232] on p "Red Hat, Inc. ([PERSON_NAME]), [EMAIL_ADDRESS][DOMAIN_NAME]" at bounding box center [1019, 228] width 420 height 12
type input "RH - [GEOGRAPHIC_DATA]"
type input "Red Hat, Inc."
type input "[PERSON_NAME]"
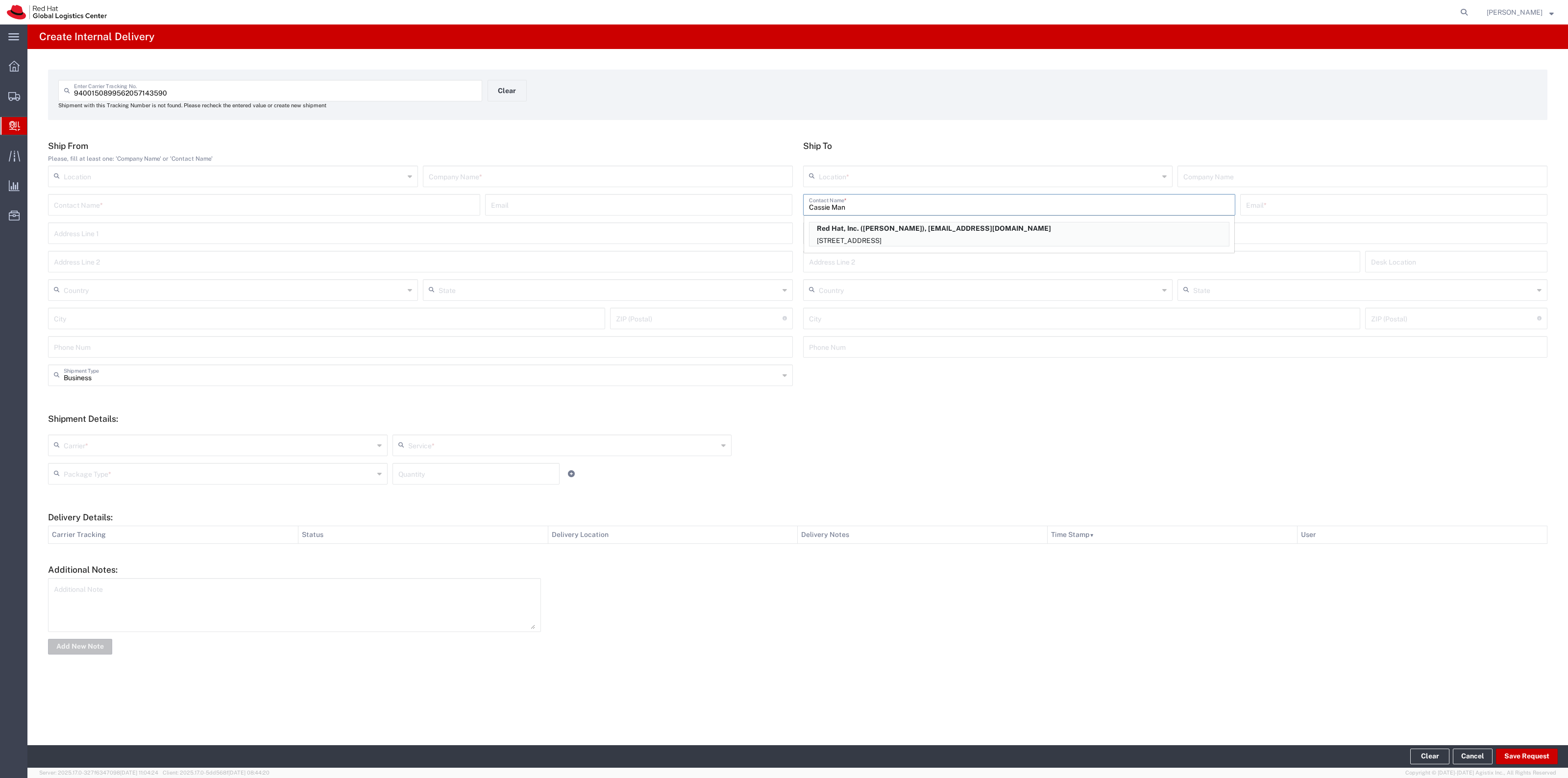
type input "[EMAIL_ADDRESS][DOMAIN_NAME]"
type input "[STREET_ADDRESS]"
type input "FLEX"
type input "[GEOGRAPHIC_DATA]"
type input "RALEIGH"
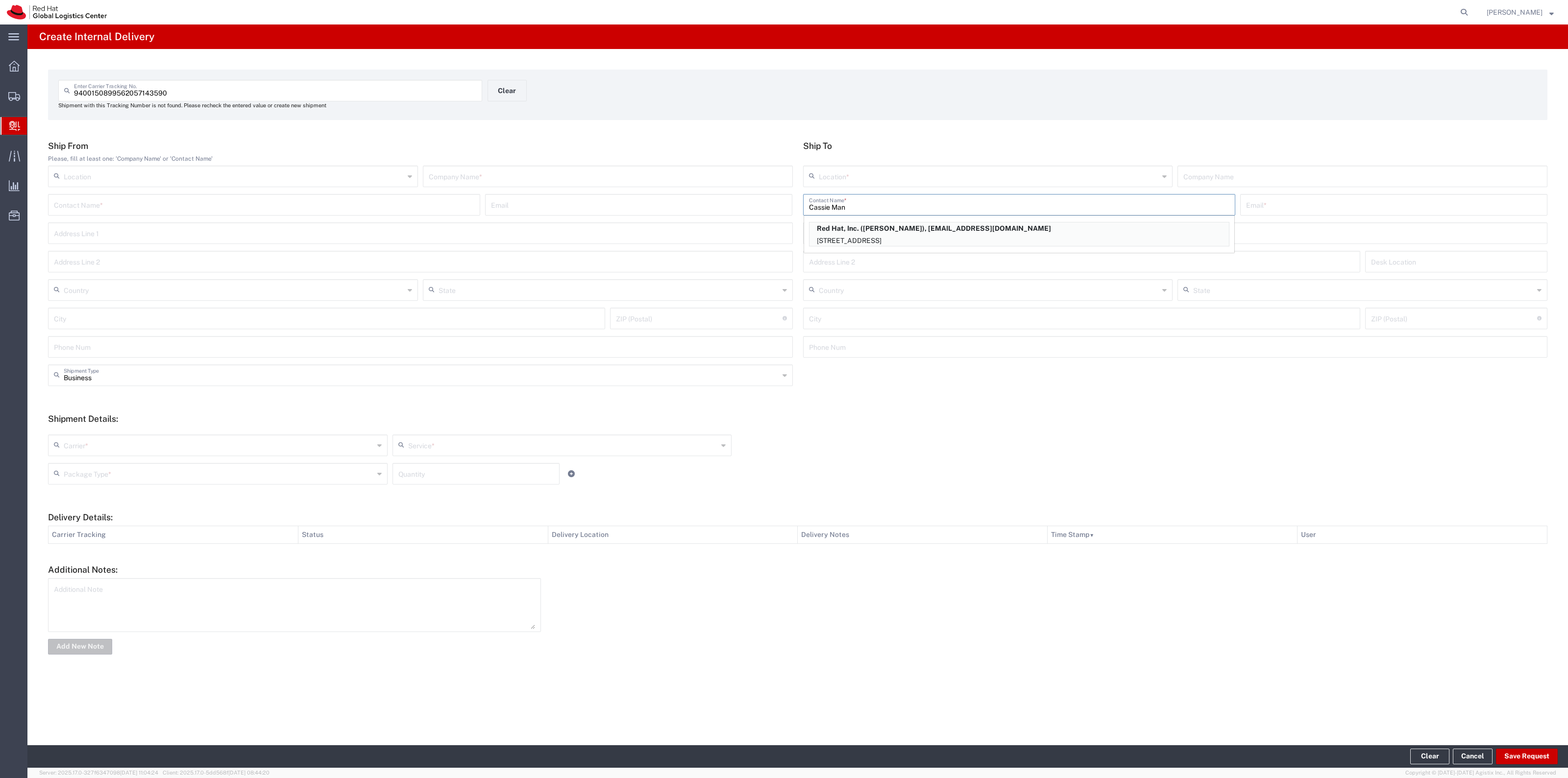
type input "27601"
type input "[US_STATE]"
click at [749, 171] on input "text" at bounding box center [607, 176] width 358 height 17
type input "USPS"
click at [342, 450] on input "text" at bounding box center [218, 445] width 310 height 17
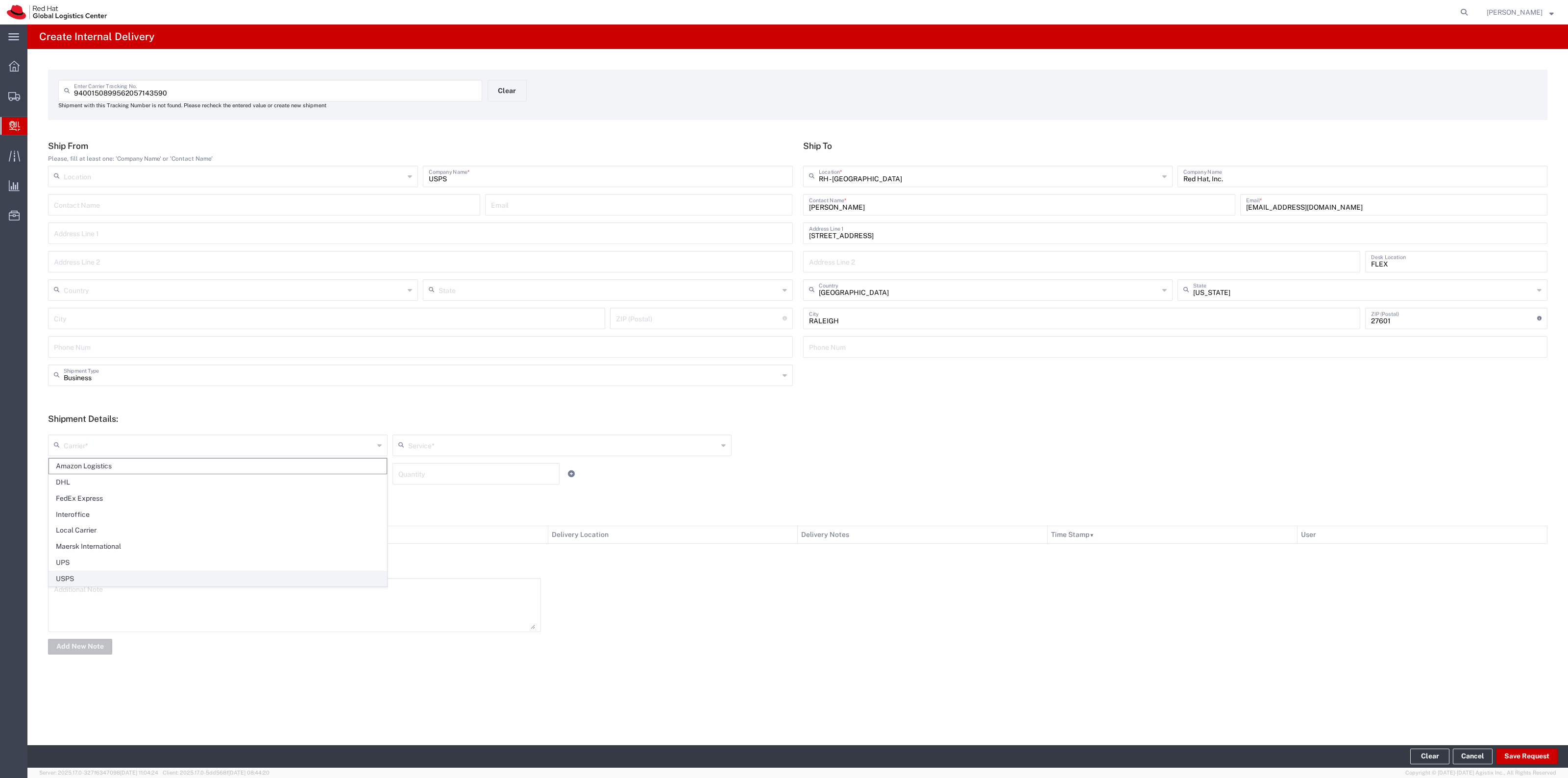
click at [202, 575] on span "USPS" at bounding box center [218, 579] width 338 height 15
type input "USPS"
click at [536, 440] on input "text" at bounding box center [563, 445] width 310 height 17
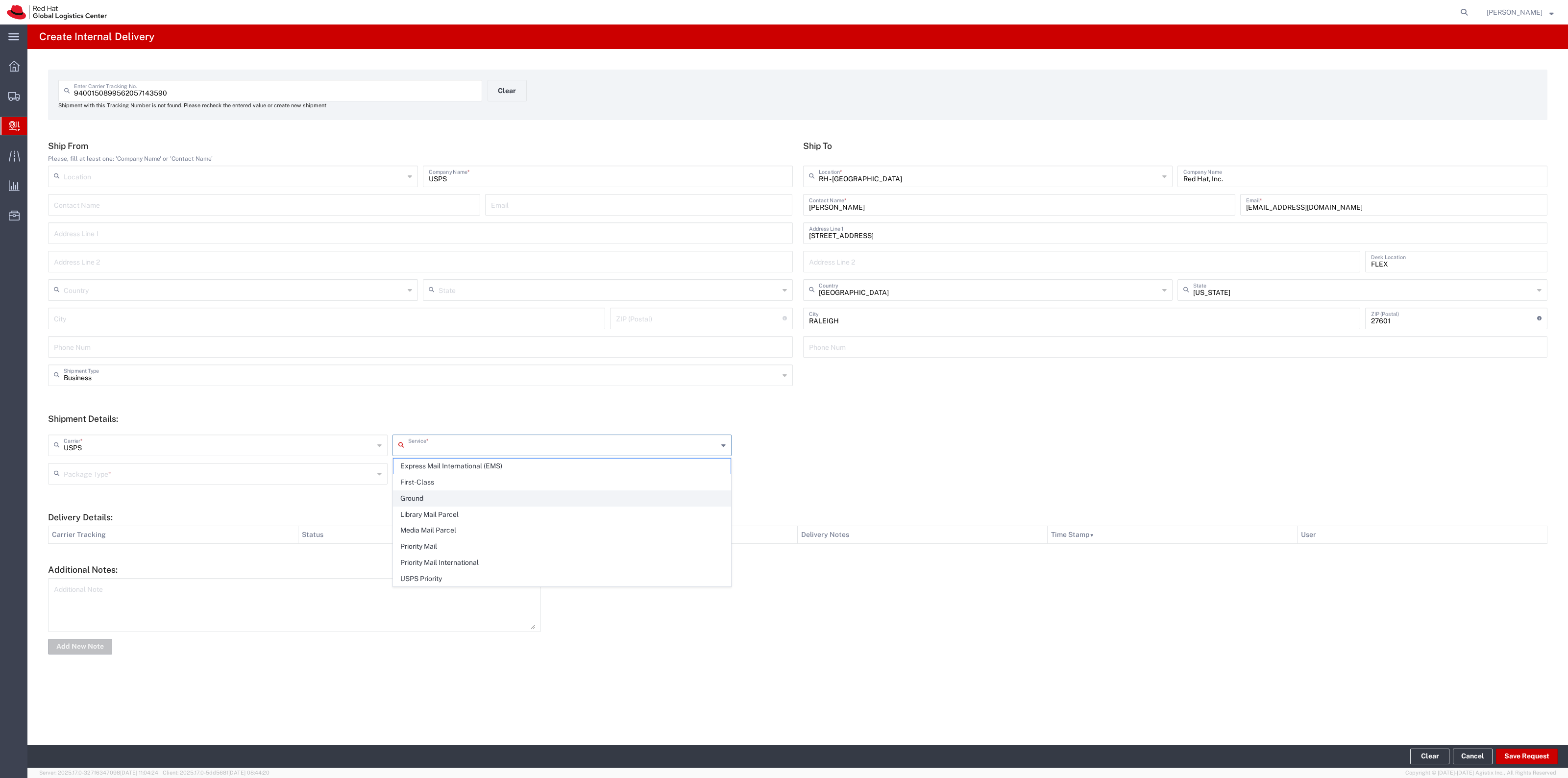
click at [482, 493] on span "Ground" at bounding box center [563, 498] width 338 height 15
type input "Ground"
click at [364, 475] on input "text" at bounding box center [218, 473] width 310 height 17
drag, startPoint x: 245, startPoint y: 557, endPoint x: 289, endPoint y: 531, distance: 51.1
click at [246, 557] on span "Your Packaging" at bounding box center [218, 559] width 338 height 15
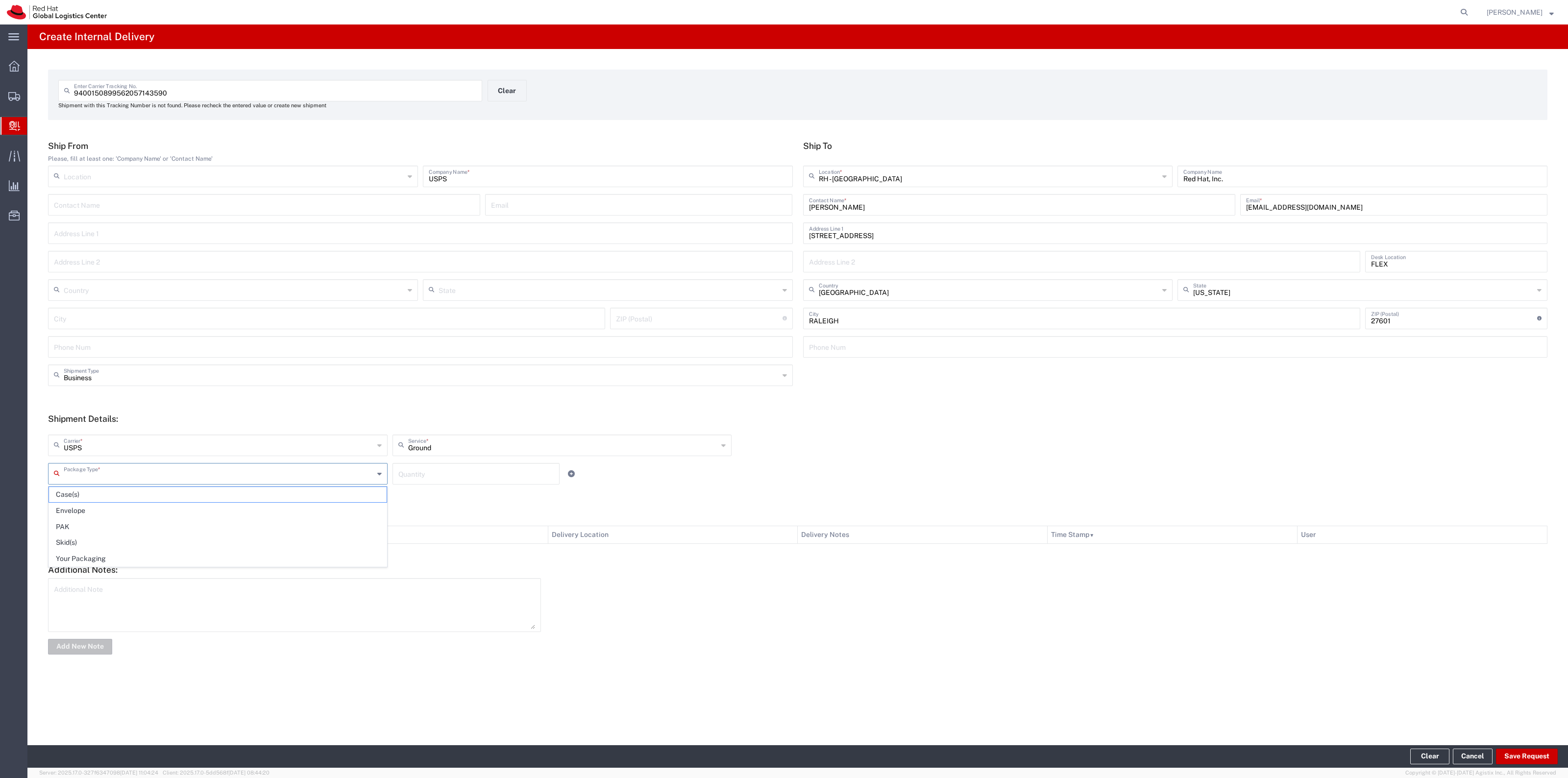
type input "Your Packaging"
click at [437, 479] on input "number" at bounding box center [476, 473] width 156 height 17
type input "1"
click at [1520, 766] on footer "Clear Cancel Save Request" at bounding box center [797, 756] width 1540 height 23
click at [1520, 760] on button "Save Request" at bounding box center [1526, 756] width 62 height 16
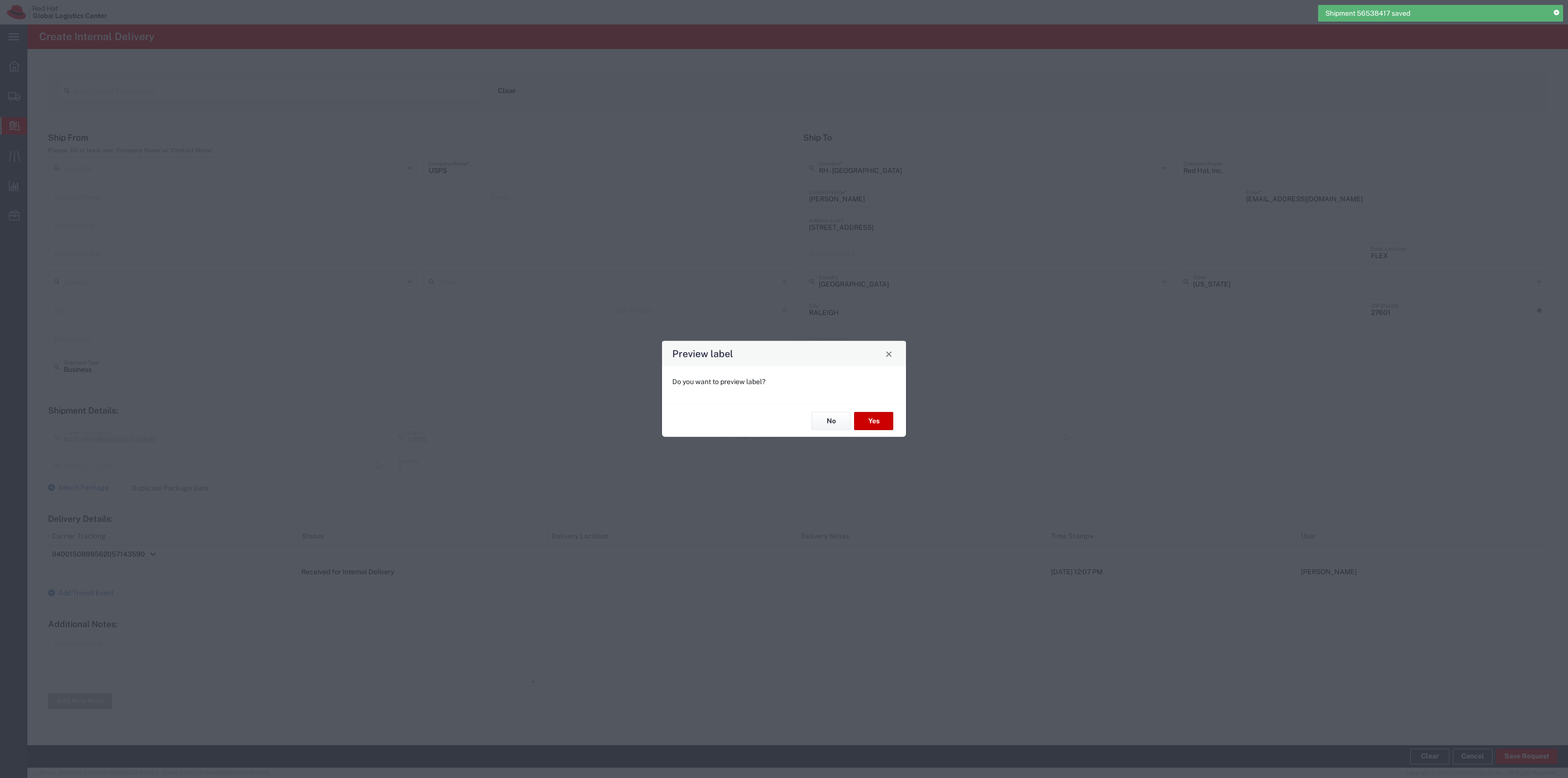
type input "Your Packaging"
type input "Ground"
click at [868, 428] on button "Yes" at bounding box center [873, 420] width 39 height 18
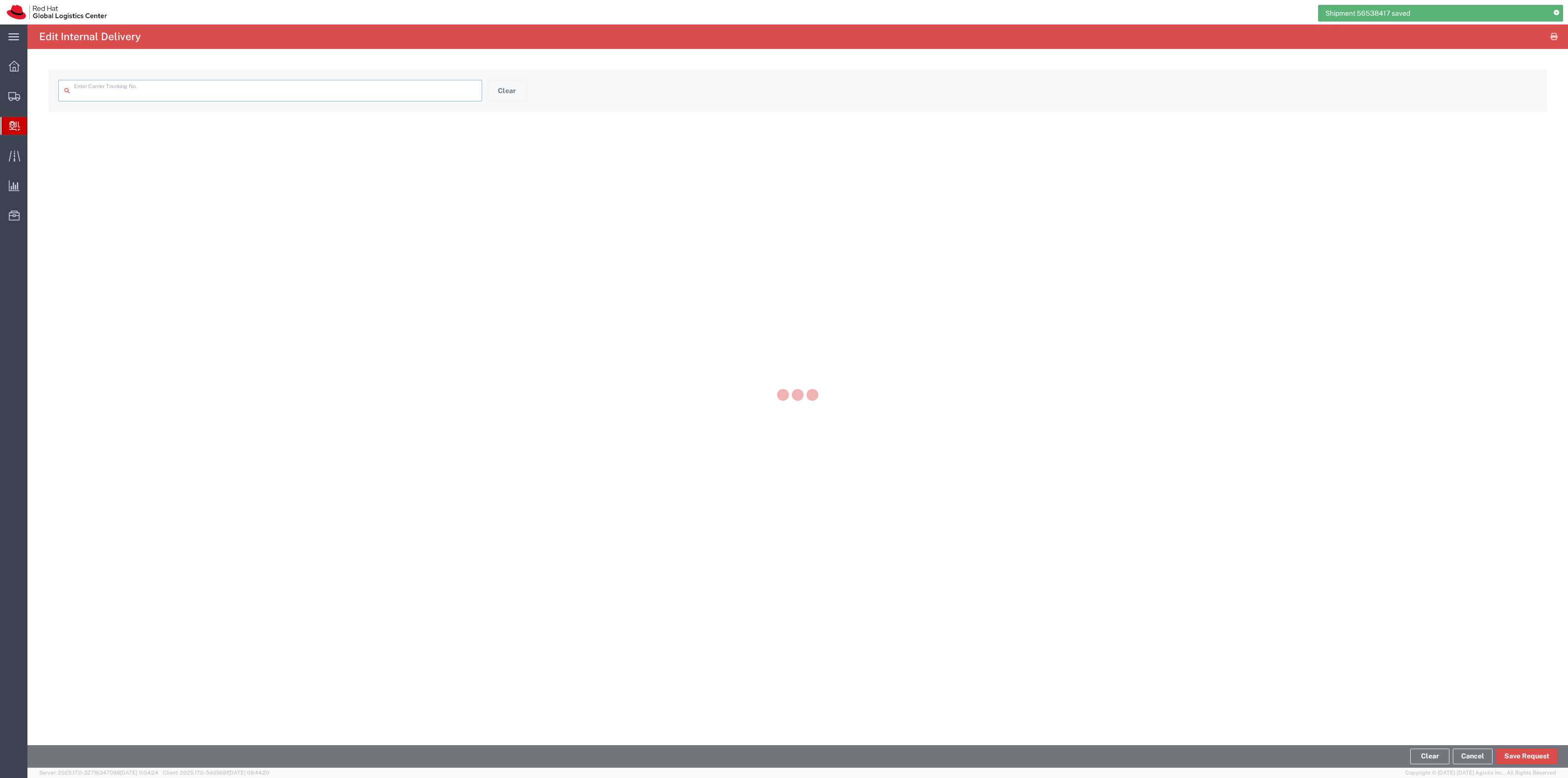
type input "9400150899562057143590"
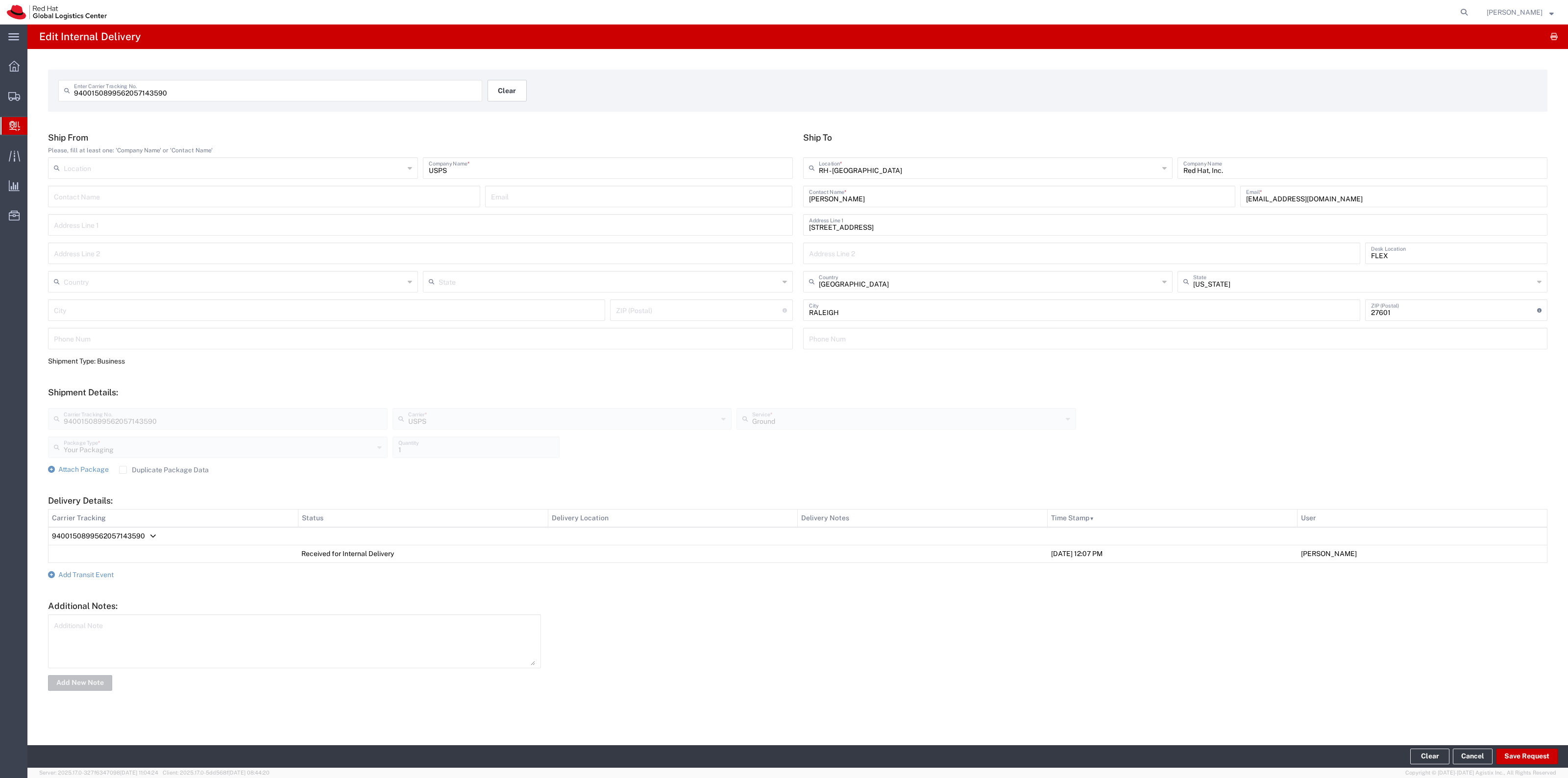
click at [510, 96] on button "Clear" at bounding box center [507, 90] width 39 height 22
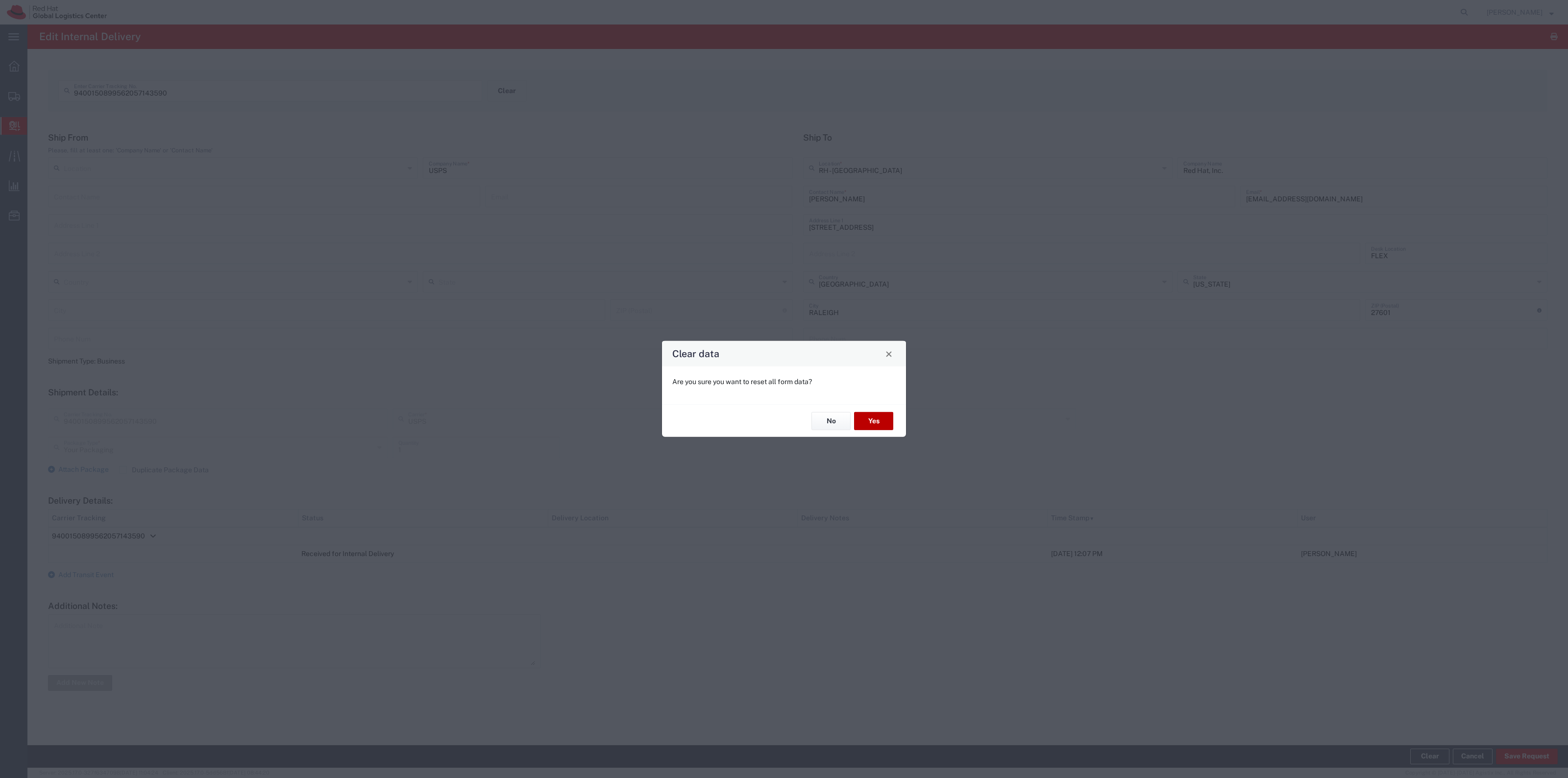
click at [879, 427] on button "Yes" at bounding box center [873, 420] width 39 height 18
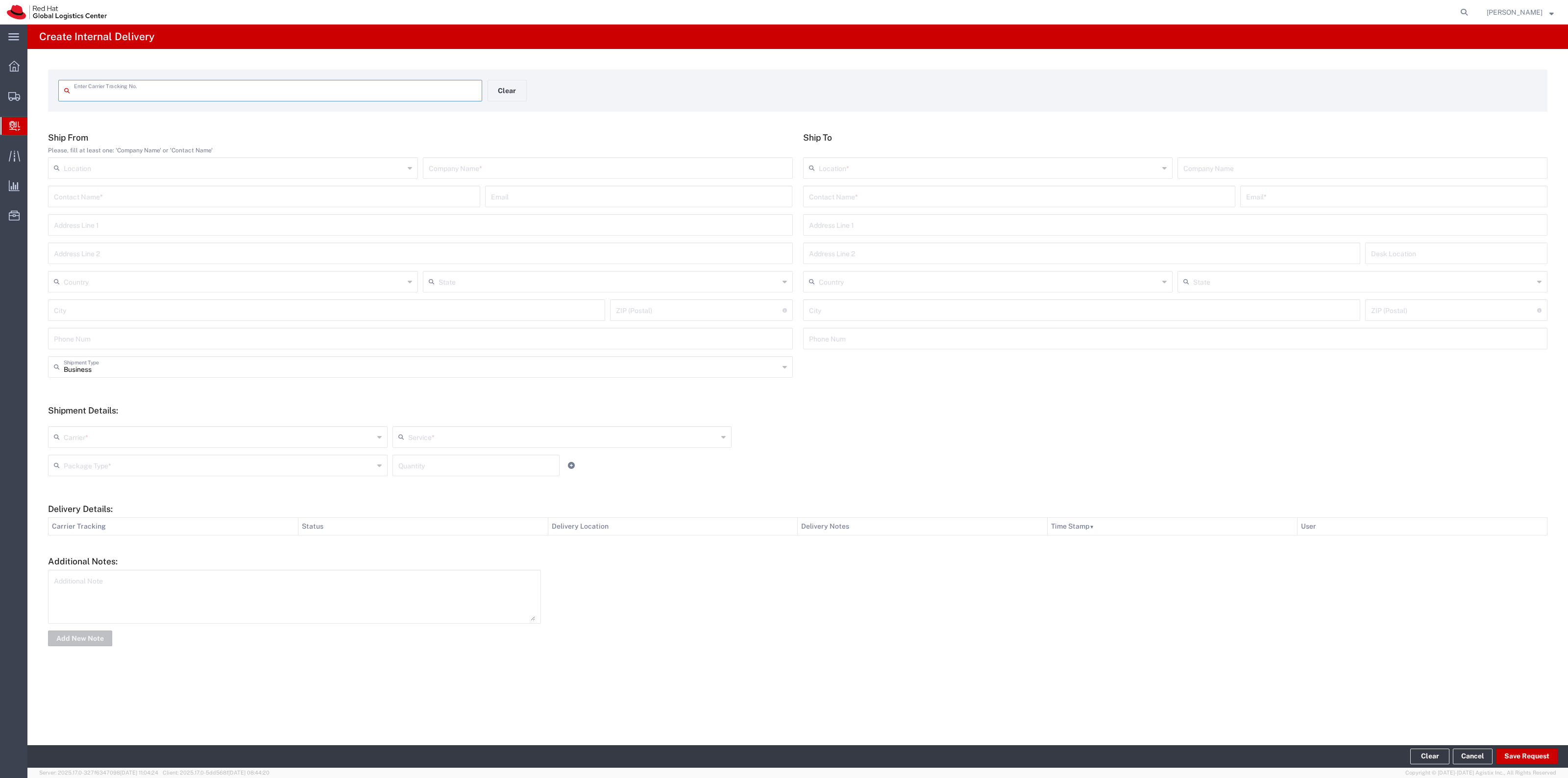
click at [282, 86] on input "text" at bounding box center [275, 90] width 402 height 17
type input "883604610843"
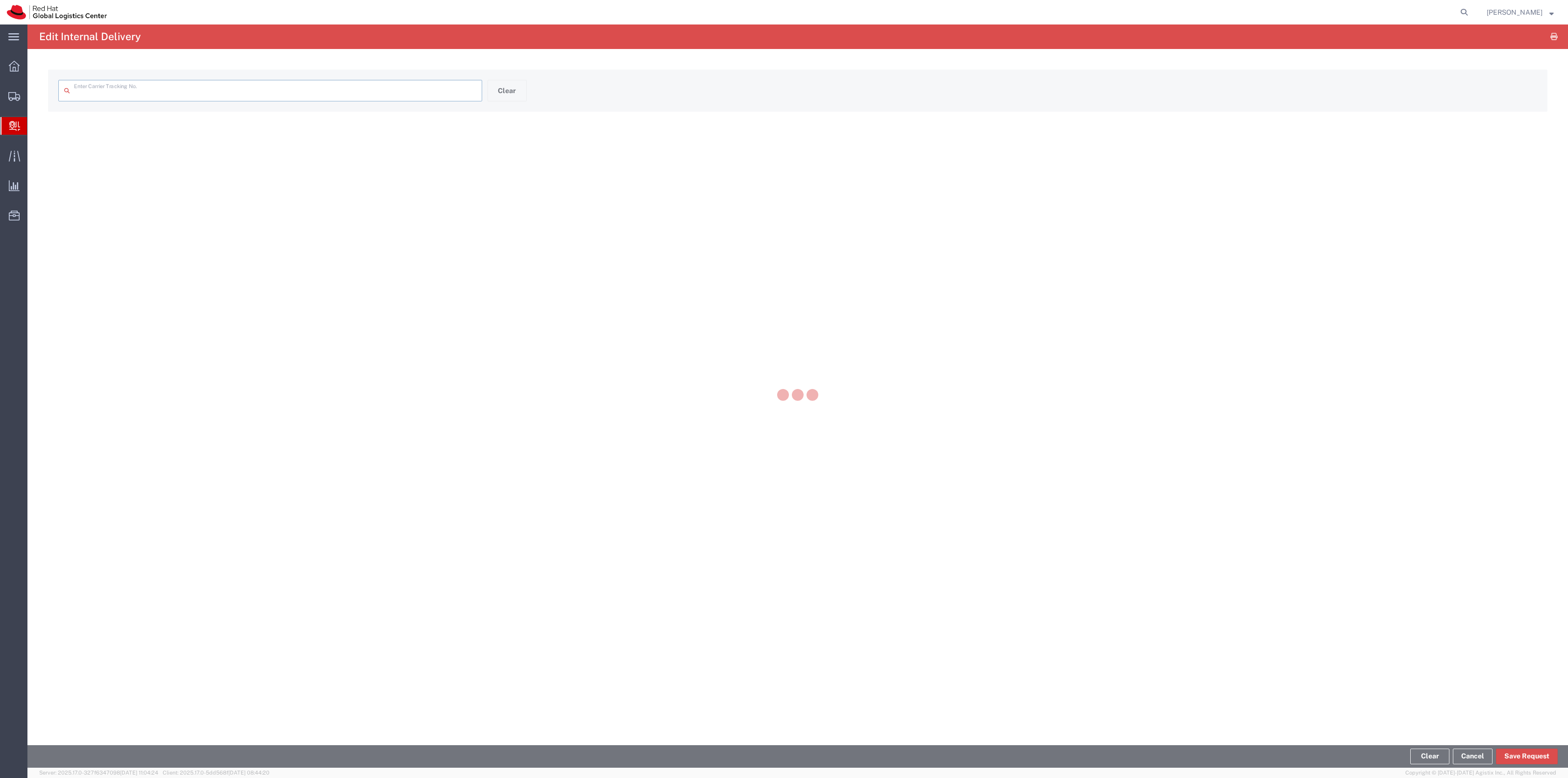
type input "883604610843"
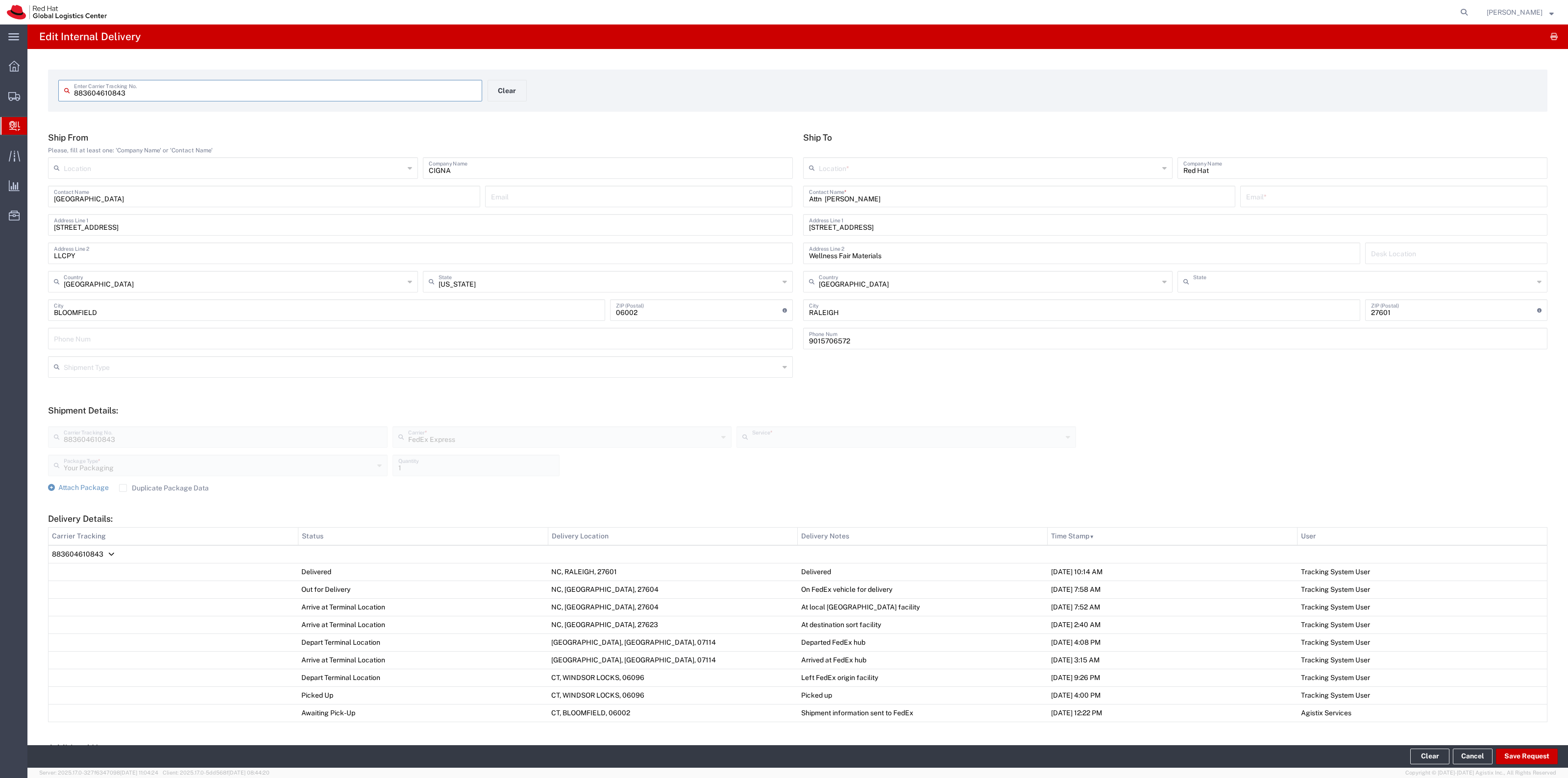
type input "[US_STATE]"
type input "Priority Overnight"
drag, startPoint x: 820, startPoint y: 195, endPoint x: 769, endPoint y: 195, distance: 51.0
click at [771, 195] on div "Ship From Please, fill at least one: 'Company Name' or 'Contact Name' Location …" at bounding box center [797, 244] width 1510 height 224
type input "[PERSON_NAME]"
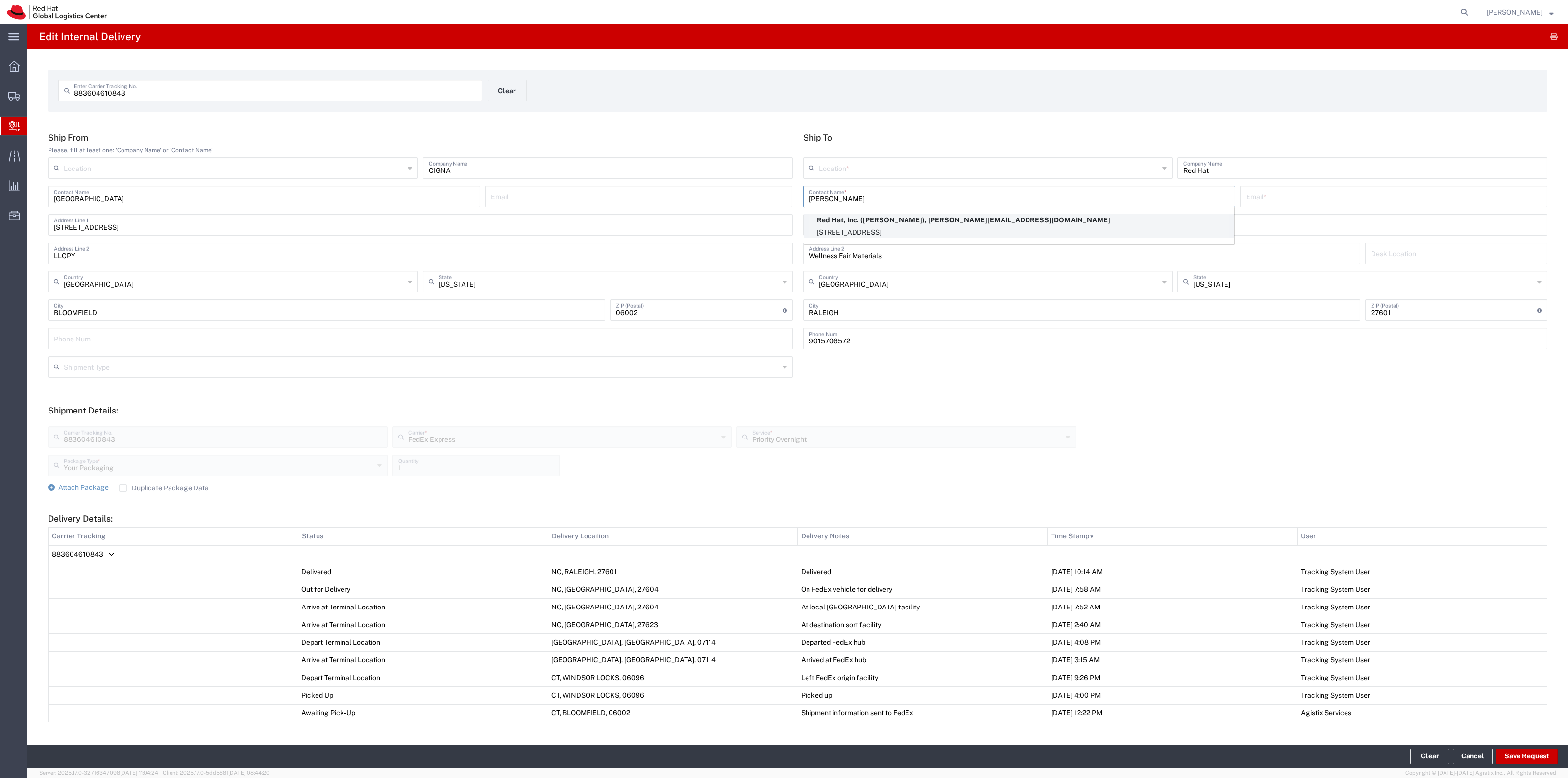
click at [856, 221] on p "Red Hat, Inc. ([PERSON_NAME]), [PERSON_NAME][EMAIL_ADDRESS][DOMAIN_NAME]" at bounding box center [1019, 220] width 420 height 12
type input "RH - [GEOGRAPHIC_DATA]"
type input "Red Hat, Inc."
type input "[PERSON_NAME][EMAIL_ADDRESS][DOMAIN_NAME]"
type input "[STREET_ADDRESS]"
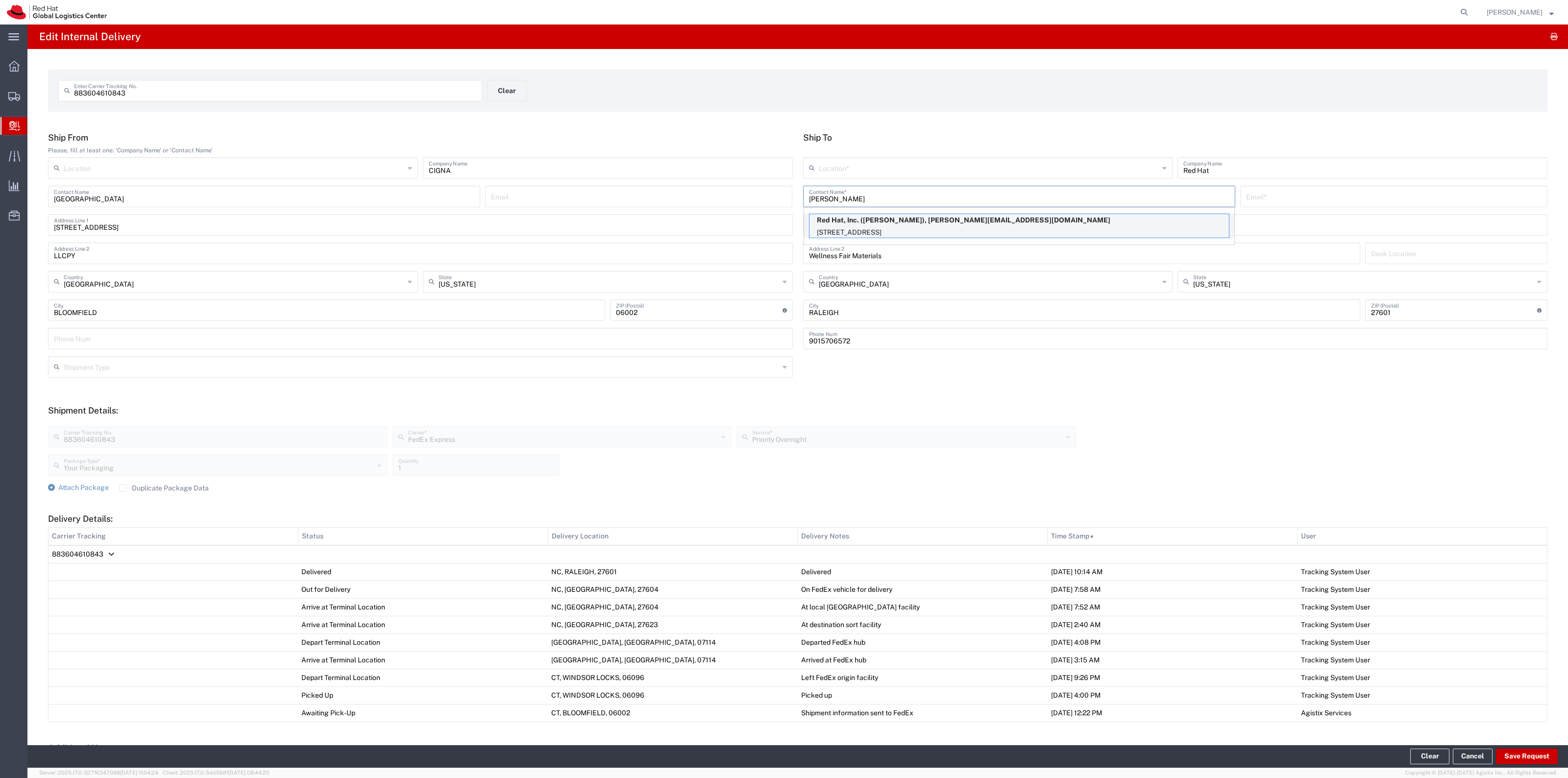
type input "FLEX"
type input "19197165382"
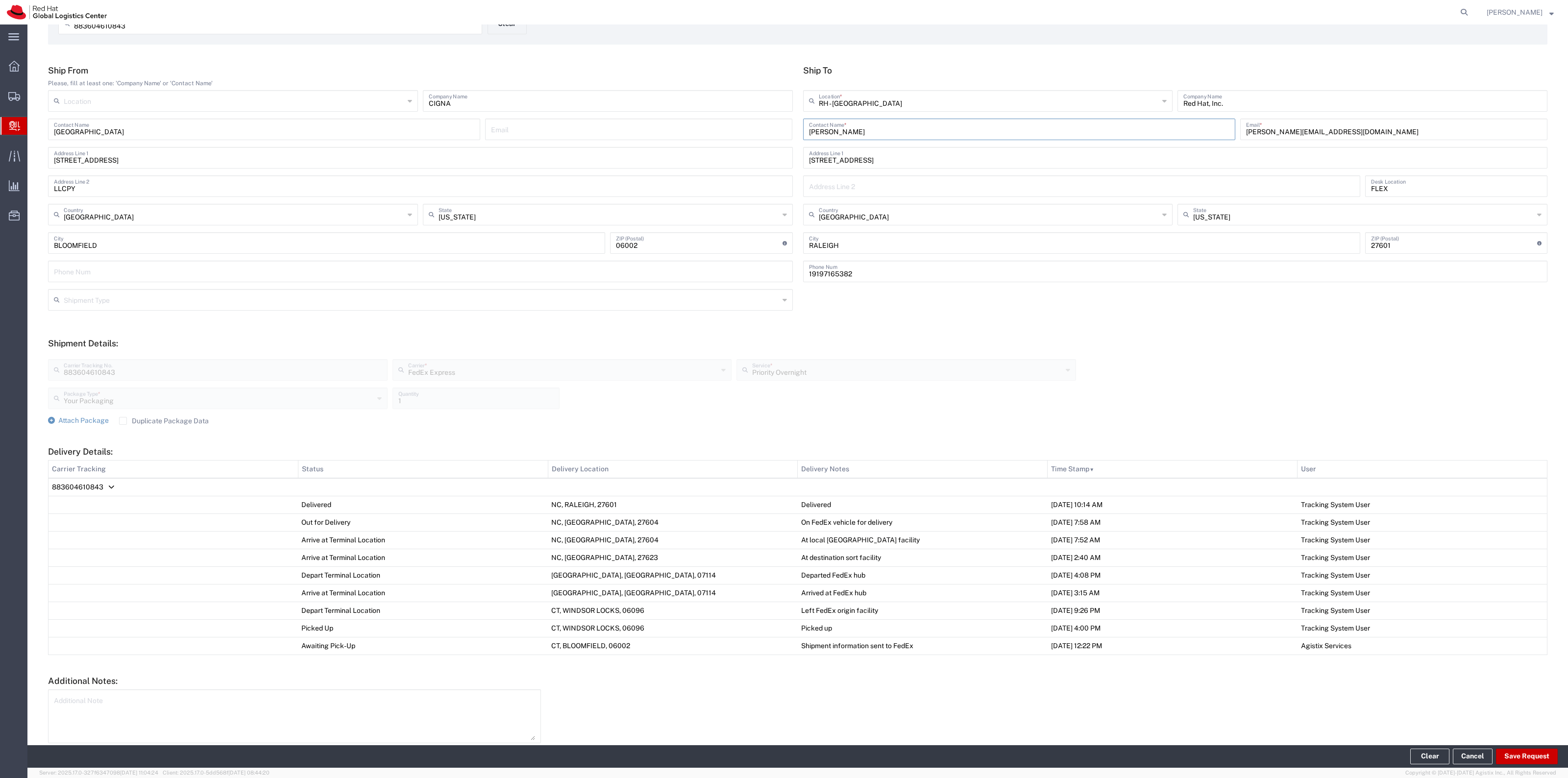
scroll to position [111, 0]
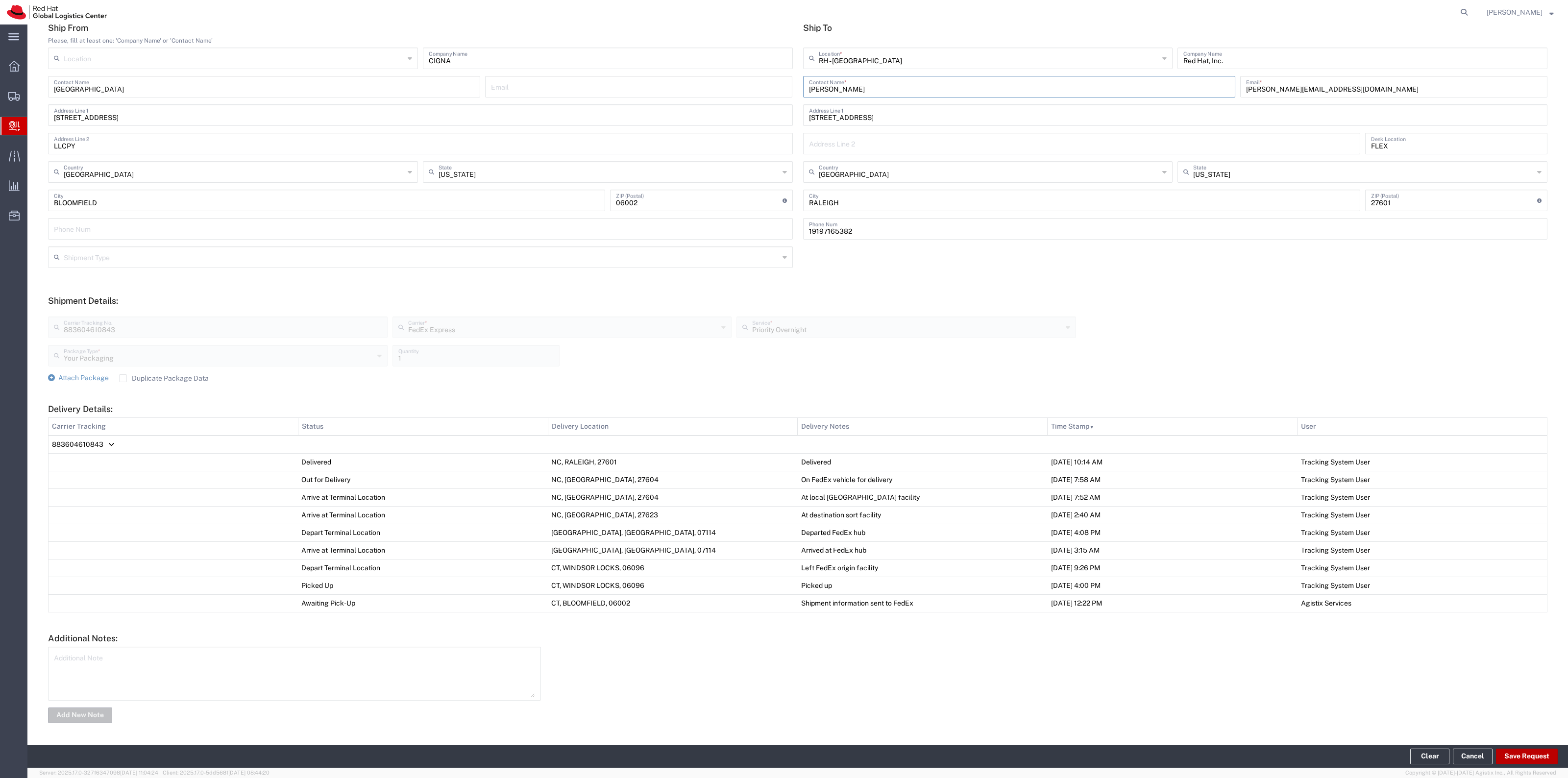
click at [1525, 758] on button "Save Request" at bounding box center [1526, 756] width 62 height 16
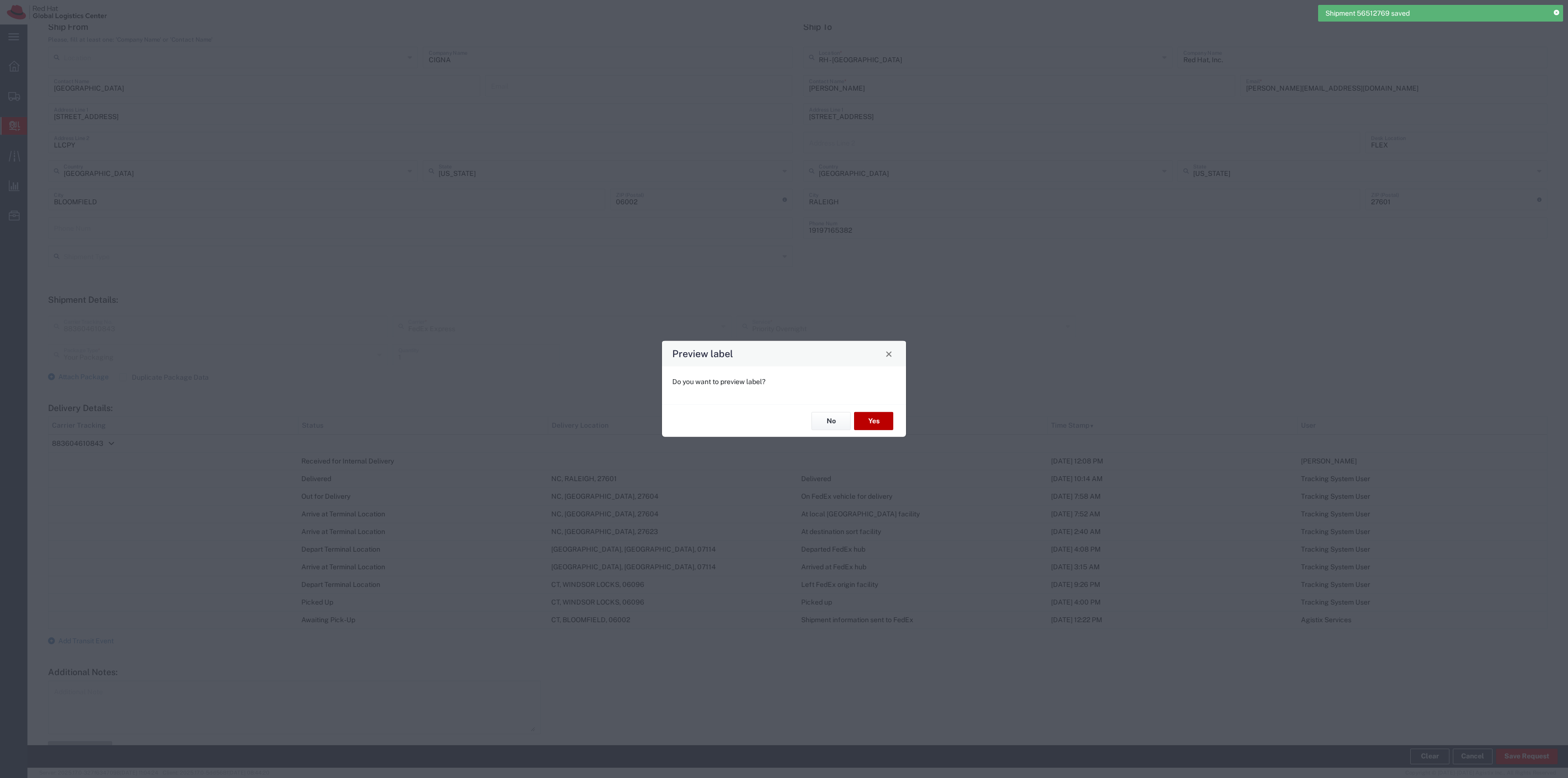
click at [864, 417] on button "Yes" at bounding box center [873, 420] width 39 height 18
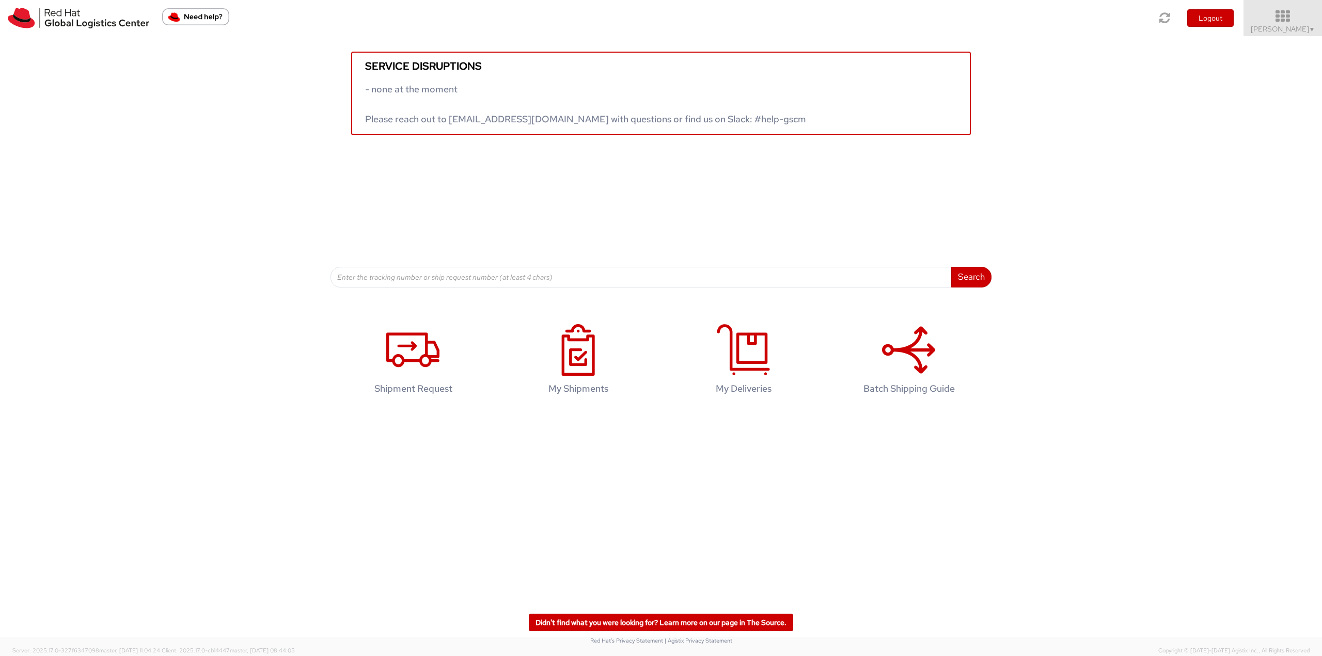
click at [1270, 18] on icon at bounding box center [1283, 16] width 90 height 14
